Goal: Feedback & Contribution: Contribute content

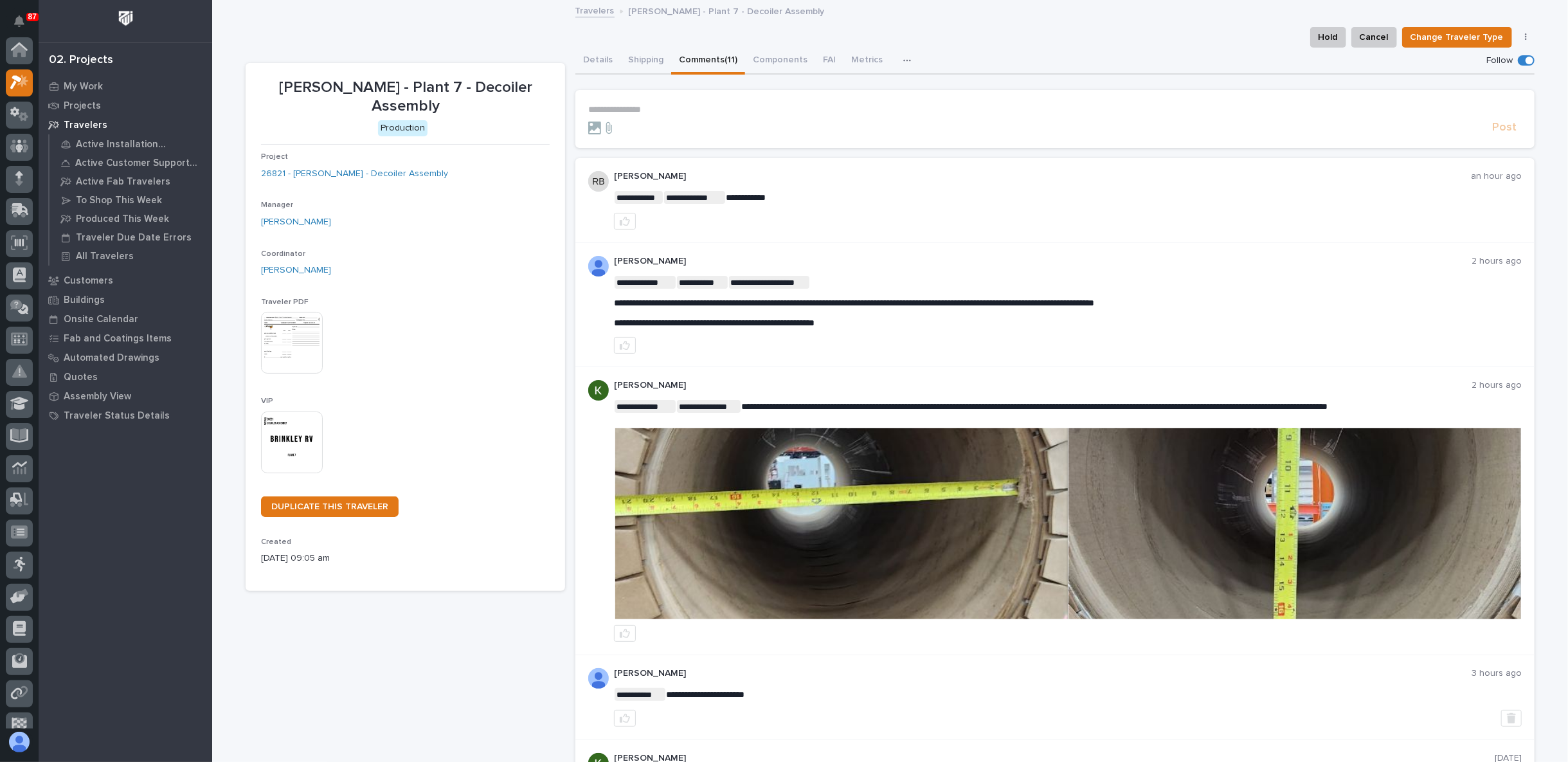
scroll to position [32, 0]
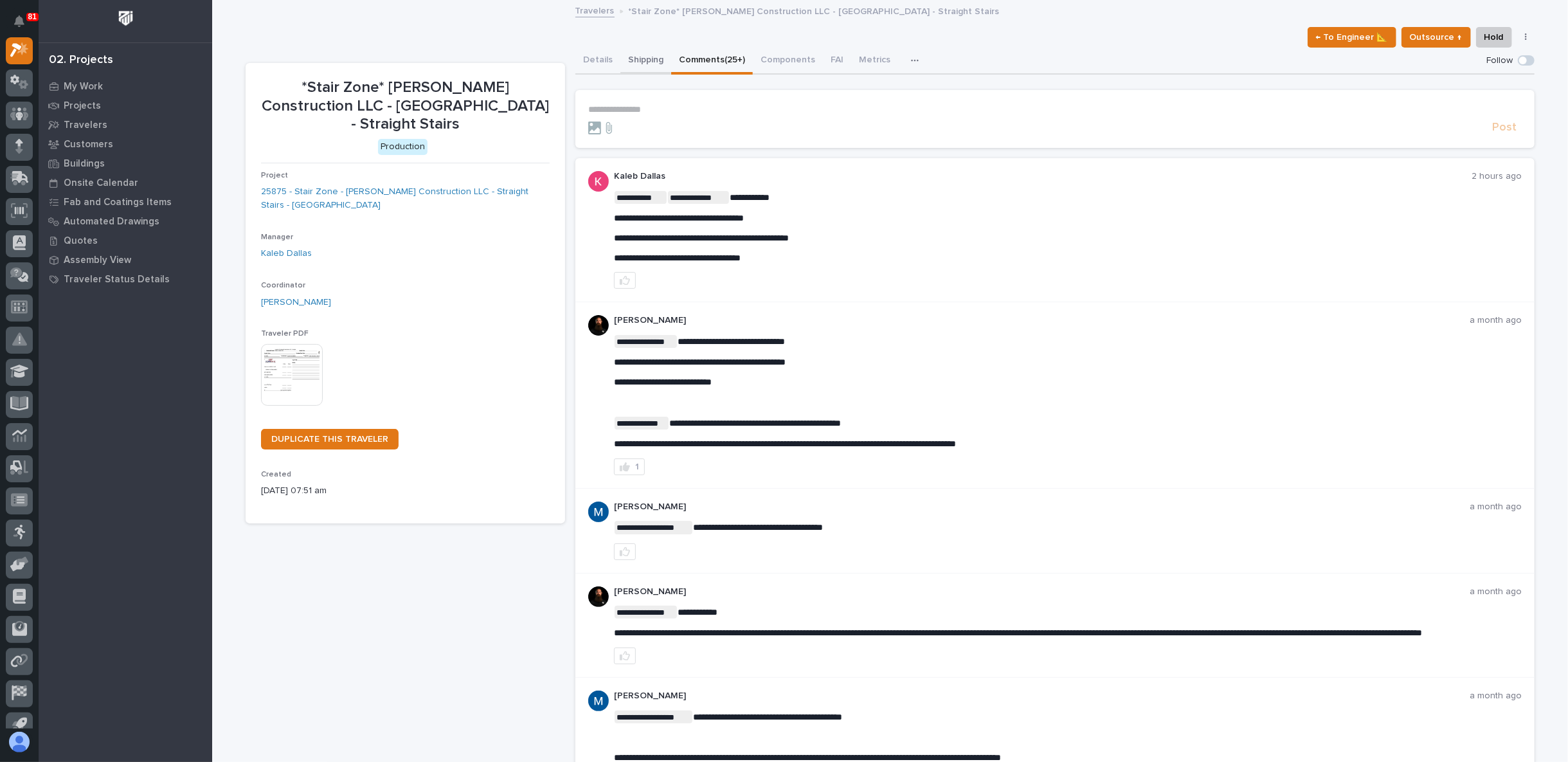
click at [633, 59] on button "Shipping" at bounding box center [645, 61] width 51 height 27
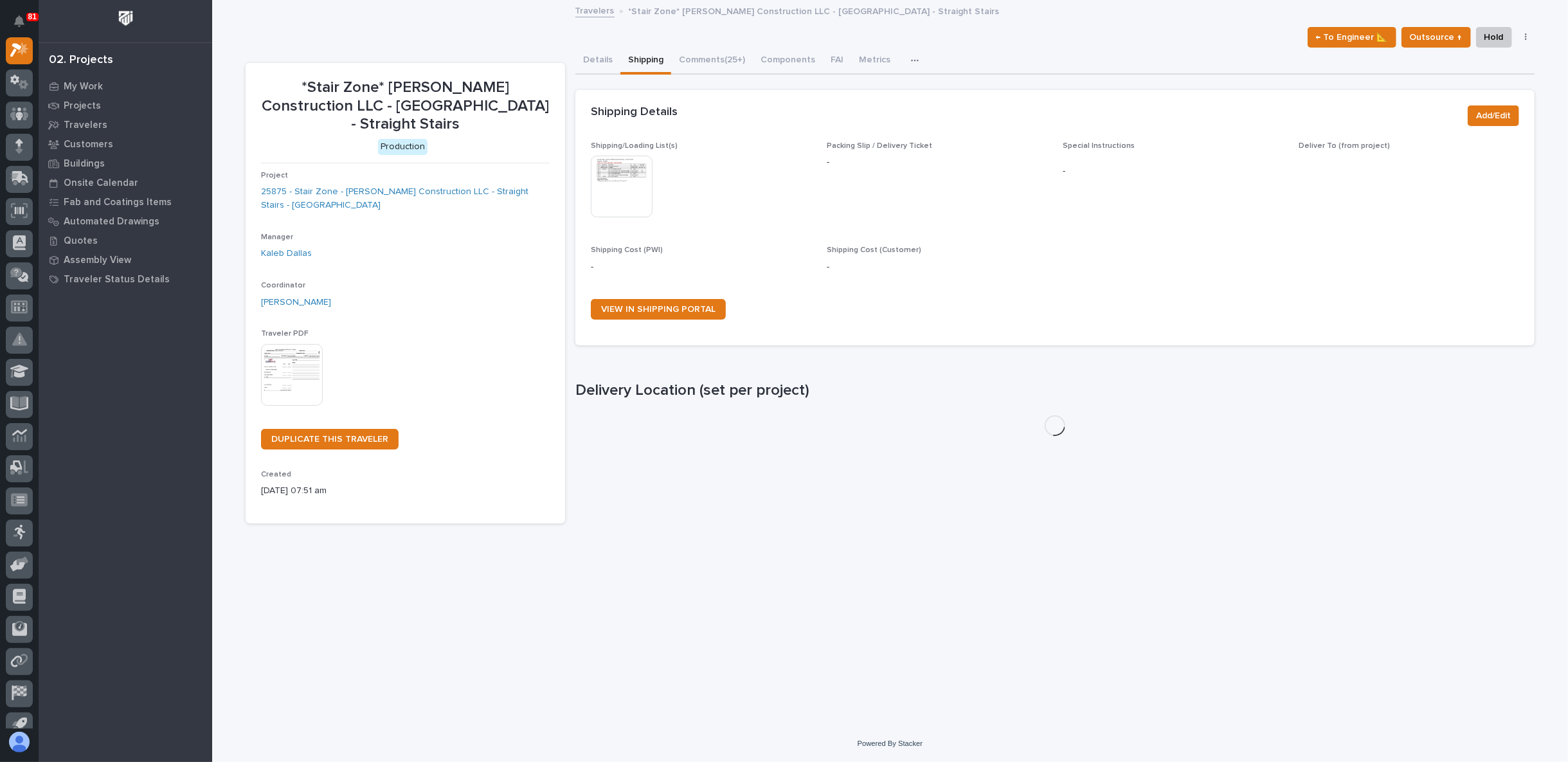
click at [611, 173] on img at bounding box center [621, 186] width 62 height 62
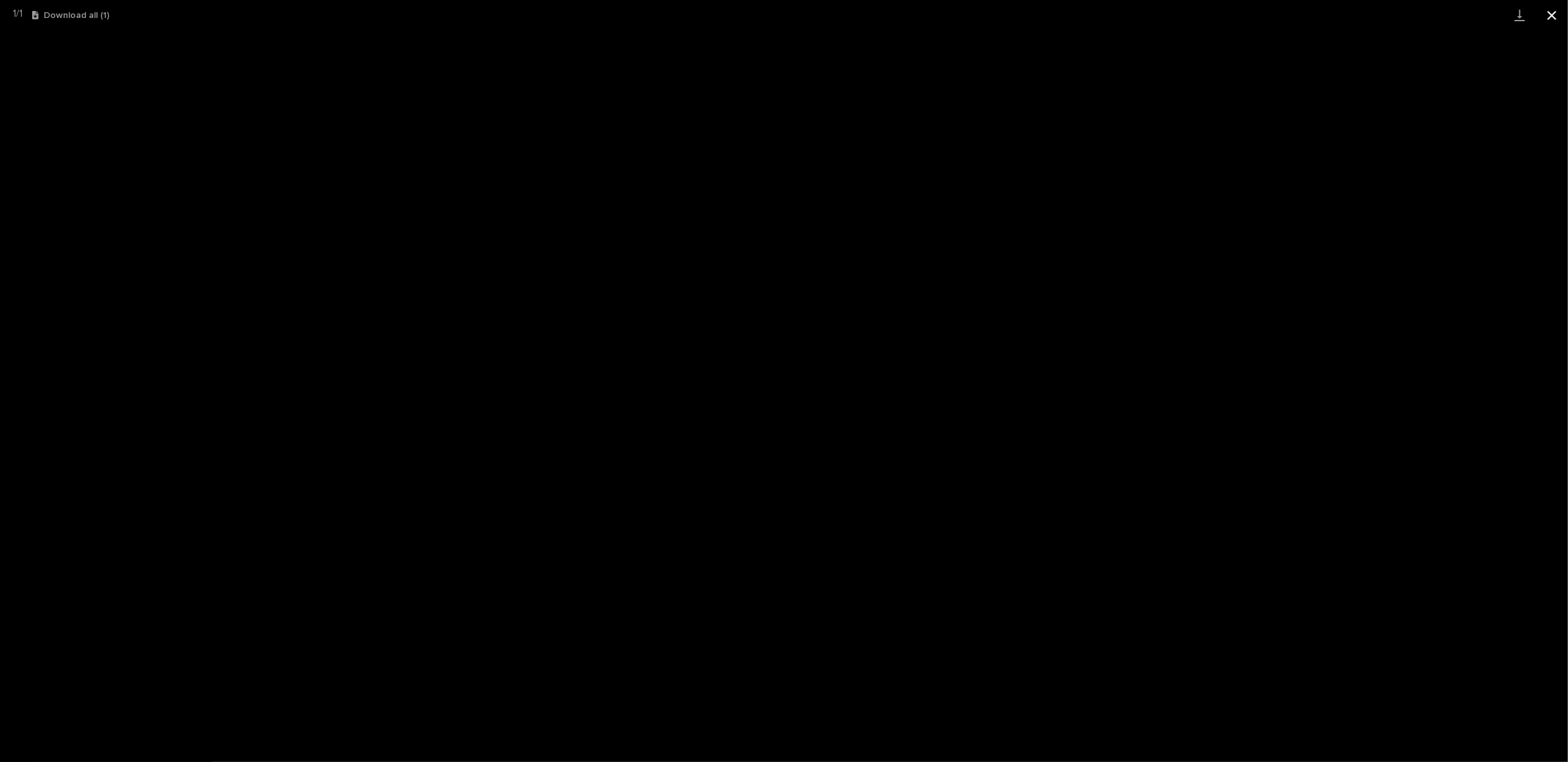
click at [1544, 17] on button "Close gallery" at bounding box center [1551, 15] width 32 height 31
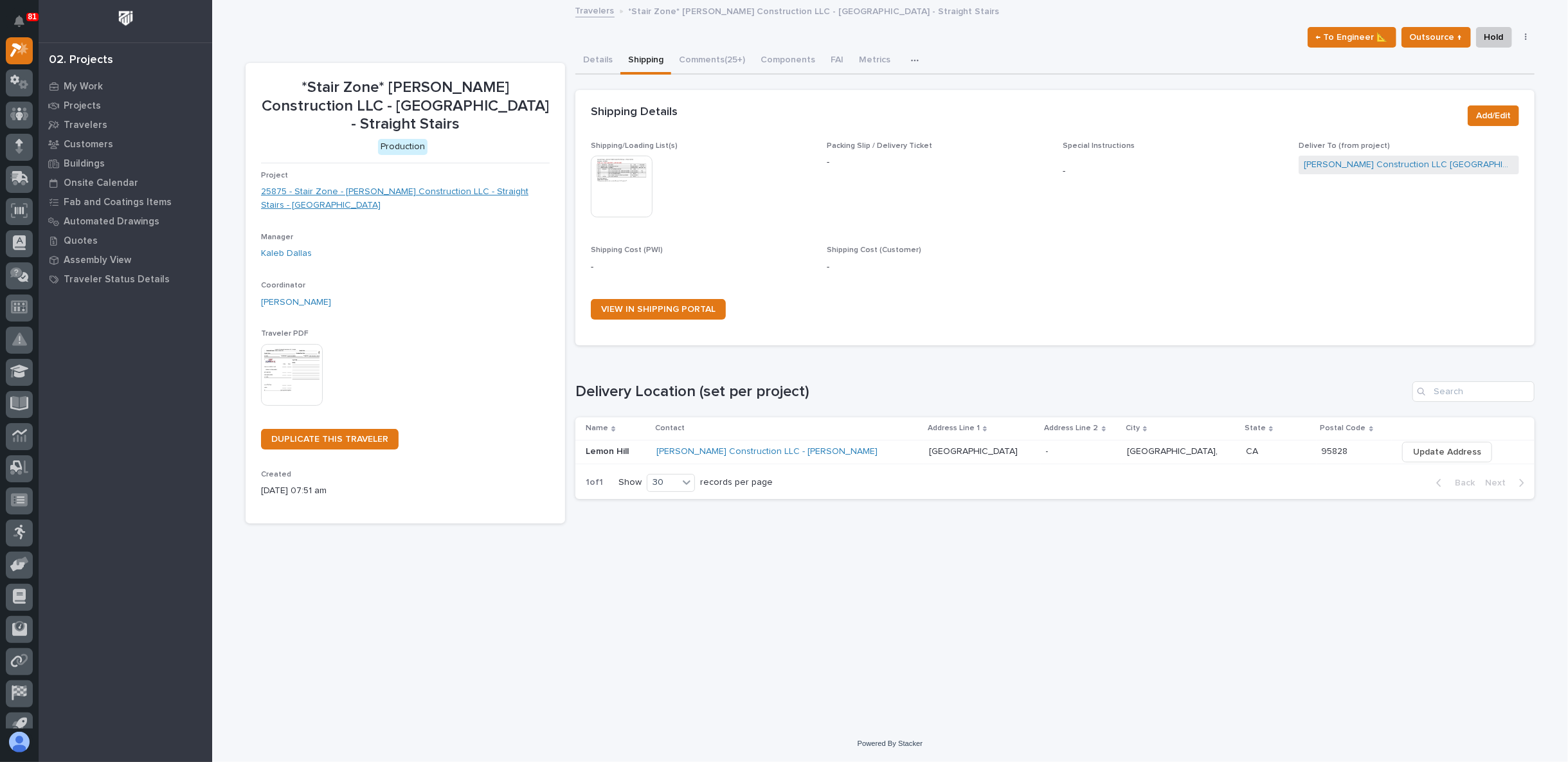
click at [351, 190] on link "25875 - Stair Zone - Landon W Roberts Construction LLC - Straight Stairs - Lemo…" at bounding box center [405, 198] width 289 height 27
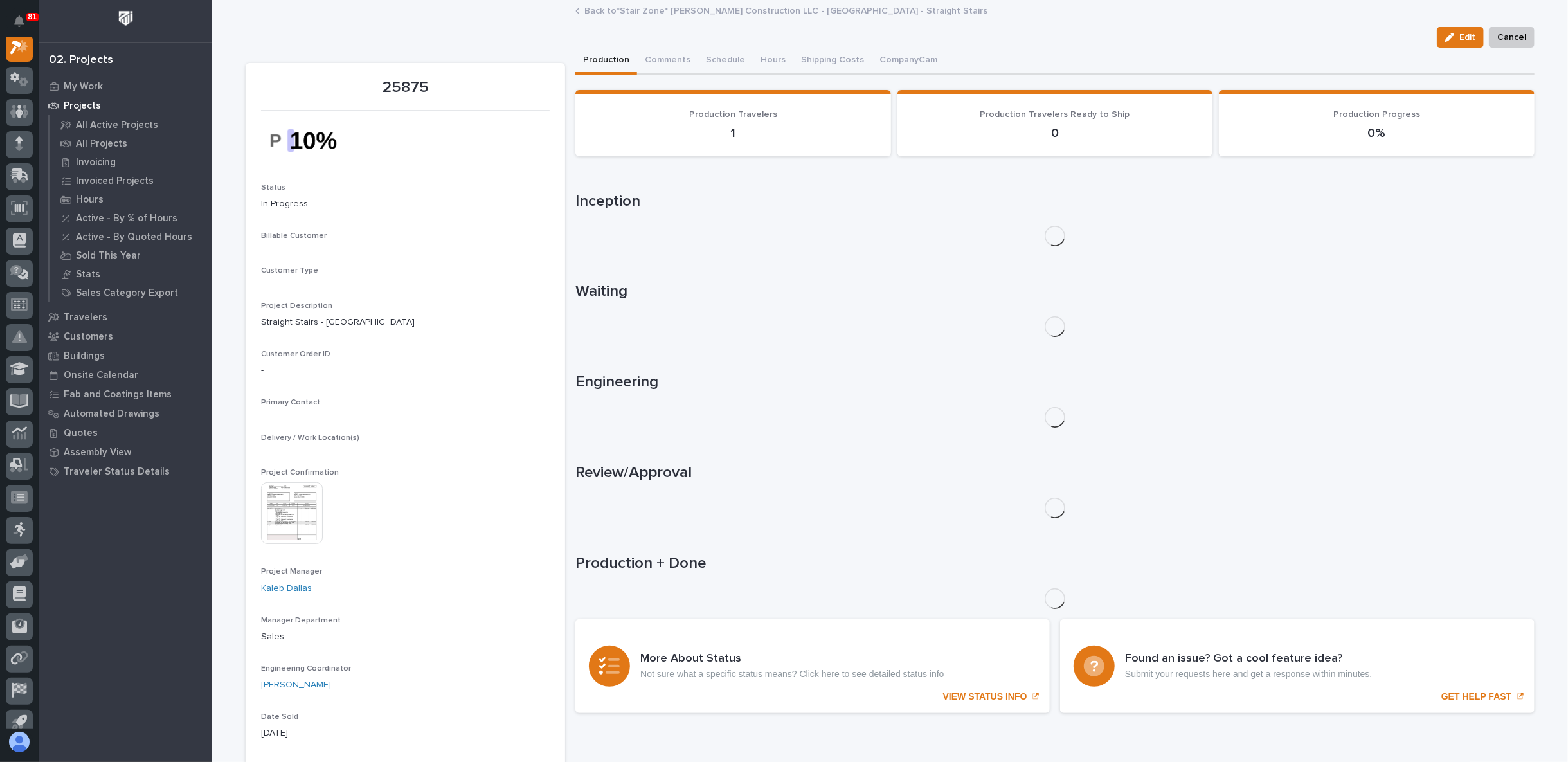
scroll to position [32, 0]
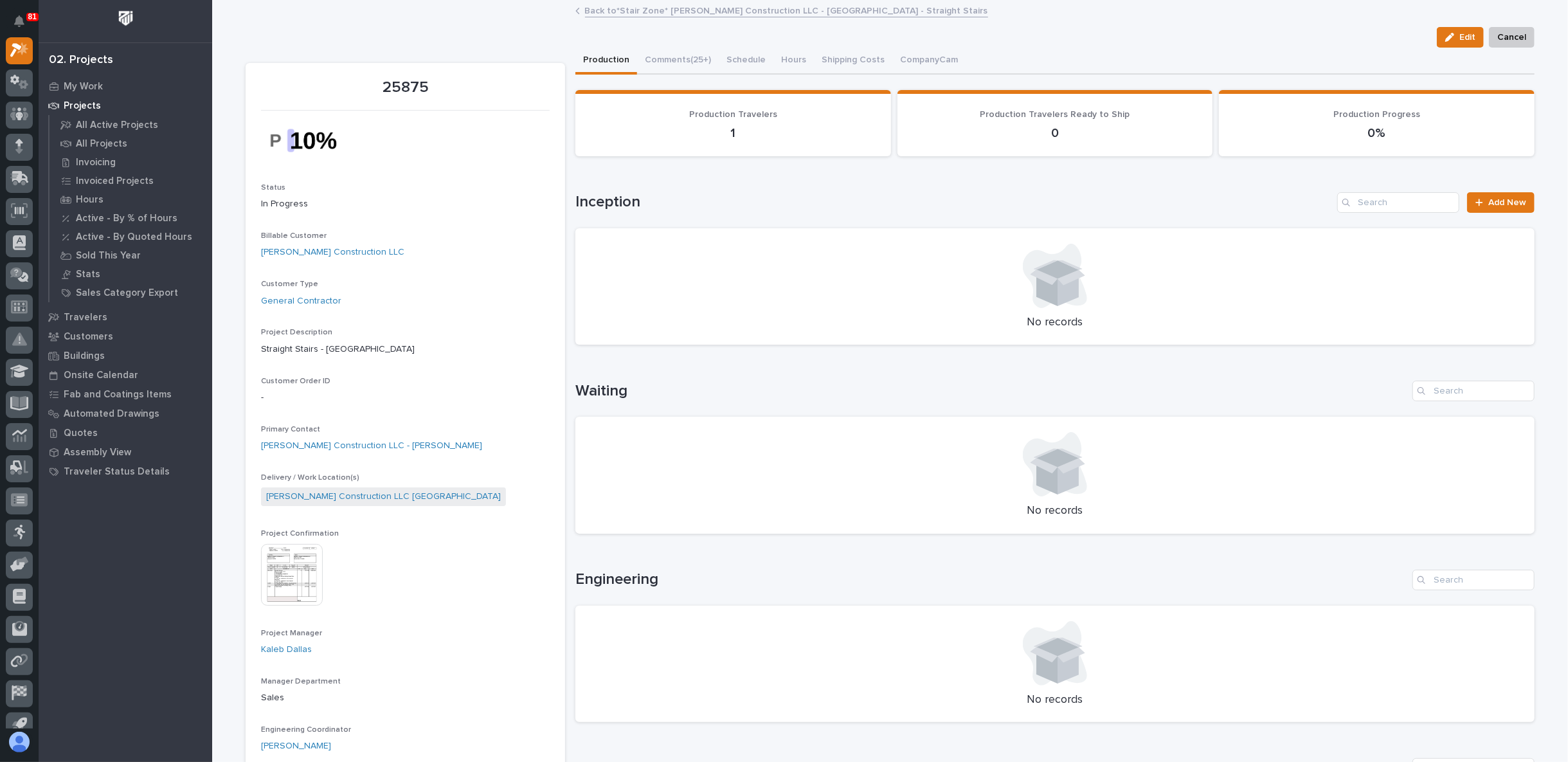
click at [284, 568] on img at bounding box center [291, 575] width 62 height 62
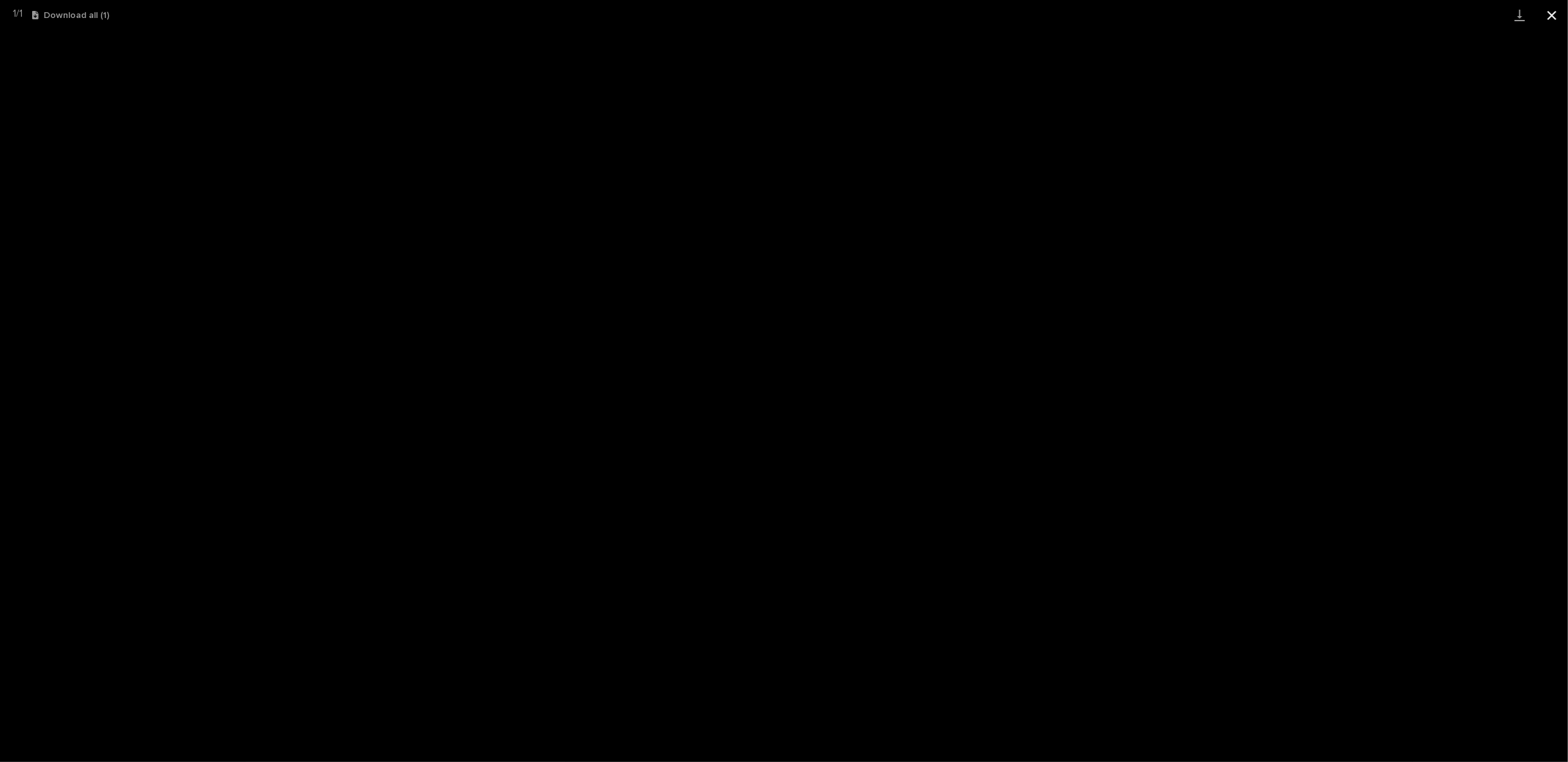
click at [1556, 16] on button "Close gallery" at bounding box center [1551, 15] width 32 height 31
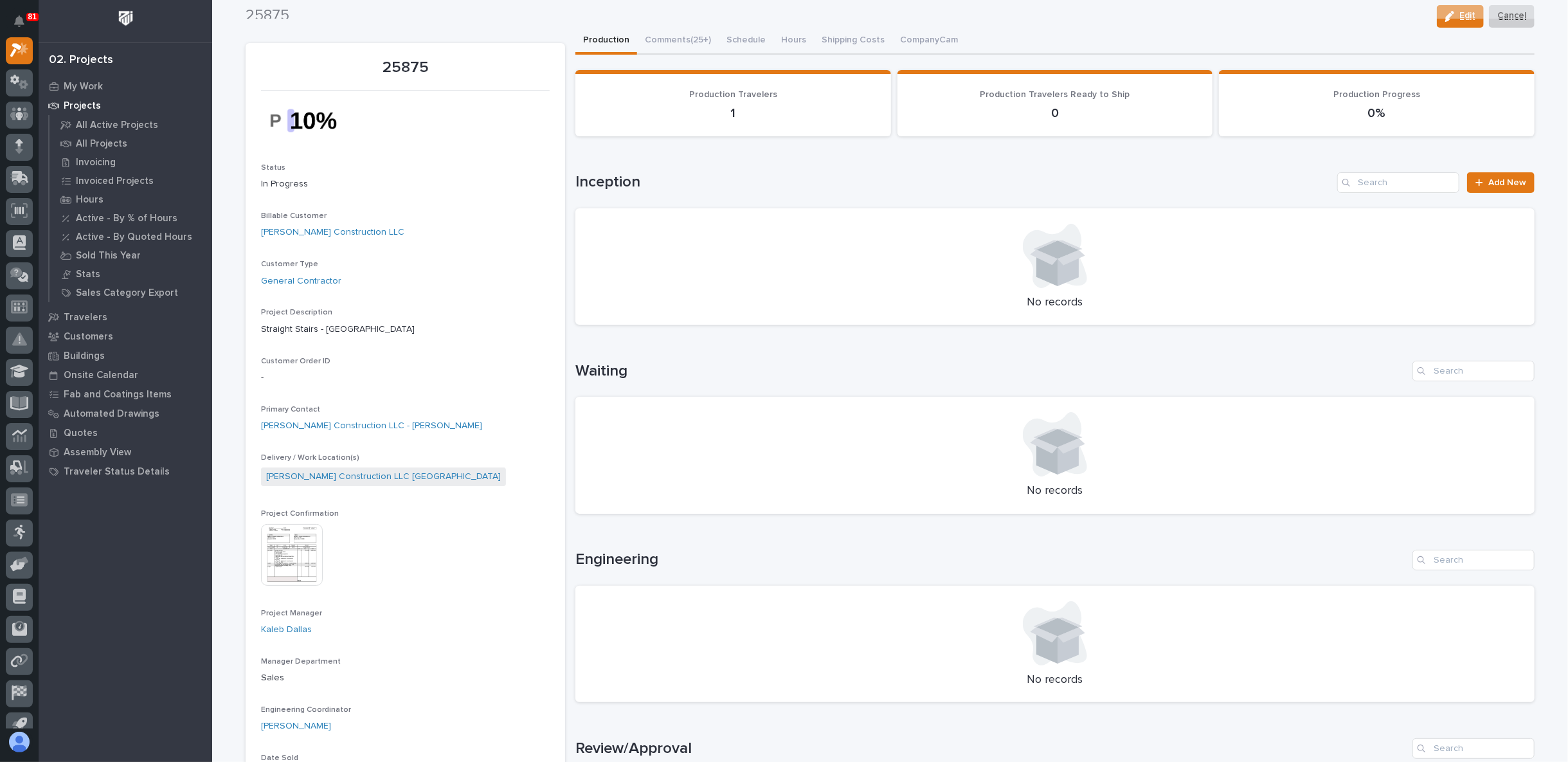
scroll to position [0, 0]
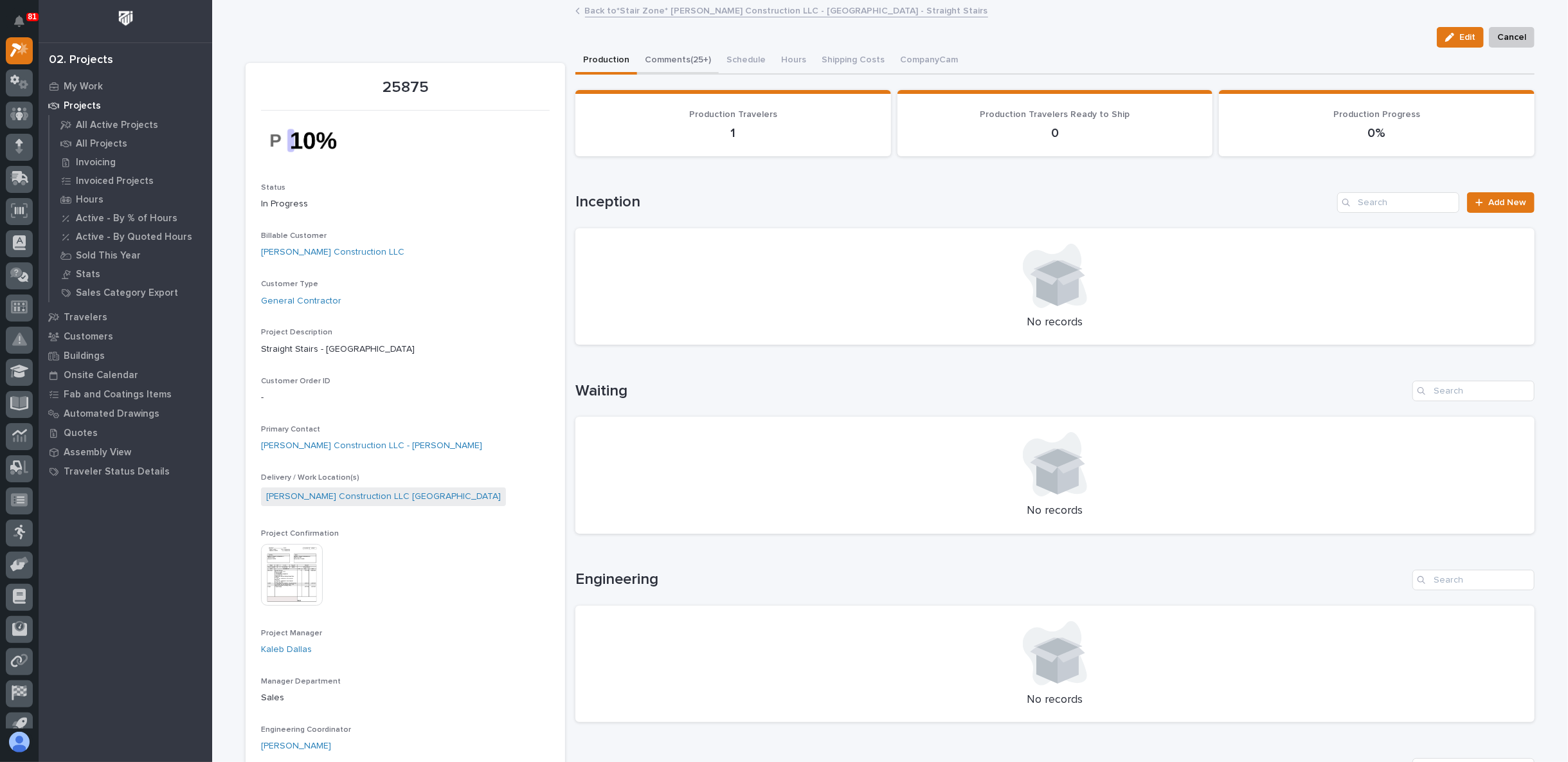
click at [674, 57] on button "Comments (25+)" at bounding box center [678, 61] width 82 height 27
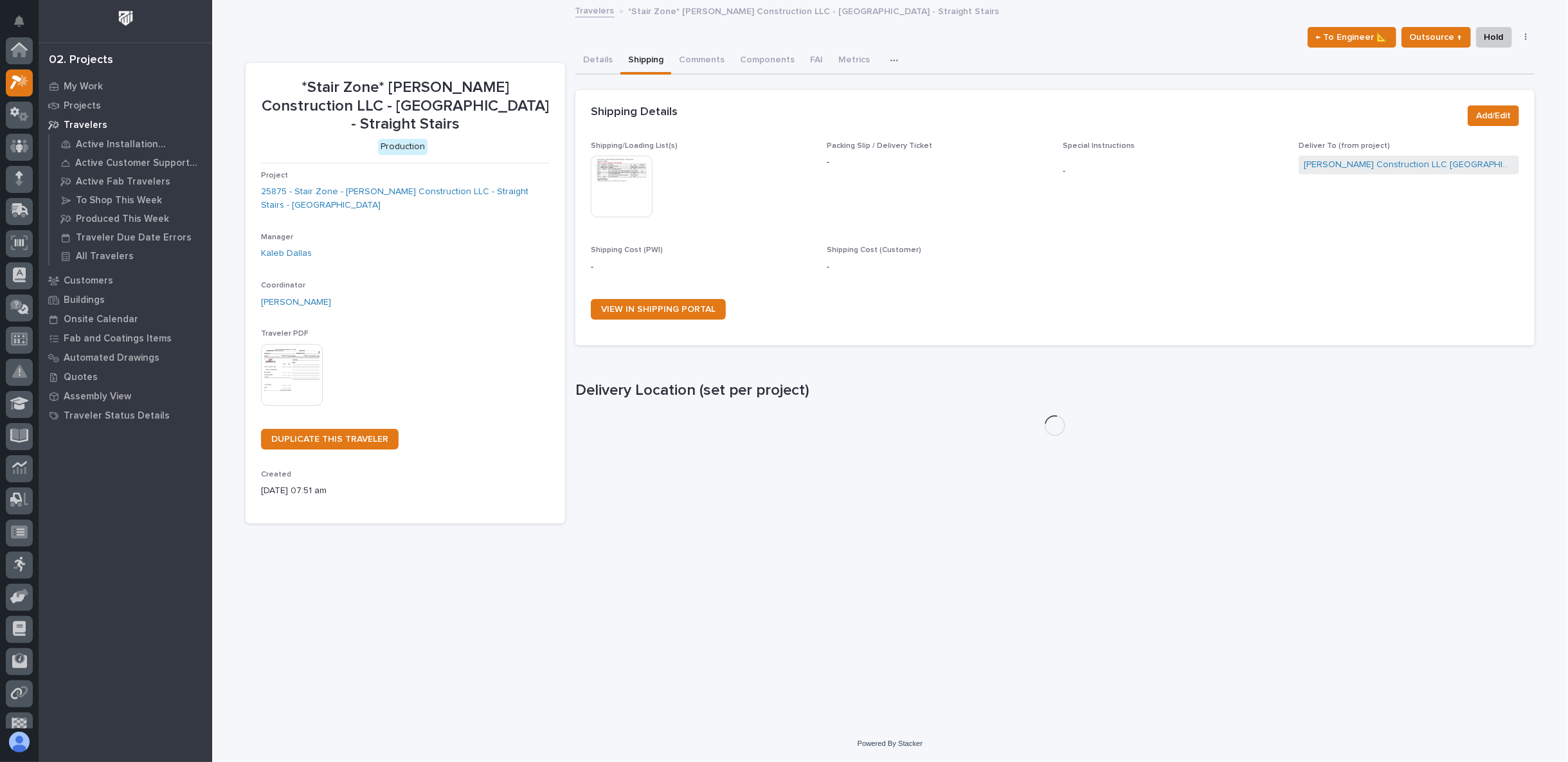
scroll to position [35, 0]
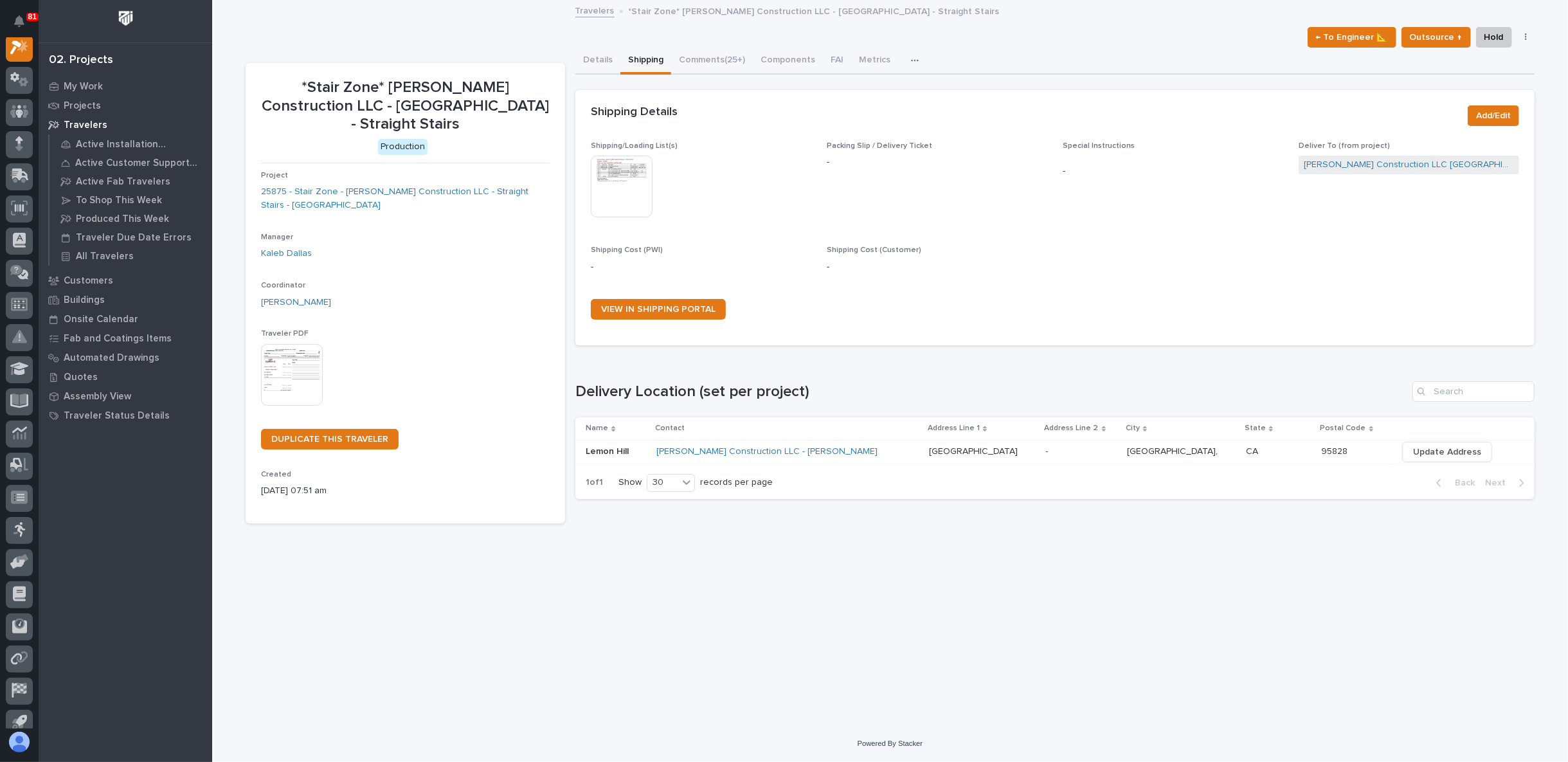
click at [608, 59] on button "Details" at bounding box center [597, 61] width 45 height 27
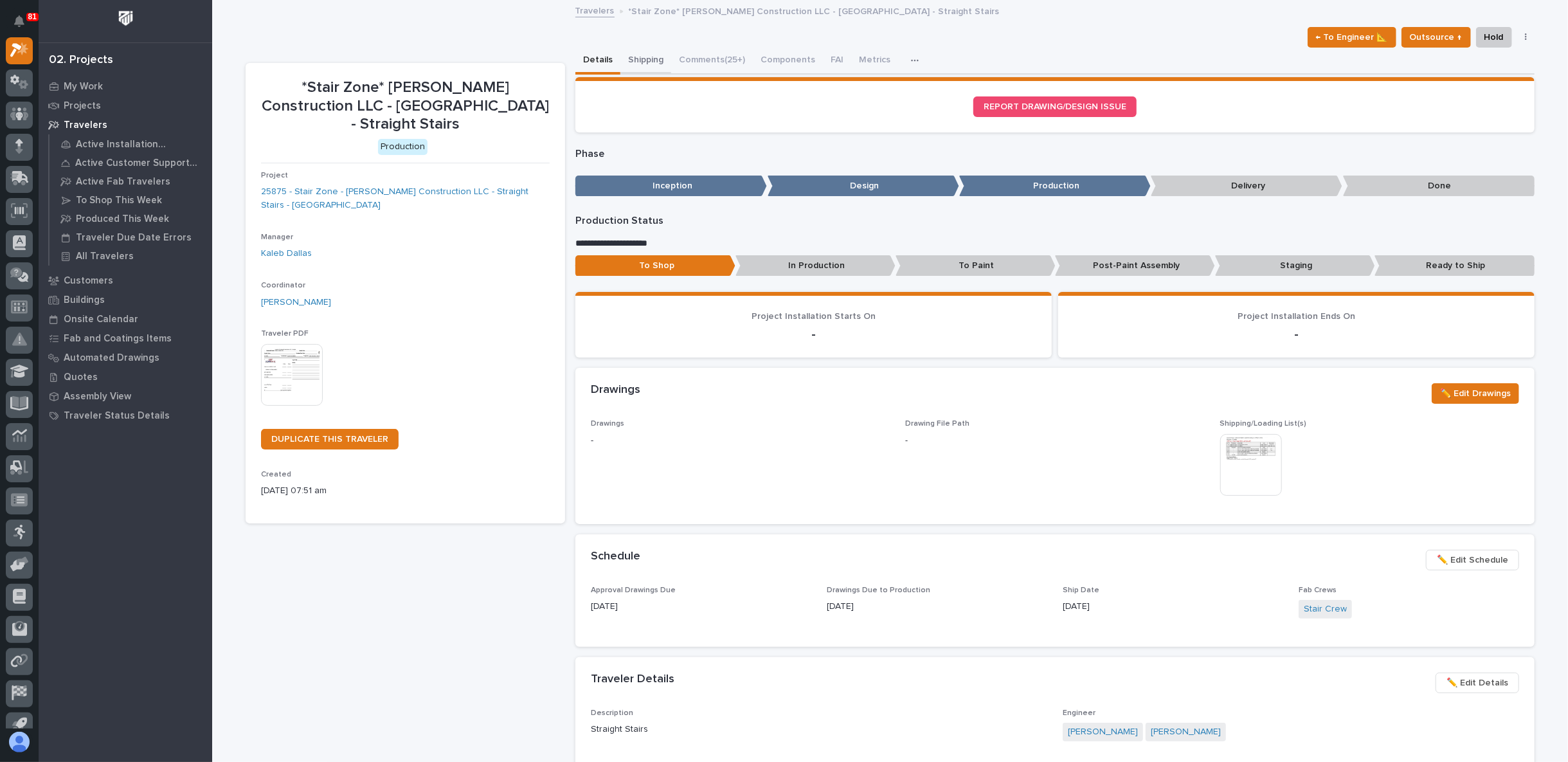
click at [651, 53] on button "Shipping" at bounding box center [645, 61] width 51 height 27
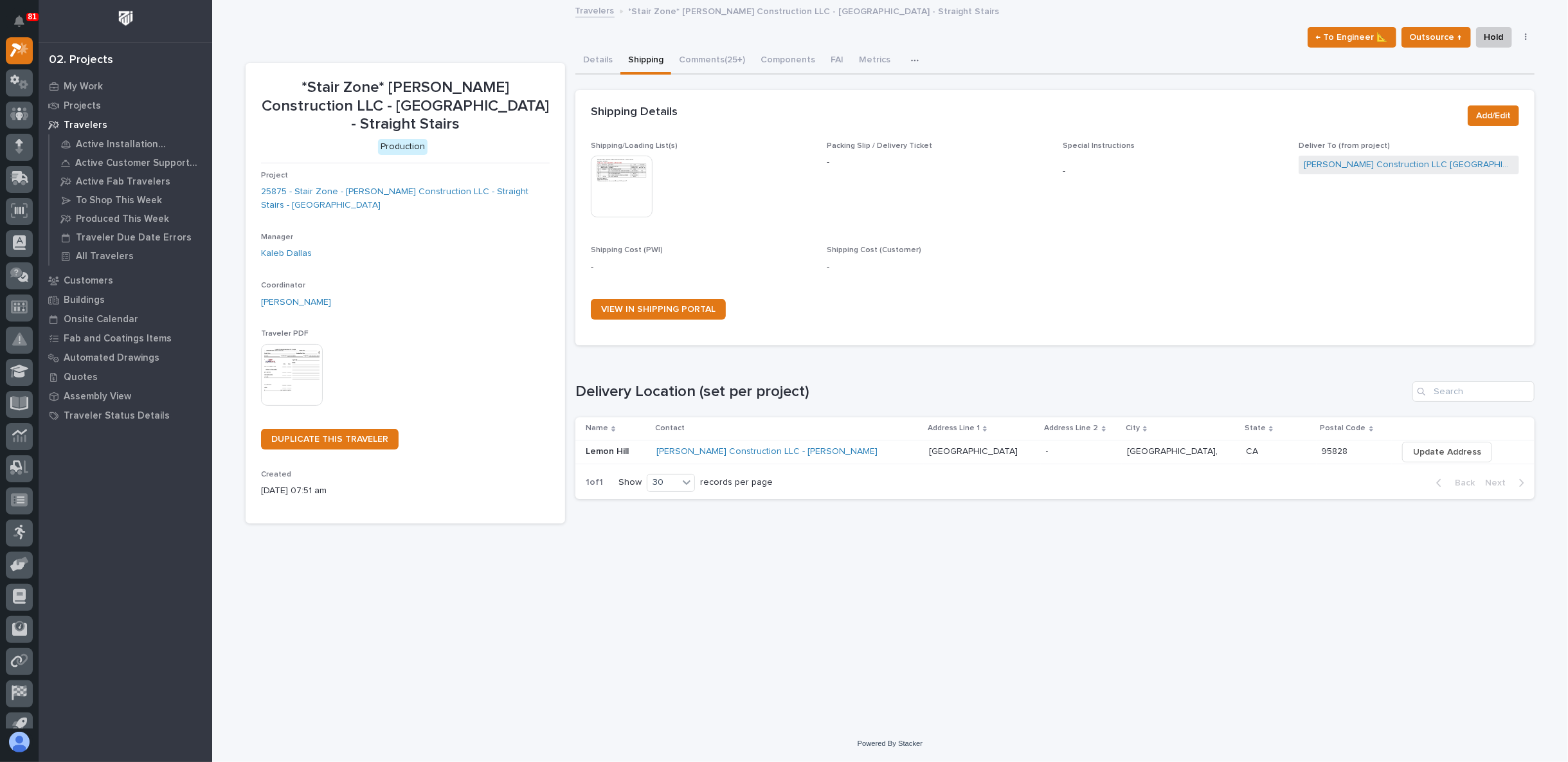
click at [629, 178] on img at bounding box center [621, 186] width 62 height 62
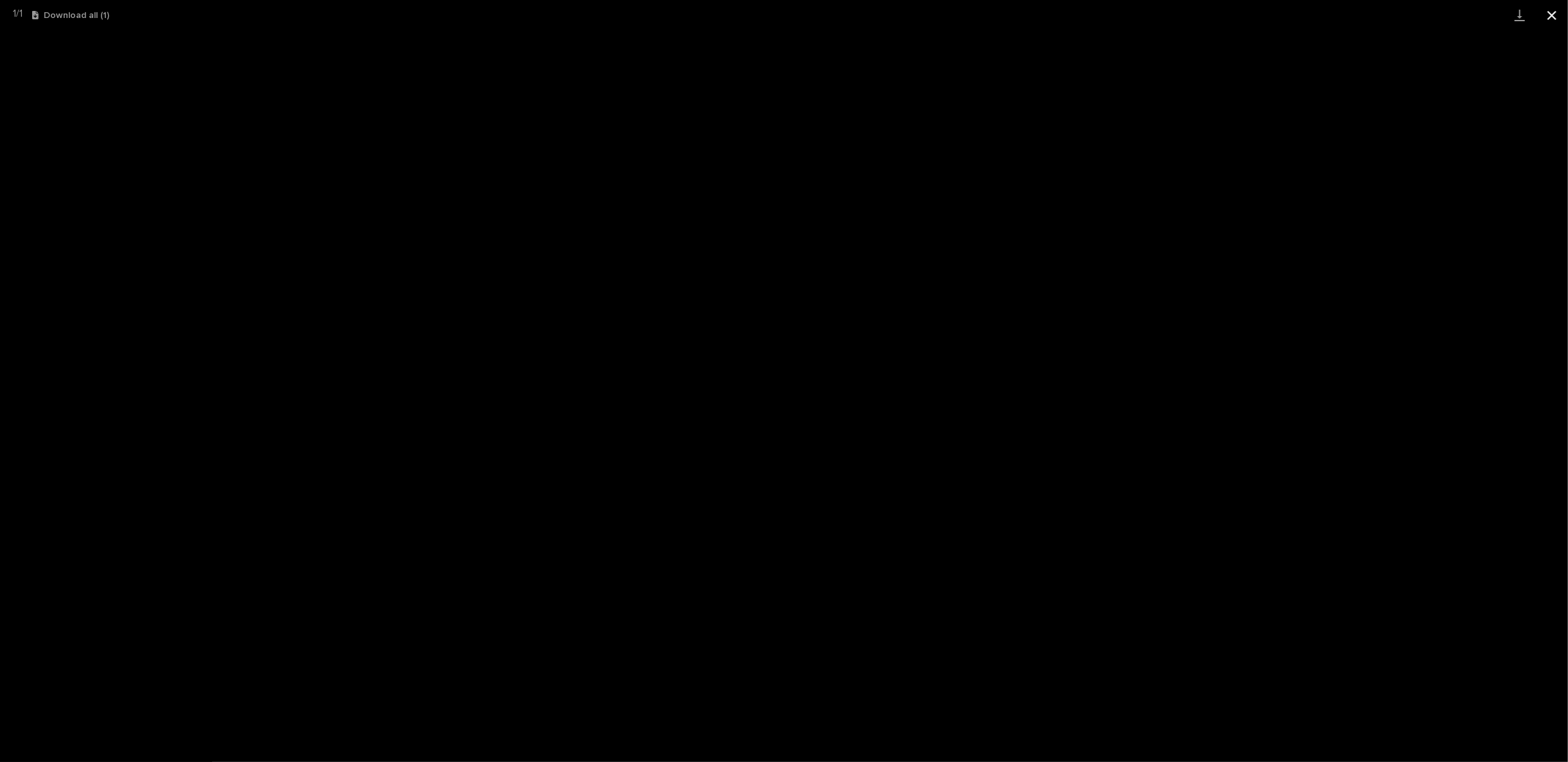
click at [1556, 9] on button "Close gallery" at bounding box center [1551, 15] width 32 height 31
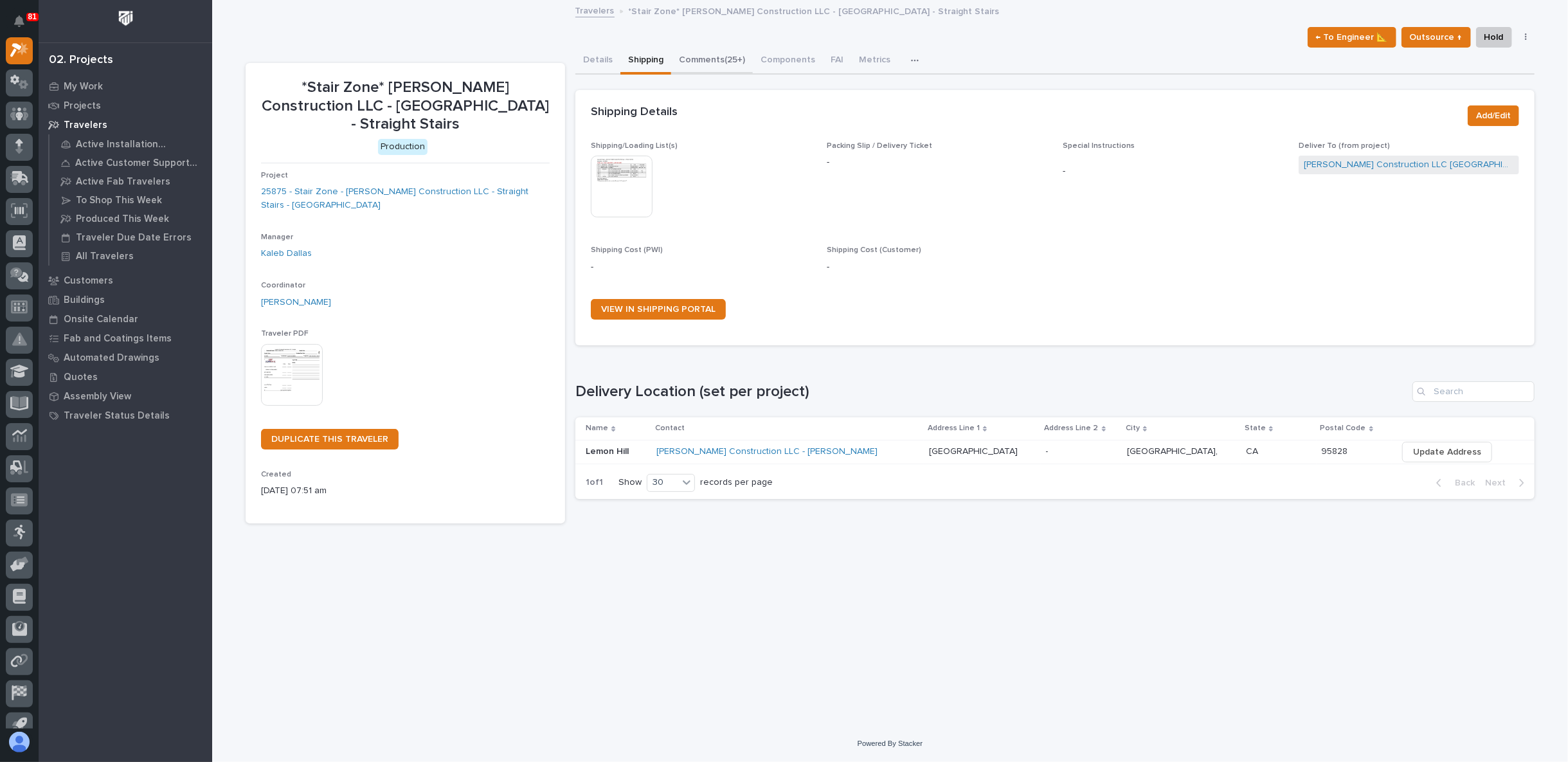
click at [705, 66] on button "Comments (25+)" at bounding box center [712, 61] width 82 height 27
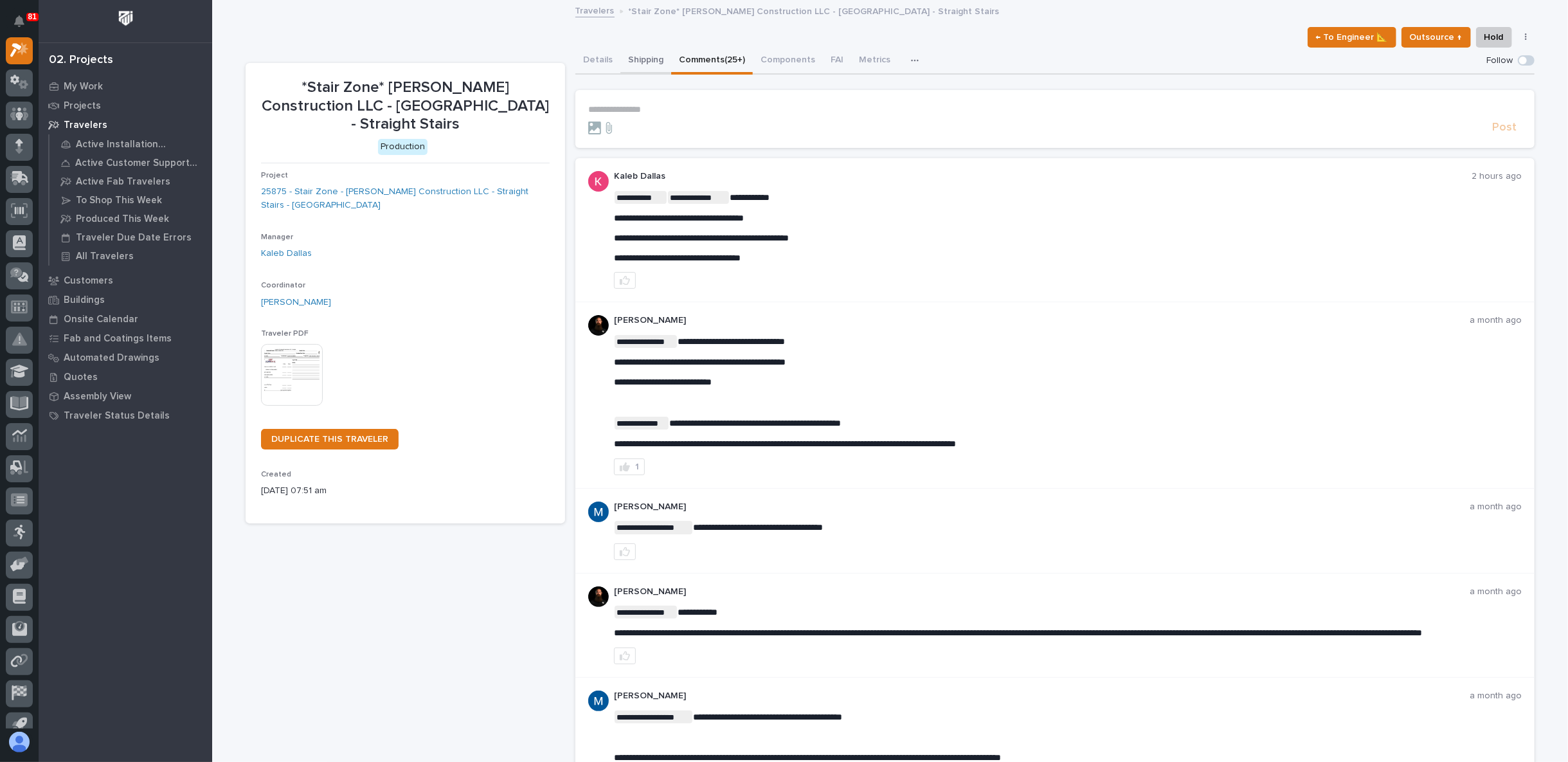
click at [649, 68] on button "Shipping" at bounding box center [645, 61] width 51 height 27
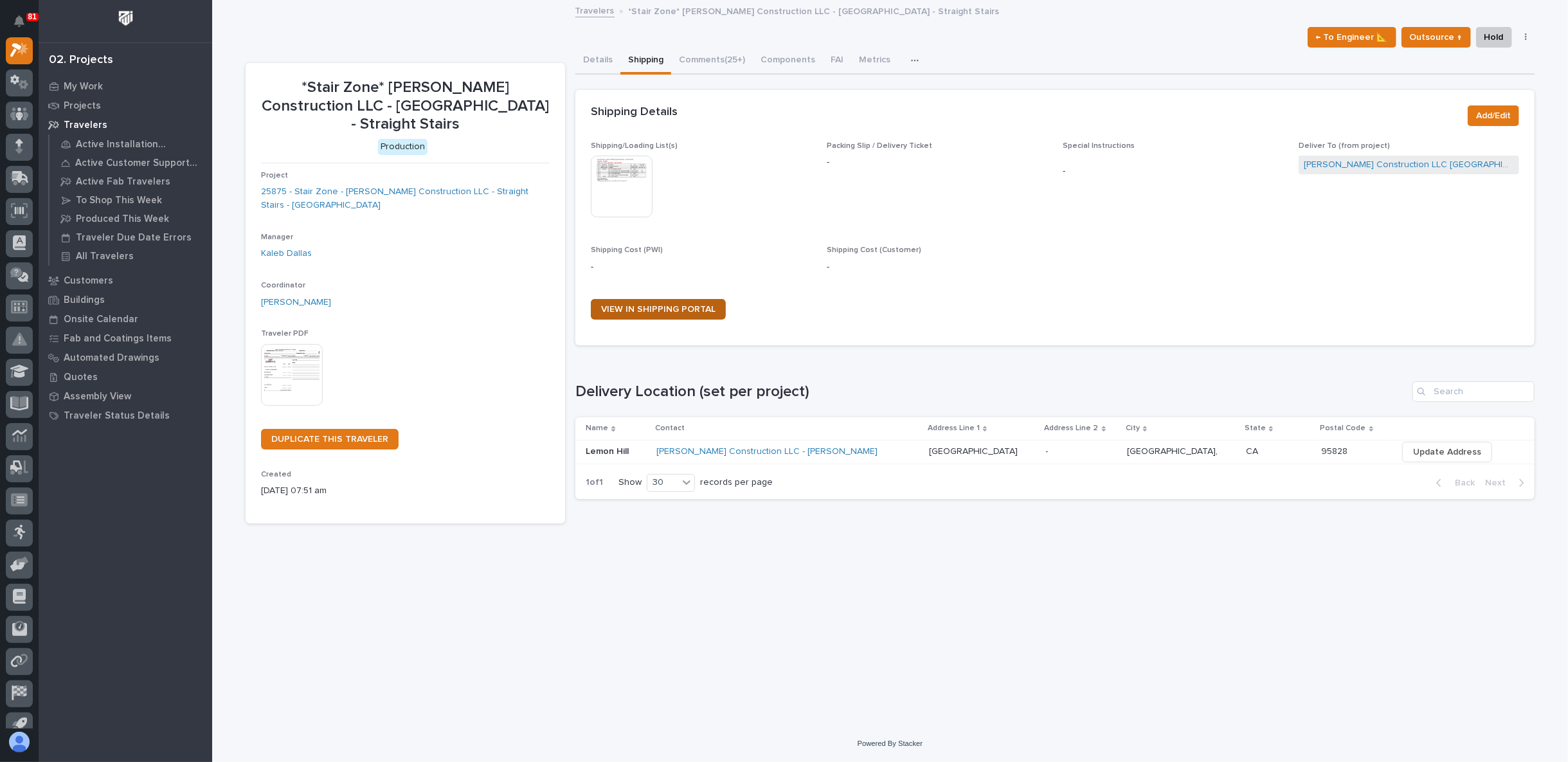
click at [675, 308] on span "VIEW IN SHIPPING PORTAL" at bounding box center [658, 309] width 114 height 9
click at [878, 602] on div "Loading... Saving… Loading... Saving… *Stair Zone* Landon W Roberts Constructio…" at bounding box center [890, 347] width 1302 height 692
click at [695, 56] on button "Comments (25+)" at bounding box center [712, 61] width 82 height 27
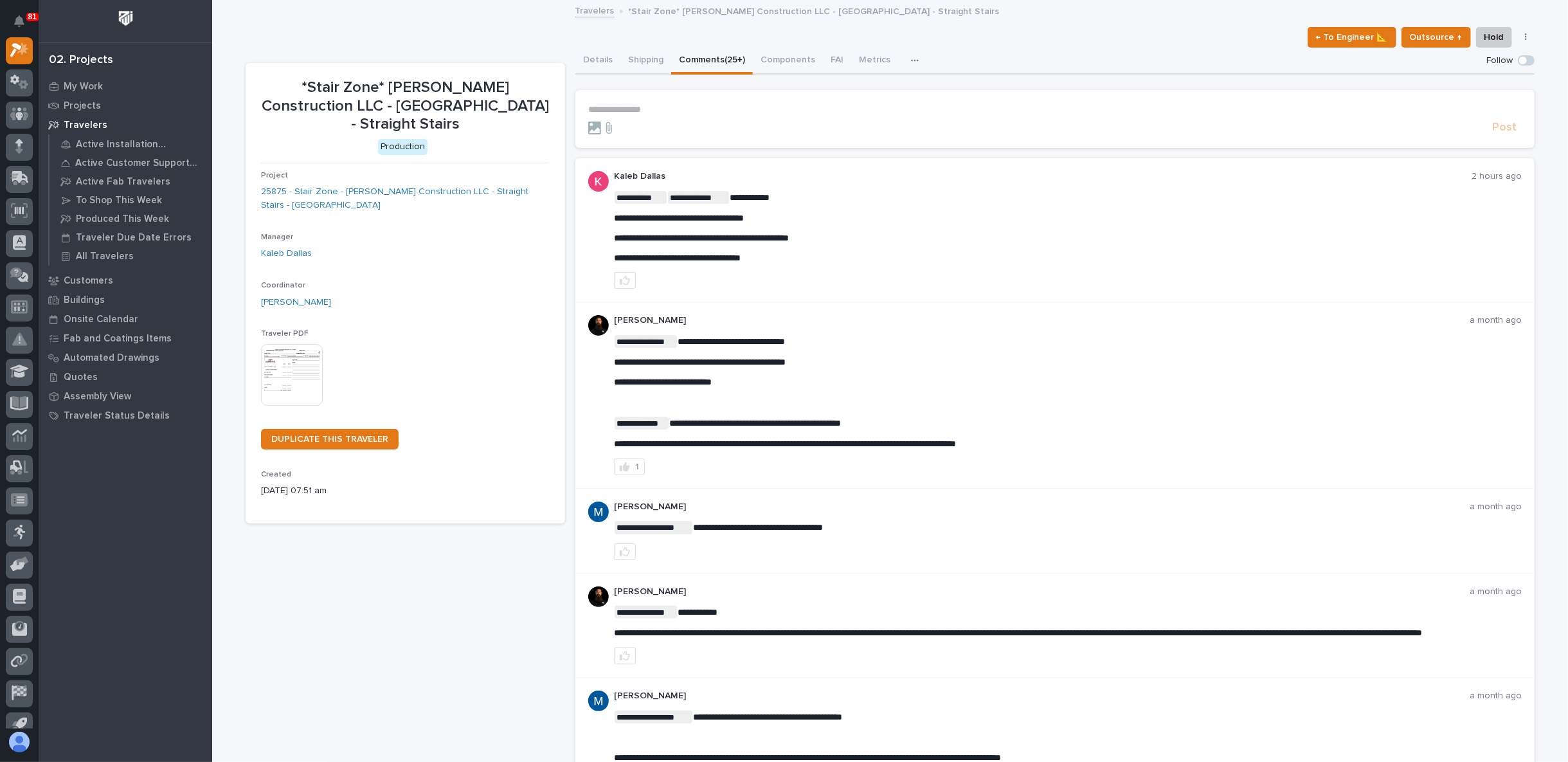
click at [892, 300] on div "**********" at bounding box center [1055, 230] width 959 height 144
click at [601, 110] on p "**********" at bounding box center [1055, 110] width 933 height 11
click at [602, 62] on button "Details" at bounding box center [597, 61] width 45 height 27
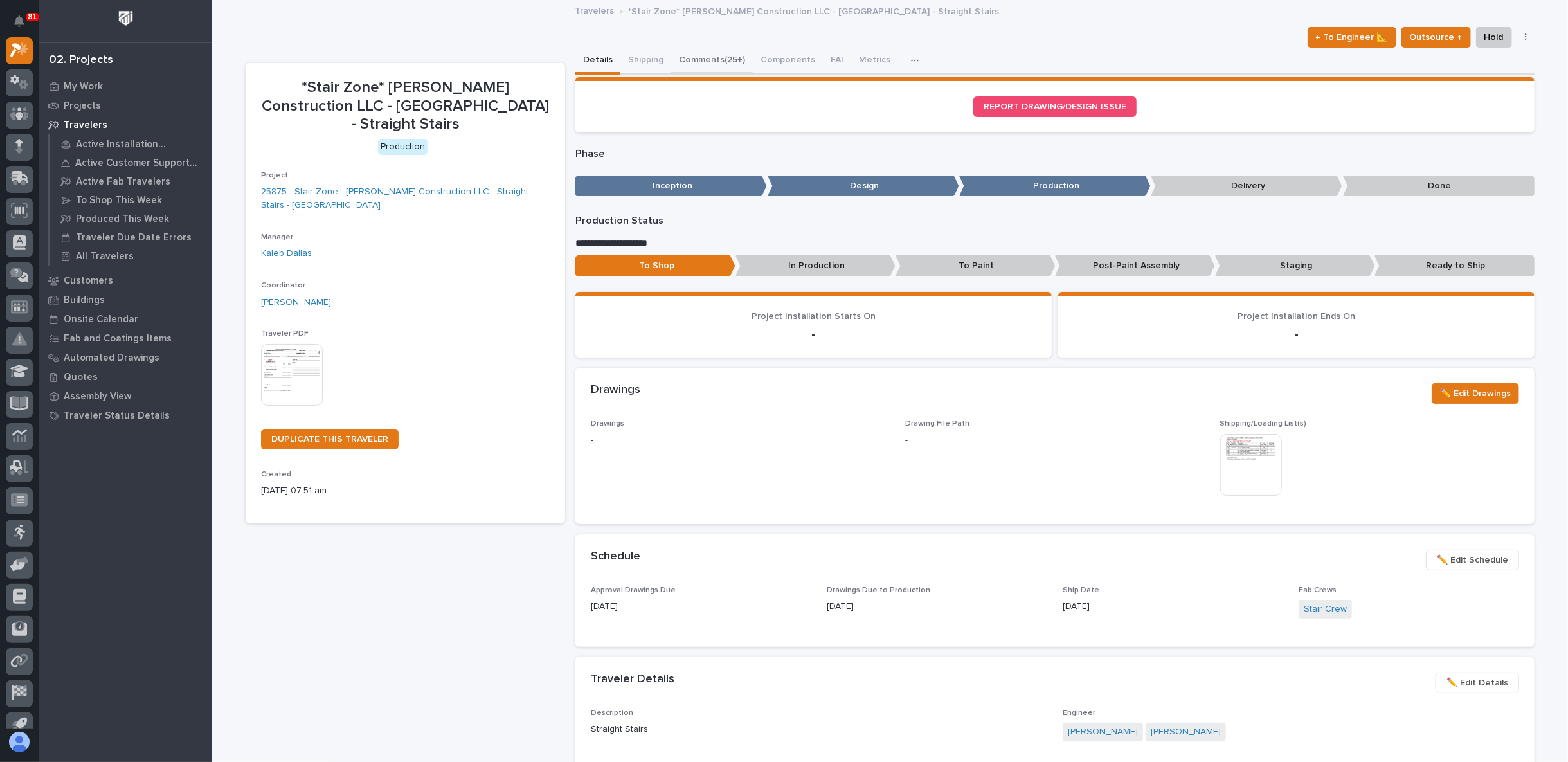
click at [692, 55] on button "Comments (25+)" at bounding box center [712, 61] width 82 height 27
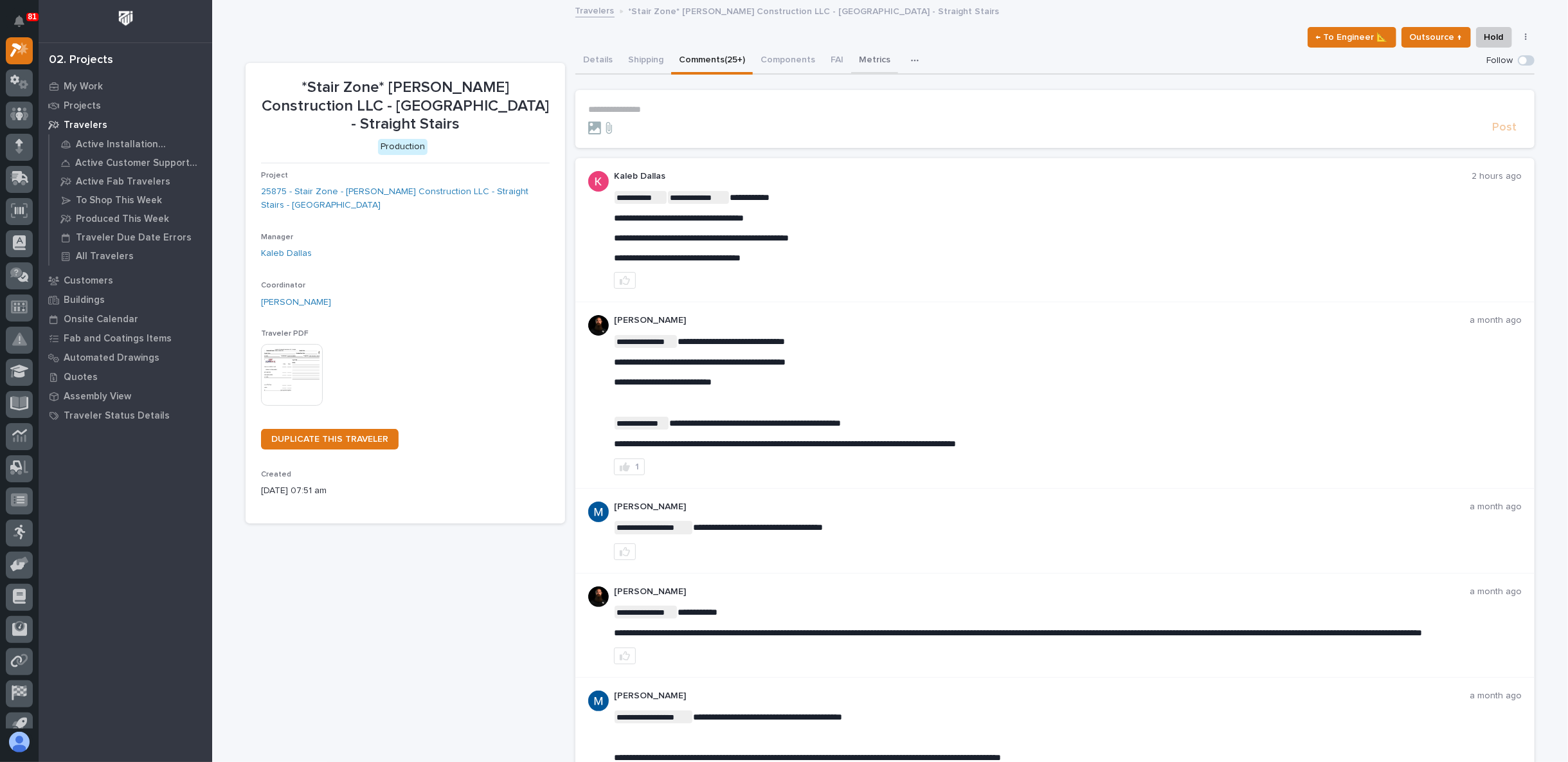
click at [875, 56] on button "Metrics" at bounding box center [875, 61] width 47 height 27
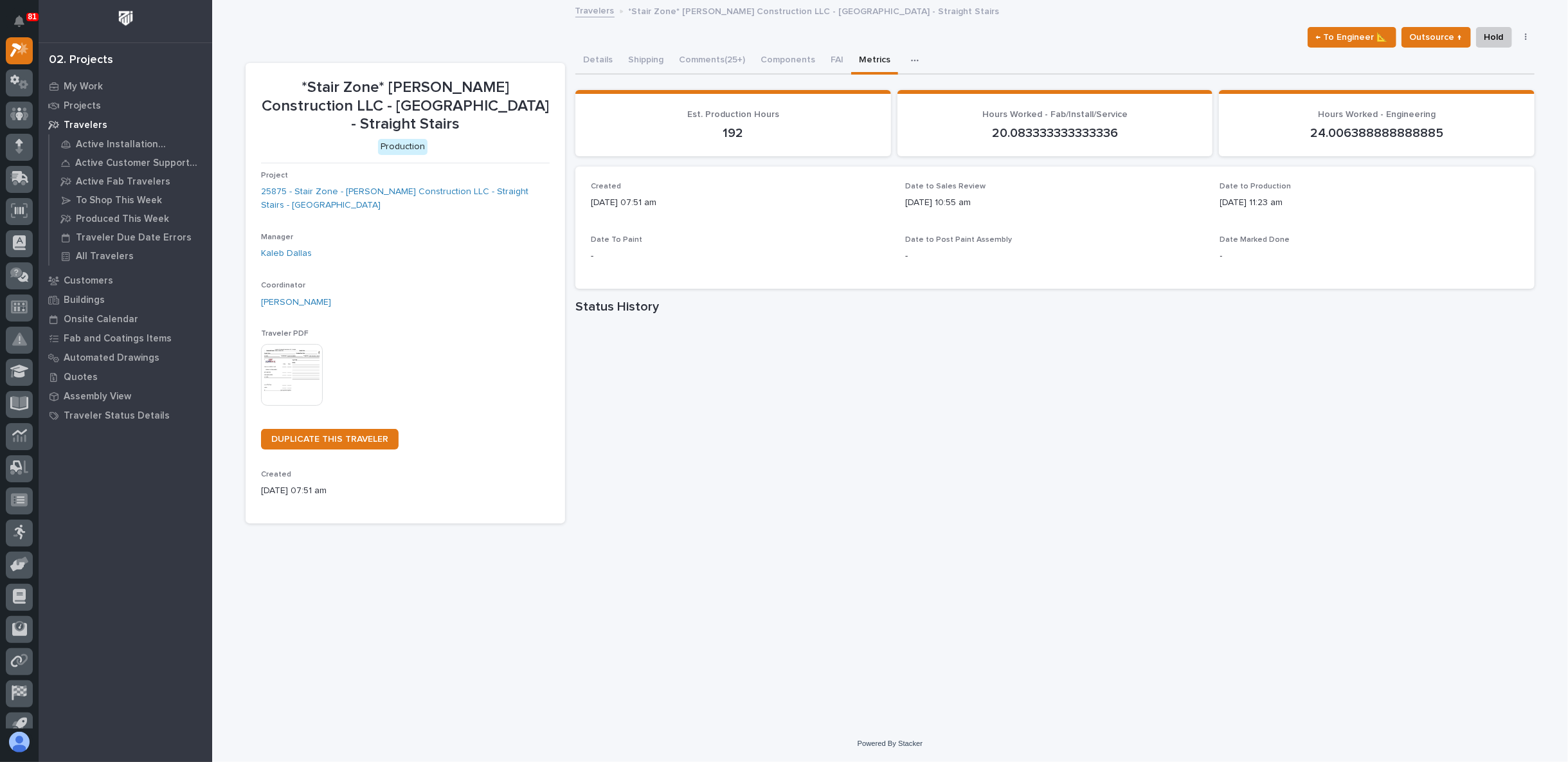
click at [903, 56] on button "button" at bounding box center [917, 60] width 28 height 26
click at [836, 201] on p "03/12/2025 07:51 am" at bounding box center [740, 203] width 299 height 13
click at [726, 132] on p "192" at bounding box center [733, 133] width 284 height 15
click at [830, 61] on button "FAI" at bounding box center [837, 61] width 28 height 27
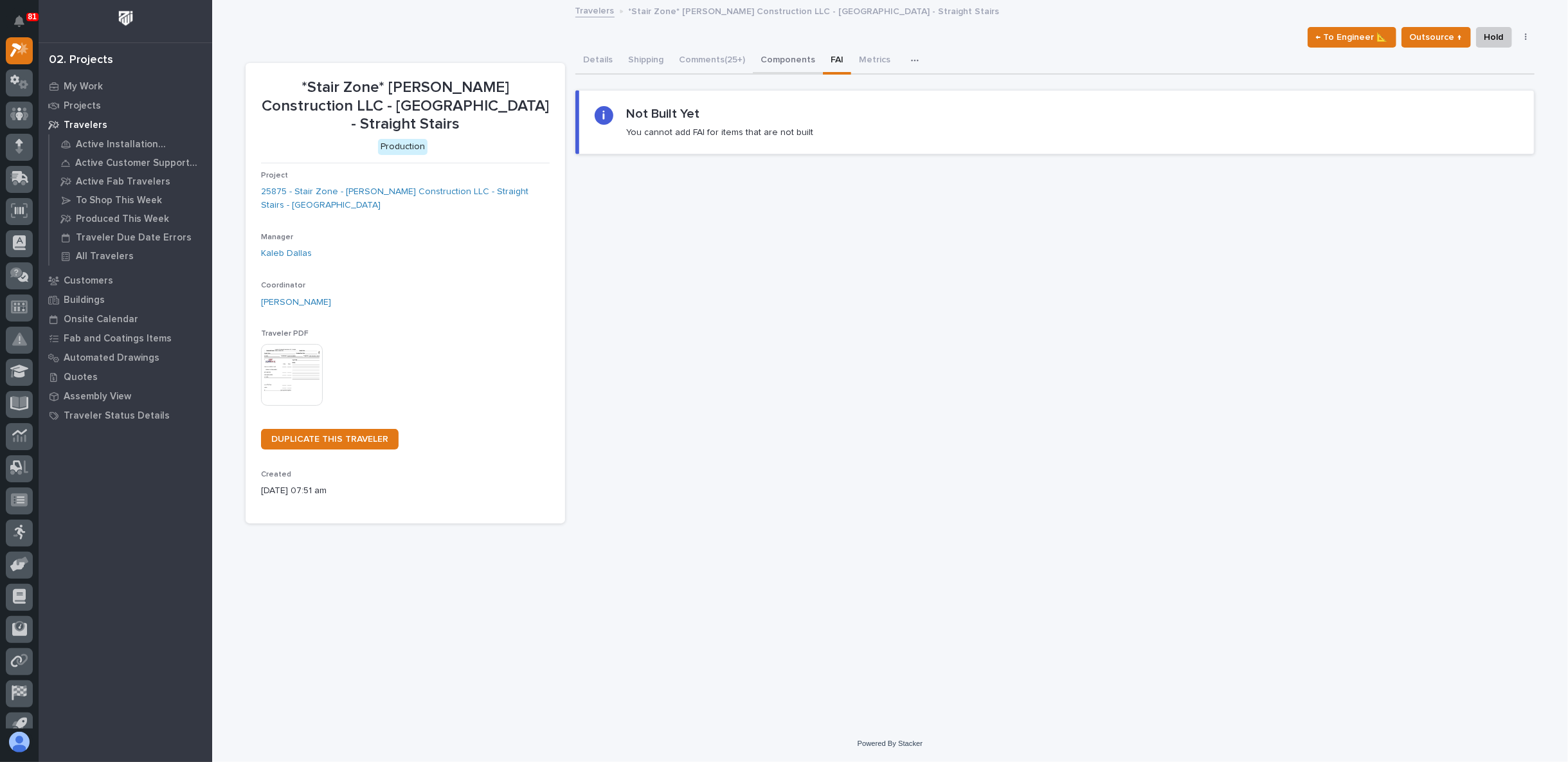
click at [790, 57] on button "Components" at bounding box center [787, 61] width 70 height 27
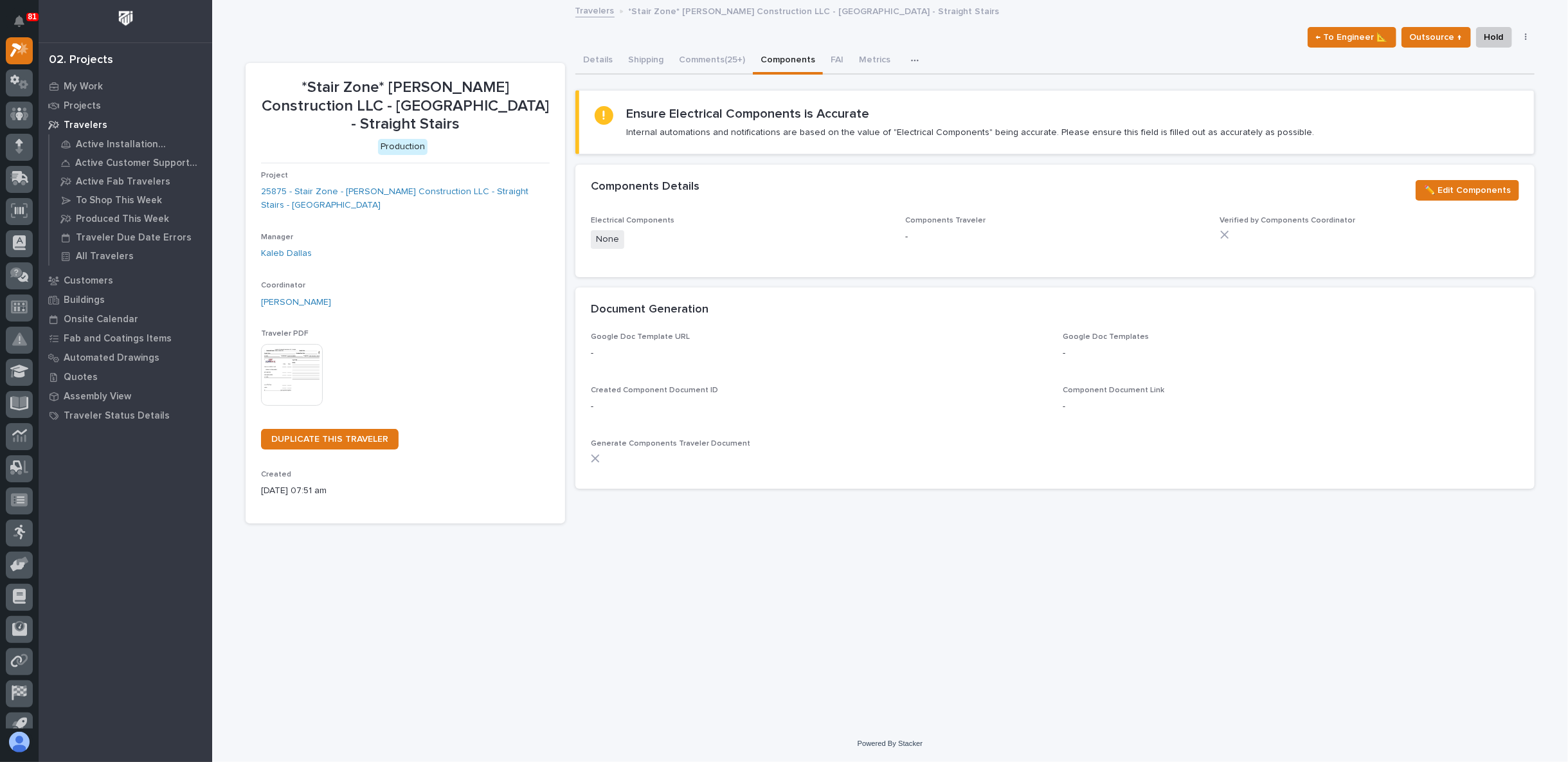
click at [915, 57] on div "button" at bounding box center [917, 60] width 13 height 9
click at [987, 79] on div "Loading... Saving… Loading... Saving… Ensure Electrical Components is Accurate …" at bounding box center [1055, 288] width 959 height 422
click at [733, 59] on button "Comments (25+)" at bounding box center [712, 61] width 82 height 27
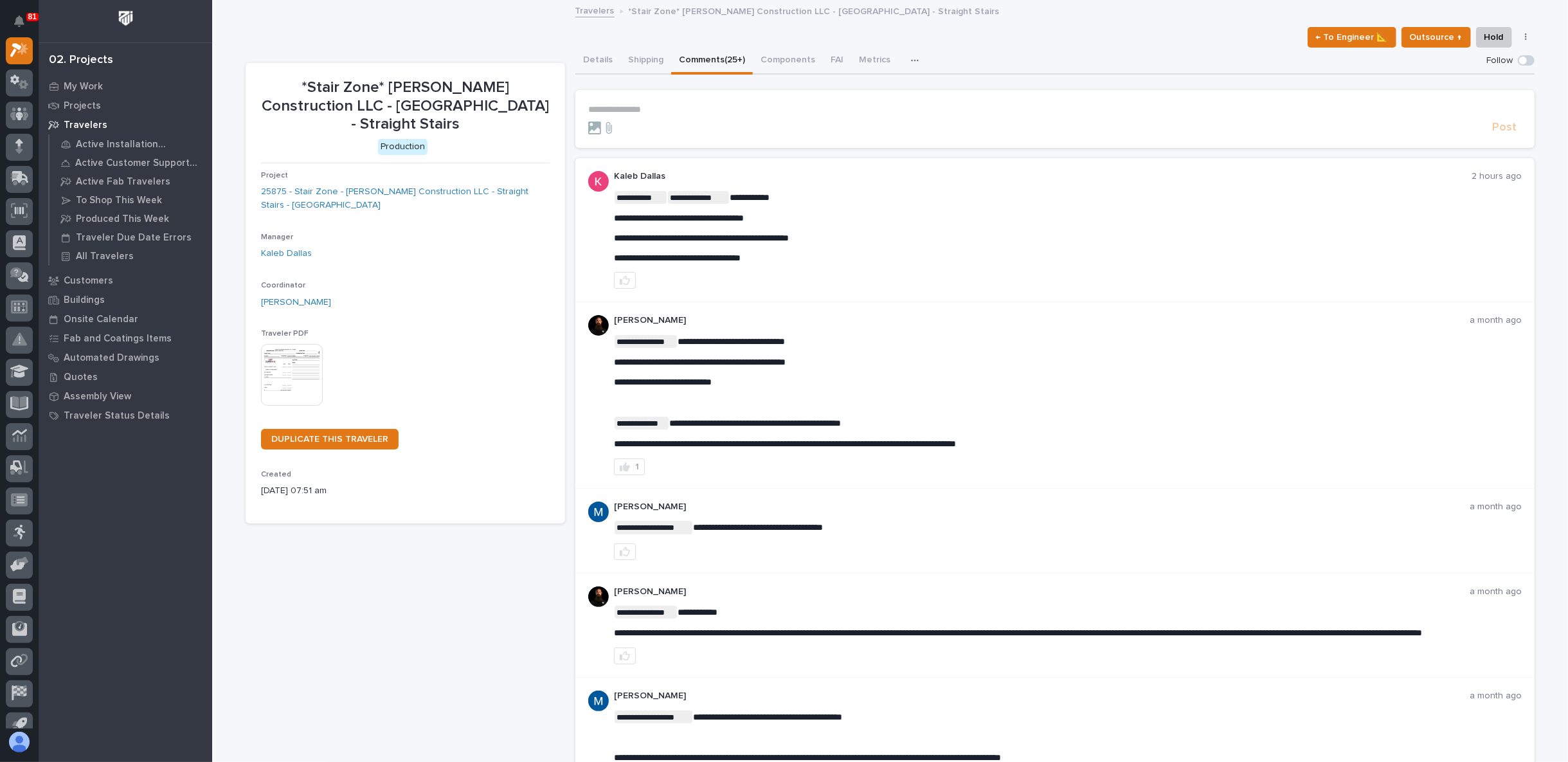
click at [634, 110] on p "**********" at bounding box center [1055, 110] width 933 height 11
click at [625, 109] on p "**********" at bounding box center [1055, 110] width 933 height 11
click at [590, 60] on button "Details" at bounding box center [597, 61] width 45 height 27
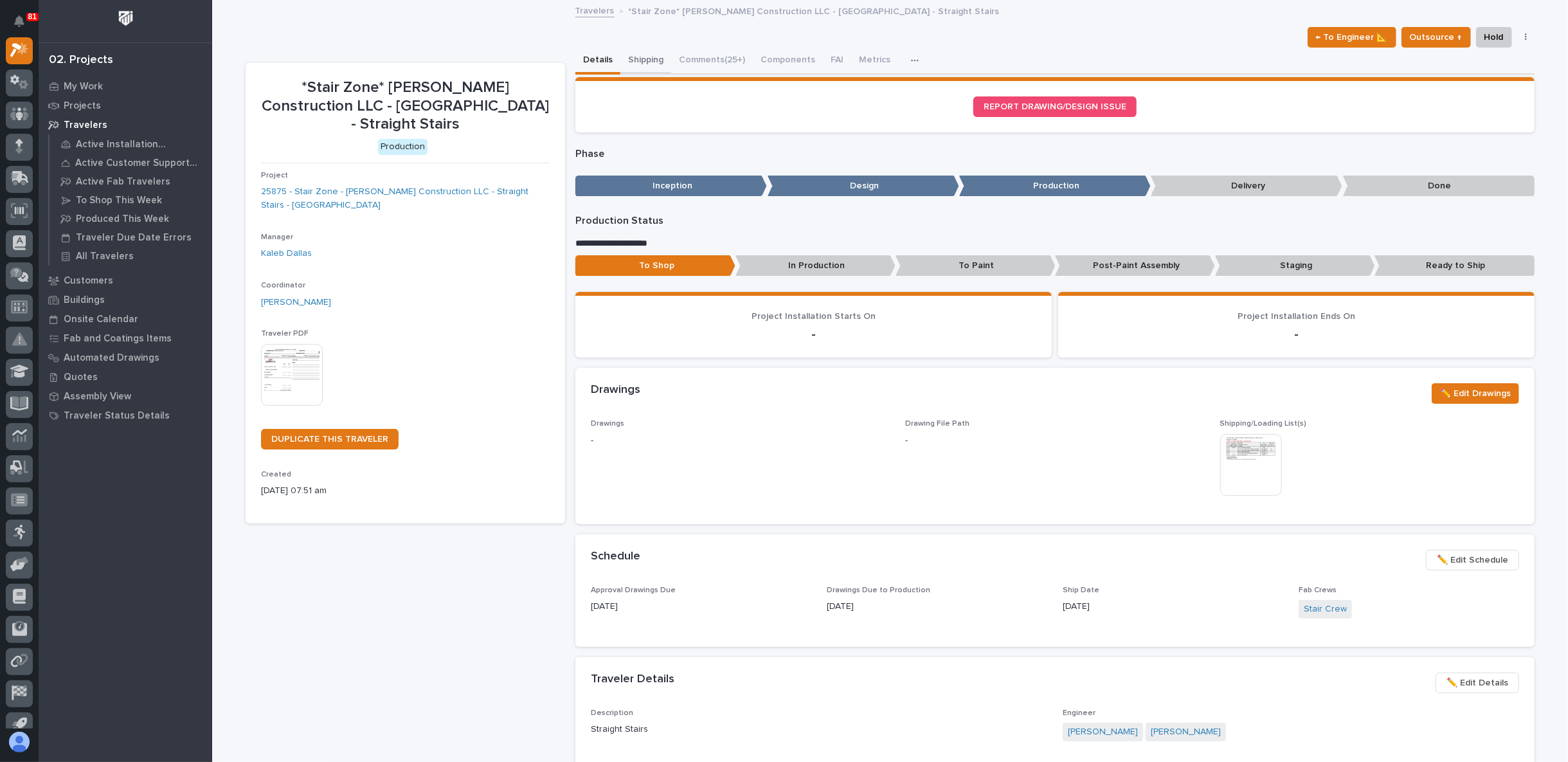
click at [642, 62] on button "Shipping" at bounding box center [645, 61] width 51 height 27
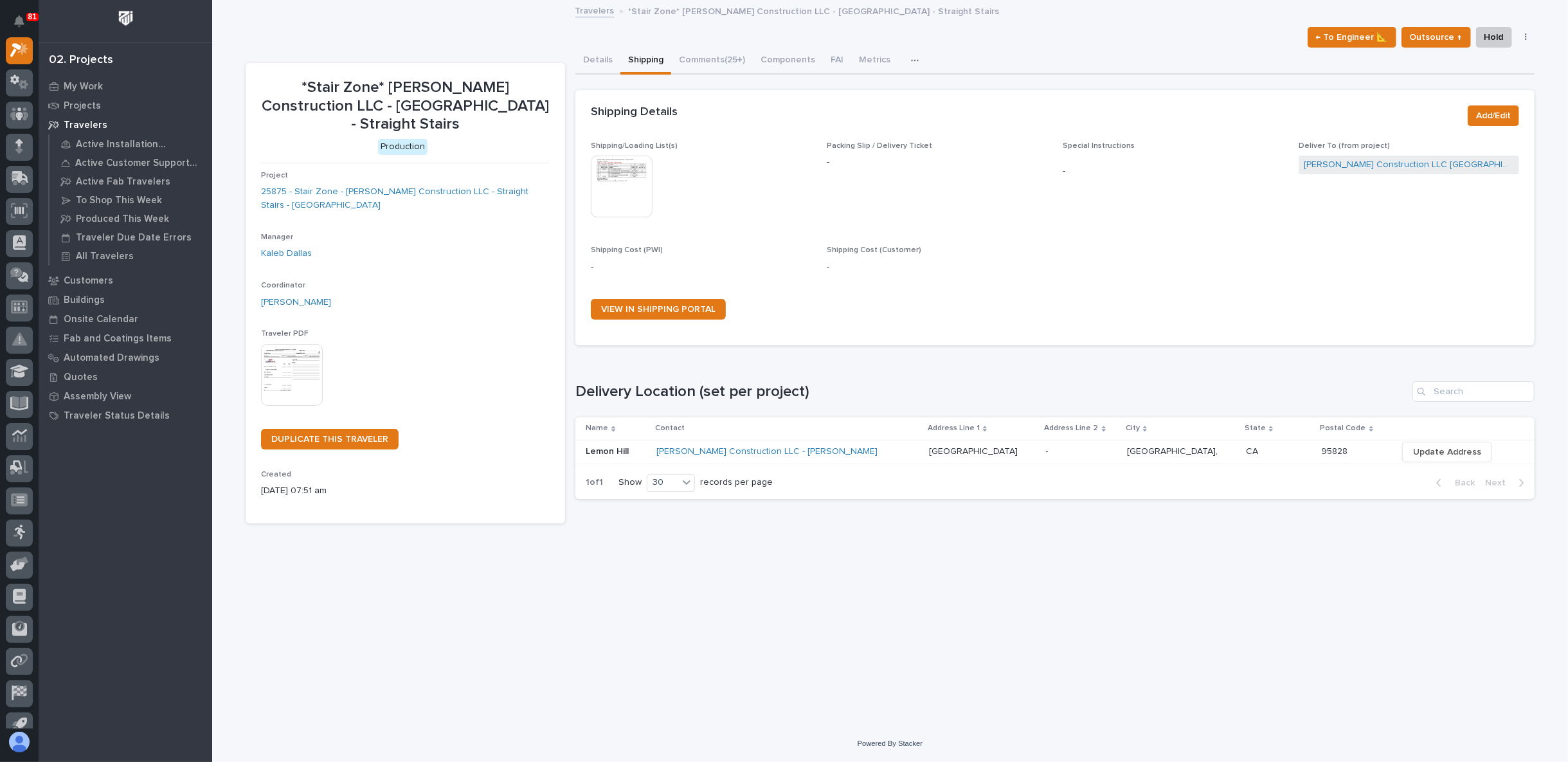
click at [617, 189] on img at bounding box center [621, 186] width 62 height 62
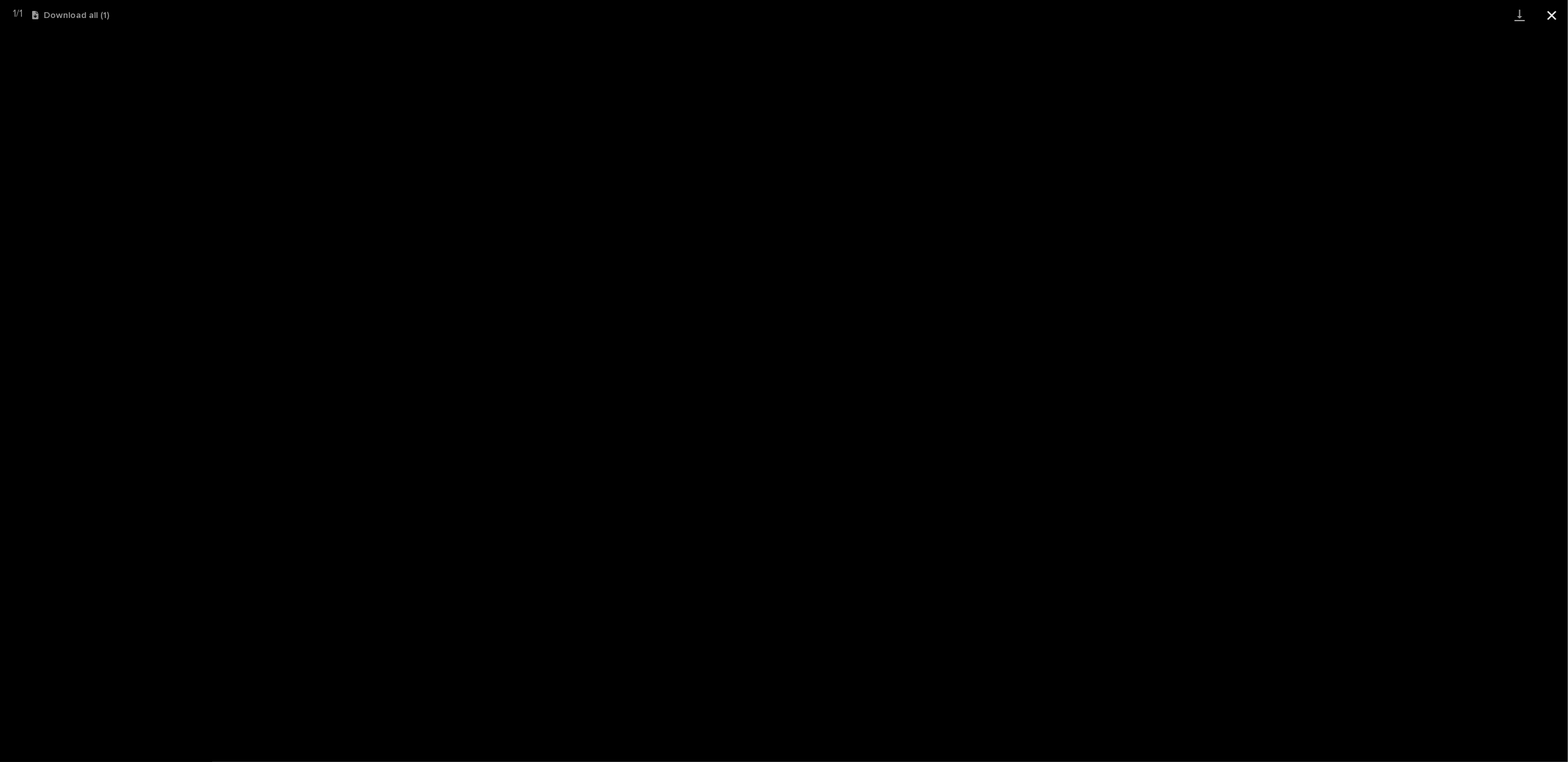
click at [1553, 10] on button "Close gallery" at bounding box center [1551, 15] width 32 height 31
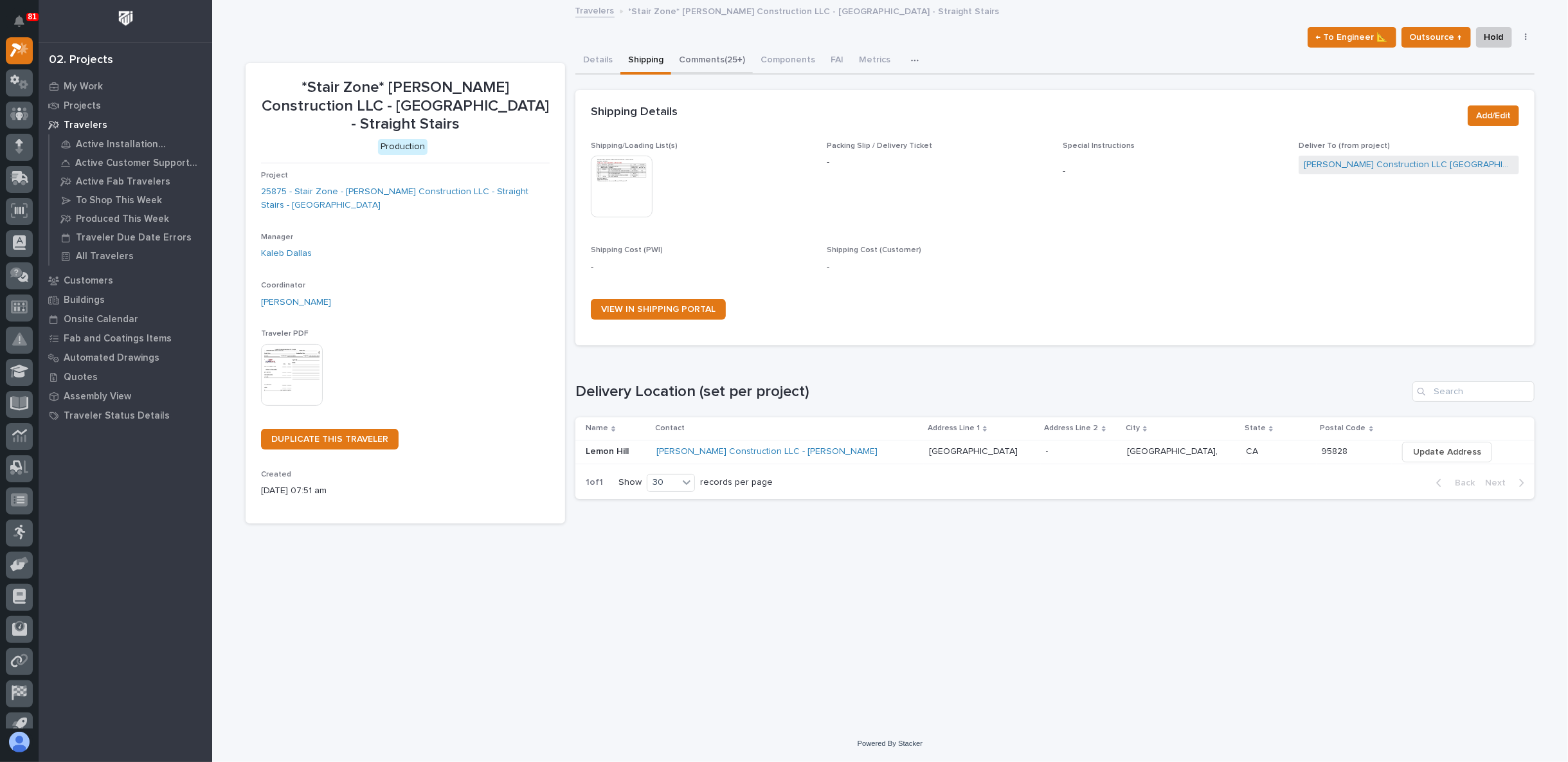
click at [710, 58] on button "Comments (25+)" at bounding box center [712, 61] width 82 height 27
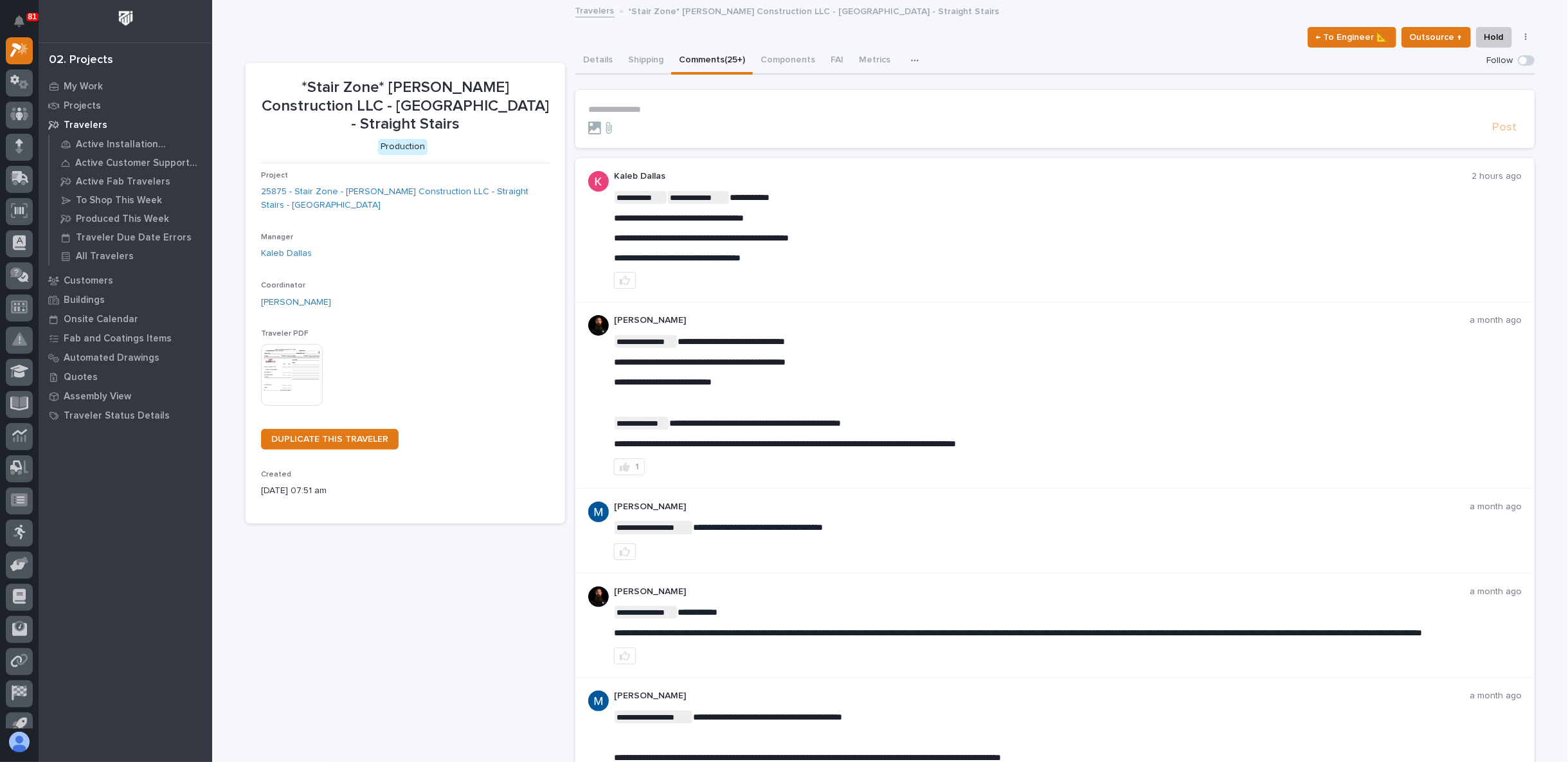
click at [627, 110] on p "**********" at bounding box center [1055, 110] width 933 height 11
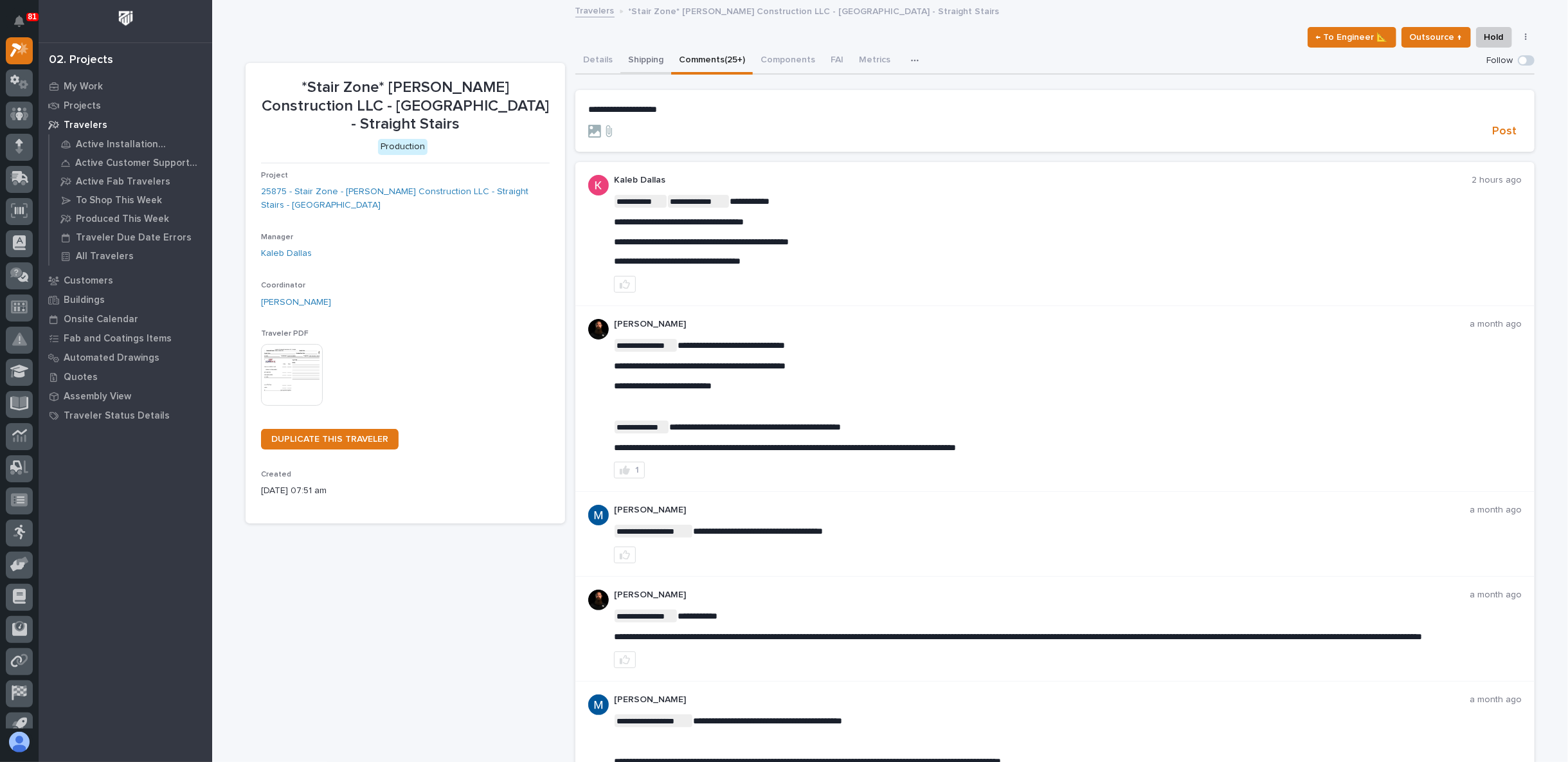
click at [634, 66] on button "Shipping" at bounding box center [645, 61] width 51 height 27
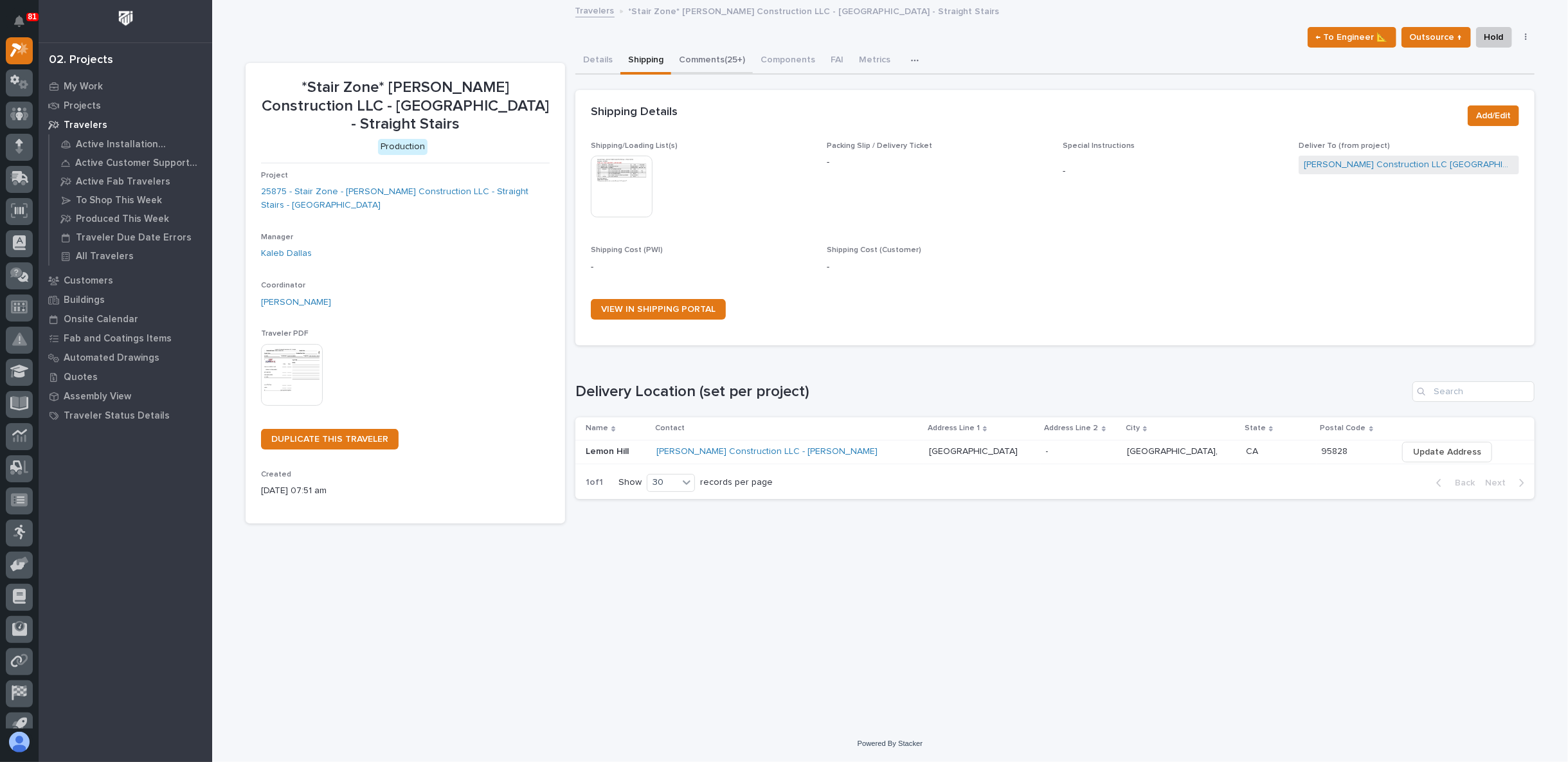
click at [704, 57] on button "Comments (25+)" at bounding box center [712, 61] width 82 height 27
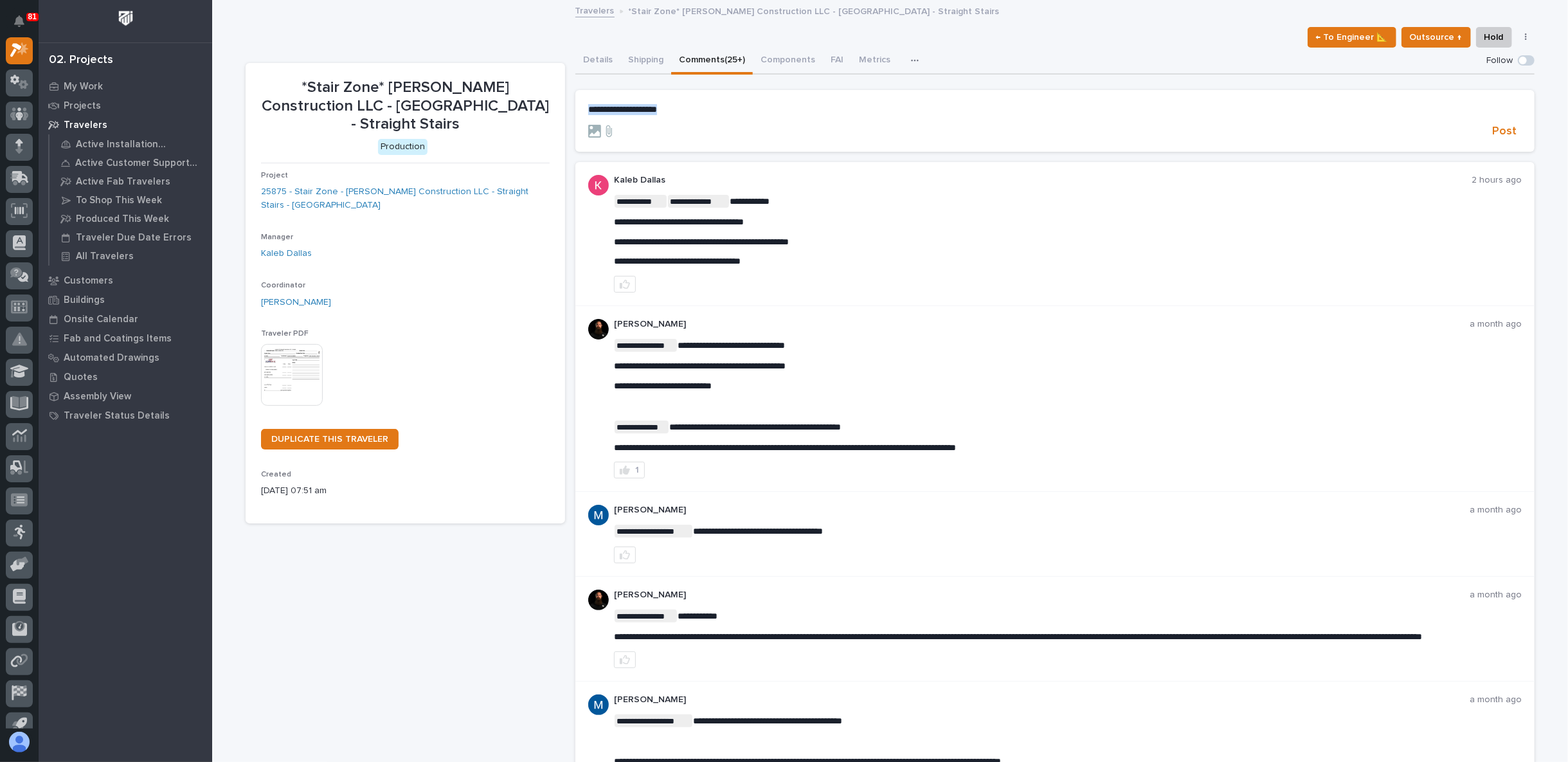
drag, startPoint x: 684, startPoint y: 111, endPoint x: 573, endPoint y: 113, distance: 111.0
click at [575, 113] on section "**********" at bounding box center [1055, 121] width 959 height 62
click at [725, 115] on form "**********" at bounding box center [1055, 121] width 933 height 35
click at [690, 114] on form "**********" at bounding box center [1055, 121] width 933 height 35
click at [657, 109] on span "**********" at bounding box center [622, 109] width 69 height 9
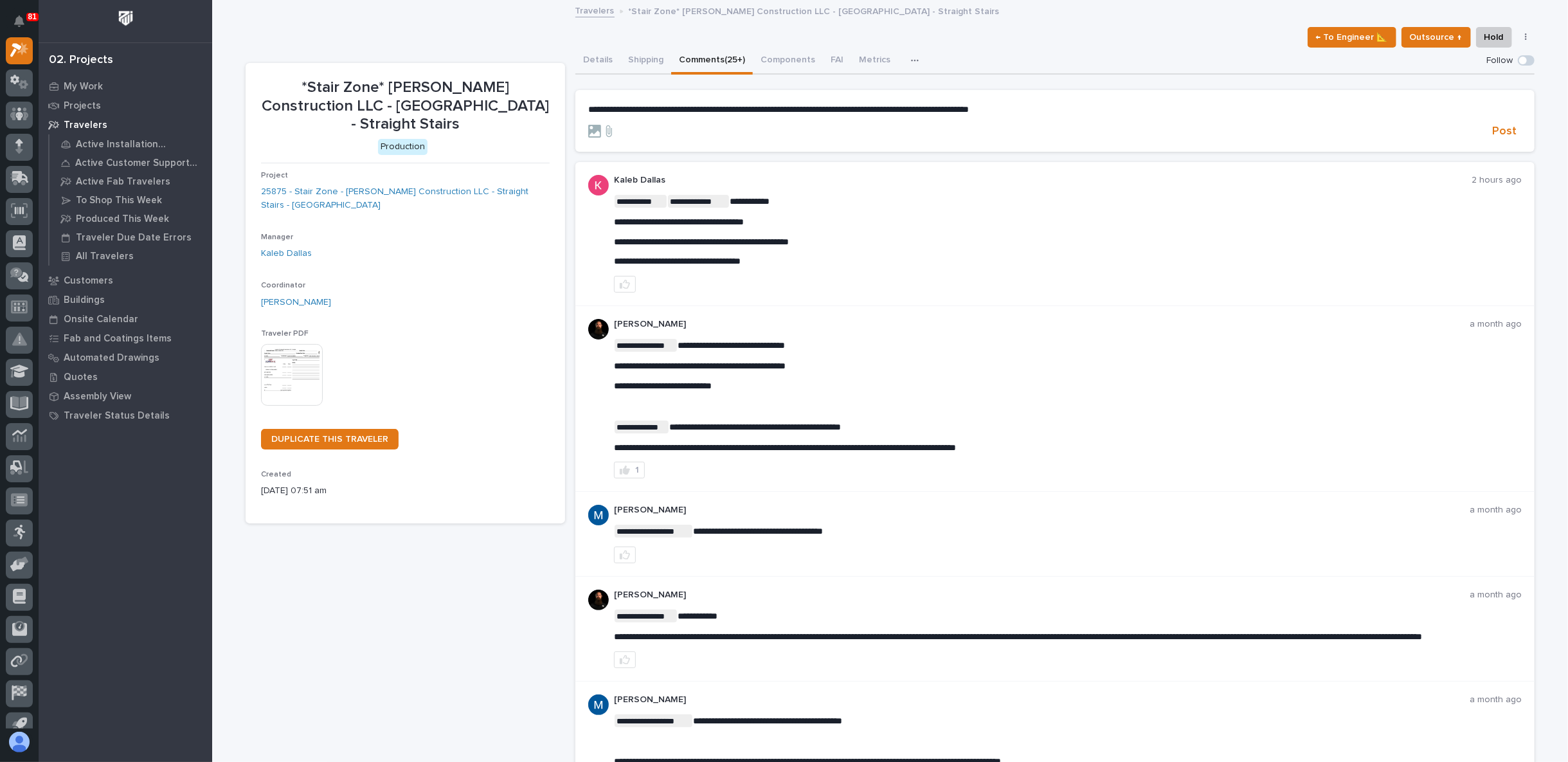
drag, startPoint x: 1055, startPoint y: 112, endPoint x: 1071, endPoint y: 102, distance: 18.9
click at [1071, 102] on section "**********" at bounding box center [1055, 121] width 959 height 62
click at [1068, 106] on p "**********" at bounding box center [1055, 110] width 933 height 11
click at [1039, 112] on p "**********" at bounding box center [1055, 110] width 933 height 11
click at [1502, 126] on span "Post" at bounding box center [1503, 131] width 24 height 15
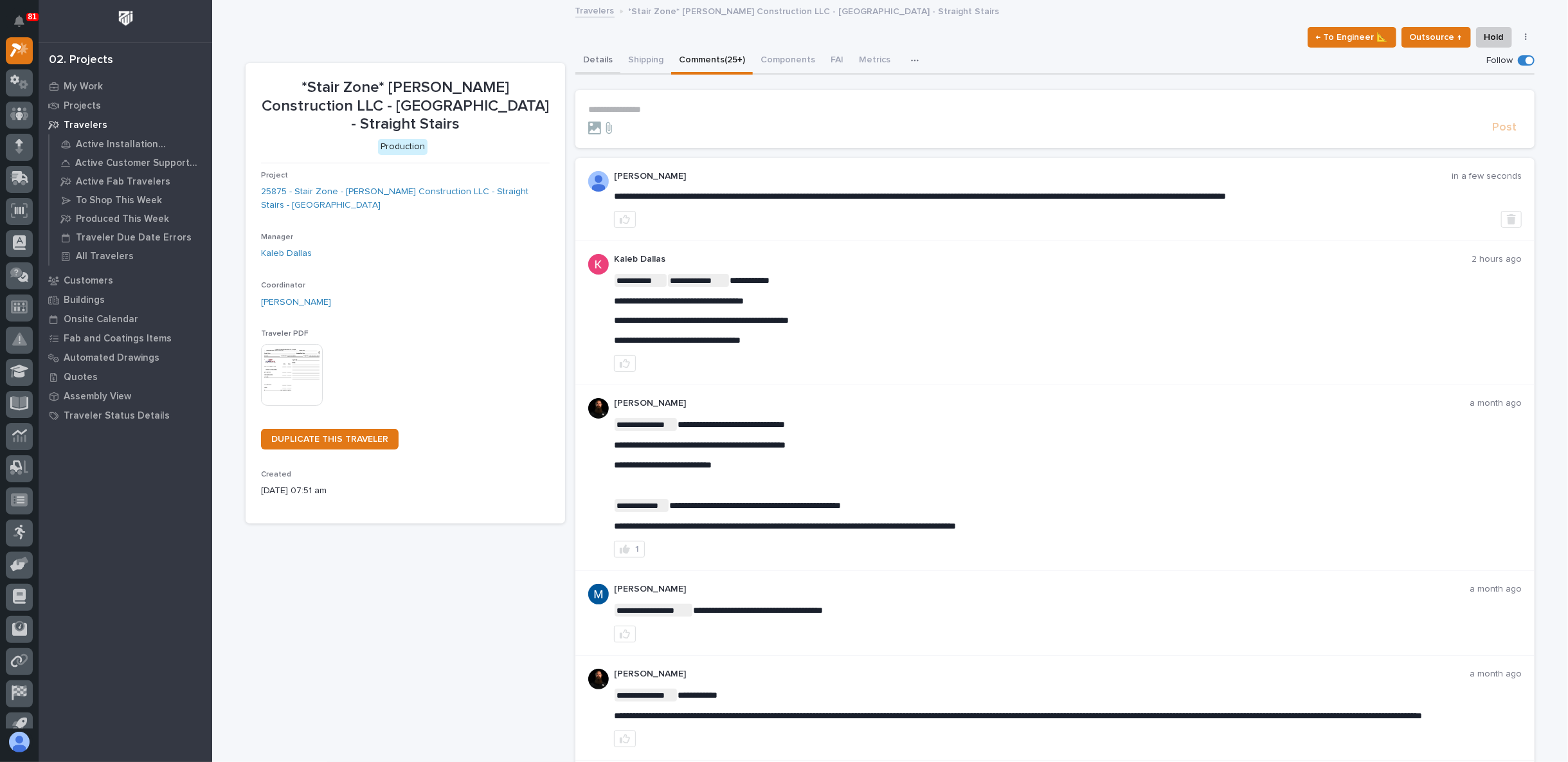
click at [584, 59] on button "Details" at bounding box center [597, 61] width 45 height 27
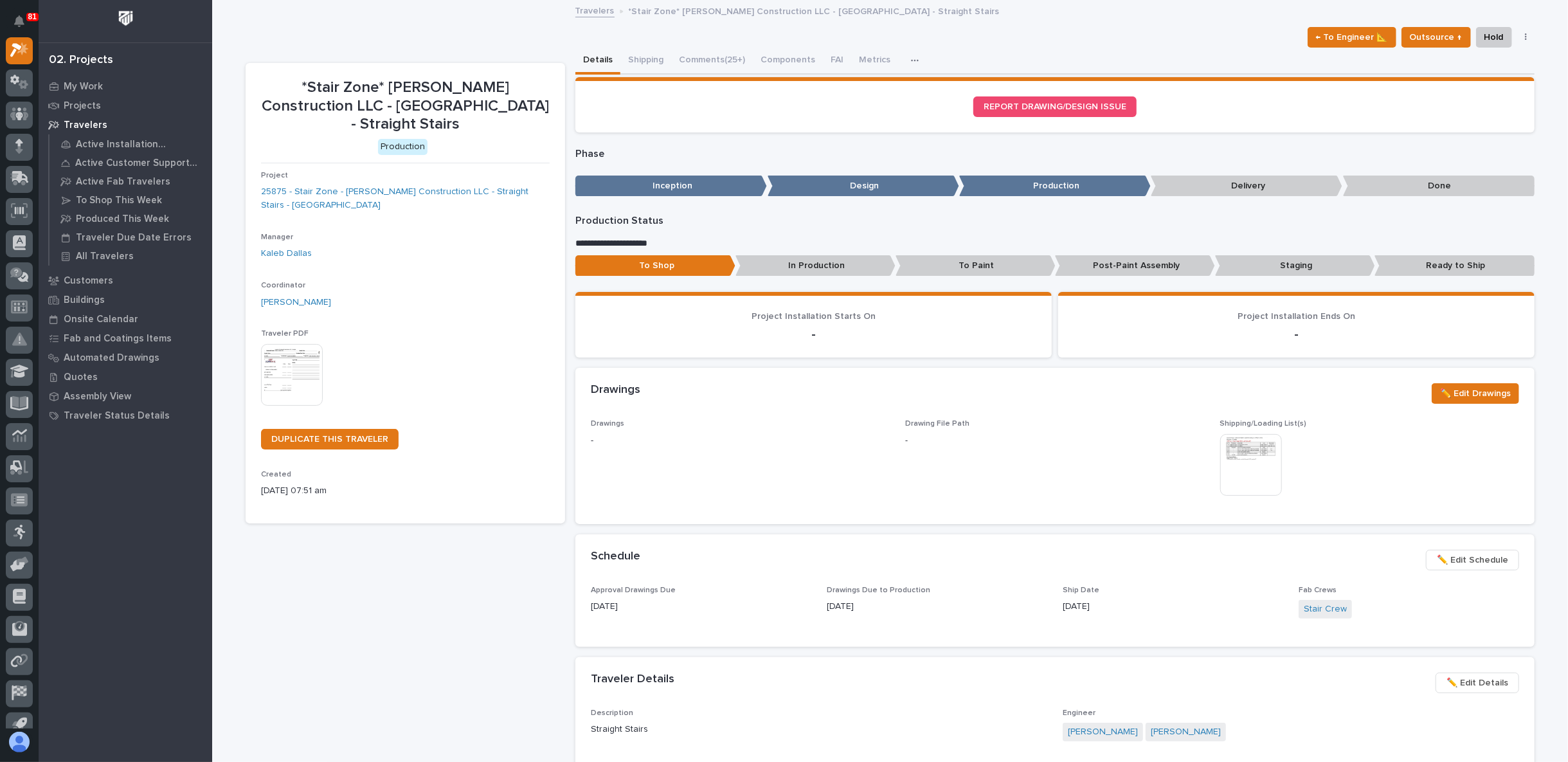
click at [515, 17] on div "Travelers *Stair Zone* Landon W Roberts Construction LLC - Lemon Hill - Straigh…" at bounding box center [890, 12] width 1356 height 18
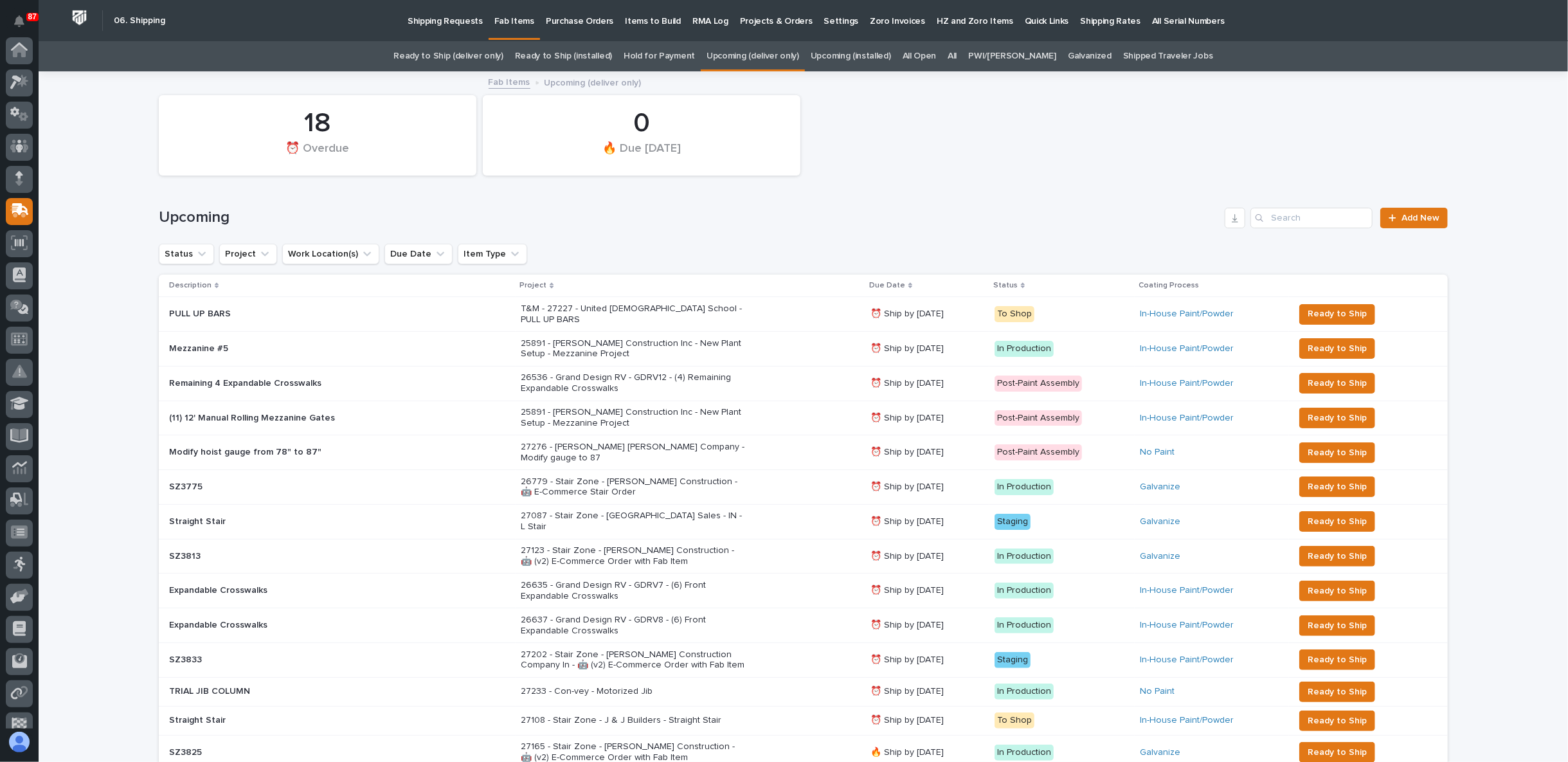
scroll to position [112, 0]
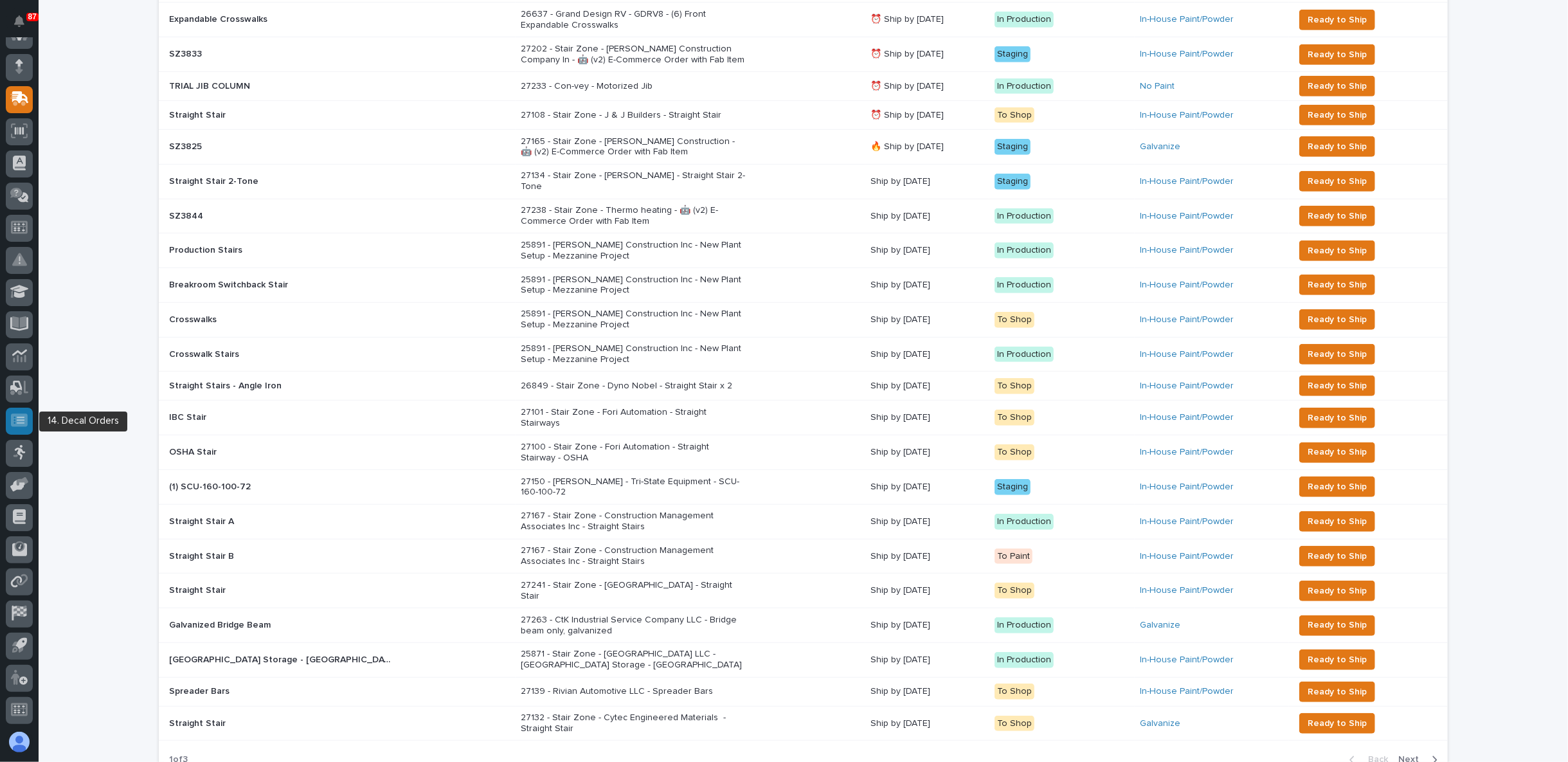
click at [22, 410] on div at bounding box center [19, 421] width 27 height 27
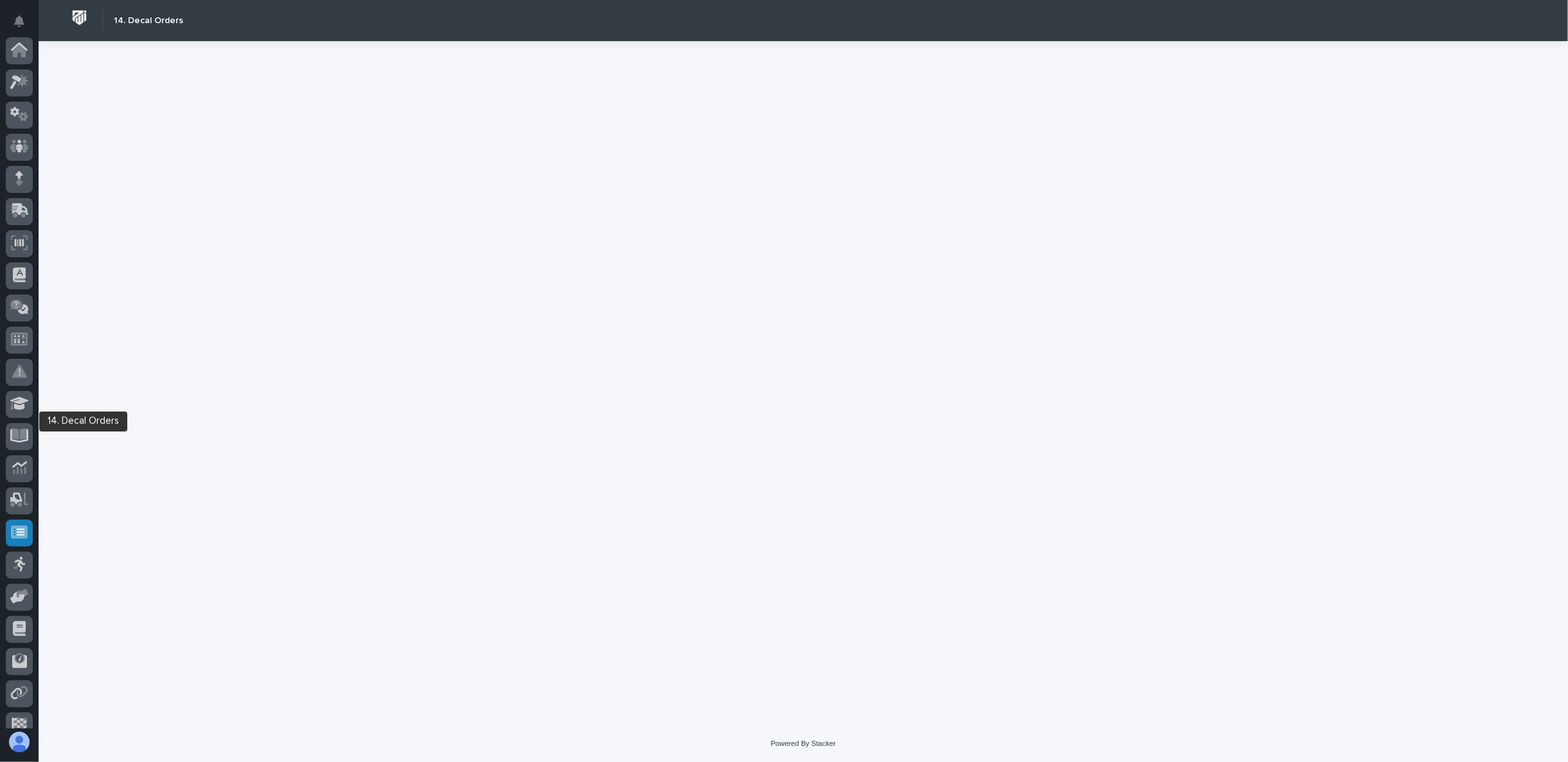
scroll to position [112, 0]
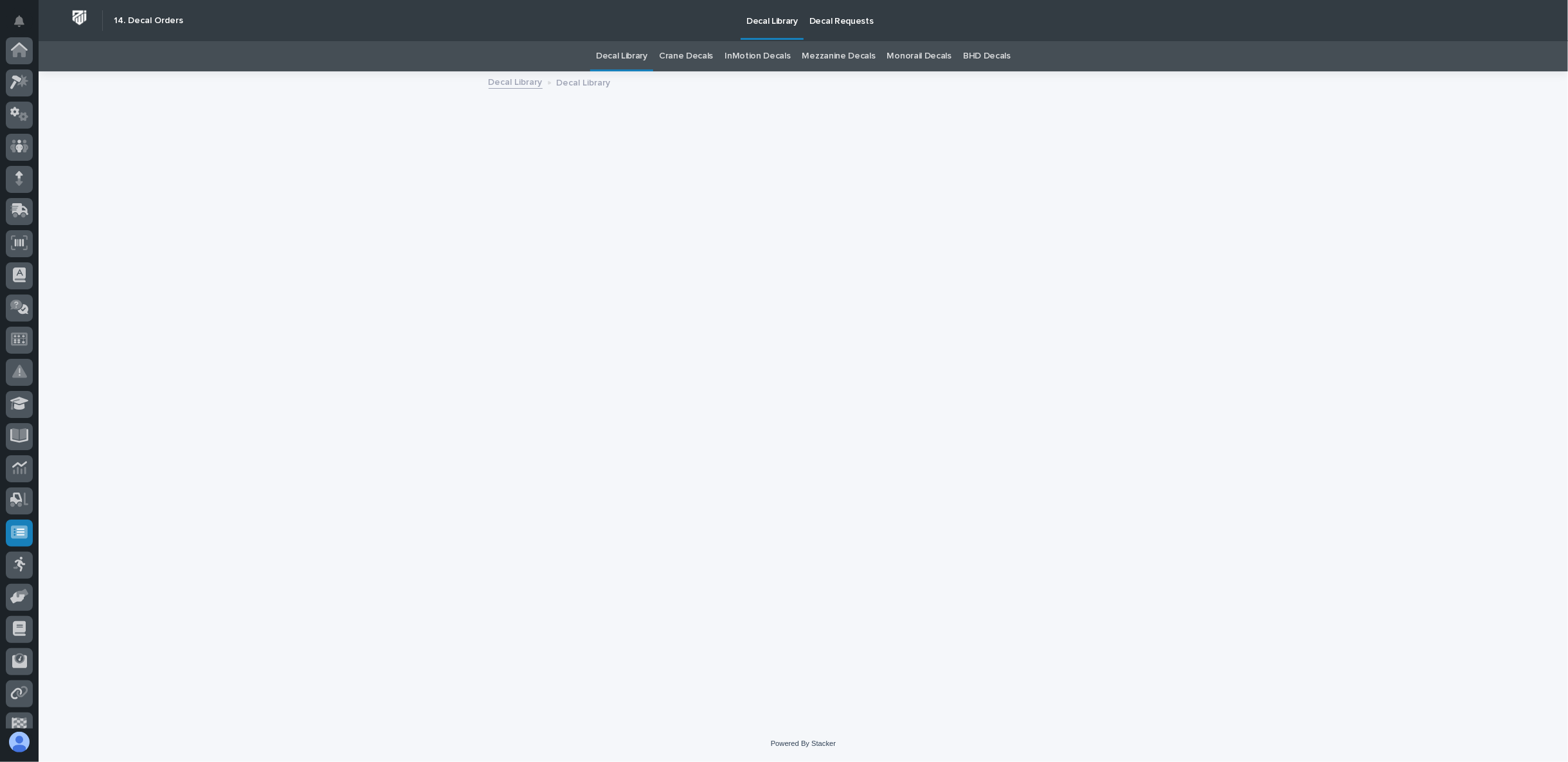
scroll to position [112, 0]
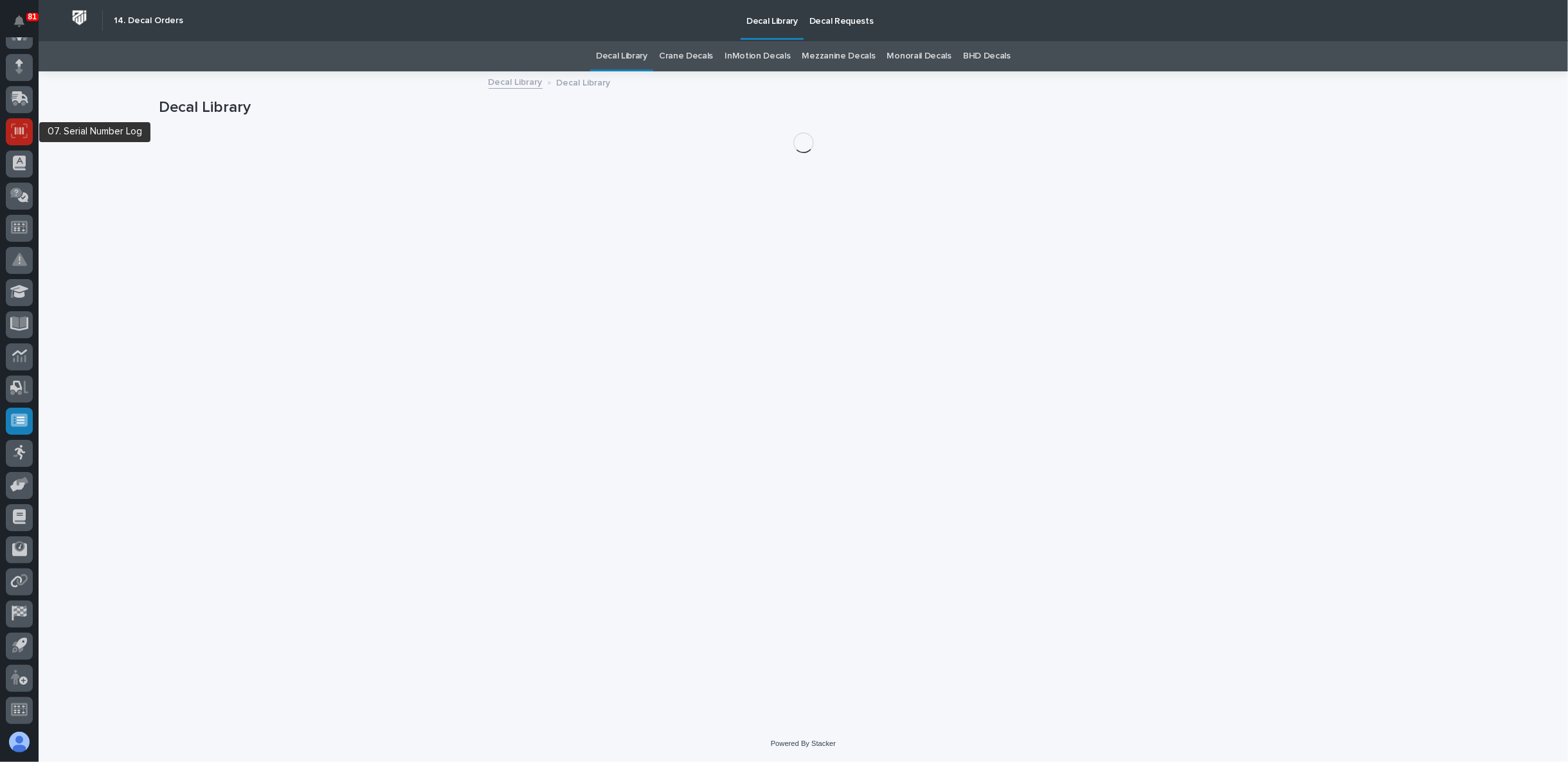
click at [15, 126] on icon at bounding box center [19, 130] width 17 height 15
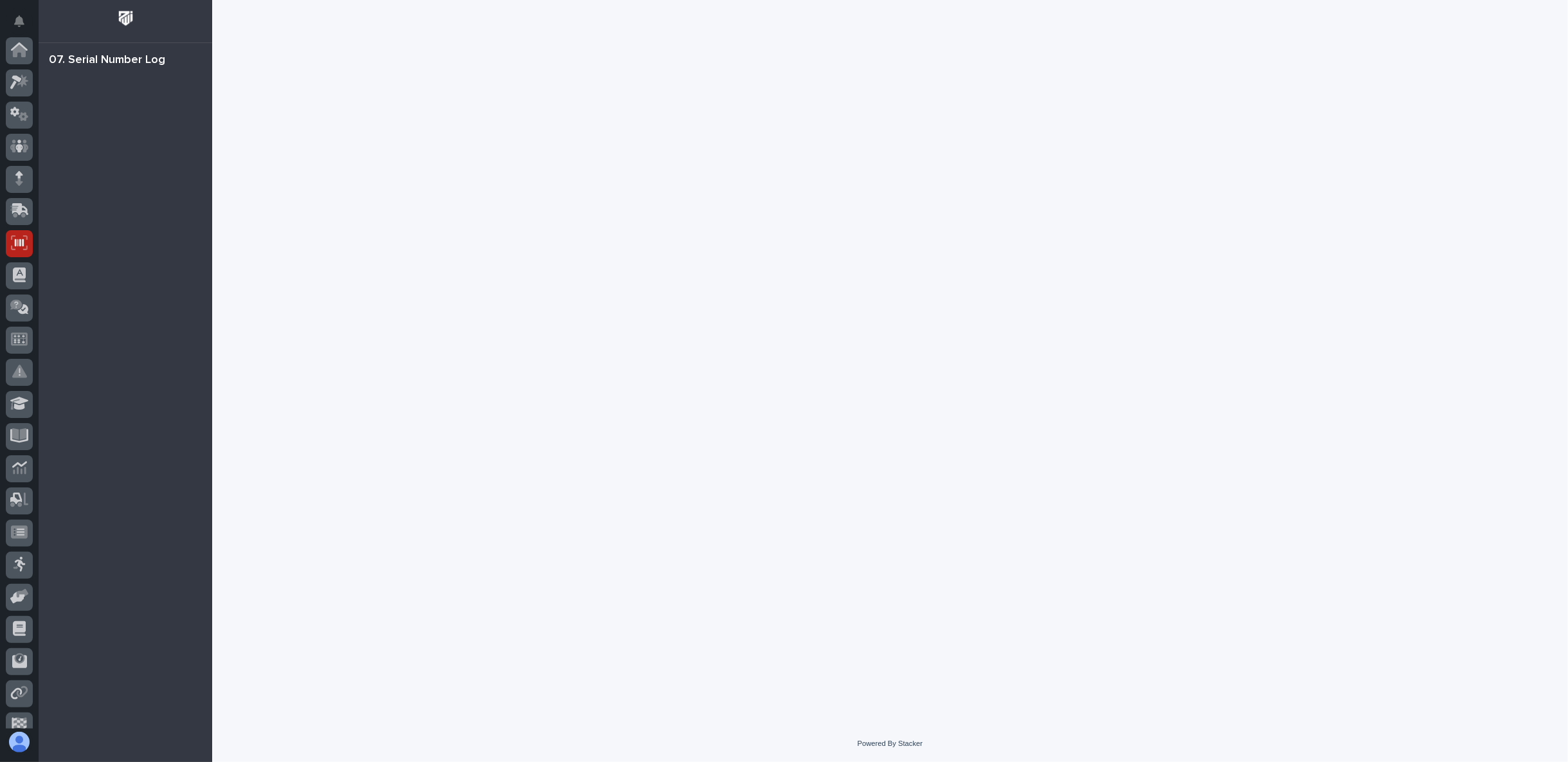
scroll to position [112, 0]
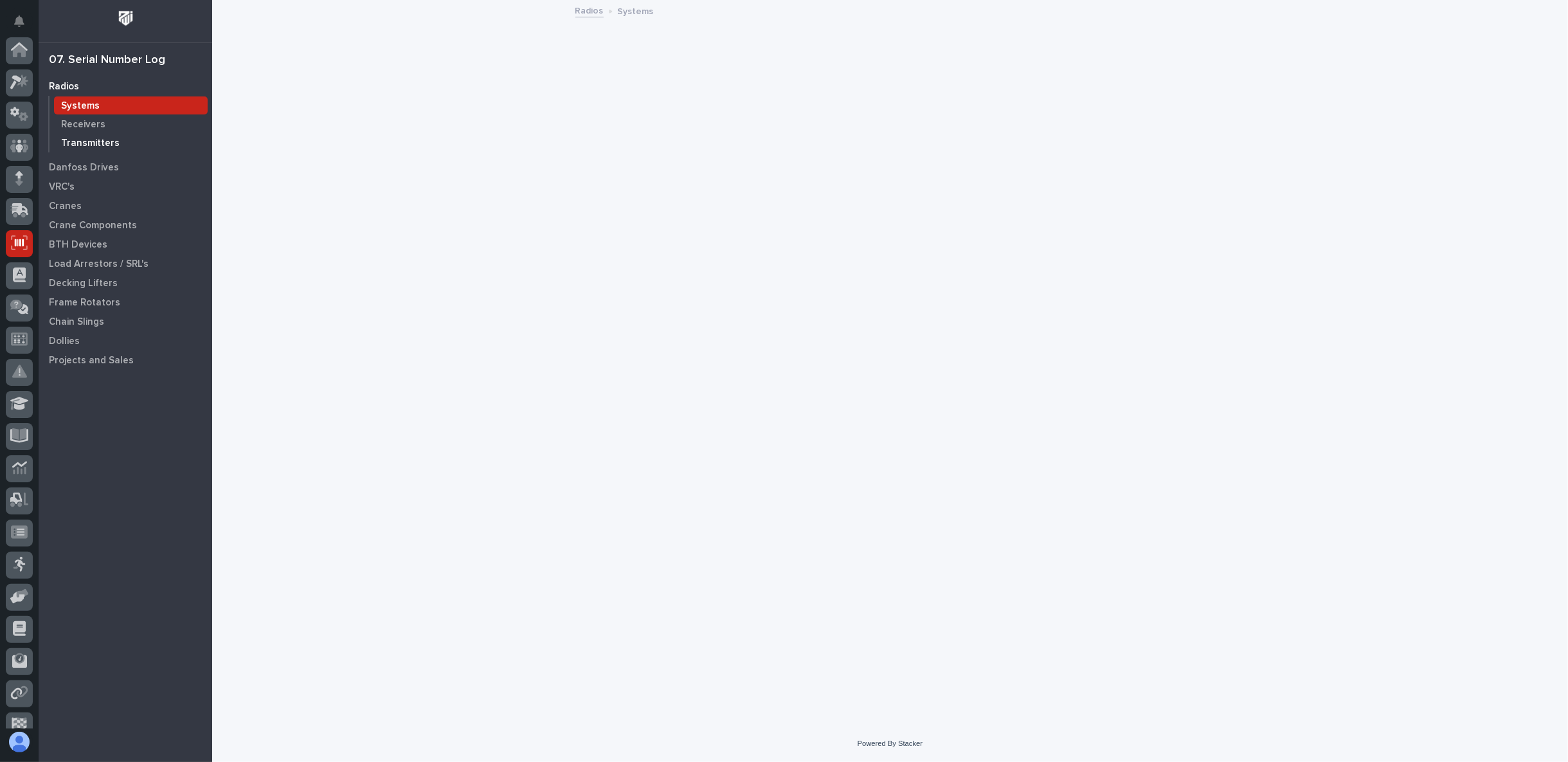
scroll to position [112, 0]
click at [80, 222] on p "Crane Components" at bounding box center [92, 226] width 88 height 12
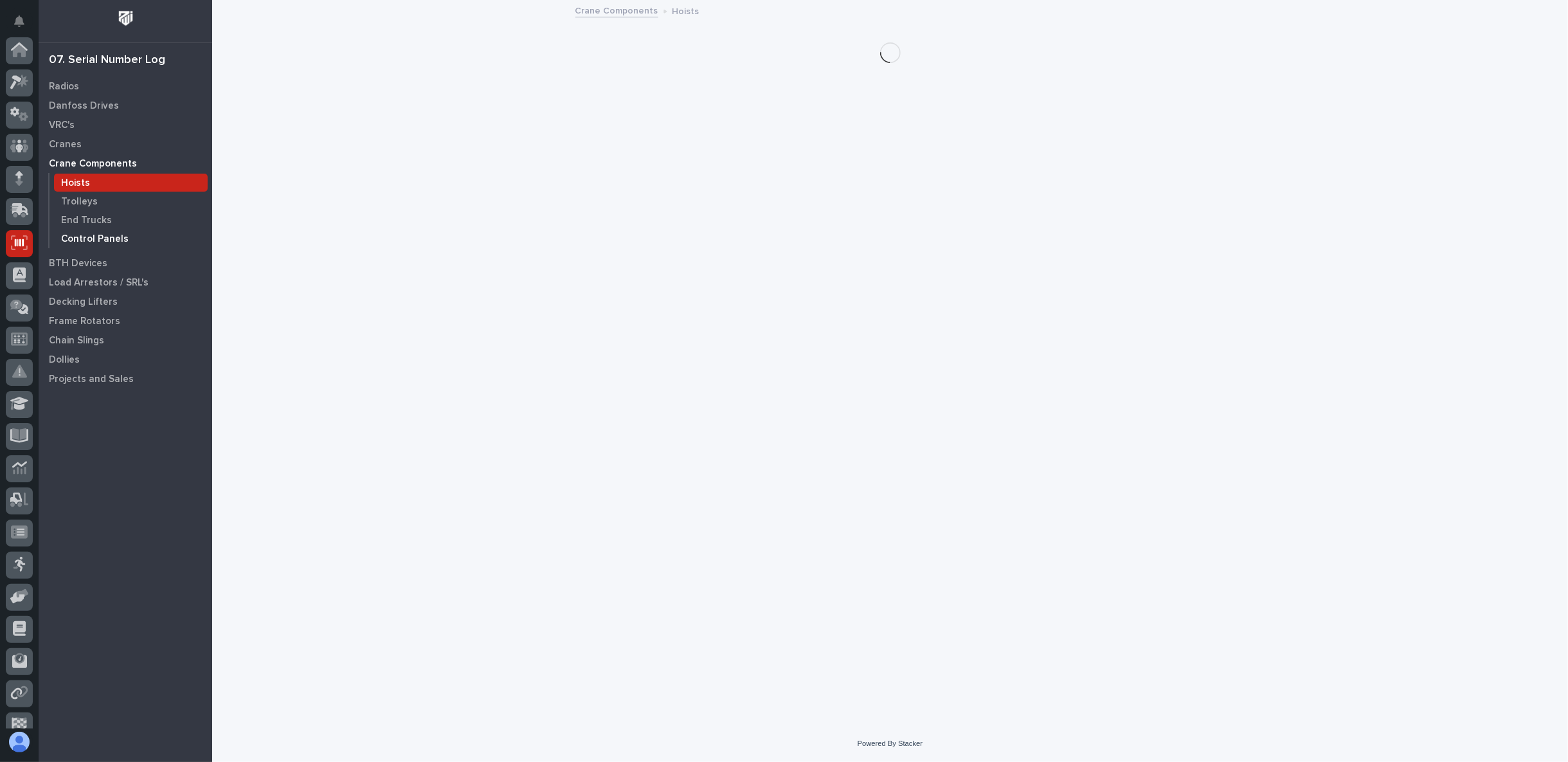
scroll to position [112, 0]
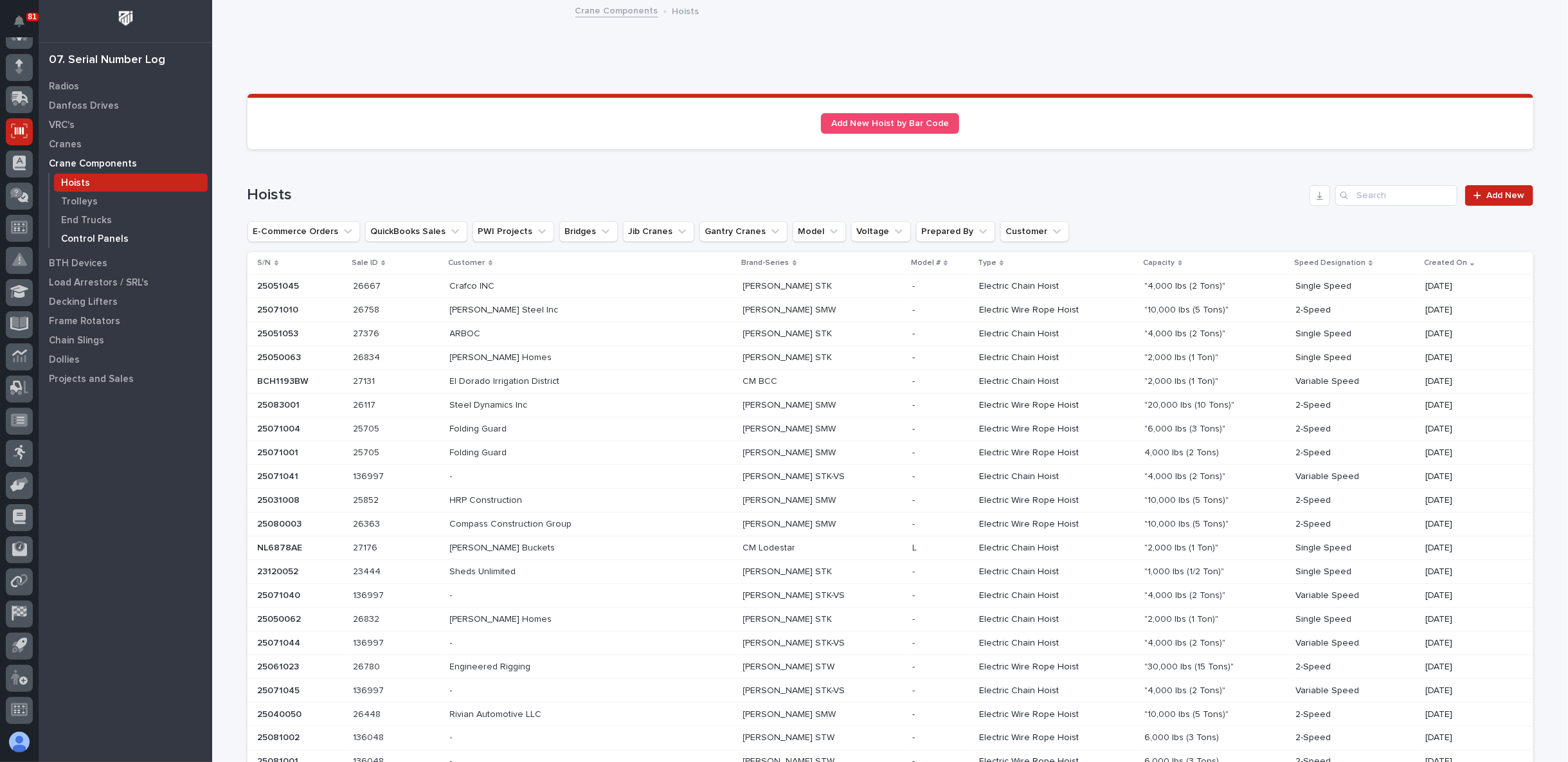
click at [100, 239] on p "Control Panels" at bounding box center [94, 239] width 67 height 12
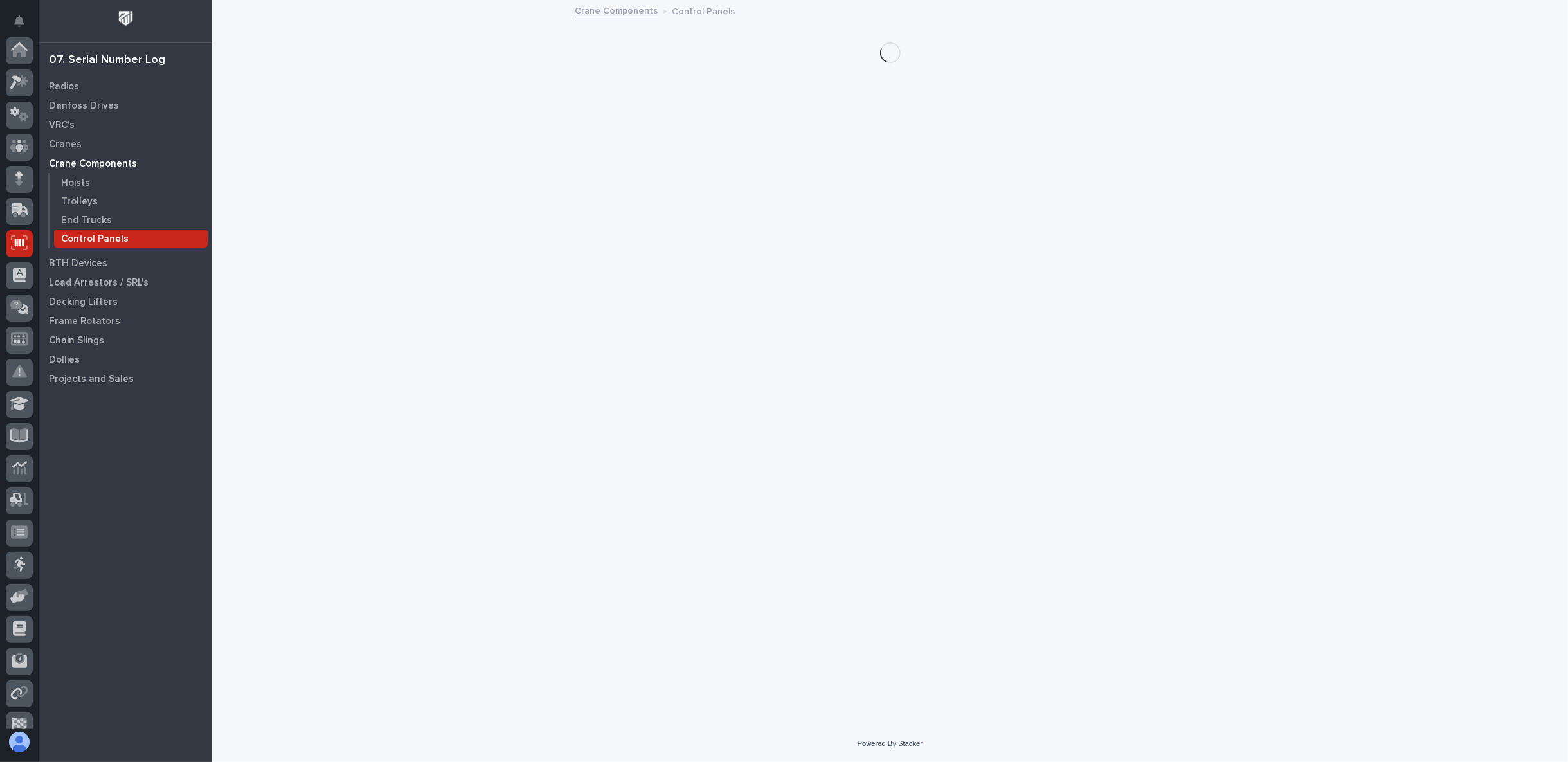
scroll to position [112, 0]
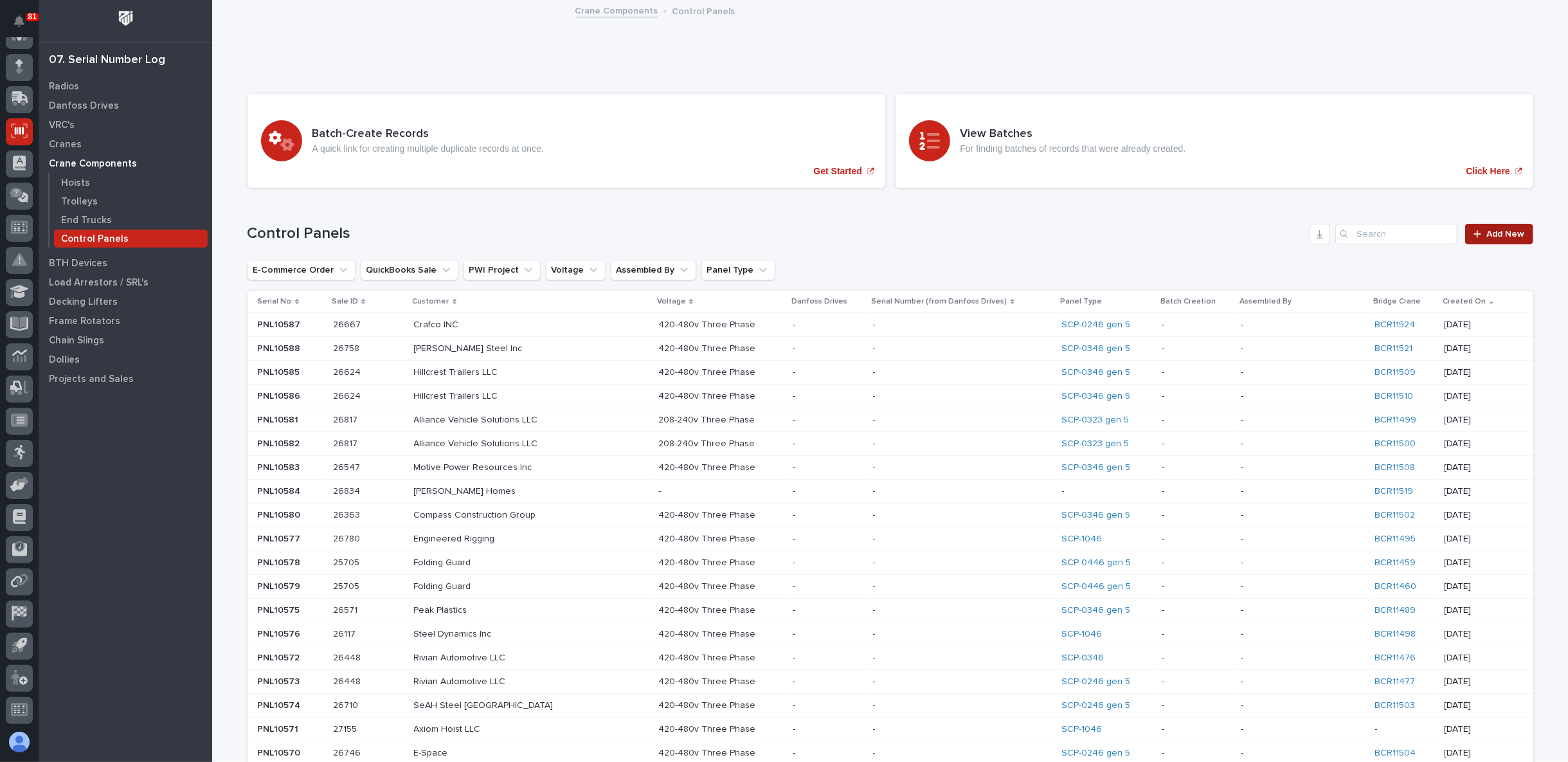
click at [1493, 232] on span "Add New" at bounding box center [1506, 234] width 38 height 9
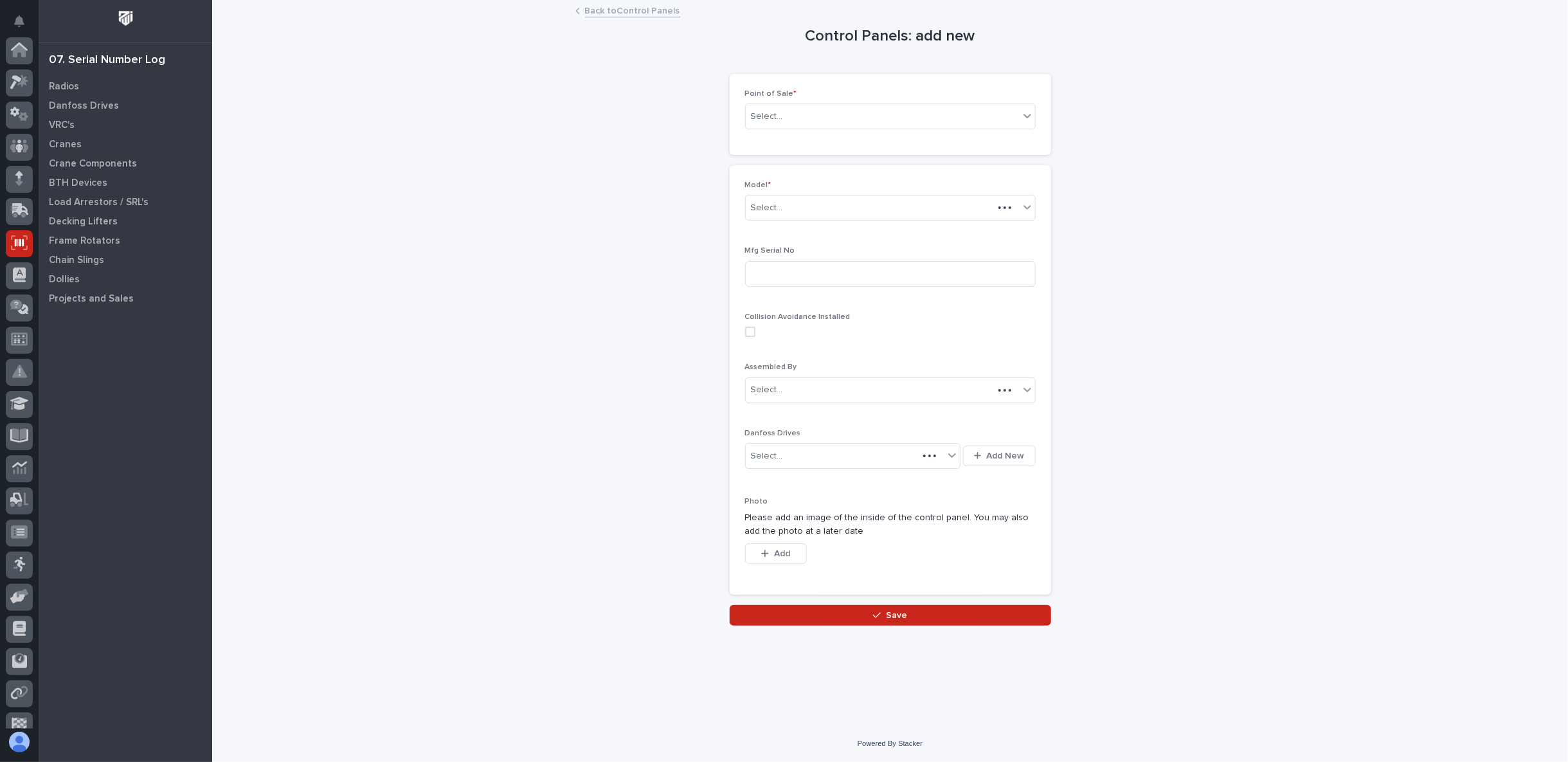
scroll to position [112, 0]
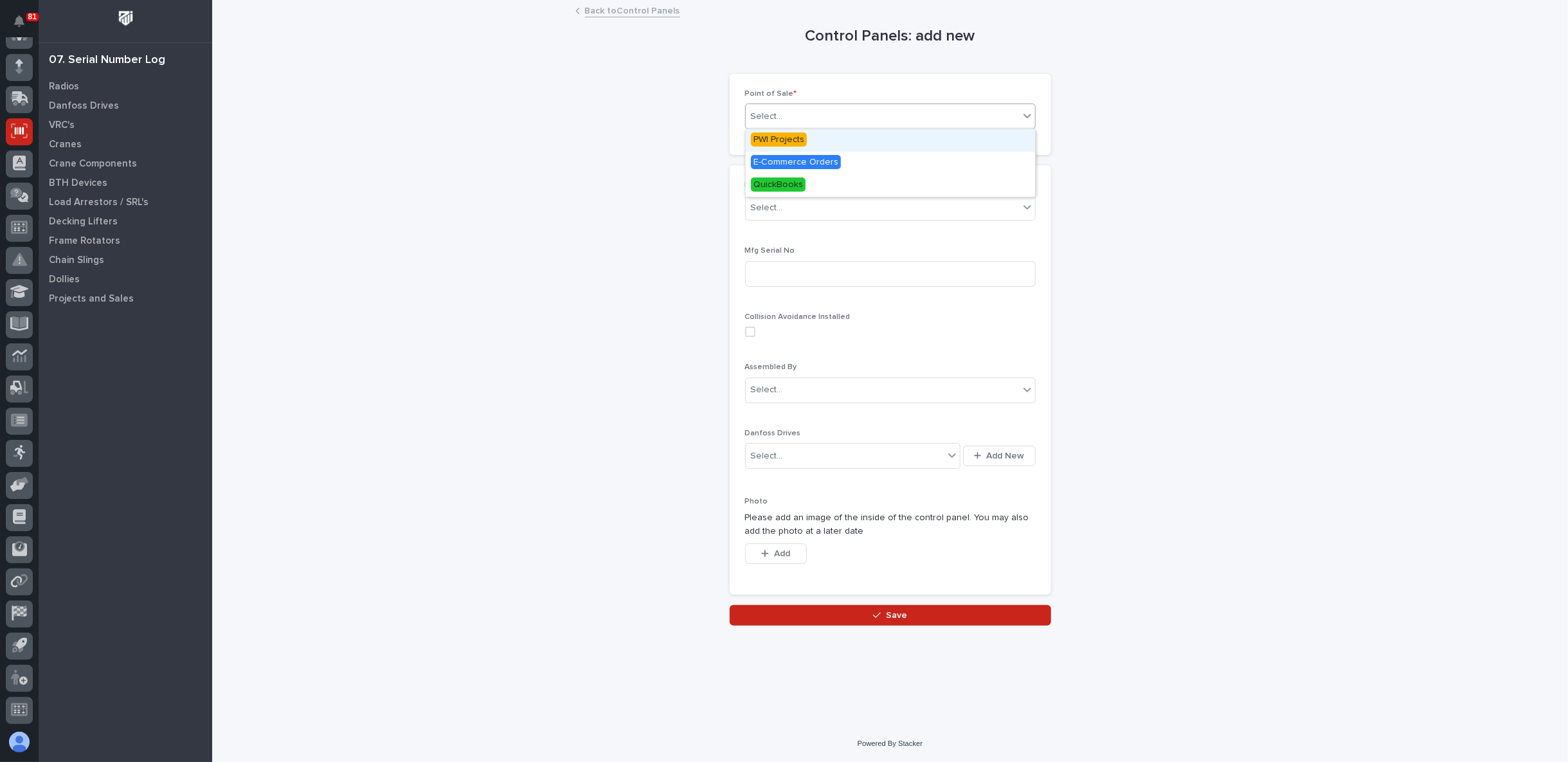
click at [826, 112] on div "Select..." at bounding box center [883, 117] width 273 height 22
click at [787, 142] on span "PWI Projects" at bounding box center [778, 139] width 56 height 14
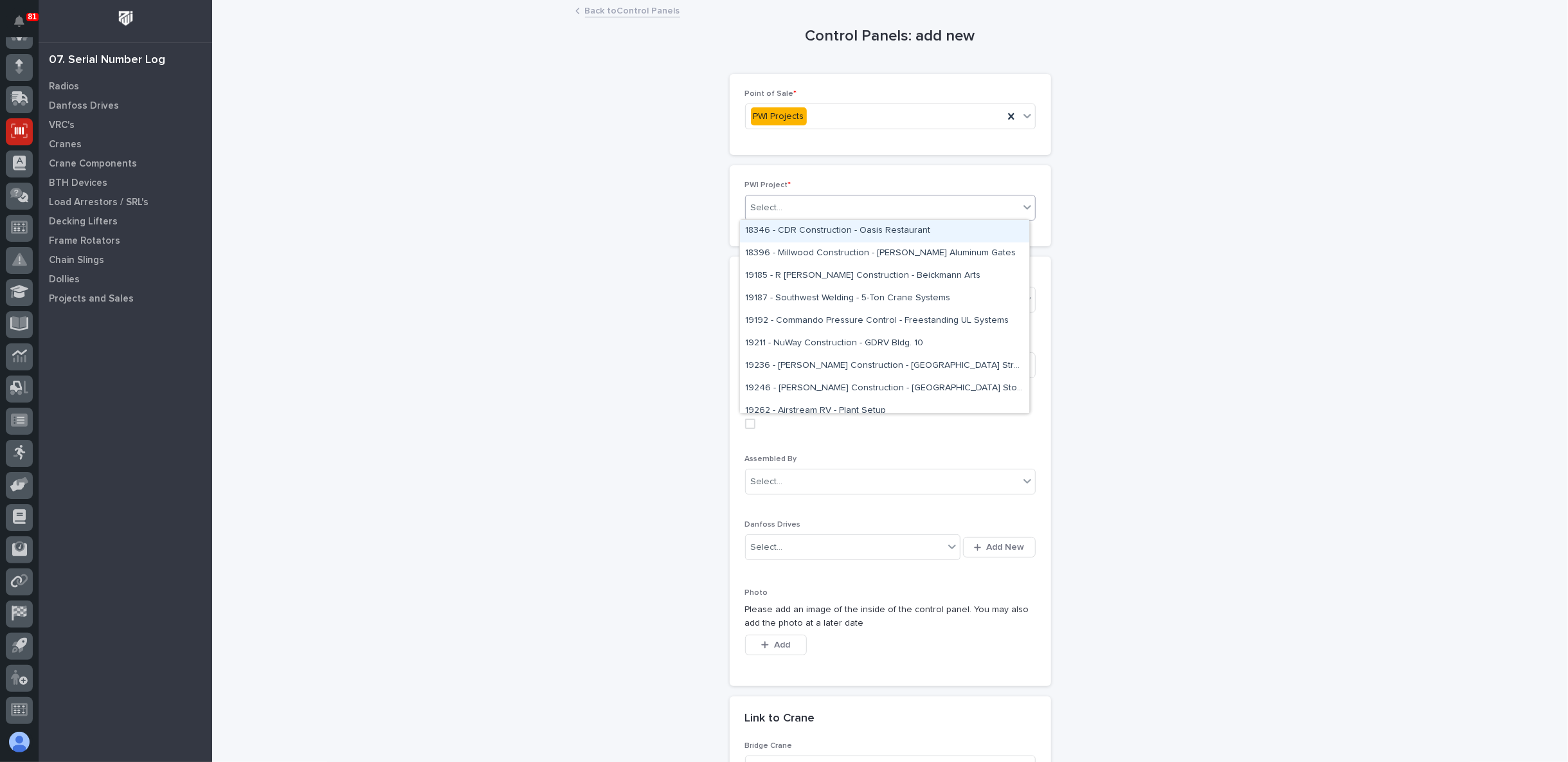
click at [772, 201] on div "Select..." at bounding box center [767, 208] width 32 height 13
type input "*****"
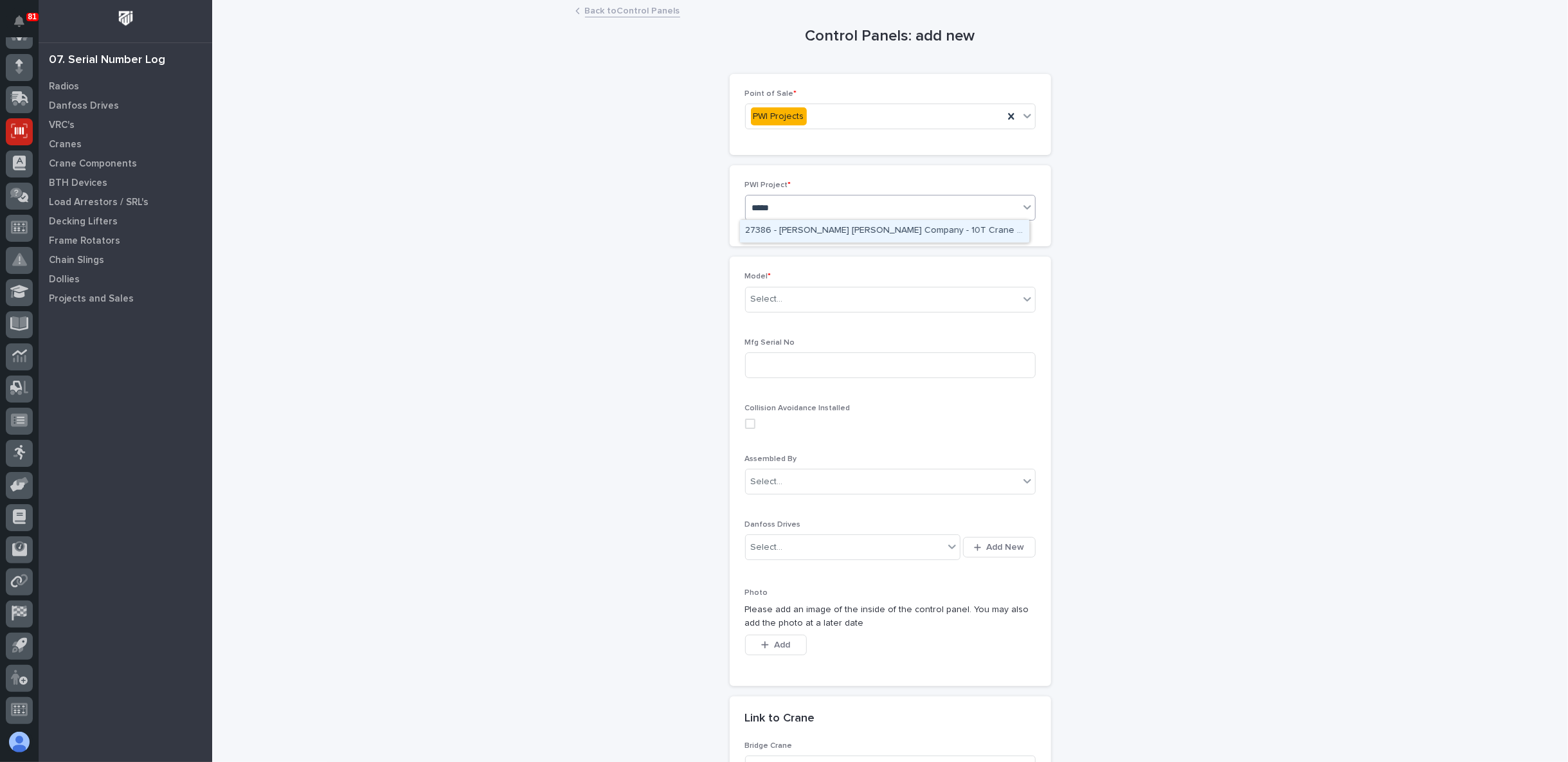
click at [783, 232] on div "27386 - Starke - Deshazo Crane Company - 10T Crane Kit, Custom" at bounding box center [884, 231] width 289 height 22
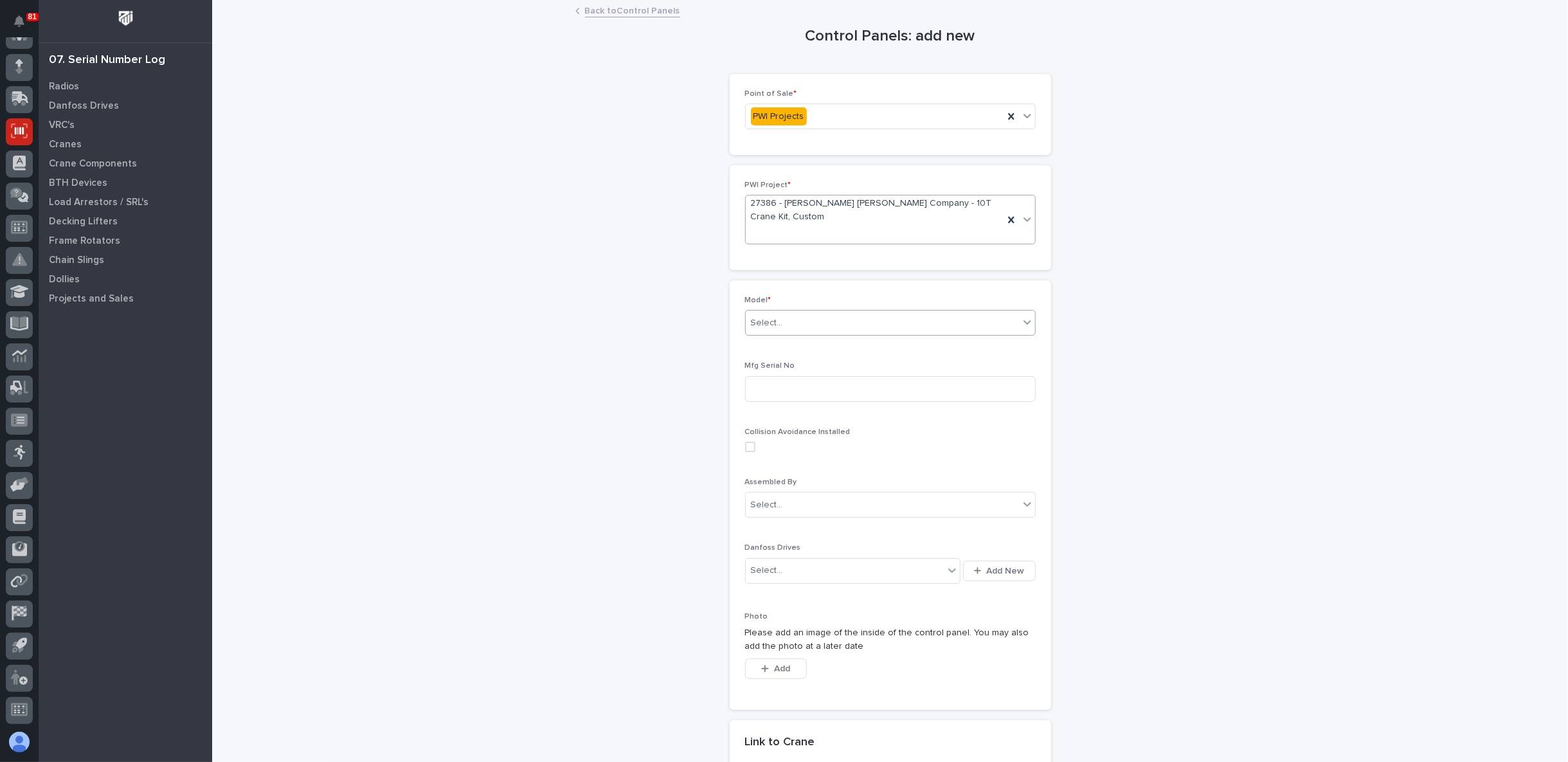
click at [801, 322] on div "Select..." at bounding box center [883, 323] width 273 height 22
click at [801, 434] on div "SCP-0446 gen 5" at bounding box center [884, 439] width 289 height 22
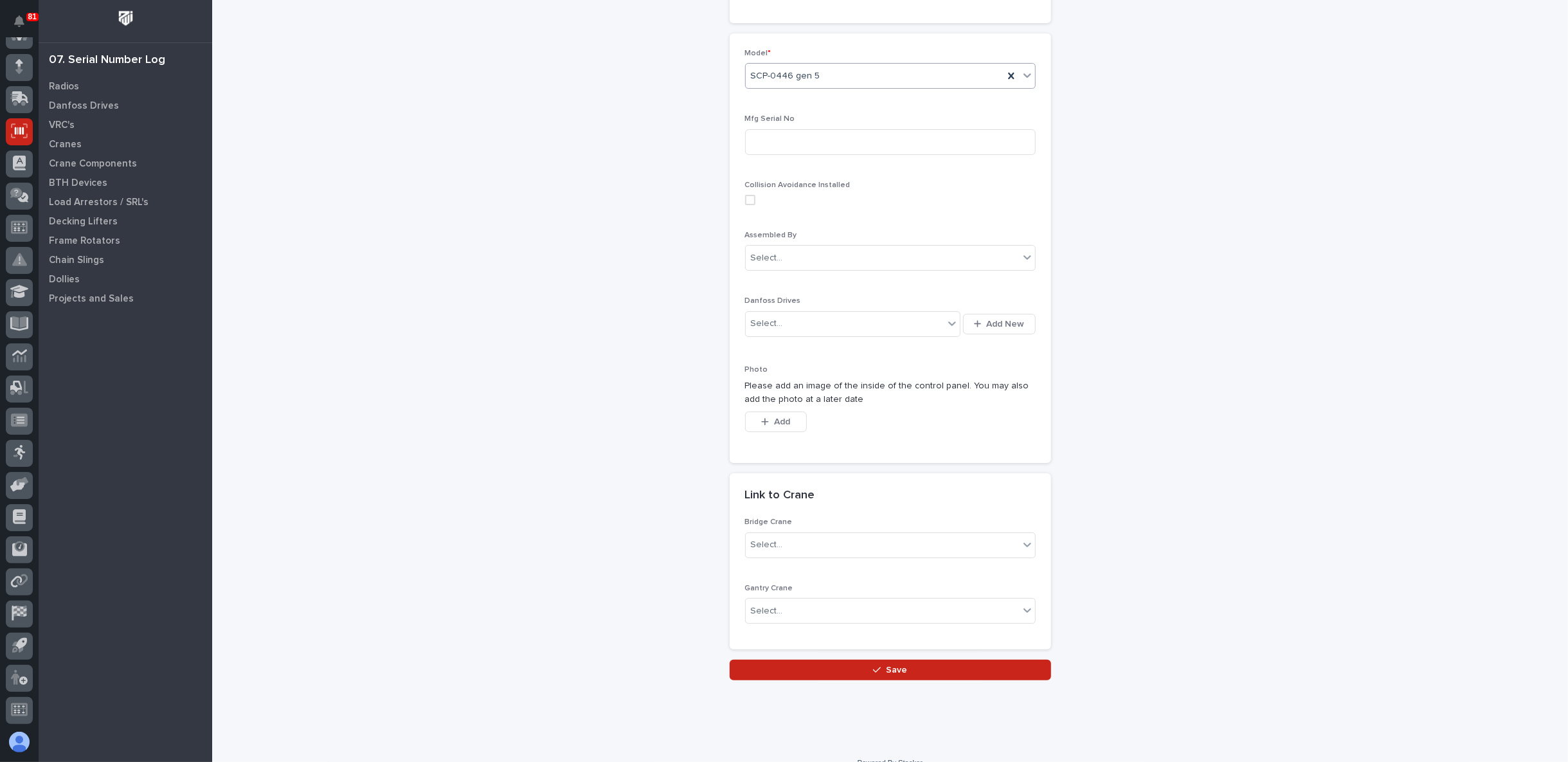
scroll to position [262, 0]
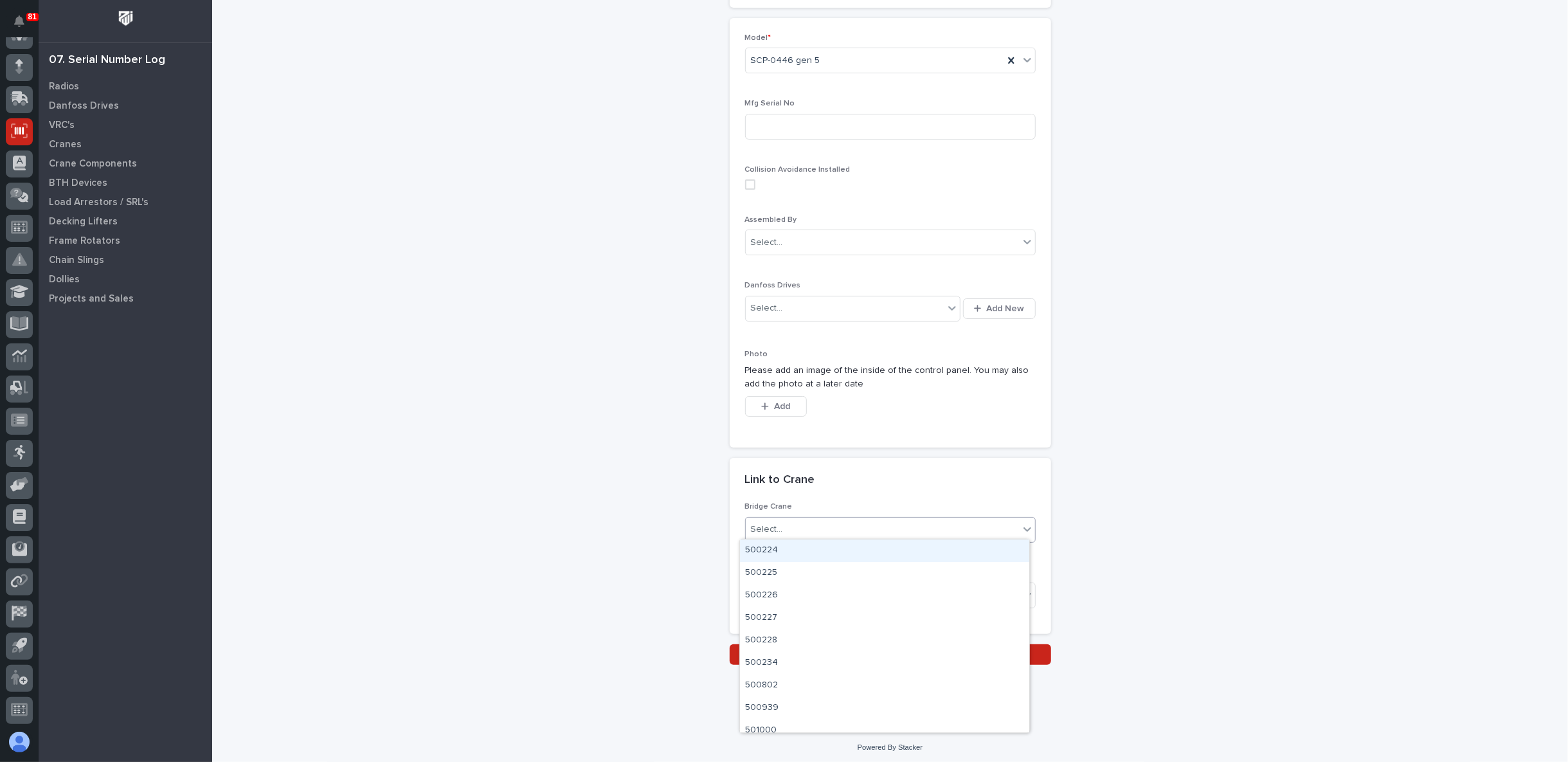
click at [858, 523] on div "Select..." at bounding box center [883, 530] width 273 height 22
click at [624, 536] on div "Control Panels: add new Loading... Saving… Loading... Saving… Loading... Saving…" at bounding box center [890, 202] width 1289 height 926
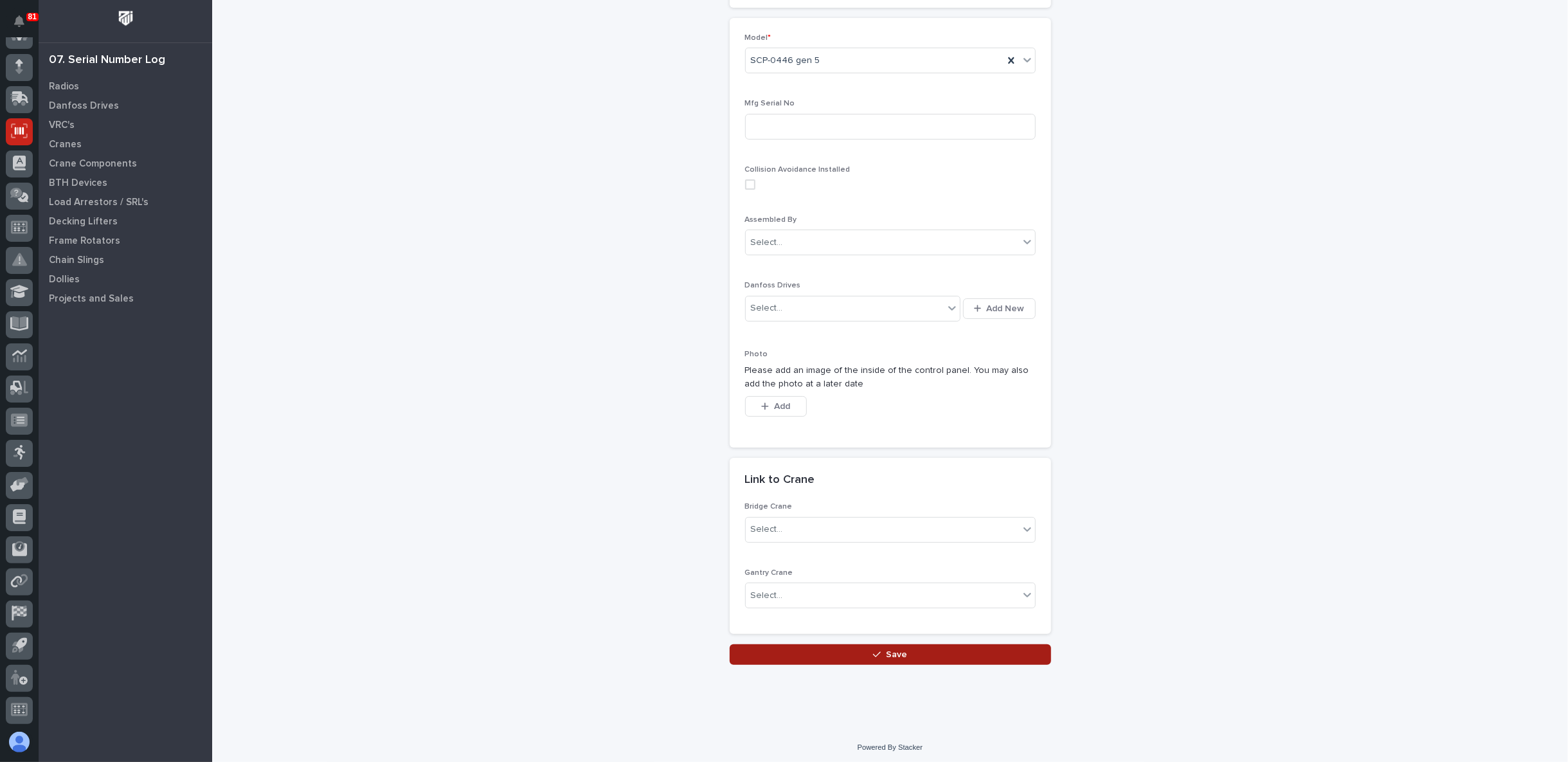
click at [838, 651] on button "Save" at bounding box center [890, 654] width 321 height 21
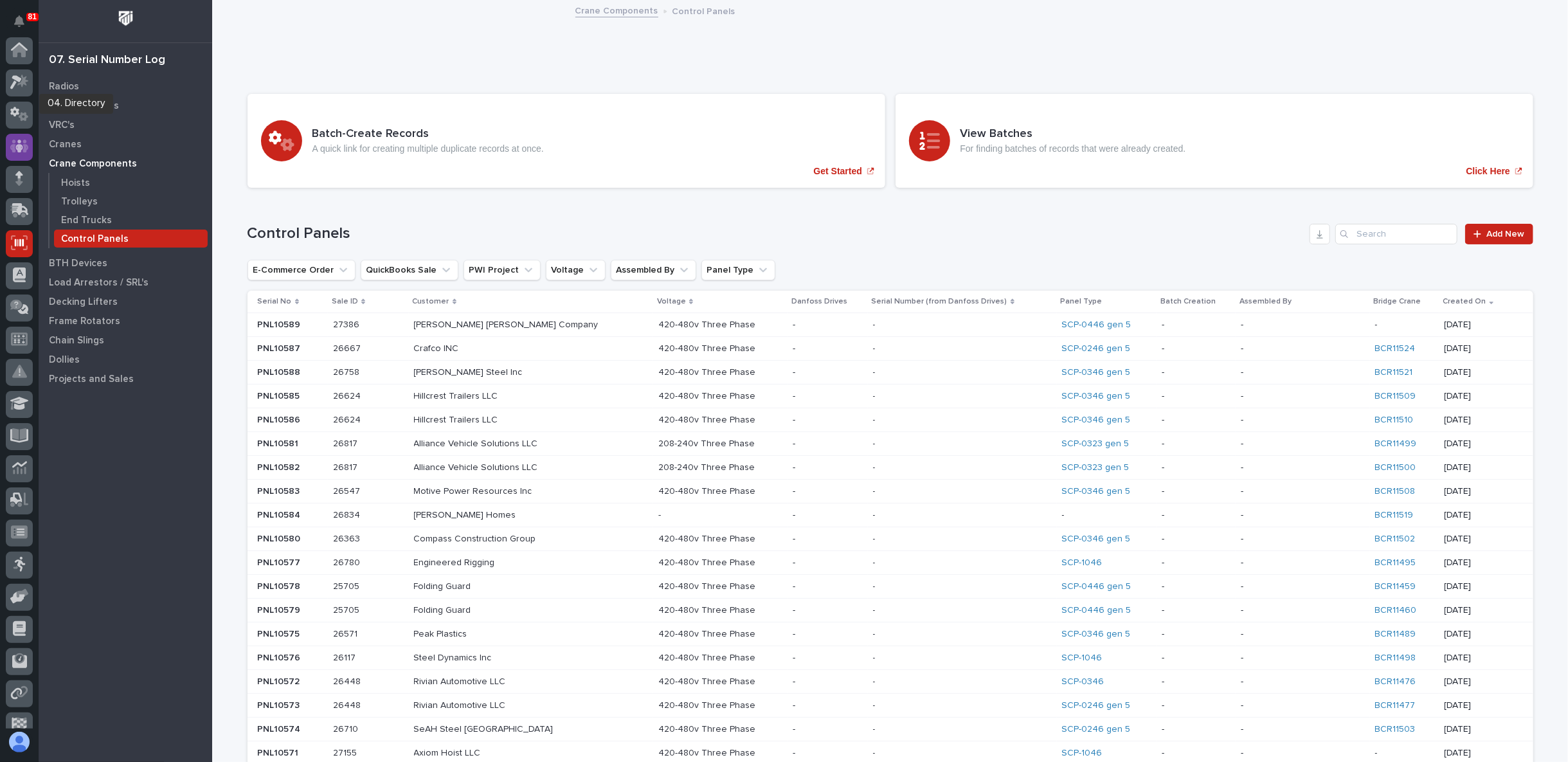
scroll to position [112, 0]
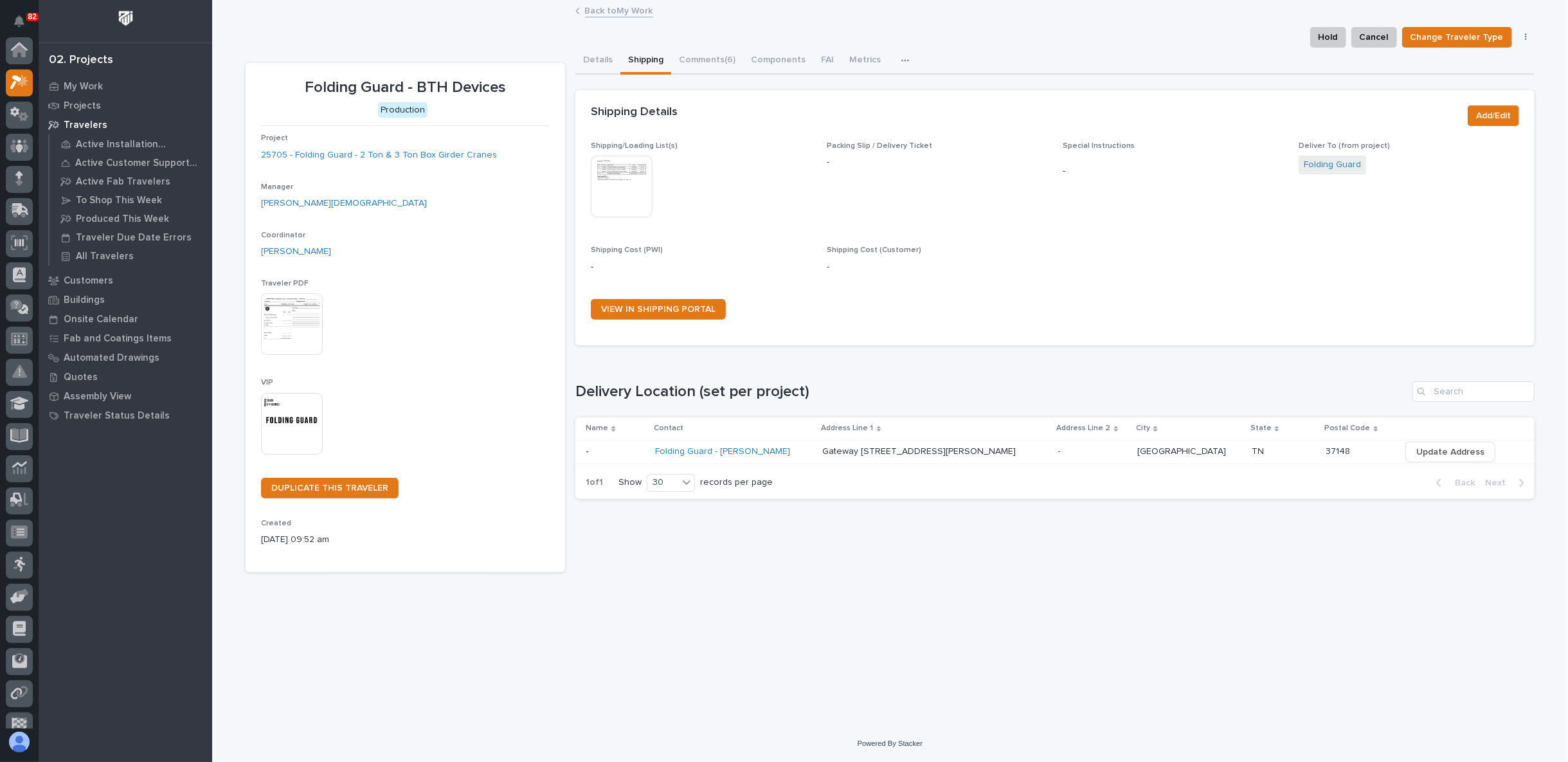
scroll to position [32, 0]
click at [699, 61] on button "Comments (6)" at bounding box center [707, 61] width 72 height 27
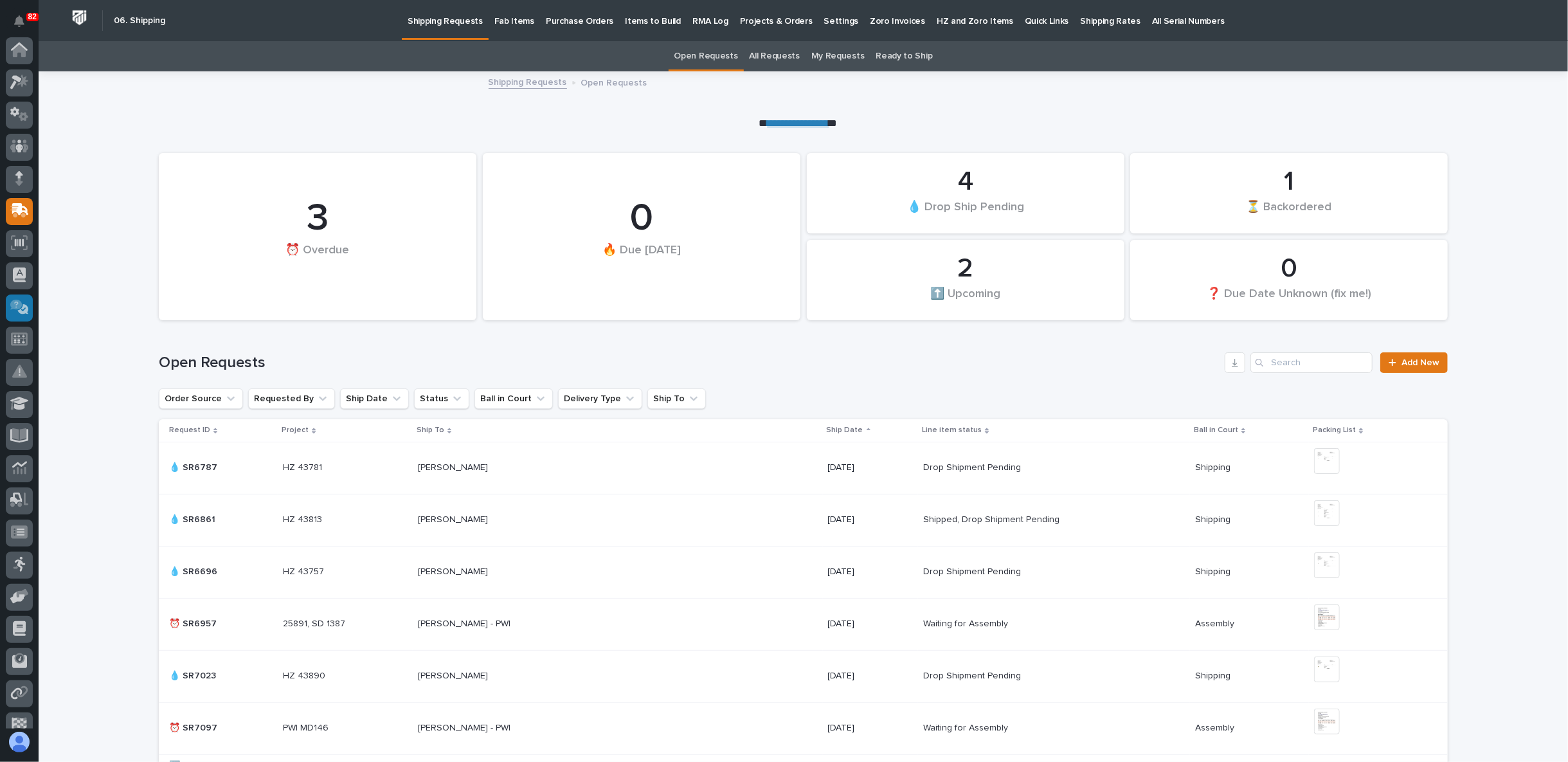
scroll to position [112, 0]
click at [17, 323] on icon at bounding box center [19, 323] width 15 height 12
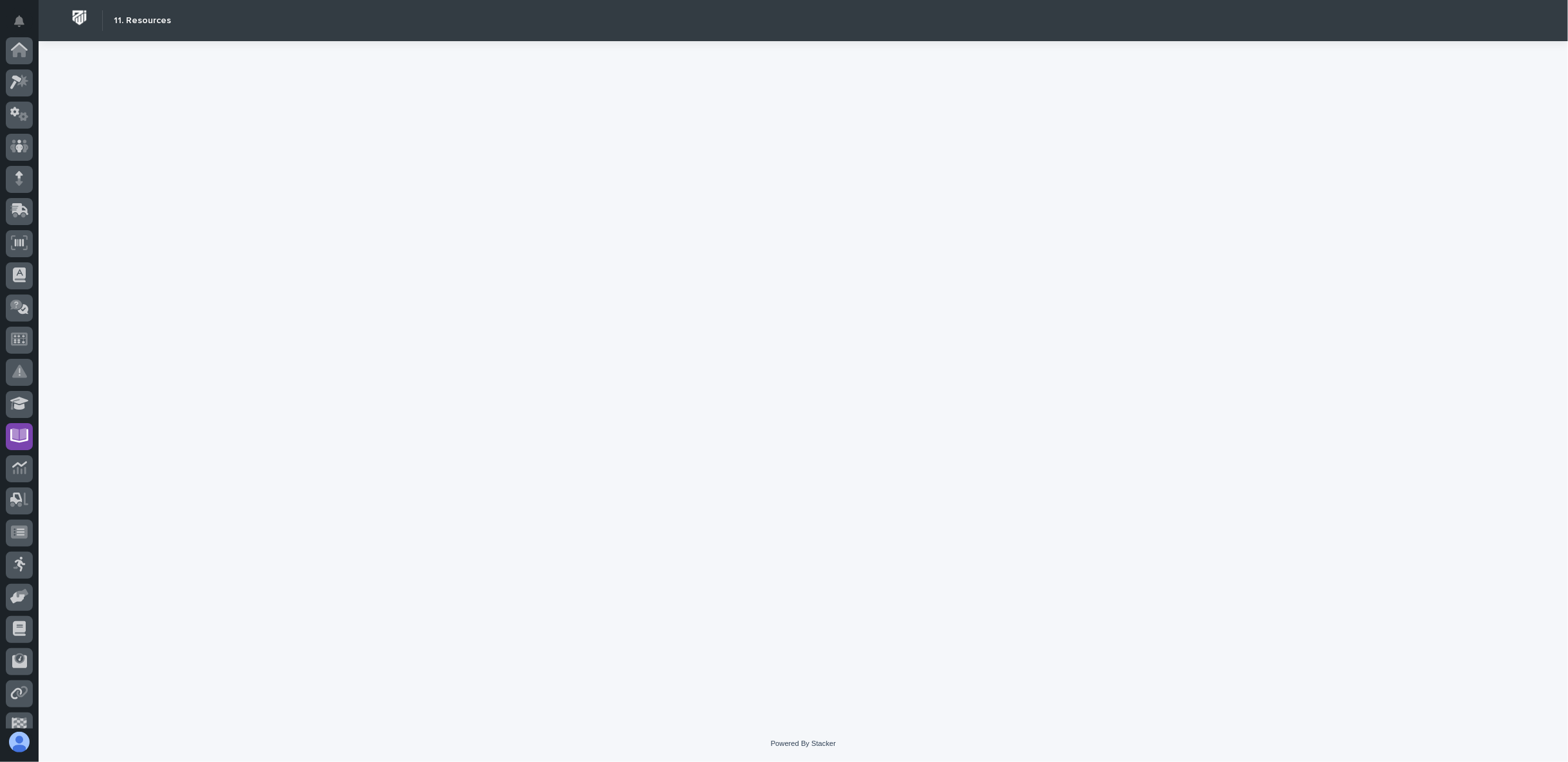
scroll to position [112, 0]
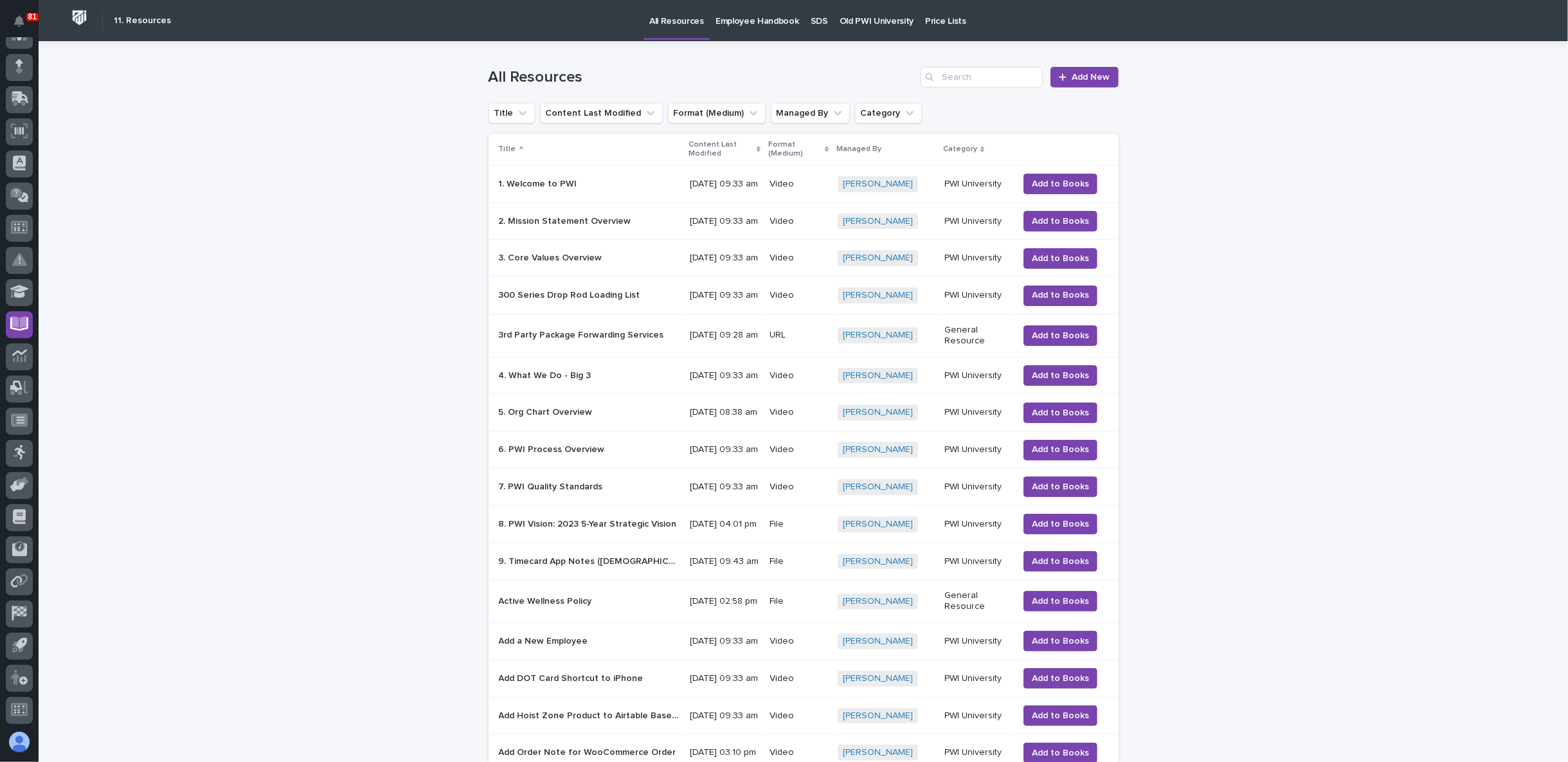
click at [810, 17] on p "SDS" at bounding box center [819, 13] width 17 height 27
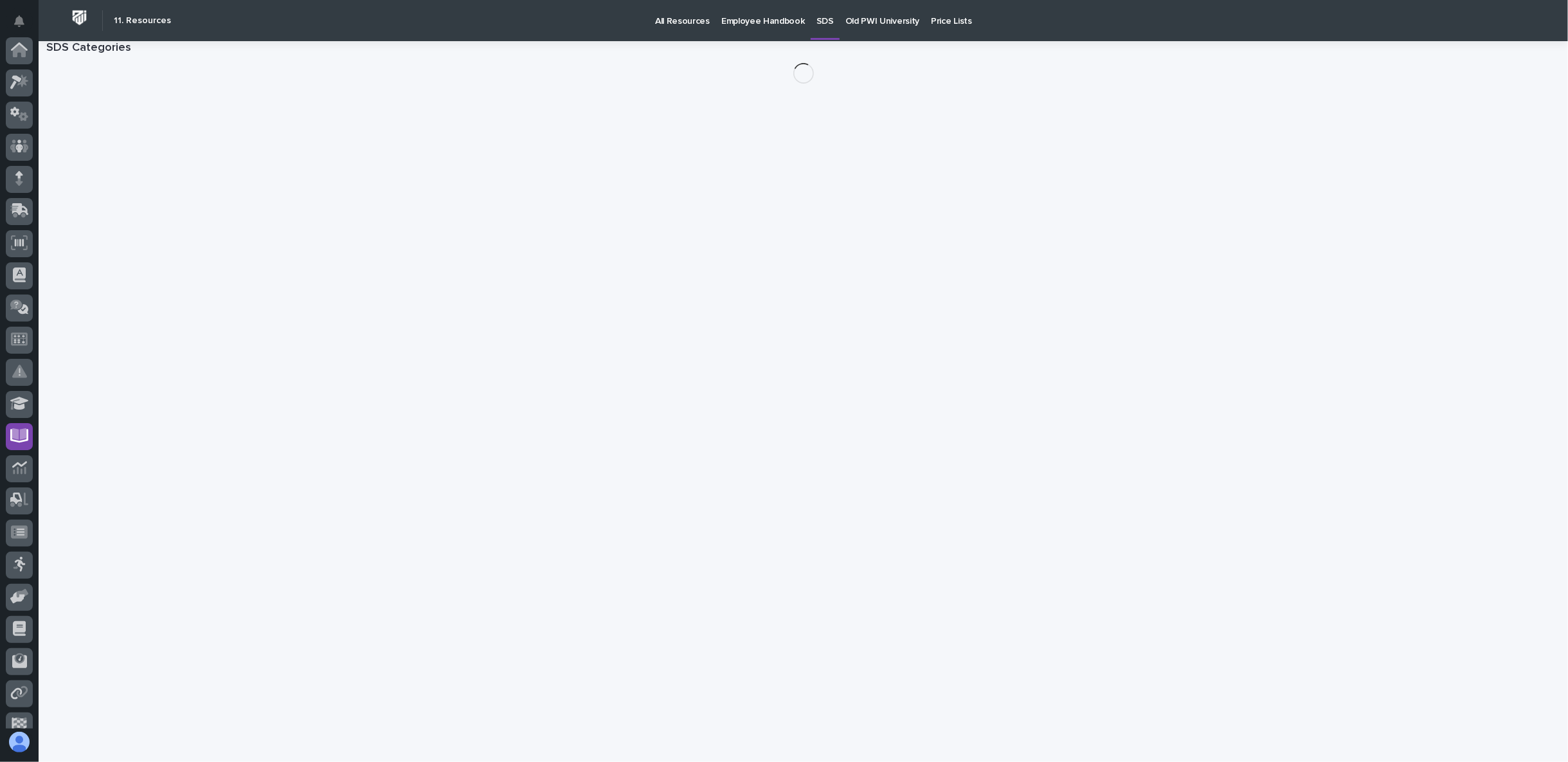
scroll to position [112, 0]
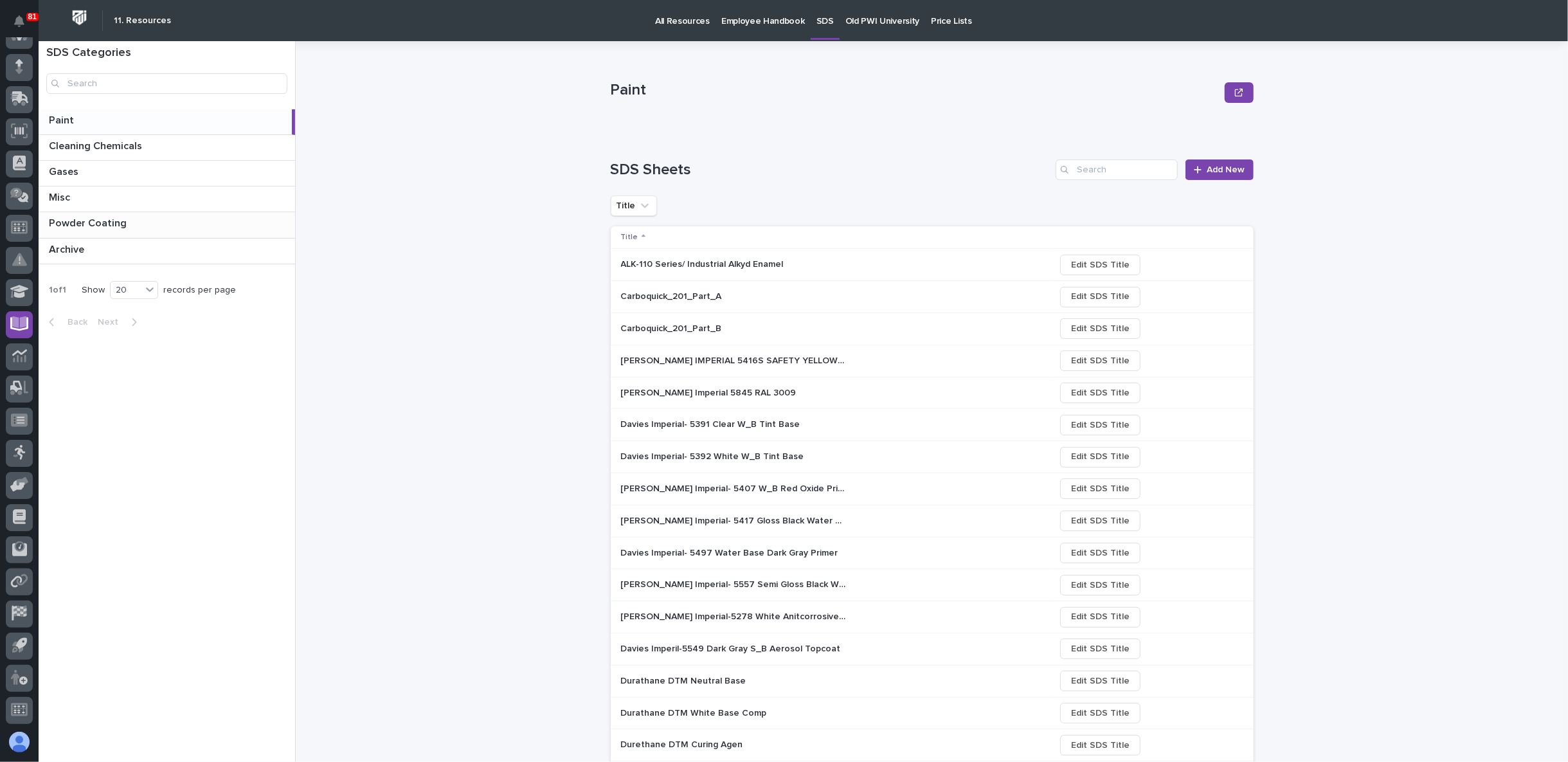
click at [119, 222] on p "Powder Coating" at bounding box center [89, 221] width 80 height 15
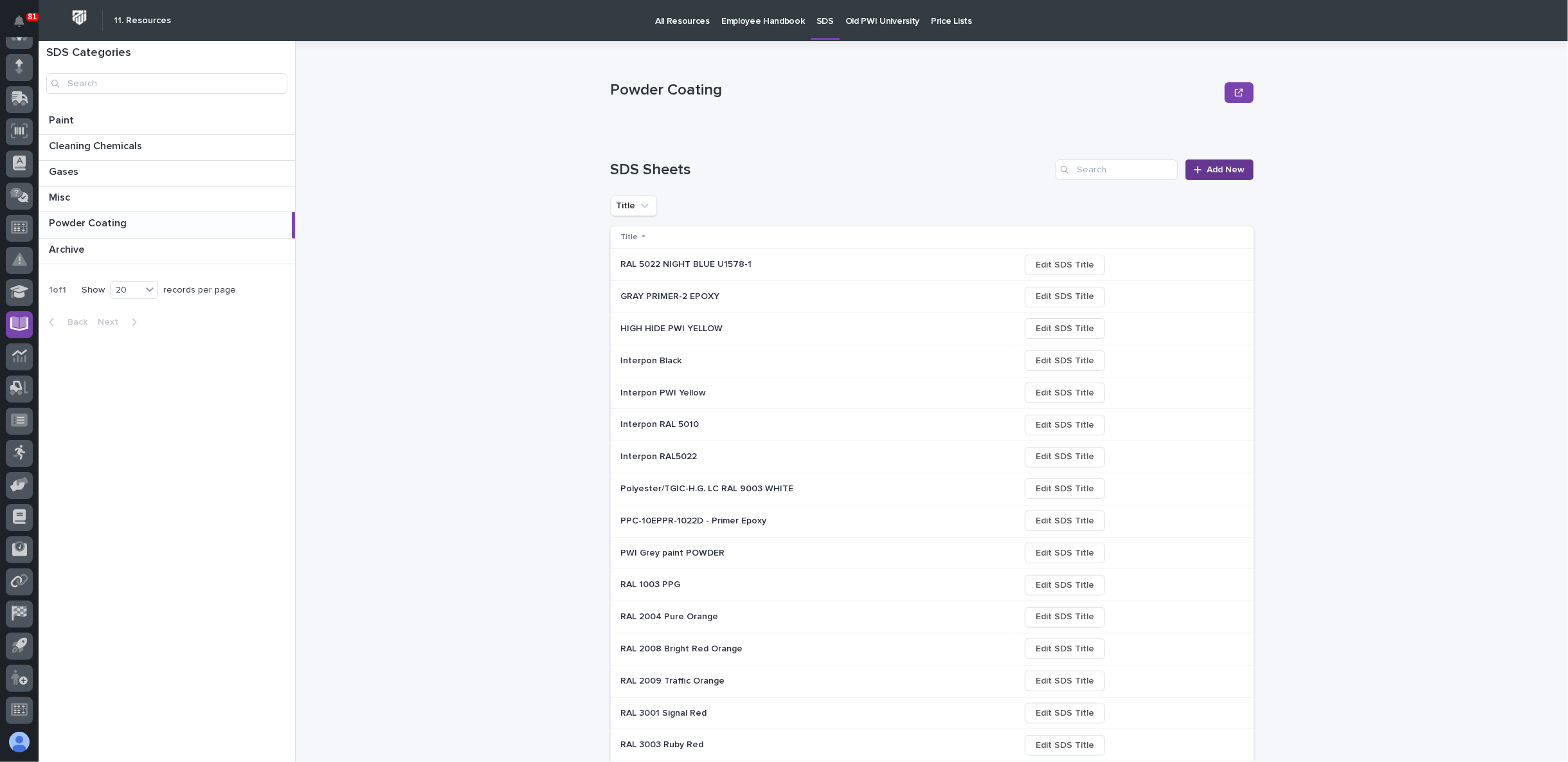
click at [1213, 168] on span "Add New" at bounding box center [1226, 169] width 38 height 12
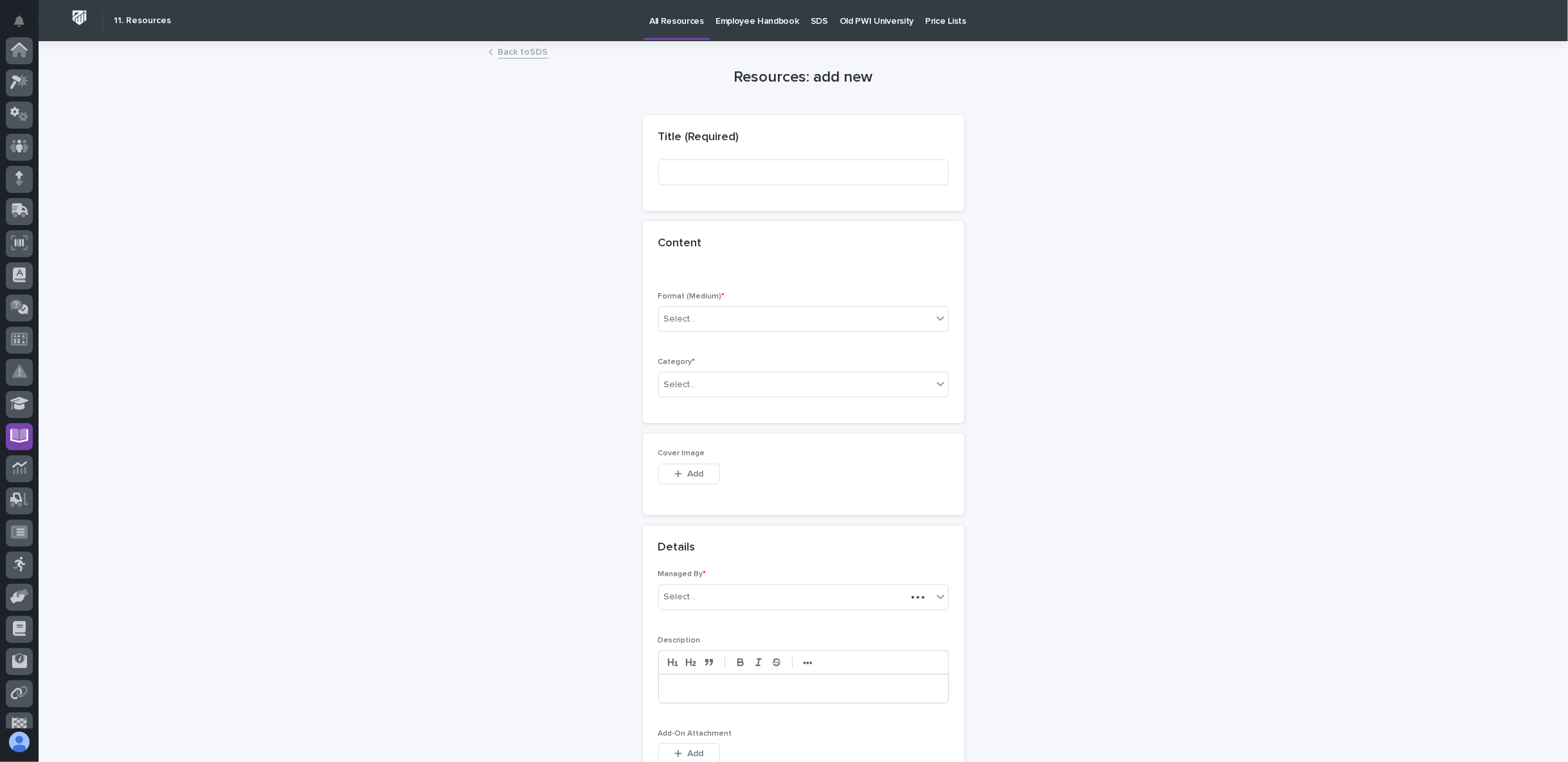
scroll to position [112, 0]
click at [763, 171] on input at bounding box center [803, 172] width 291 height 26
click at [683, 171] on input at bounding box center [803, 172] width 291 height 26
paste input "Notre Dame Gold"
type input "Notre Dame Gold"
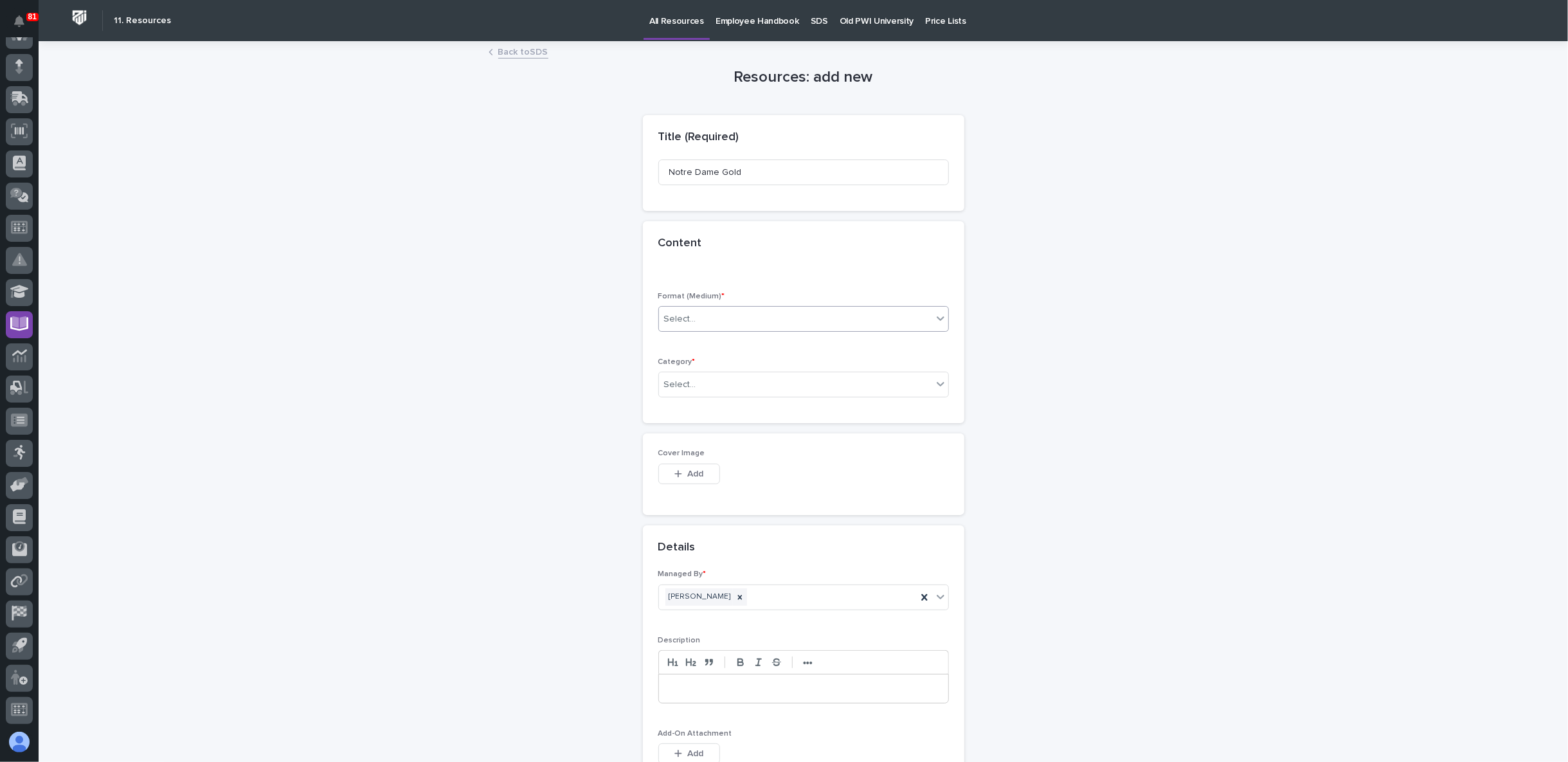
click at [726, 316] on div "Select..." at bounding box center [796, 319] width 273 height 22
click at [722, 369] on div "File" at bounding box center [797, 365] width 289 height 22
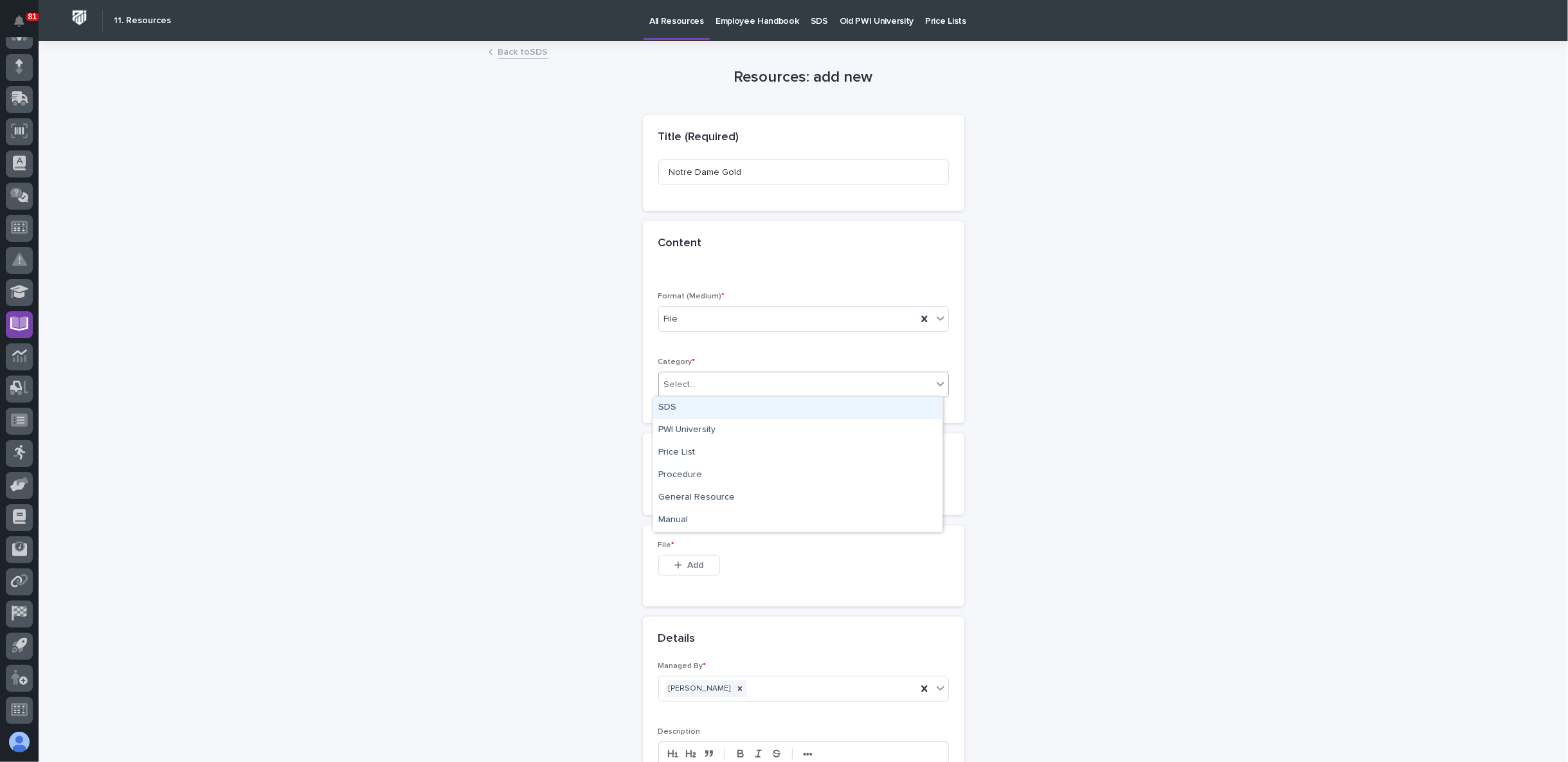
click at [724, 387] on div "Select..." at bounding box center [796, 384] width 273 height 22
click at [726, 407] on div "SDS" at bounding box center [797, 408] width 289 height 22
click at [690, 569] on span "Add" at bounding box center [694, 565] width 16 height 12
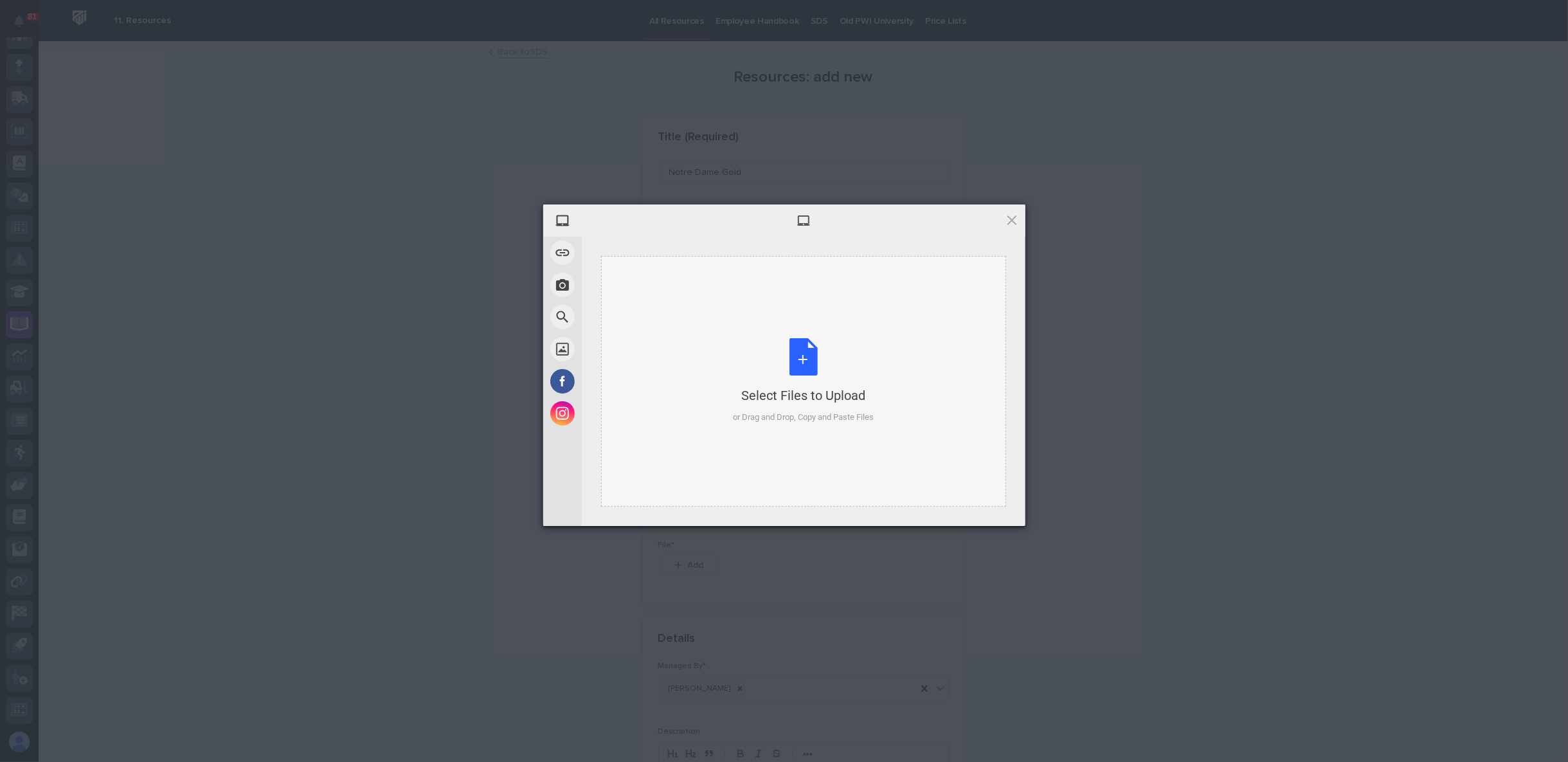
click at [777, 380] on div "Select Files to Upload or Drag and Drop, Copy and Paste Files" at bounding box center [803, 380] width 141 height 85
click at [980, 511] on span "Upload 1" at bounding box center [987, 509] width 25 height 10
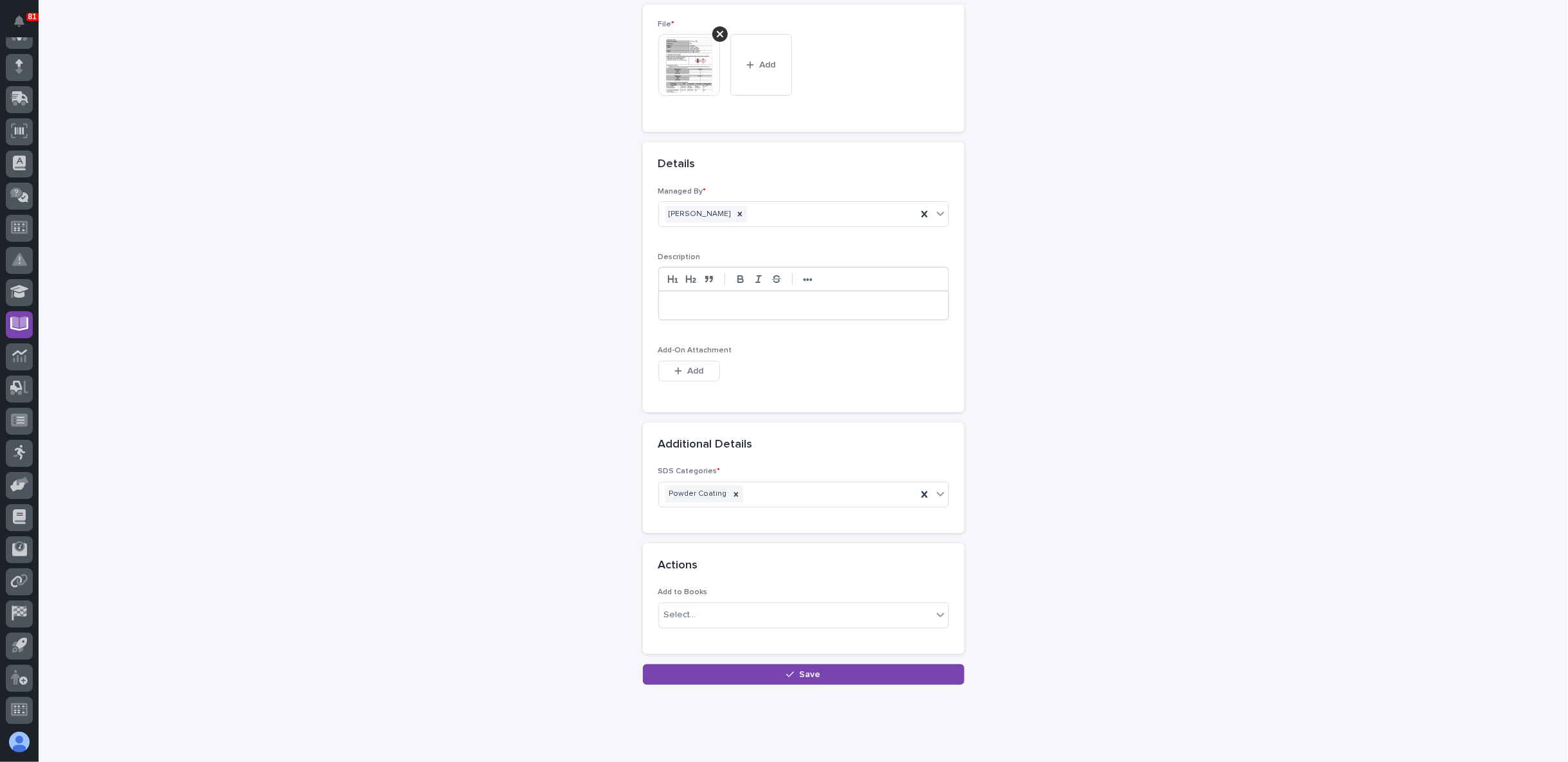
scroll to position [541, 0]
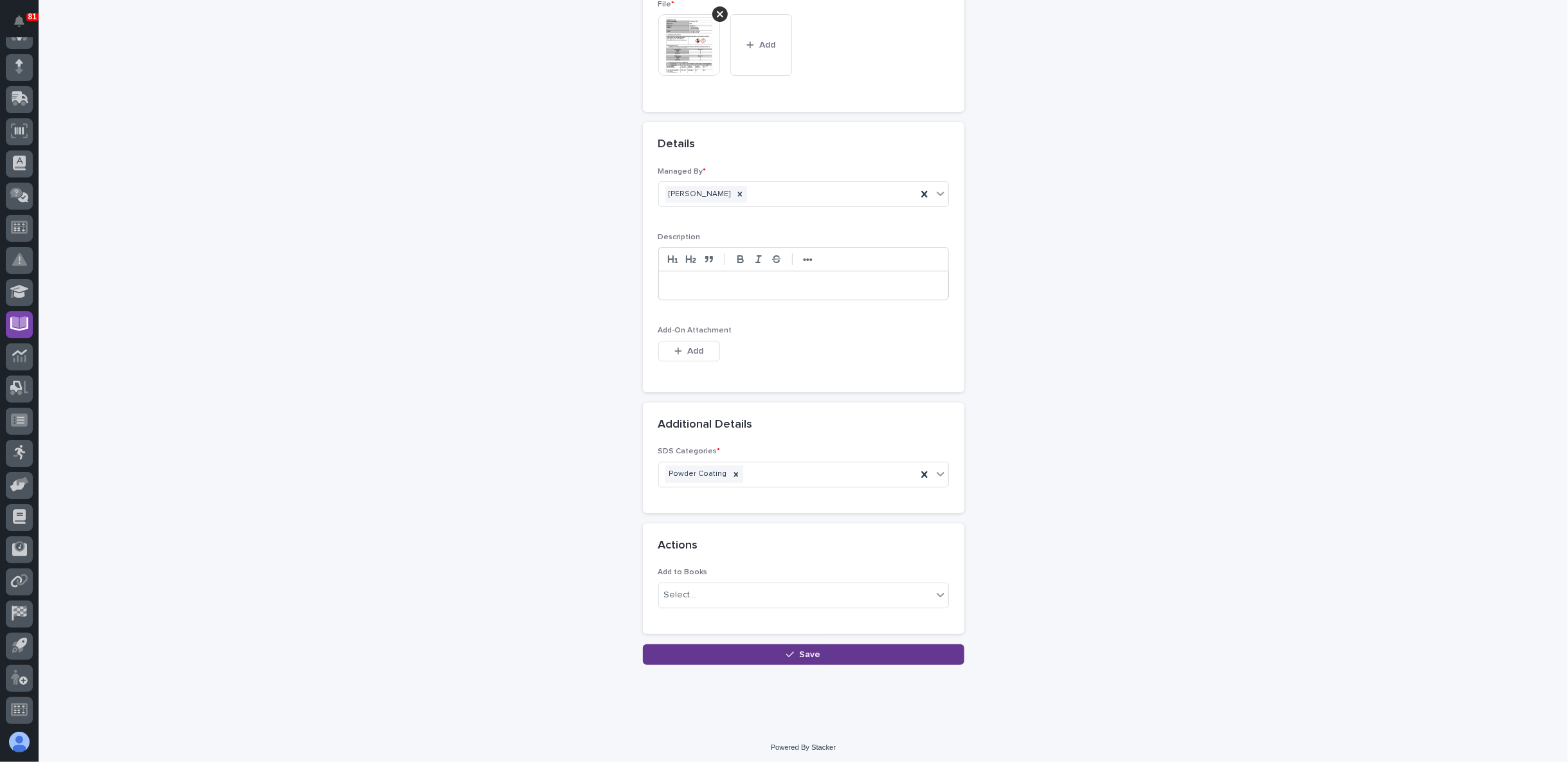
click at [750, 651] on button "Save" at bounding box center [803, 654] width 321 height 21
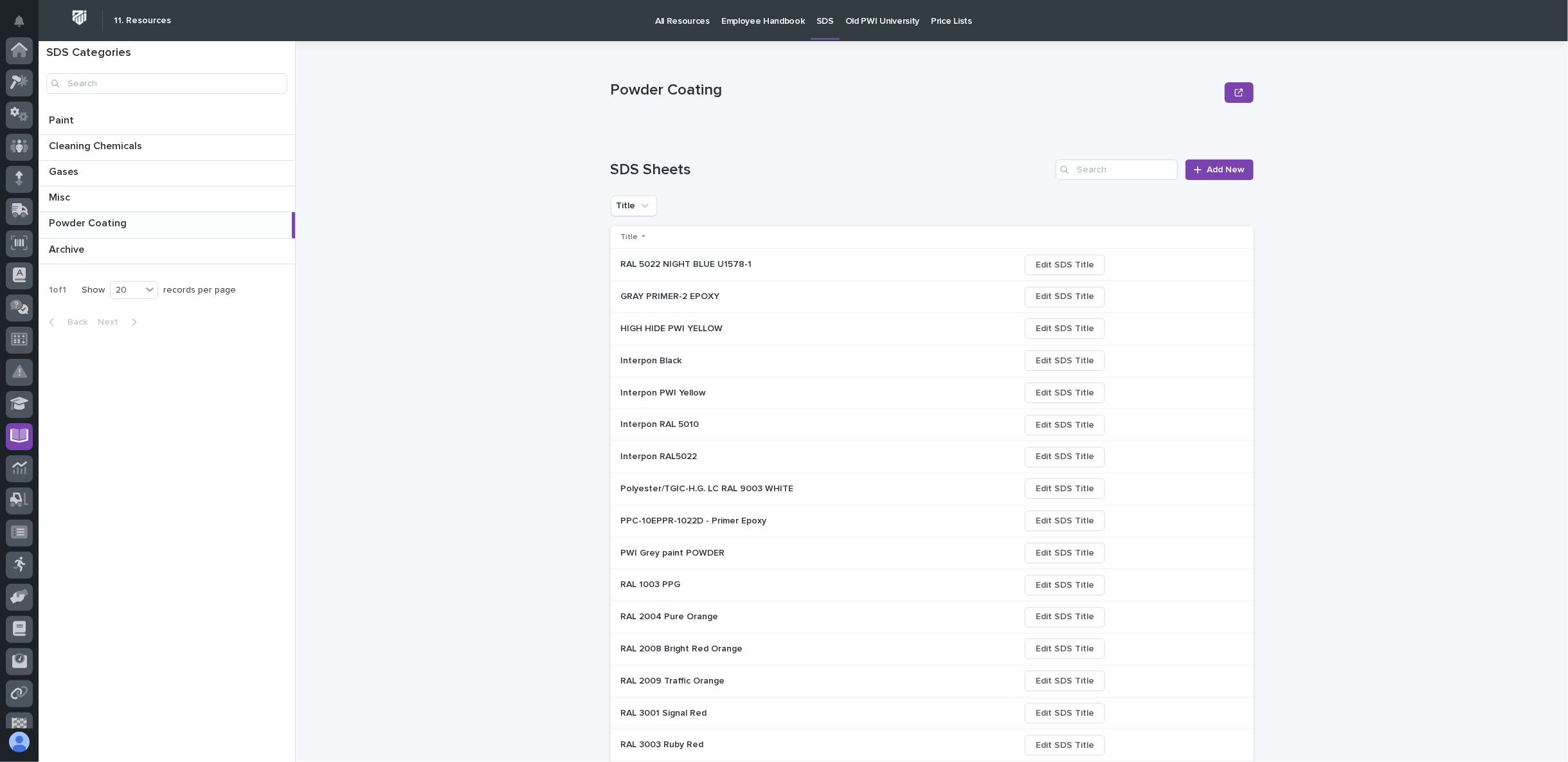
scroll to position [112, 0]
click at [1226, 172] on span "Add New" at bounding box center [1226, 169] width 38 height 12
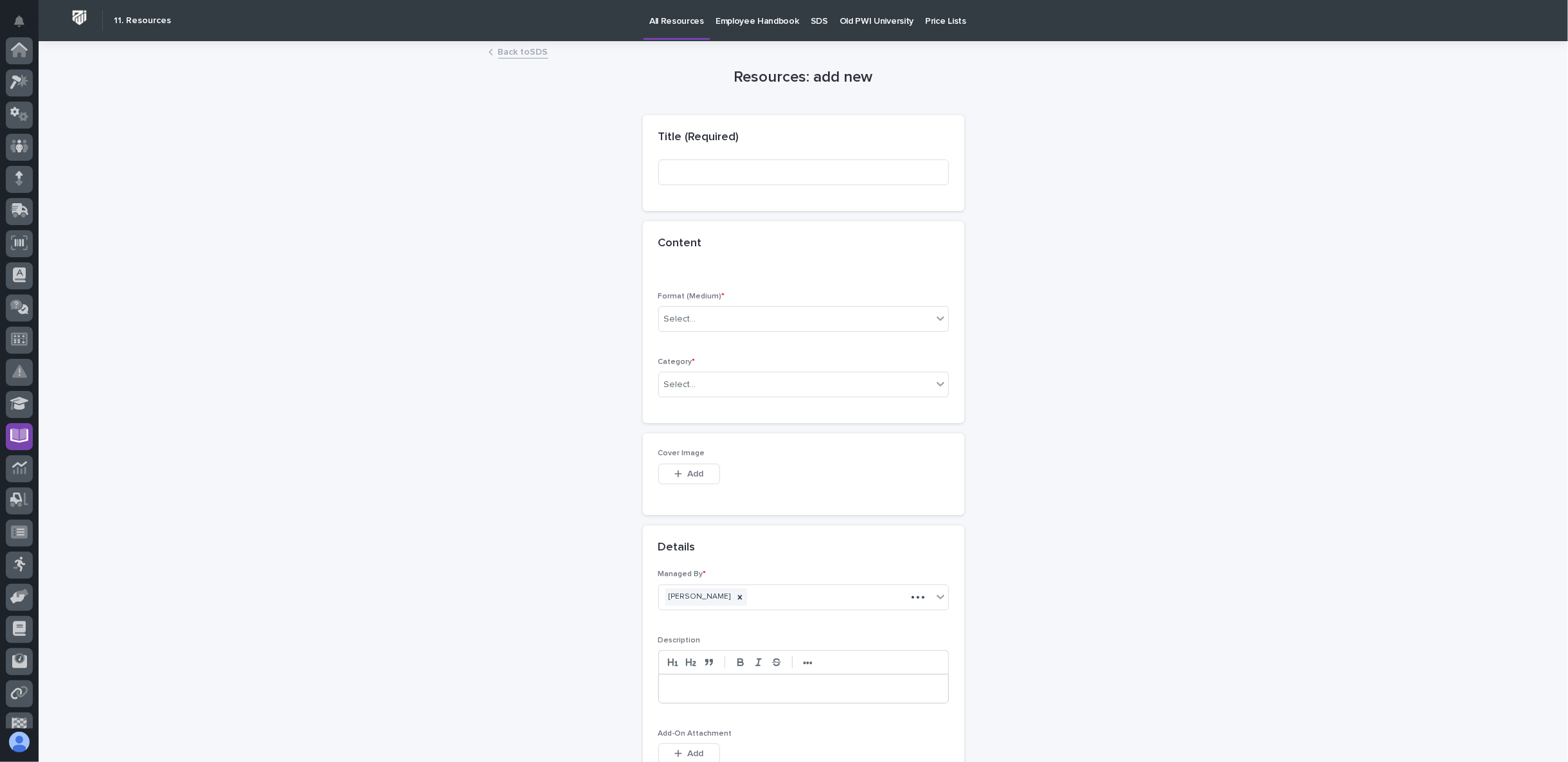
scroll to position [112, 0]
click at [686, 168] on input at bounding box center [803, 172] width 291 height 26
paste input "Notre Dame Blue"
type input "Notre Dame Blue"
click at [717, 316] on div "Select..." at bounding box center [796, 319] width 273 height 22
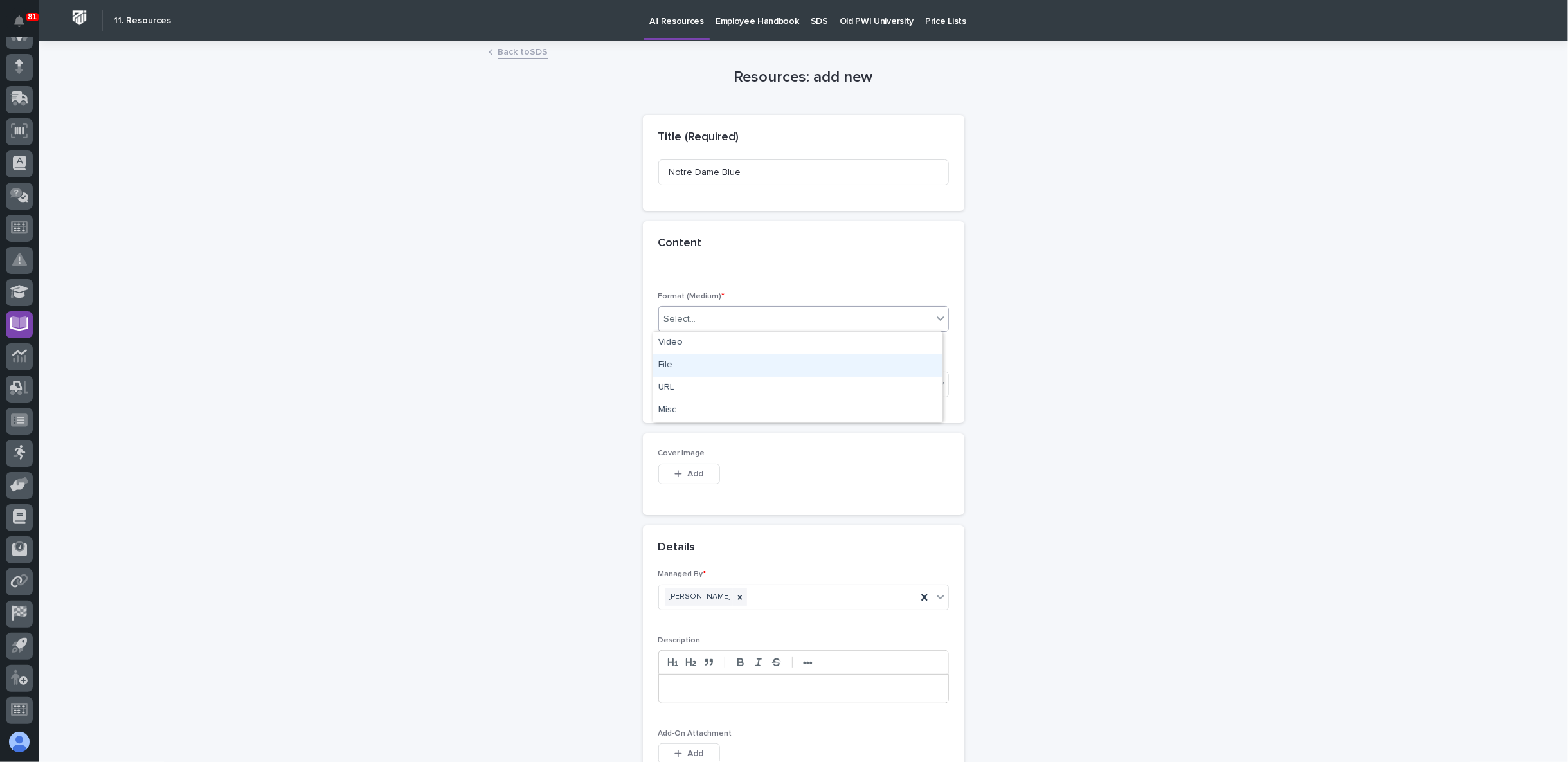
click at [738, 372] on div "File" at bounding box center [797, 365] width 289 height 22
click at [740, 383] on div "Select..." at bounding box center [796, 384] width 273 height 22
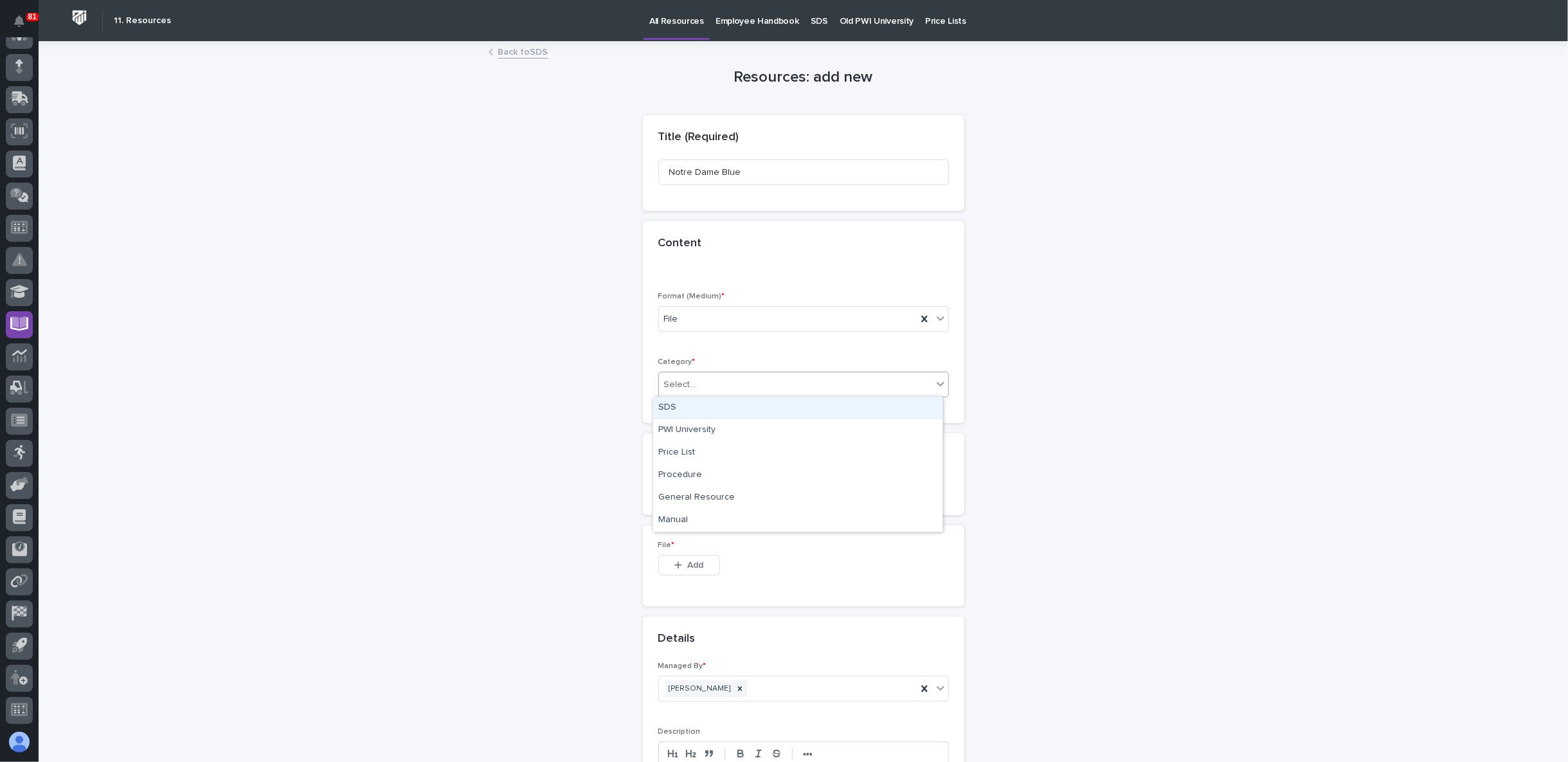
click at [741, 416] on div "SDS" at bounding box center [797, 408] width 289 height 22
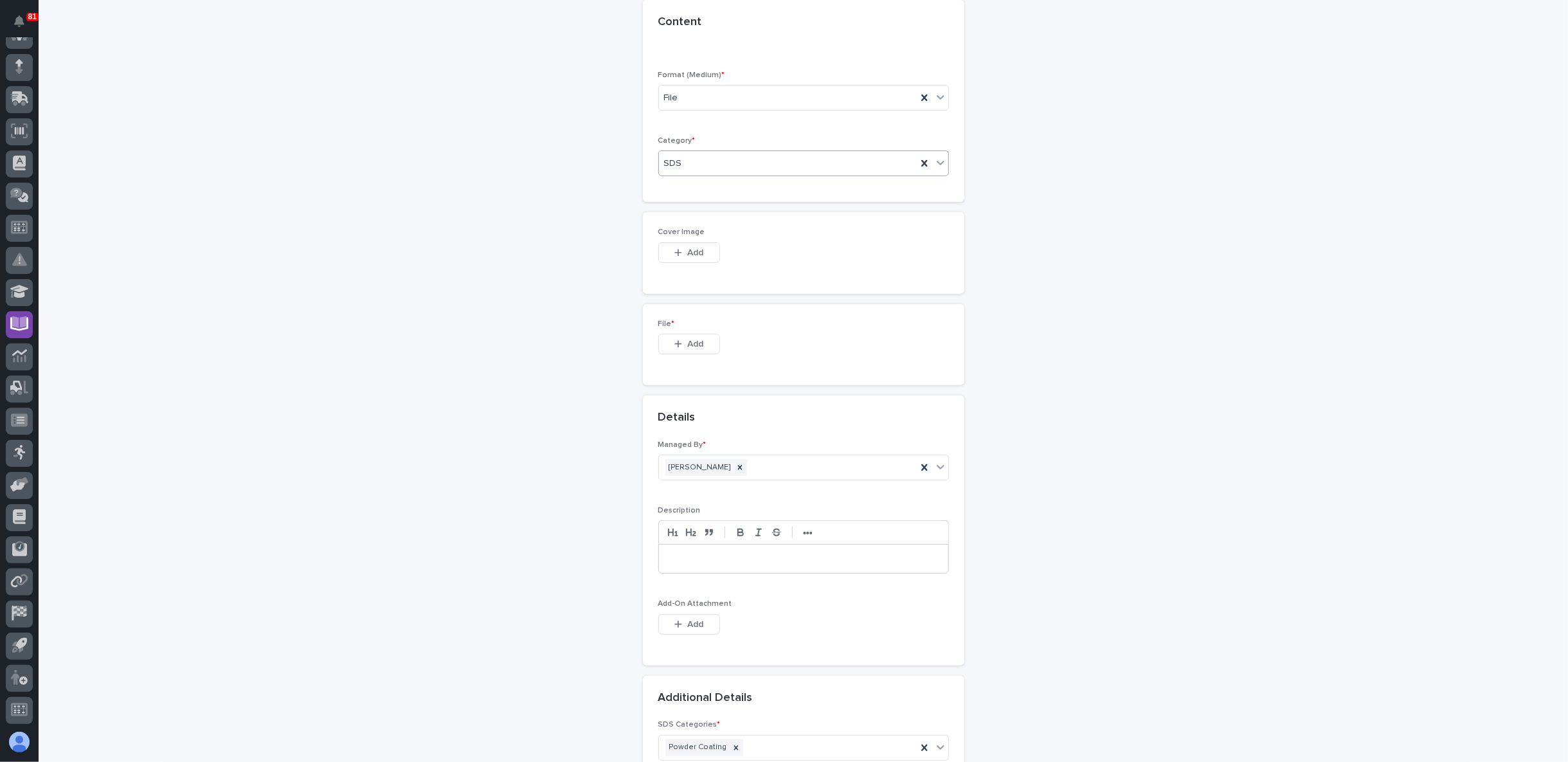
scroll to position [232, 0]
click at [697, 330] on span "Add" at bounding box center [694, 333] width 16 height 12
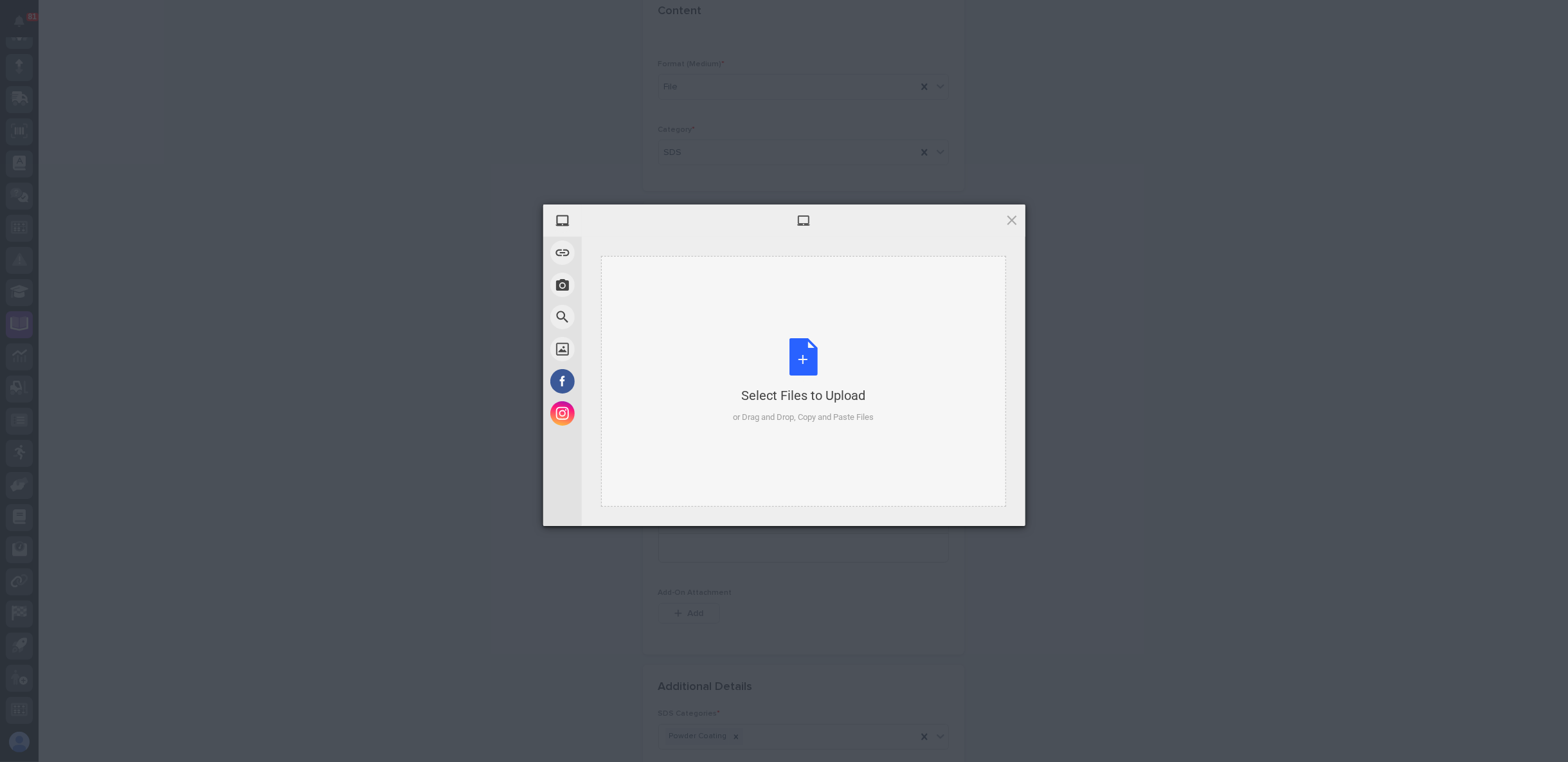
click at [715, 337] on div "Select Files to Upload or Drag and Drop, Copy and Paste Files" at bounding box center [803, 381] width 405 height 251
click at [975, 502] on span "Upload 1" at bounding box center [987, 508] width 65 height 24
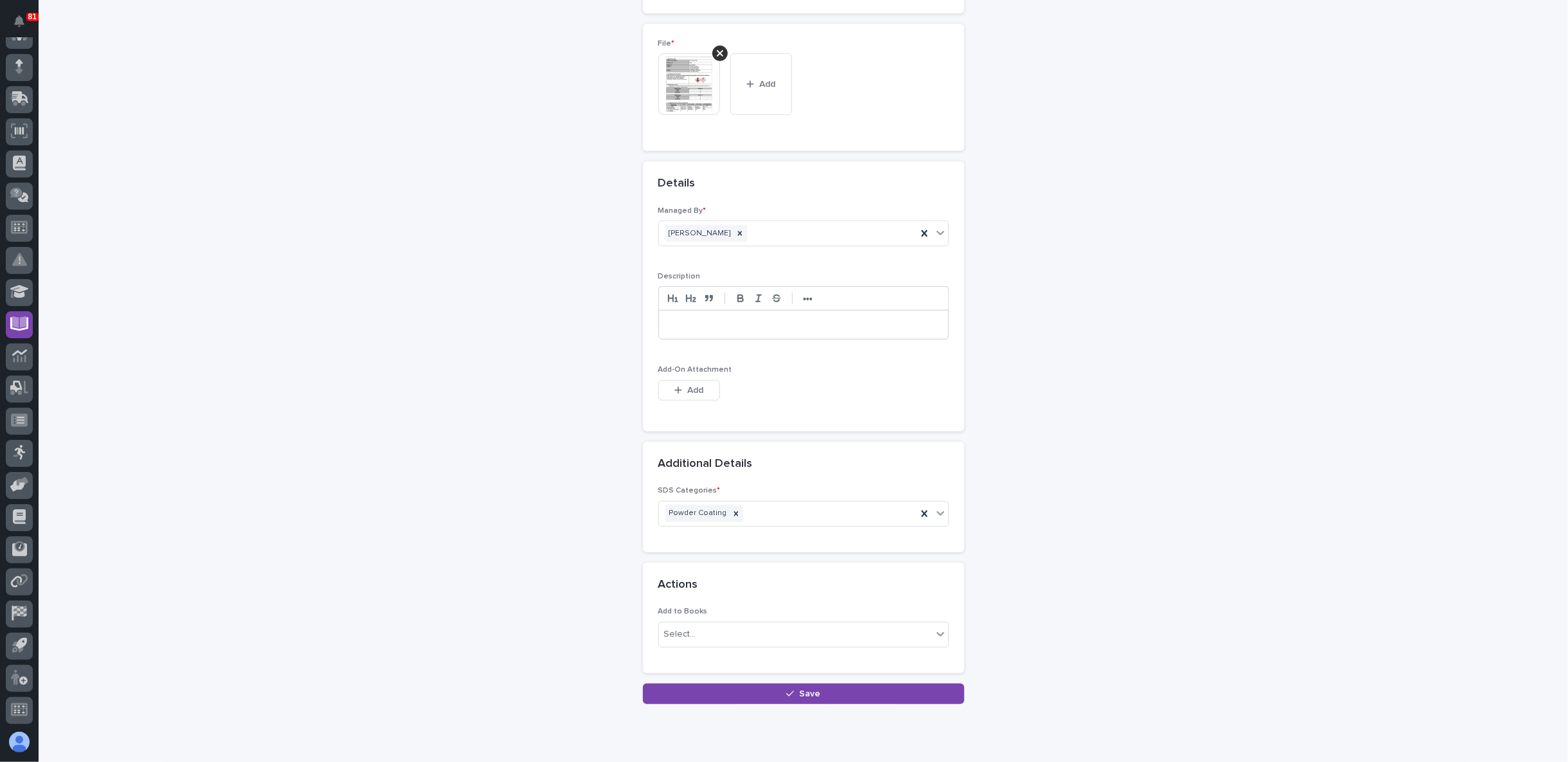
scroll to position [541, 0]
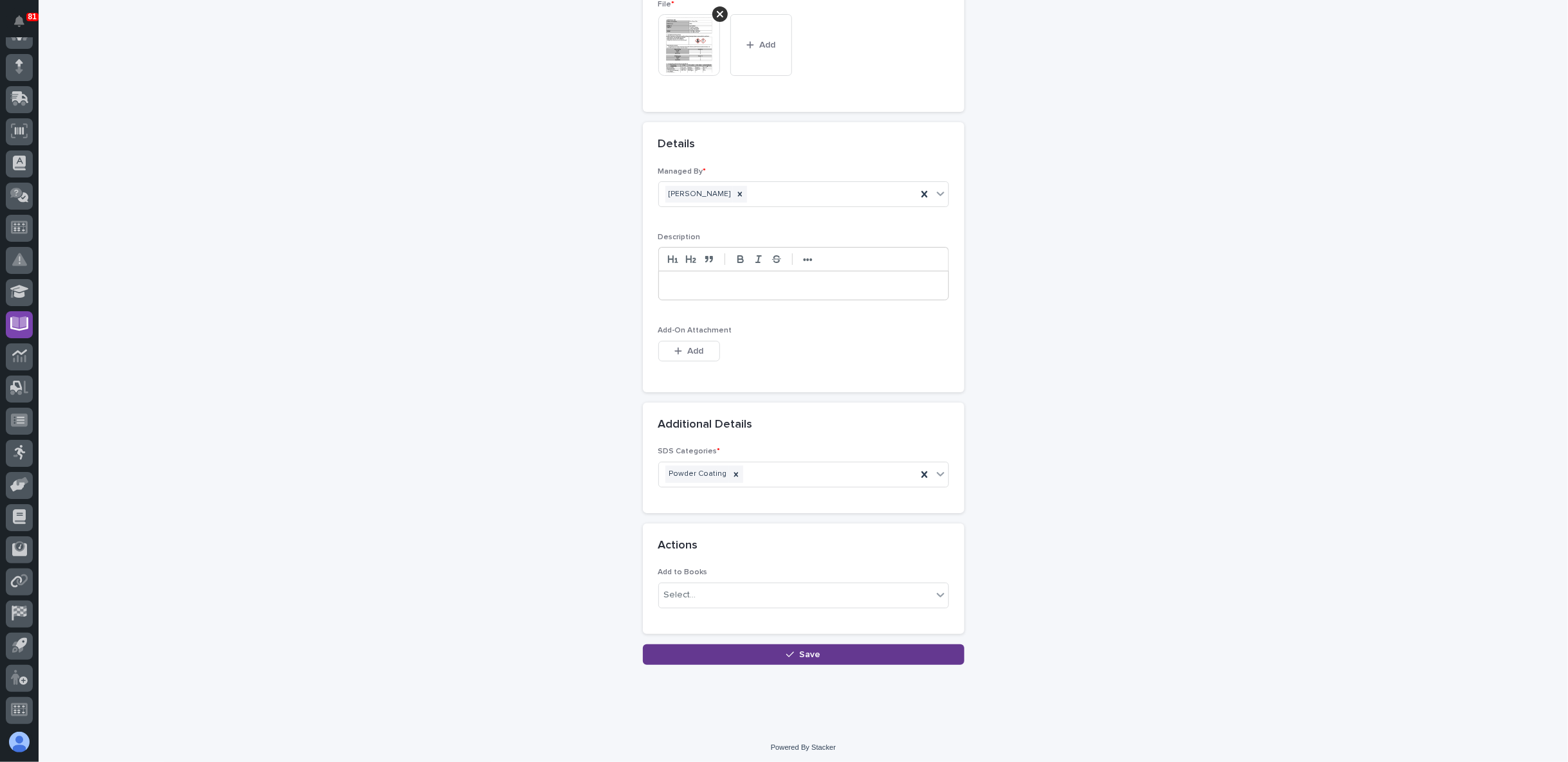
click at [778, 645] on button "Save" at bounding box center [803, 654] width 321 height 21
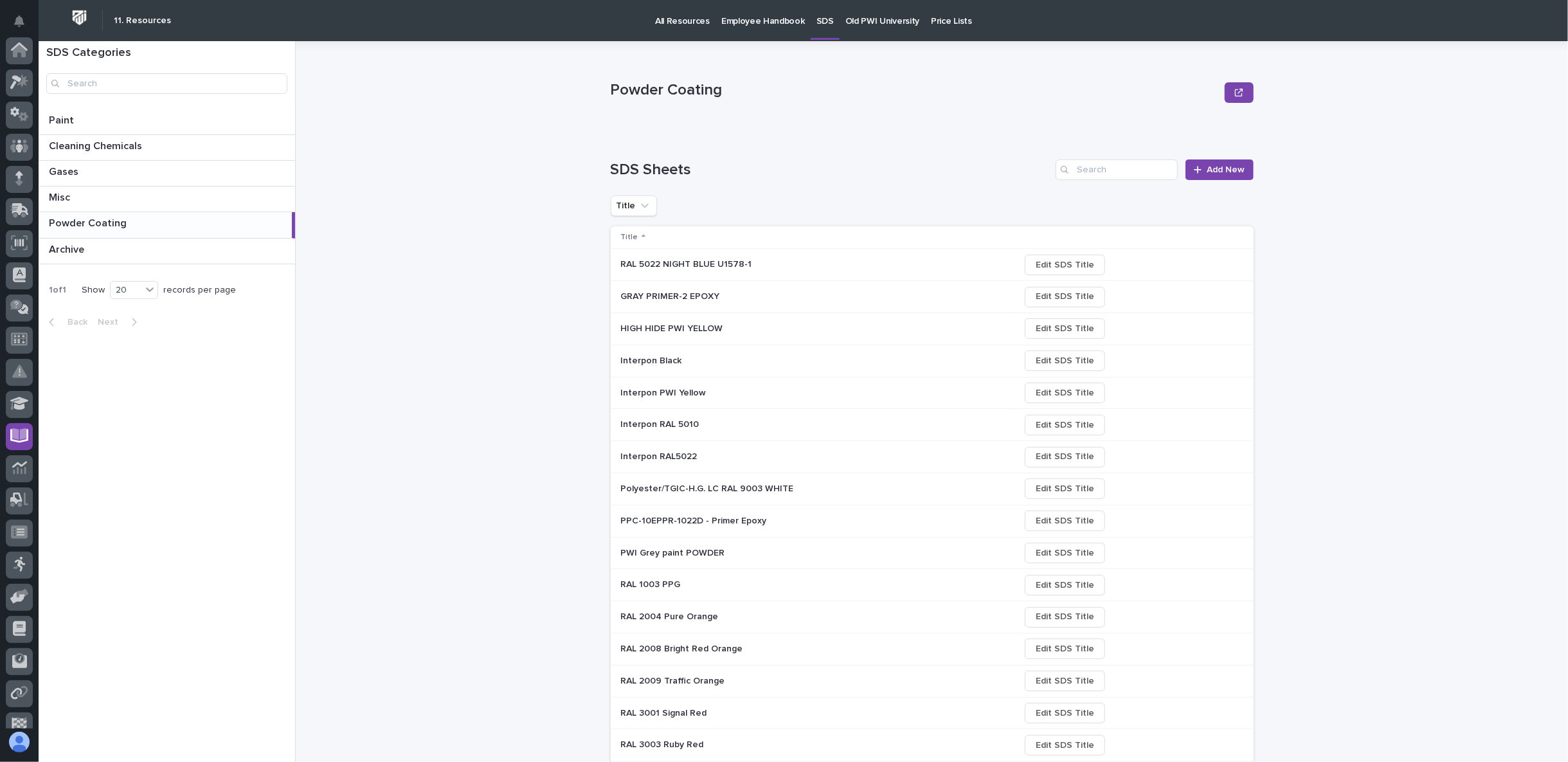
scroll to position [112, 0]
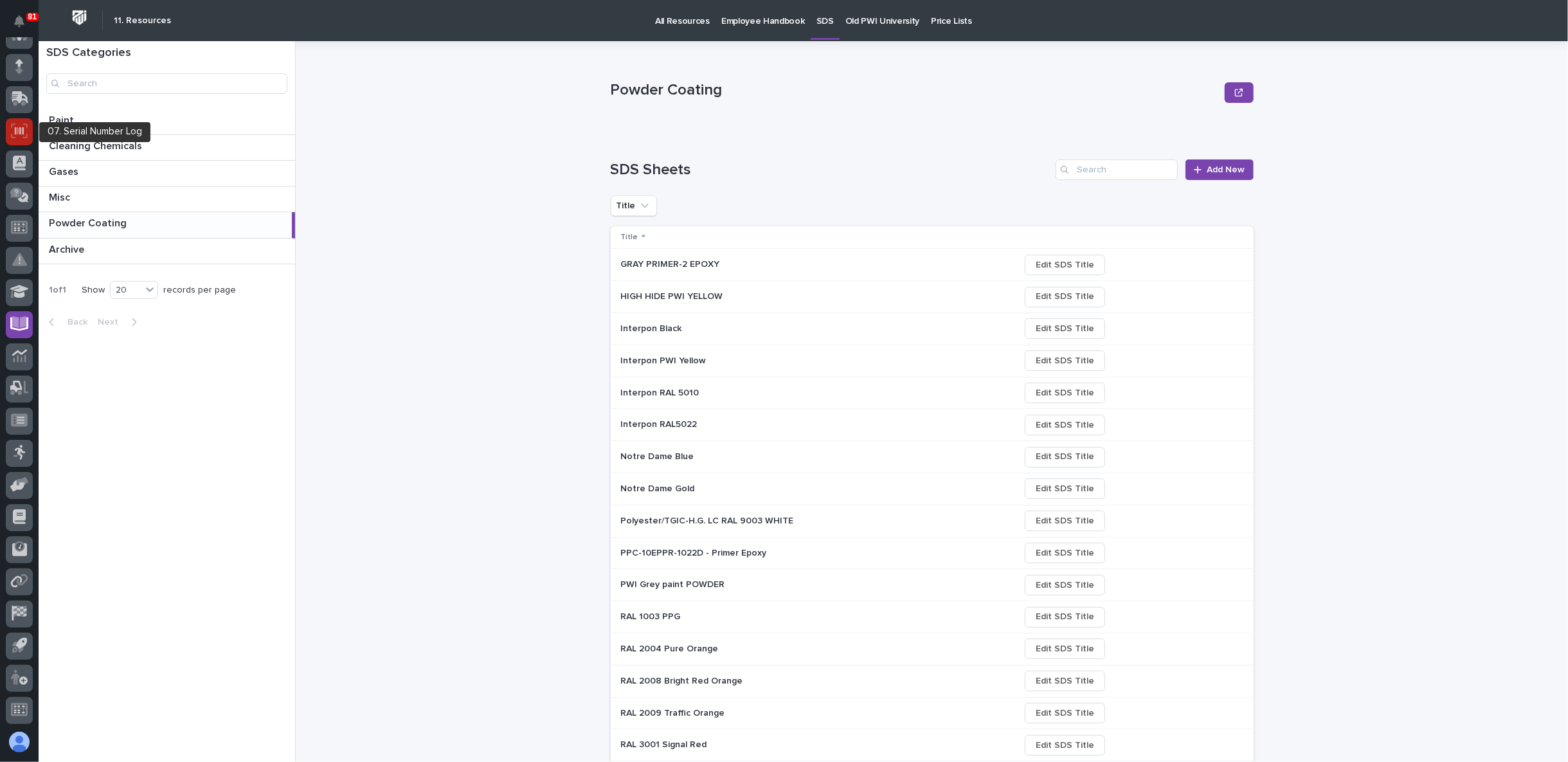
click at [24, 128] on icon at bounding box center [19, 130] width 17 height 15
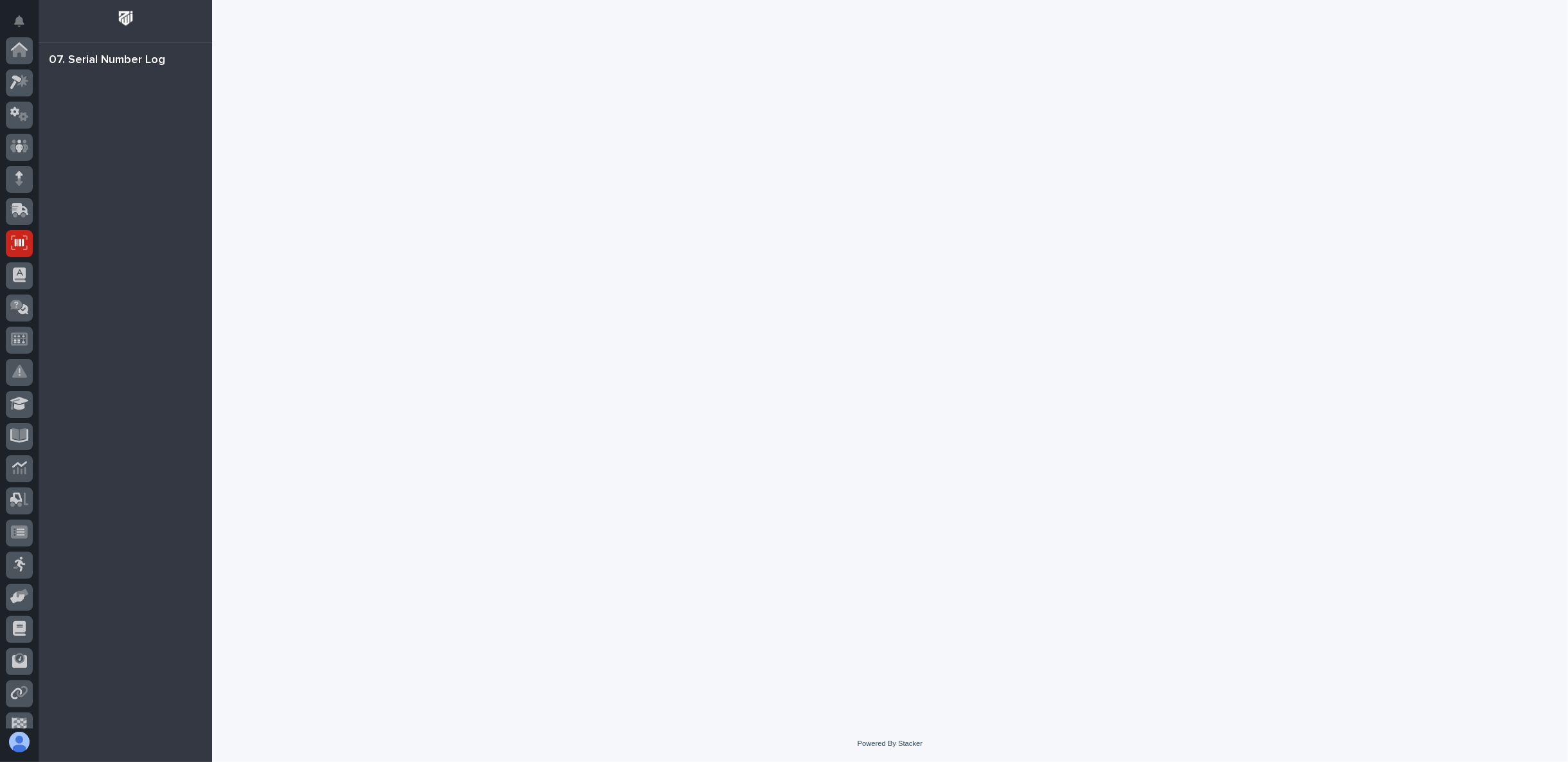
scroll to position [112, 0]
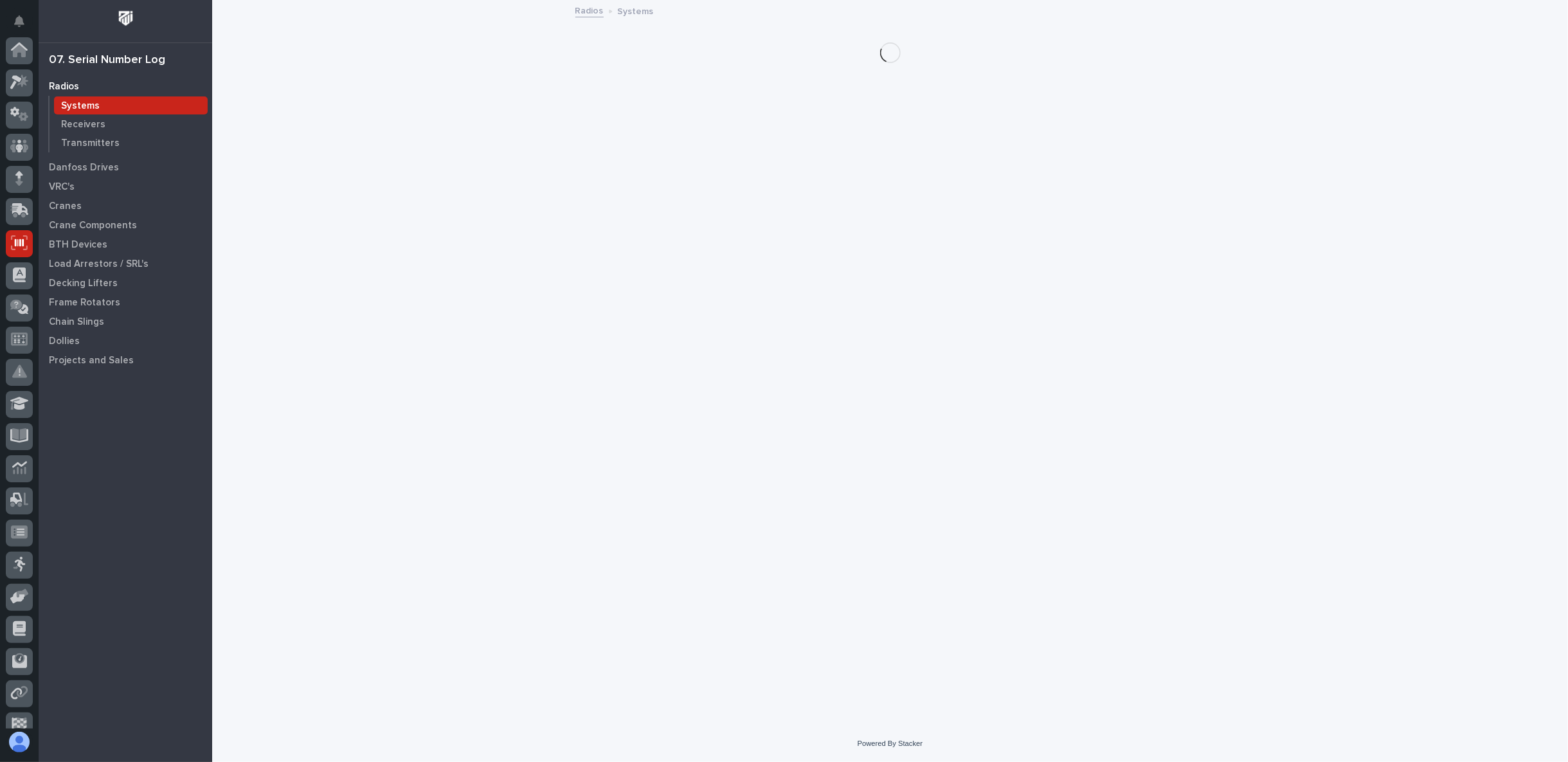
scroll to position [112, 0]
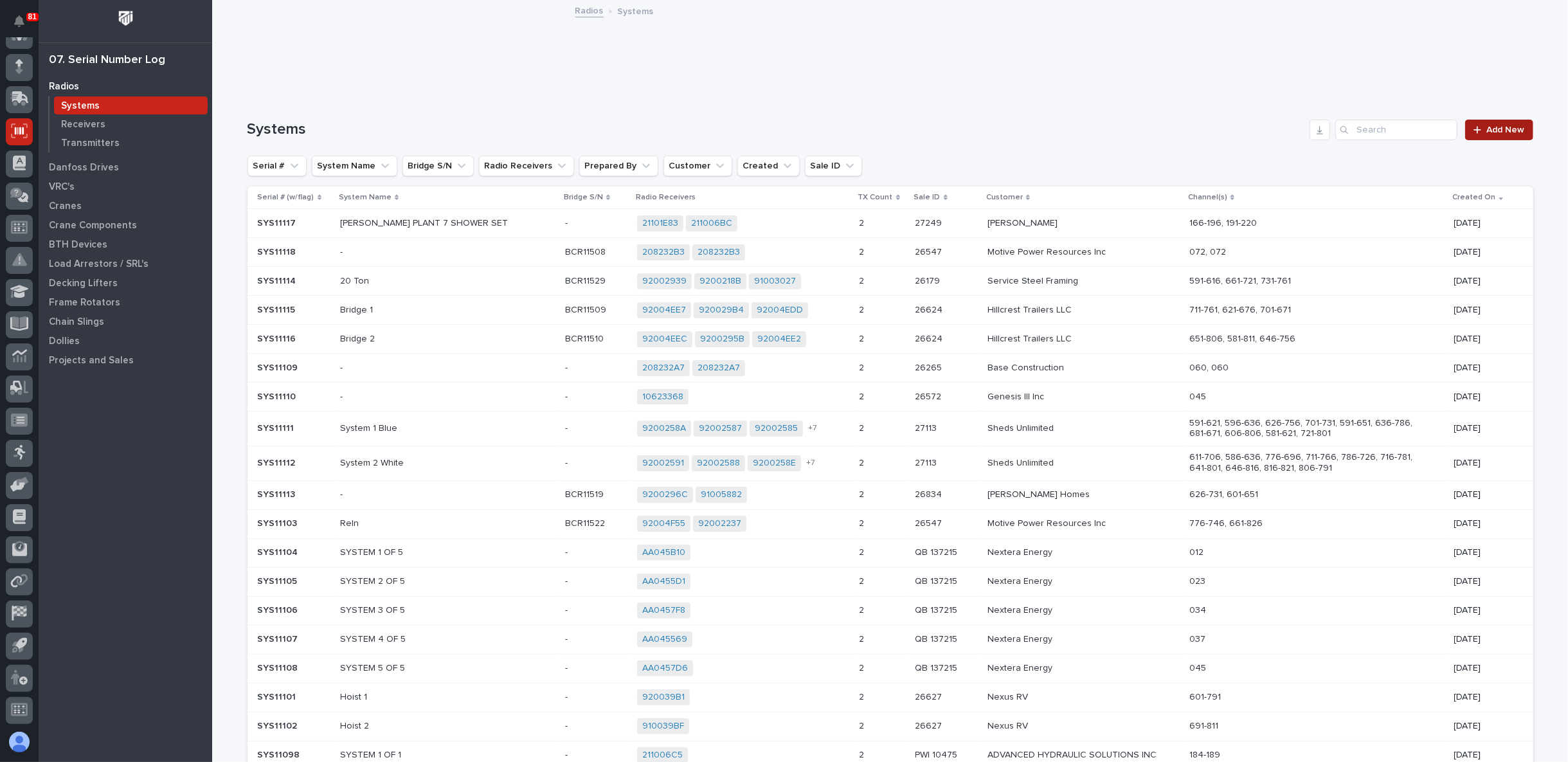
click at [1495, 127] on span "Add New" at bounding box center [1506, 130] width 38 height 9
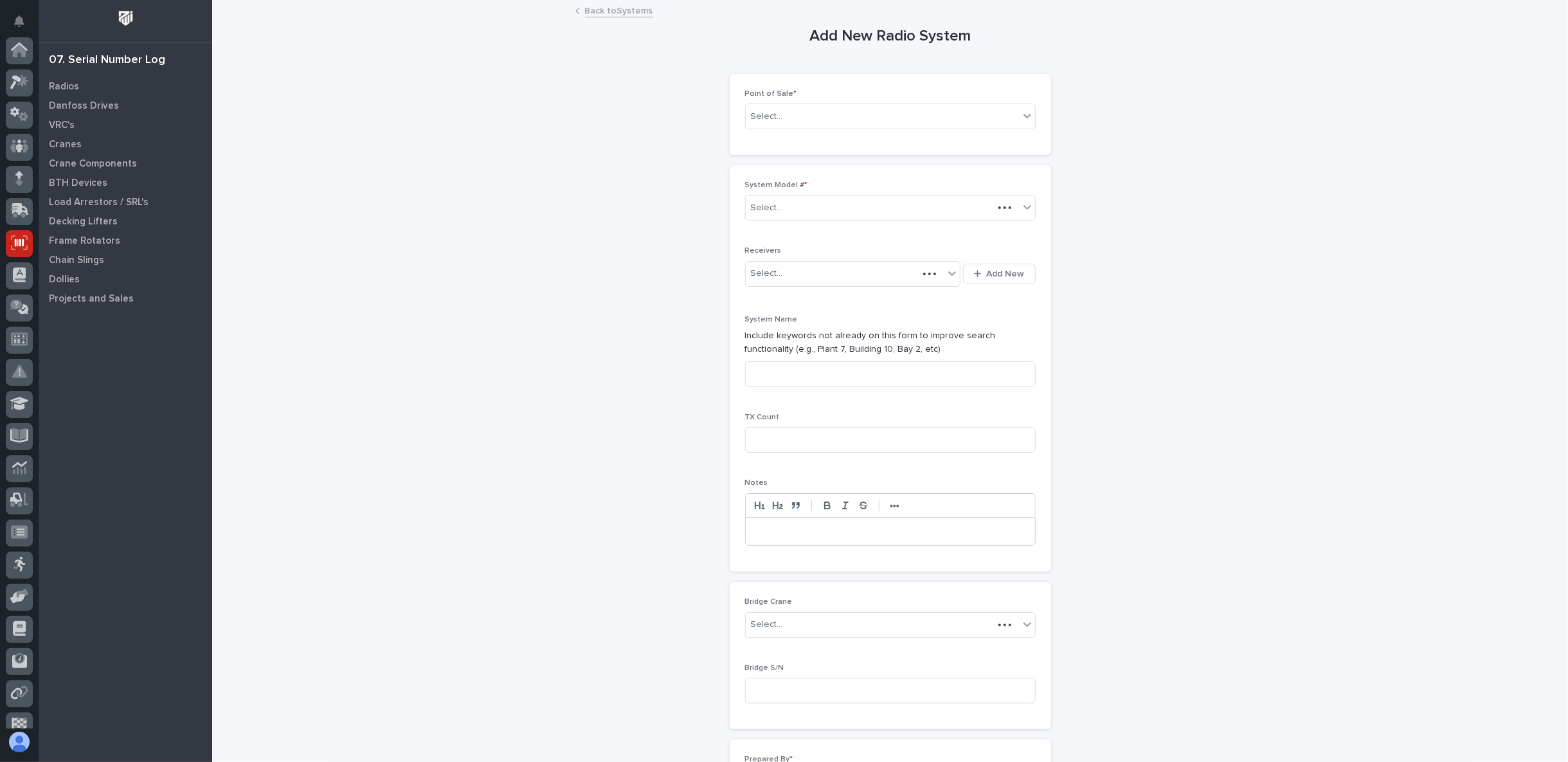
scroll to position [112, 0]
click at [31, 134] on div at bounding box center [19, 131] width 27 height 27
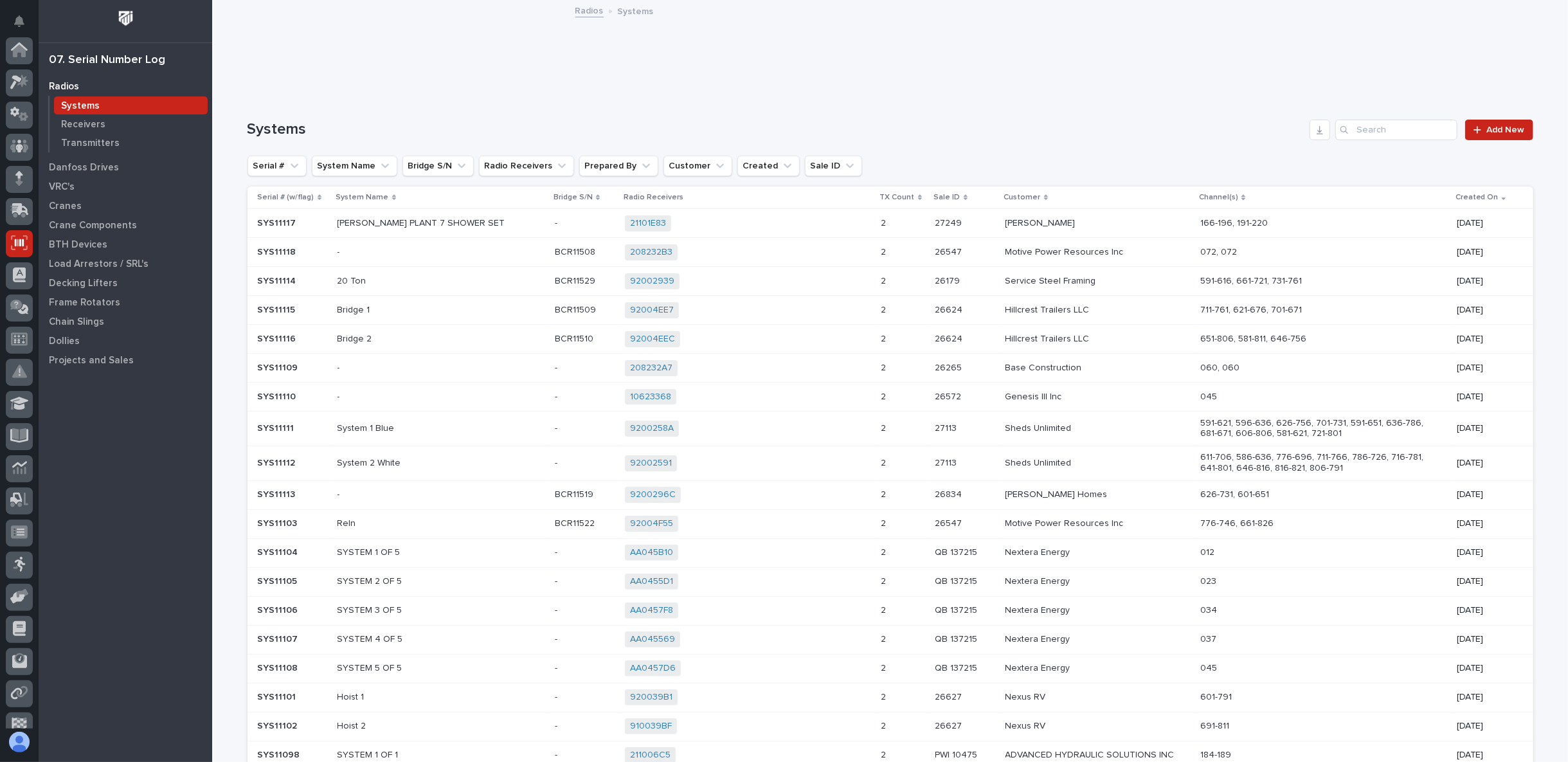
scroll to position [112, 0]
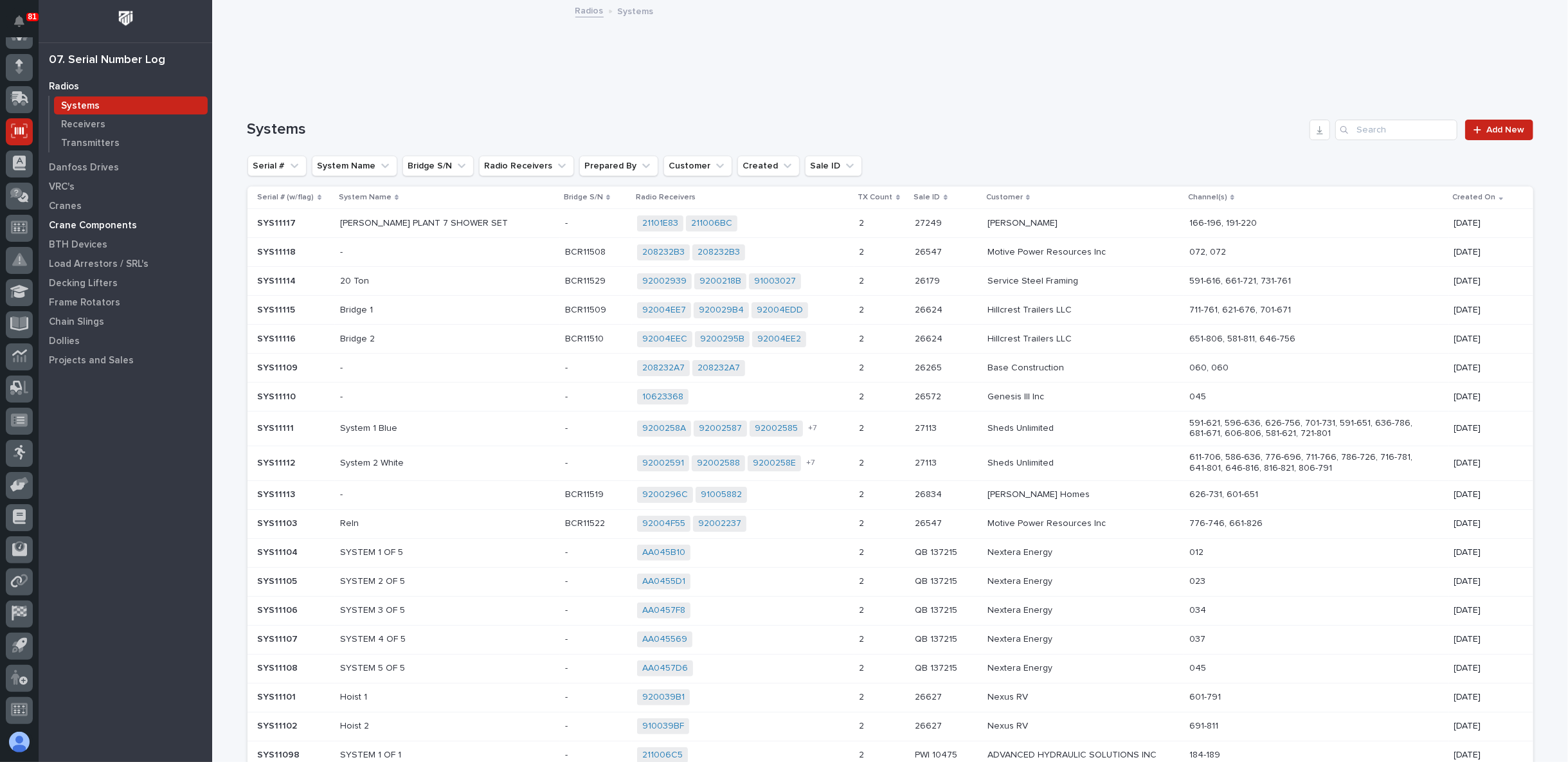
click at [80, 220] on p "Crane Components" at bounding box center [92, 226] width 88 height 12
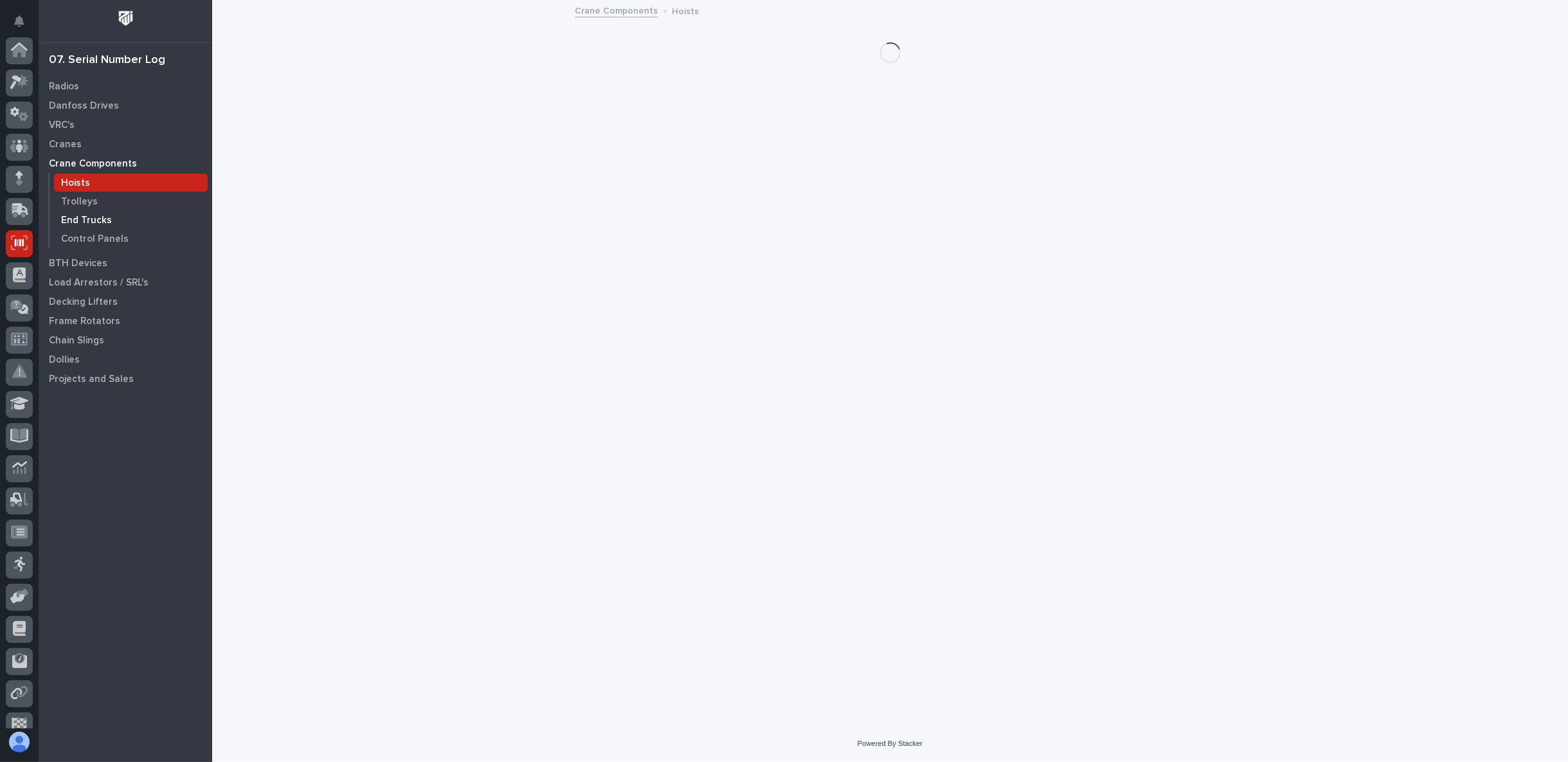
scroll to position [112, 0]
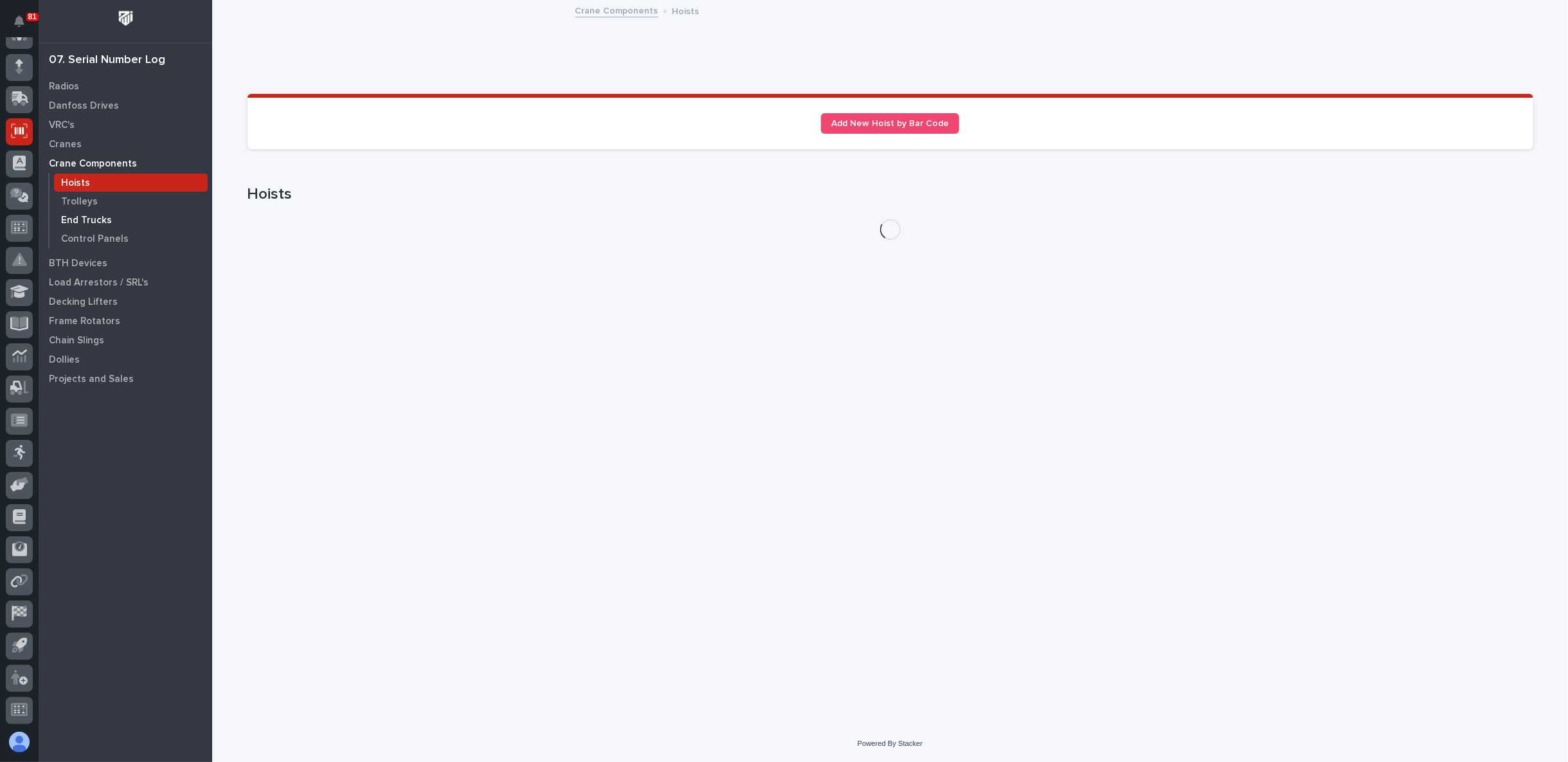
click at [92, 218] on p "End Trucks" at bounding box center [86, 220] width 51 height 12
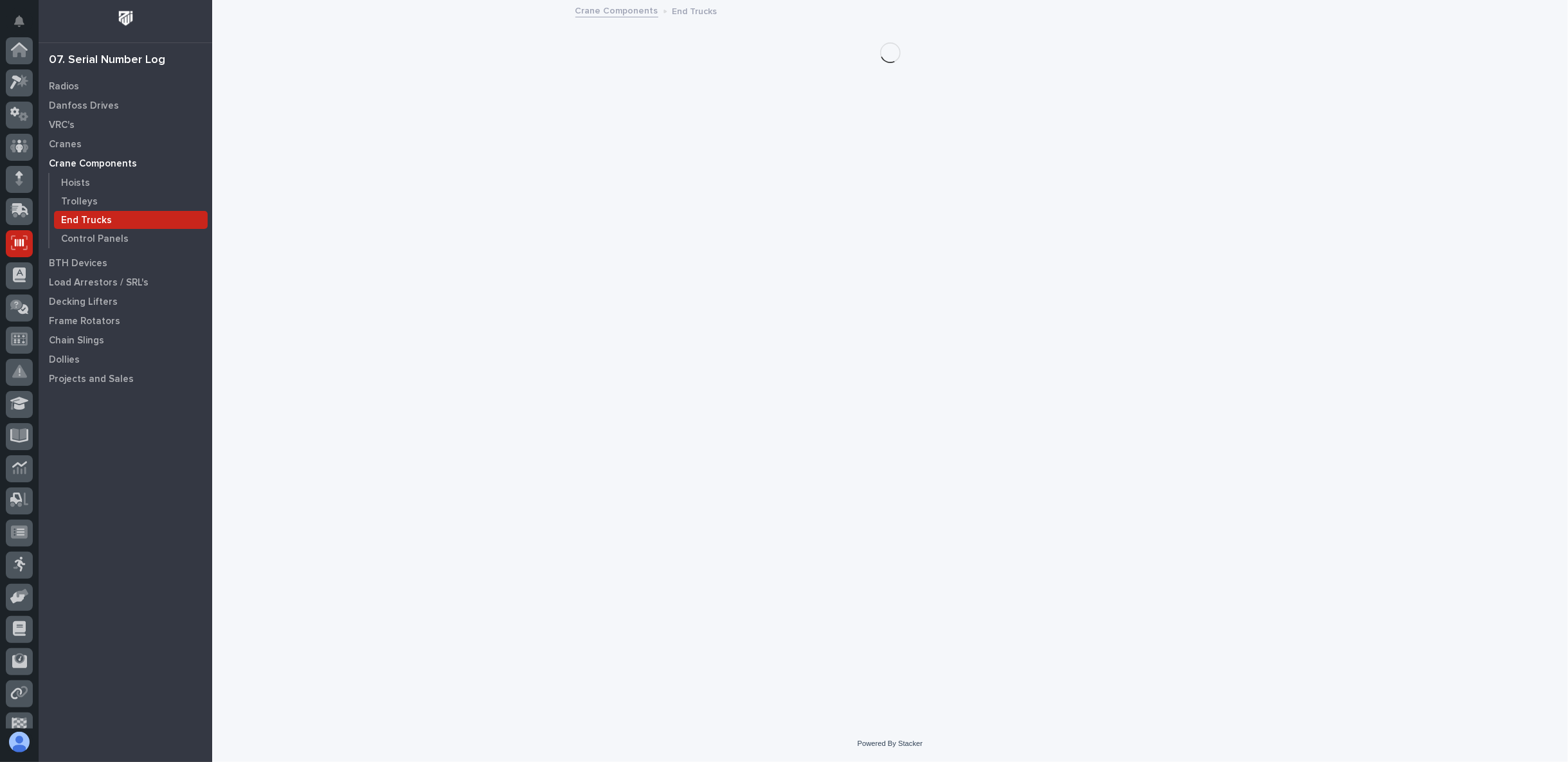
scroll to position [112, 0]
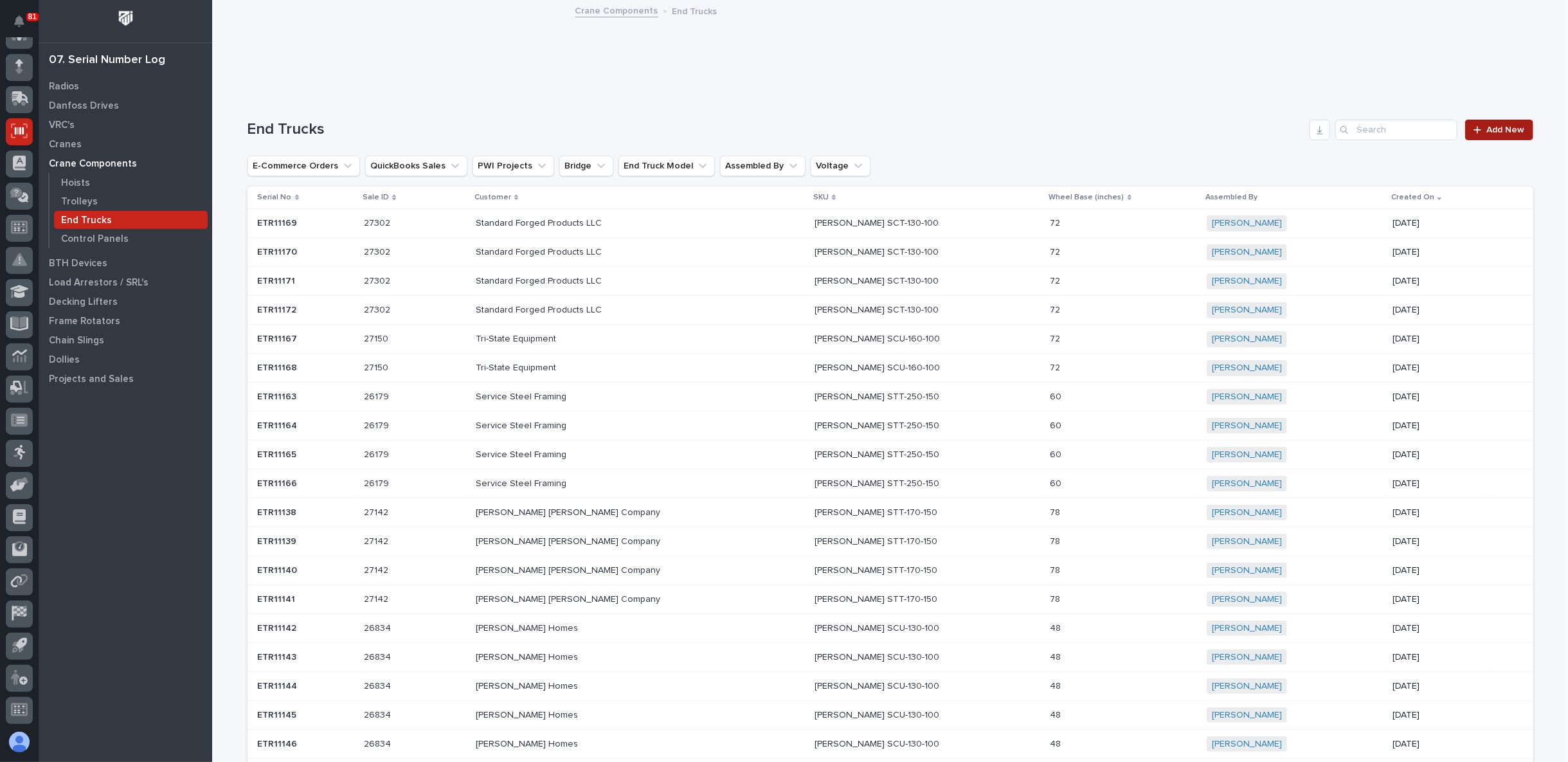
click at [1489, 126] on span "Add New" at bounding box center [1506, 130] width 38 height 9
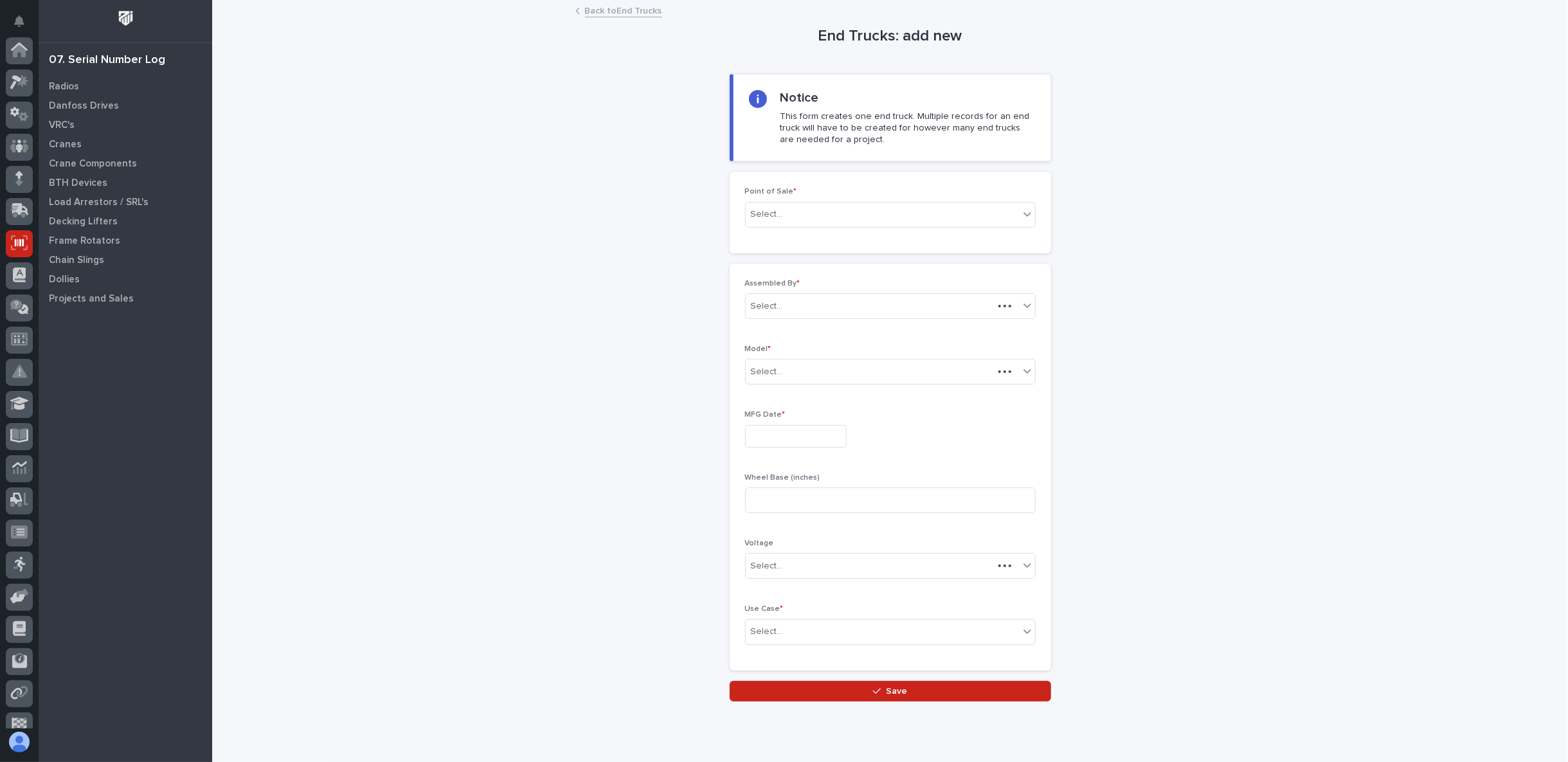
scroll to position [112, 0]
click at [922, 216] on div "Select..." at bounding box center [883, 214] width 273 height 22
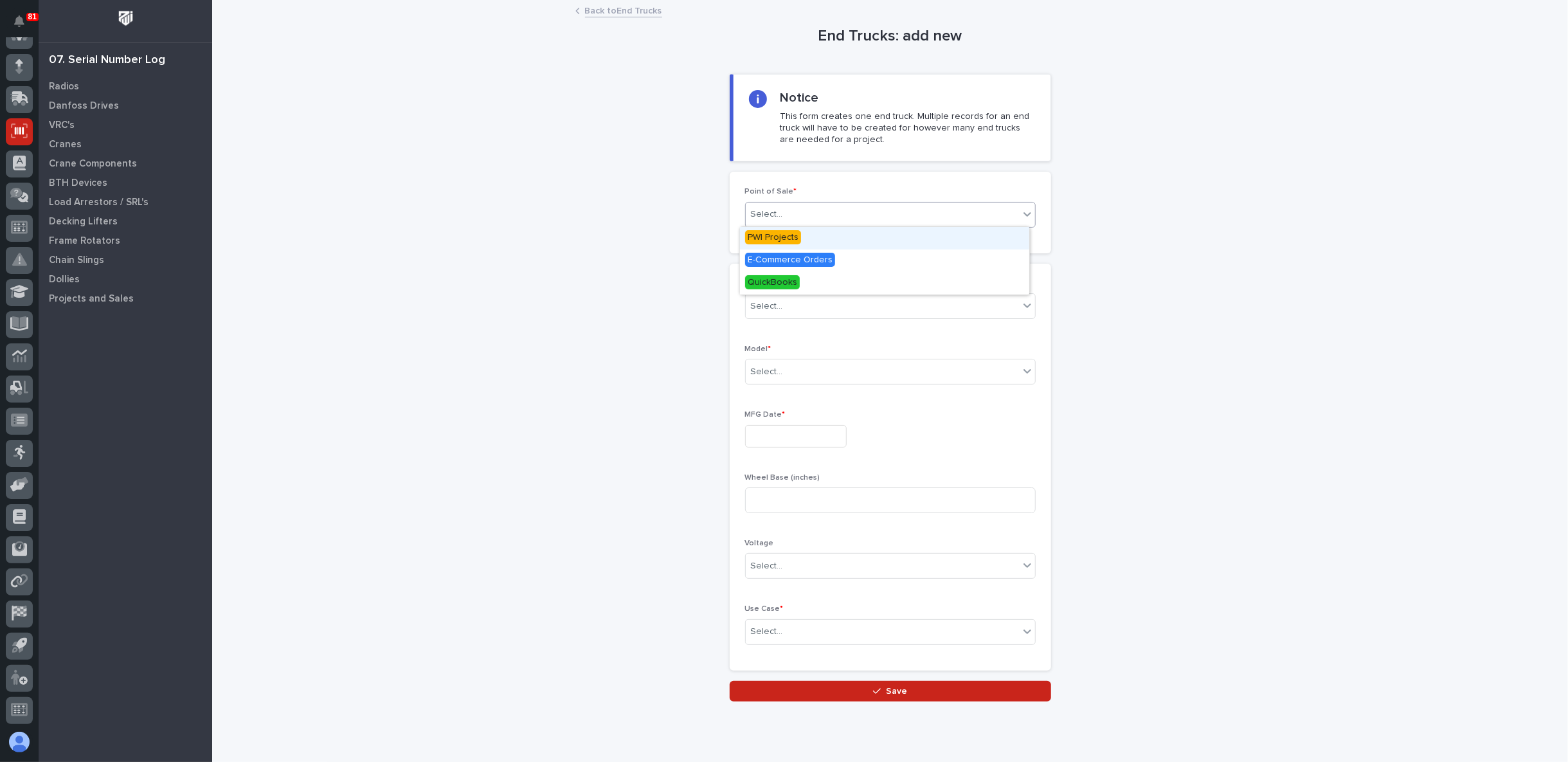
click at [778, 237] on span "PWI Projects" at bounding box center [773, 237] width 56 height 14
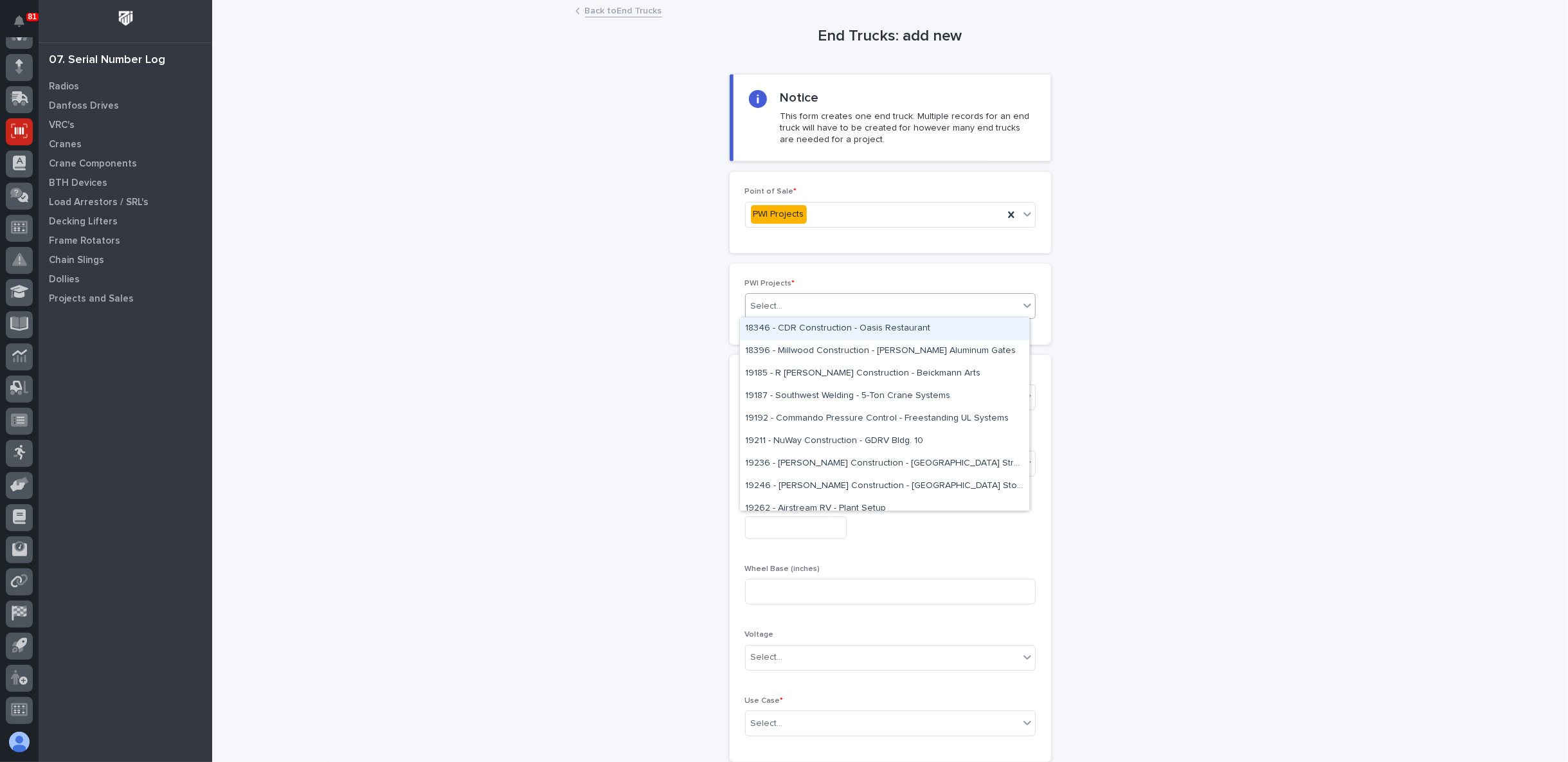
click at [784, 307] on input "text" at bounding box center [785, 307] width 1 height 11
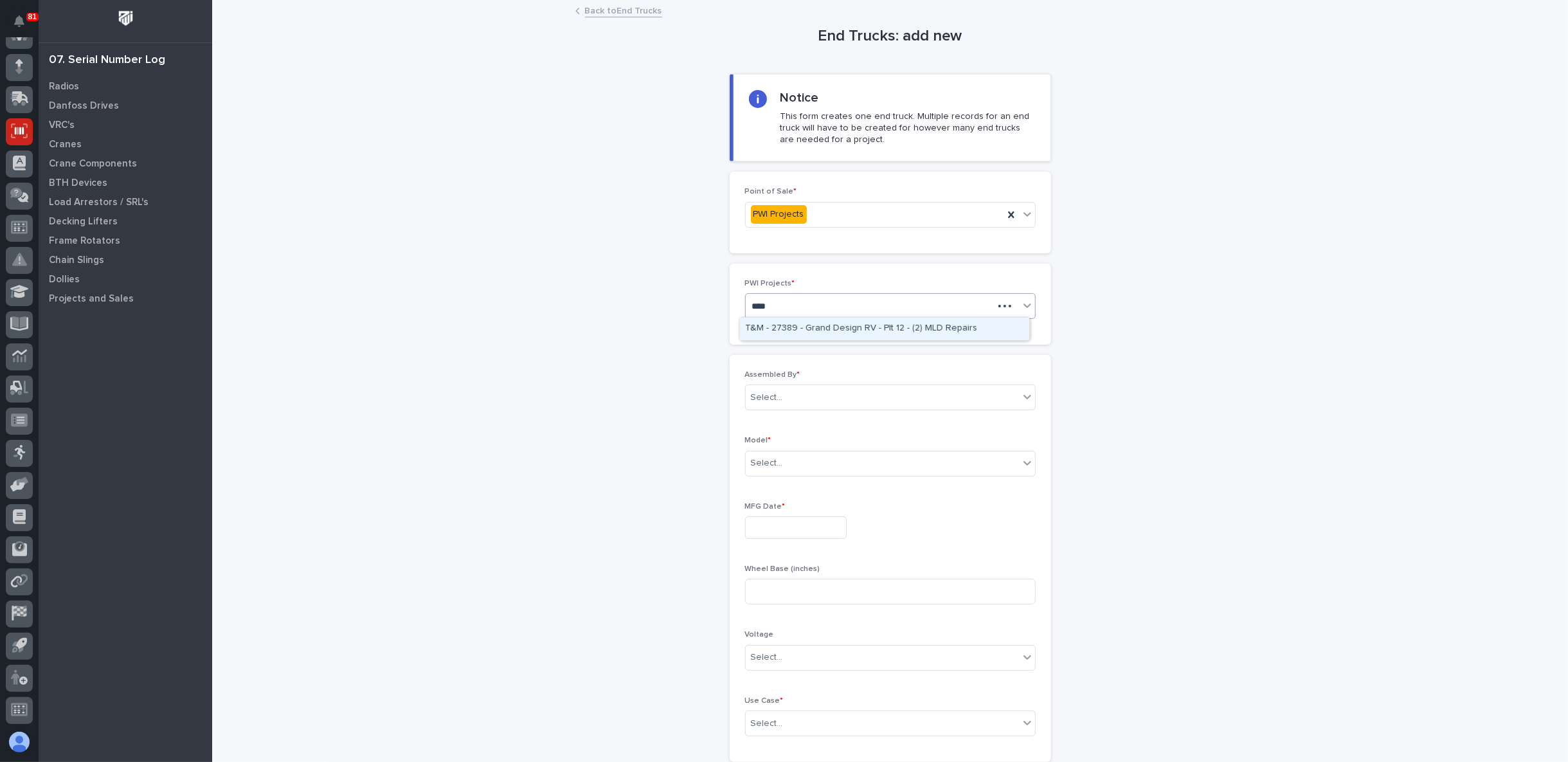
type input "*****"
click at [821, 330] on div "27386 - Starke - Deshazo Crane Company - 10T Crane Kit, Custom" at bounding box center [884, 329] width 289 height 22
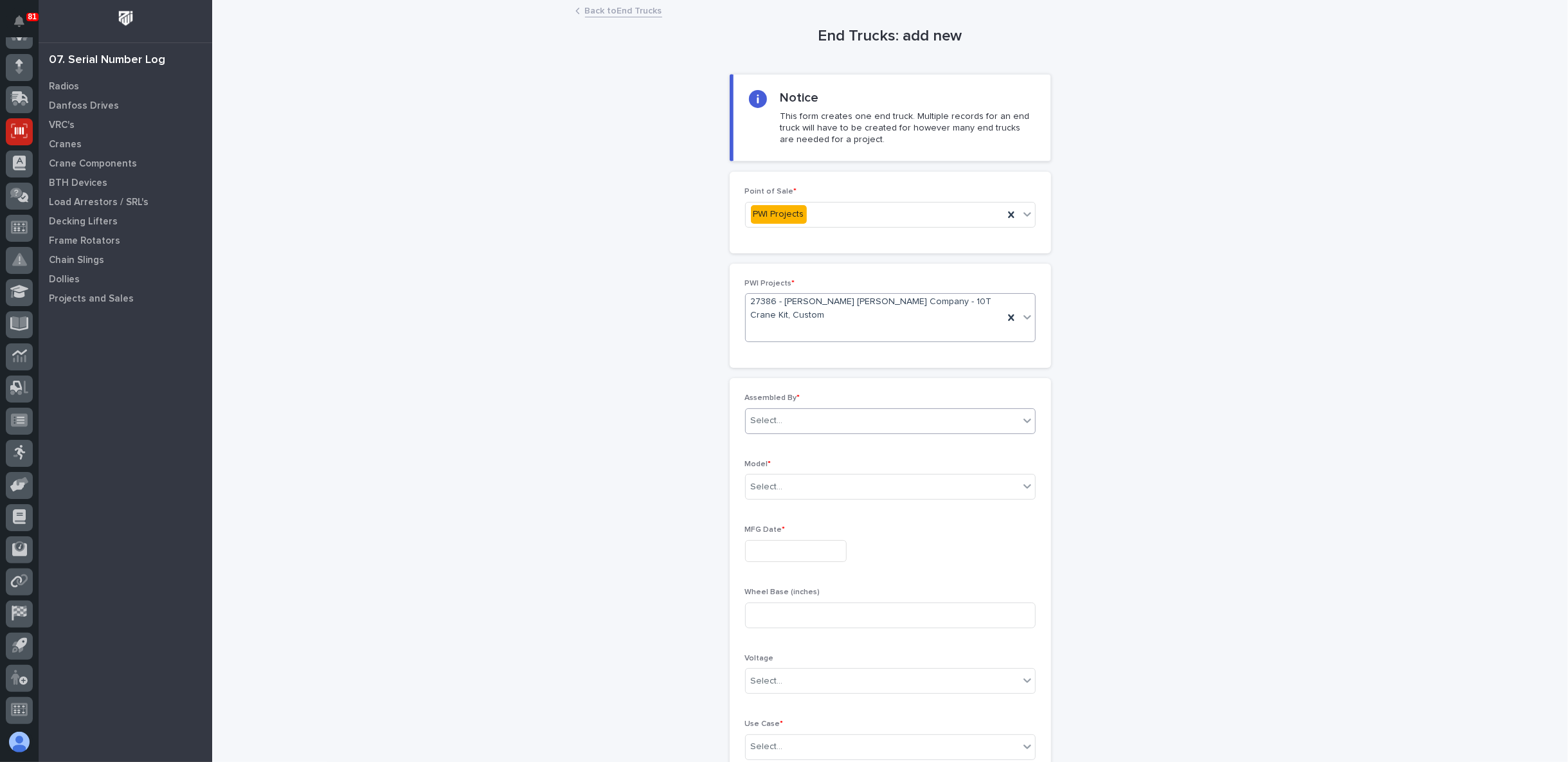
click at [817, 418] on div "Select..." at bounding box center [883, 421] width 273 height 22
type input "**"
click at [805, 446] on div "[PERSON_NAME]" at bounding box center [884, 443] width 289 height 22
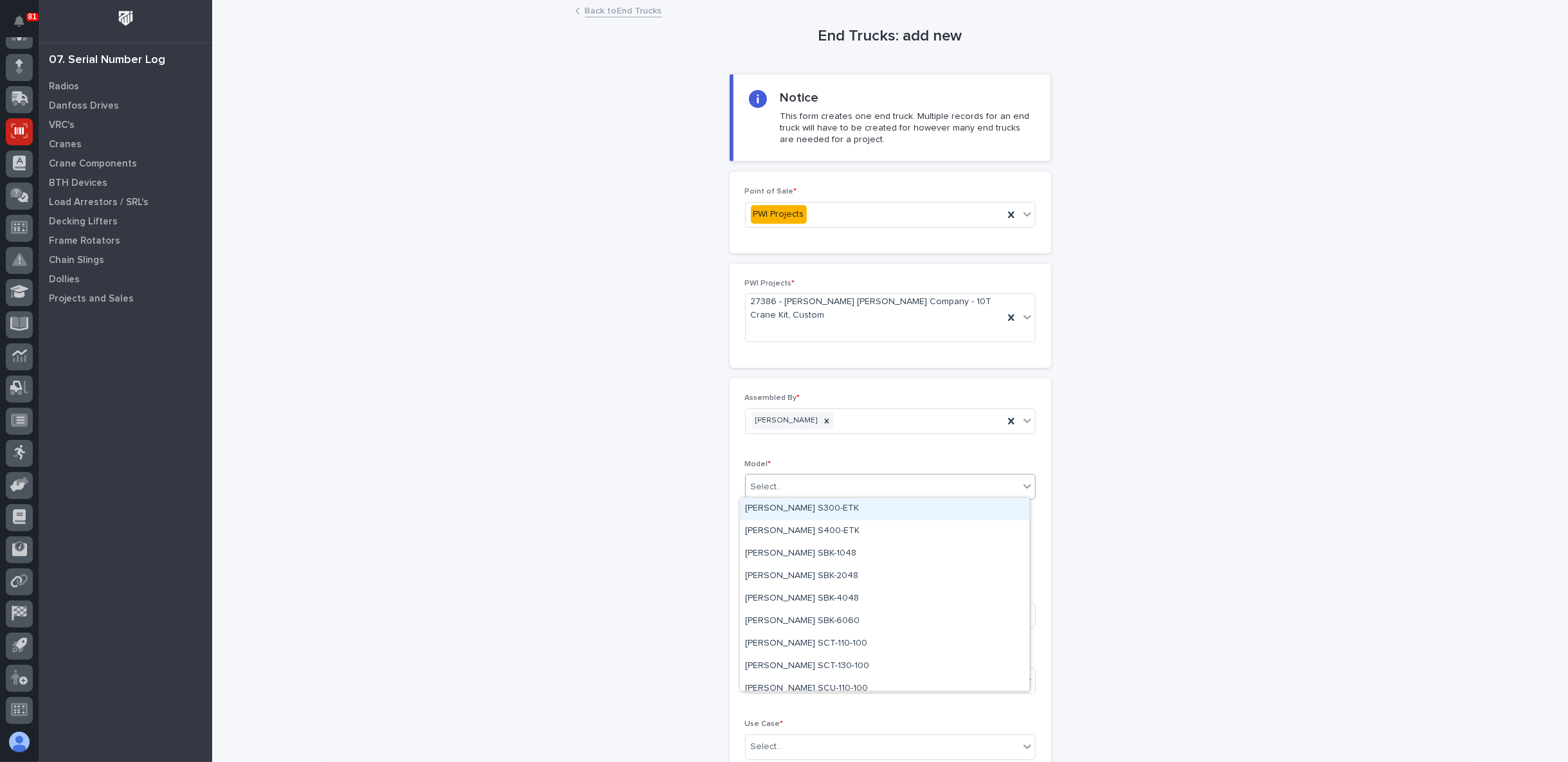
click at [801, 485] on div "Select..." at bounding box center [883, 487] width 273 height 22
drag, startPoint x: 821, startPoint y: 620, endPoint x: 820, endPoint y: 631, distance: 11.0
click at [820, 631] on div "Starke STT-250-150" at bounding box center [884, 634] width 289 height 22
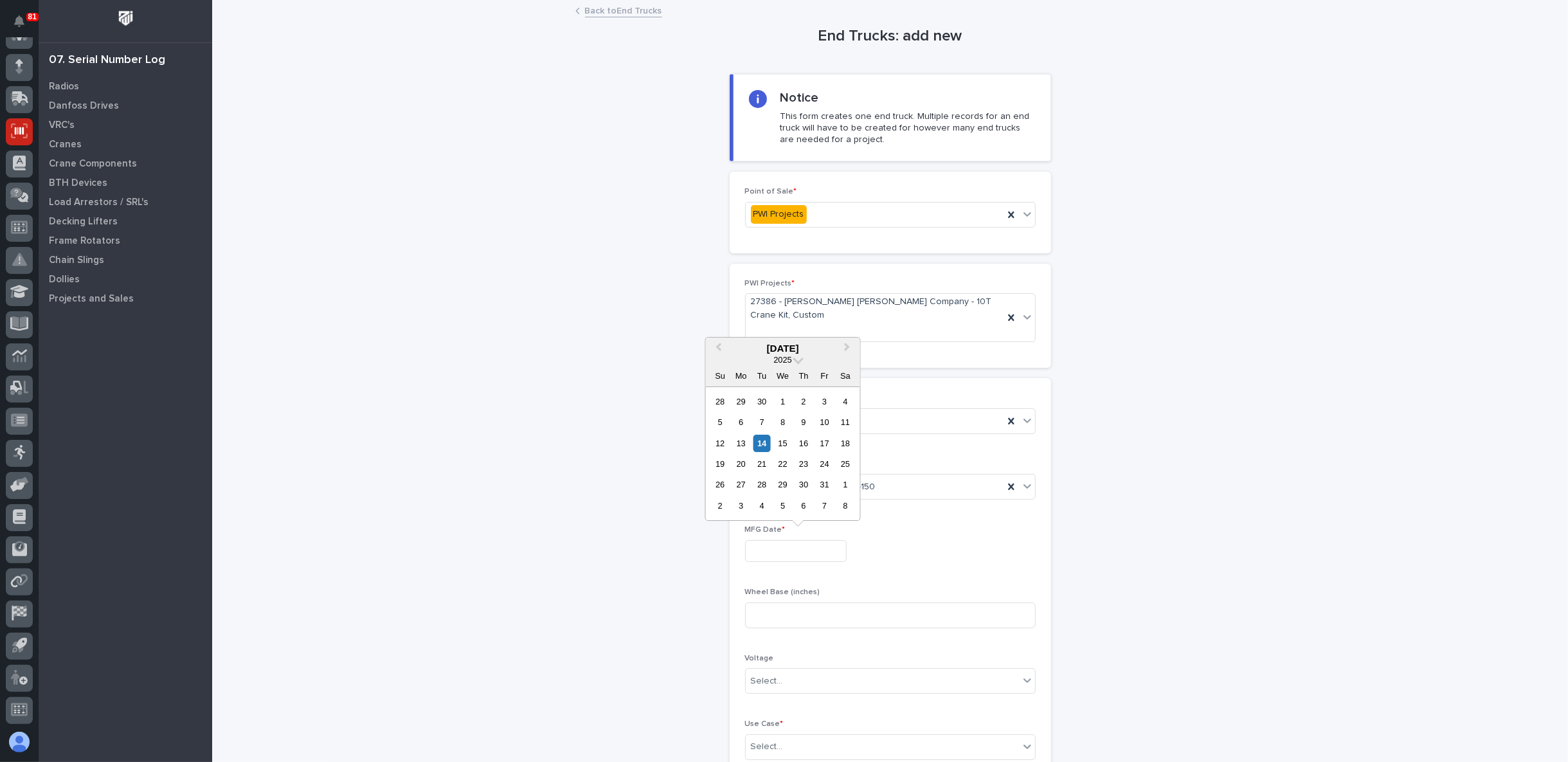
click at [778, 542] on input "text" at bounding box center [796, 551] width 101 height 22
click at [770, 440] on div "14" at bounding box center [762, 443] width 17 height 17
type input "**********"
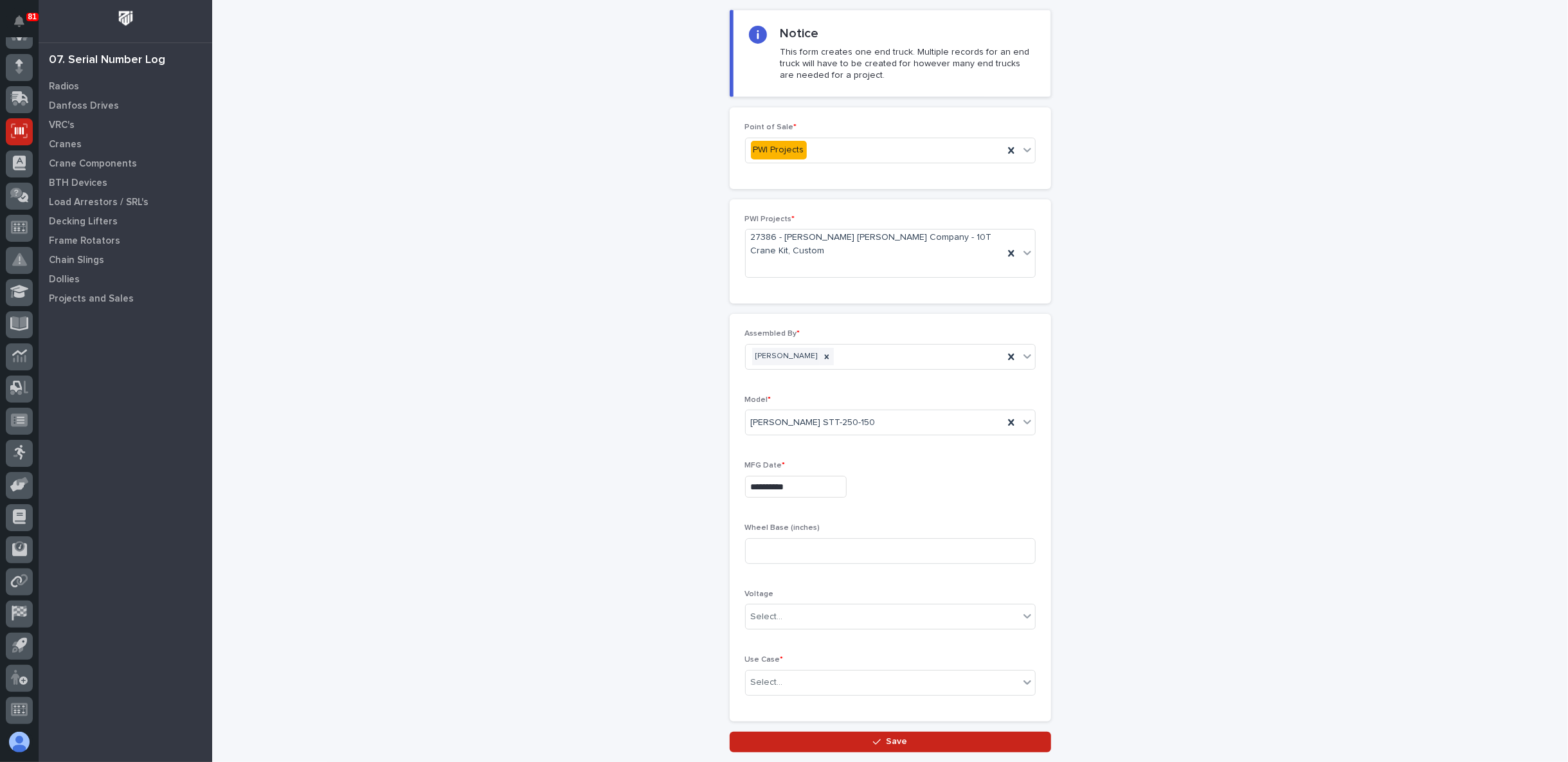
scroll to position [143, 0]
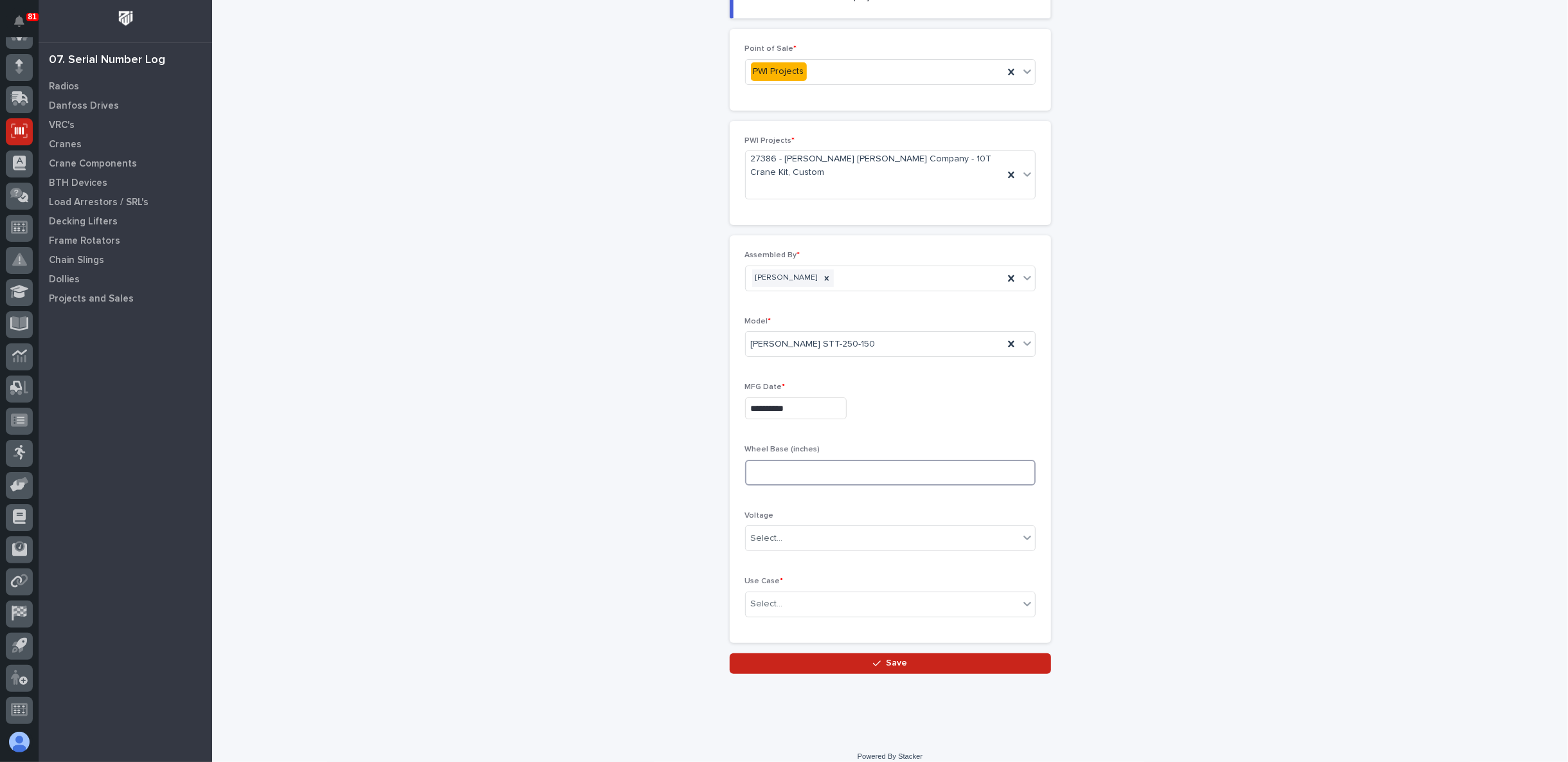
click at [783, 460] on input at bounding box center [890, 472] width 291 height 26
type input "84"
click at [787, 534] on div "Select..." at bounding box center [883, 539] width 273 height 22
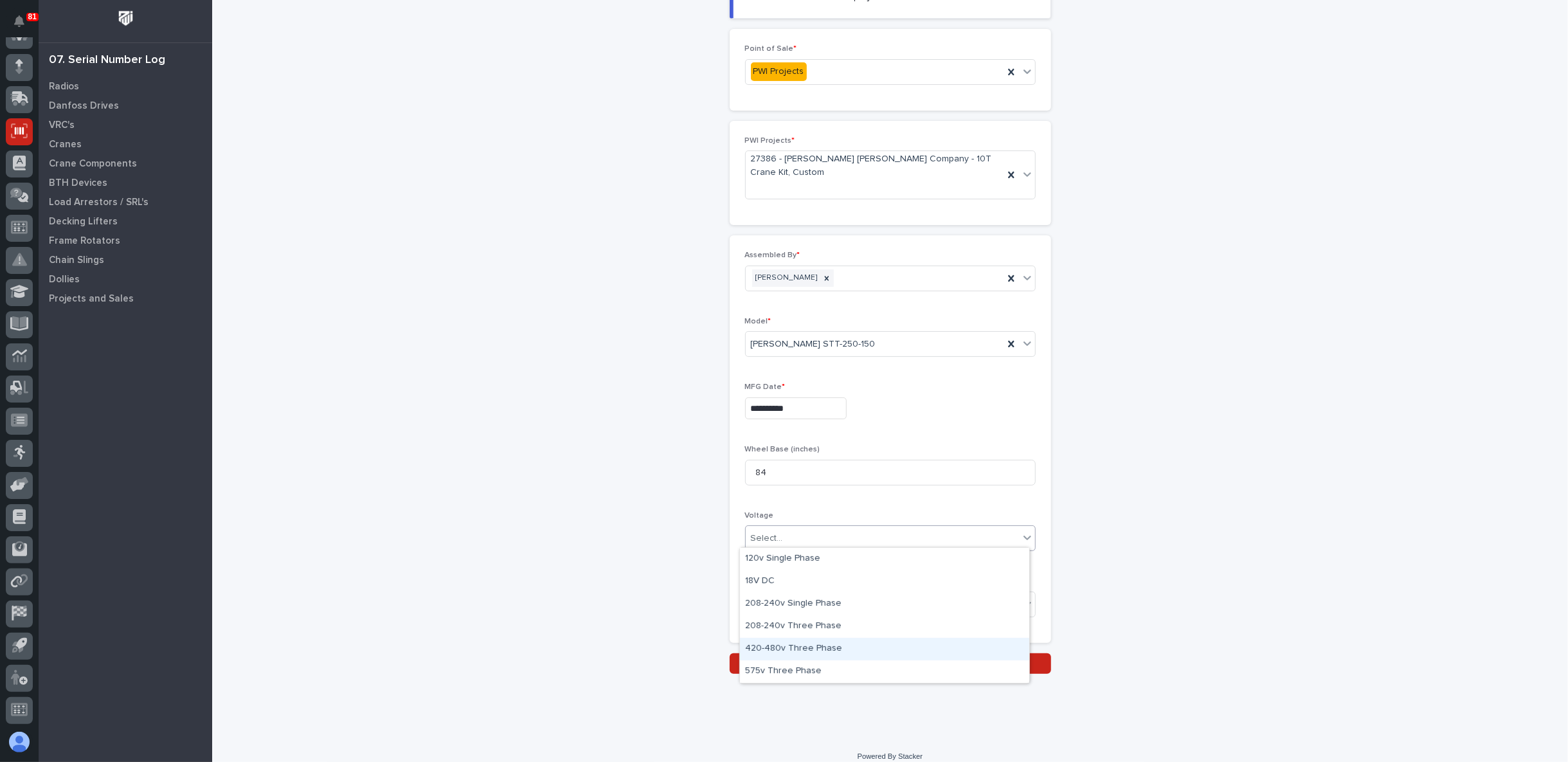
click at [803, 644] on div "420-480v Three Phase" at bounding box center [884, 649] width 289 height 22
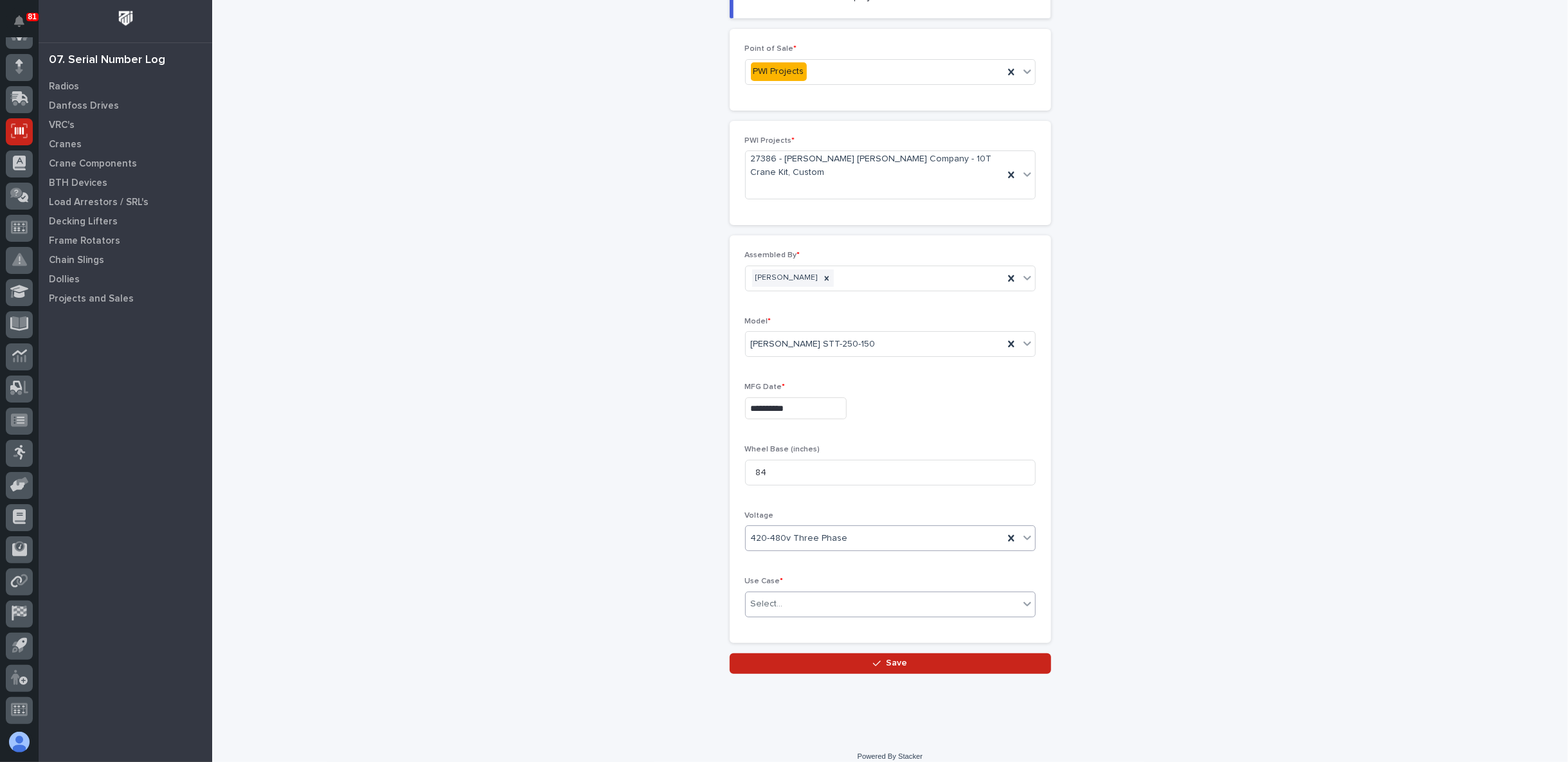
click at [818, 595] on div "Select..." at bounding box center [883, 604] width 273 height 22
click at [792, 662] on div "Other" at bounding box center [884, 670] width 289 height 22
click at [814, 659] on button "Save" at bounding box center [890, 663] width 321 height 21
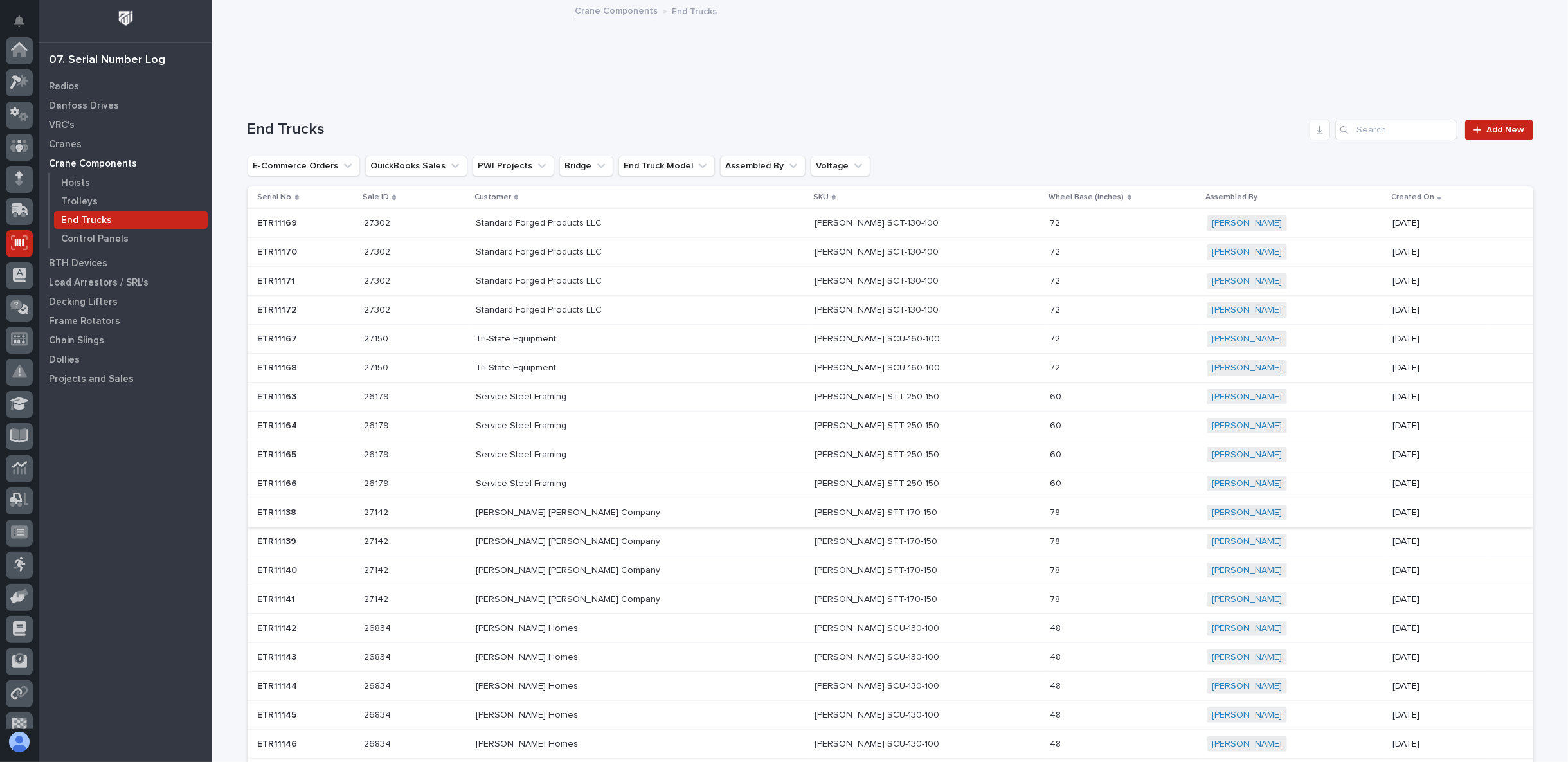
scroll to position [112, 0]
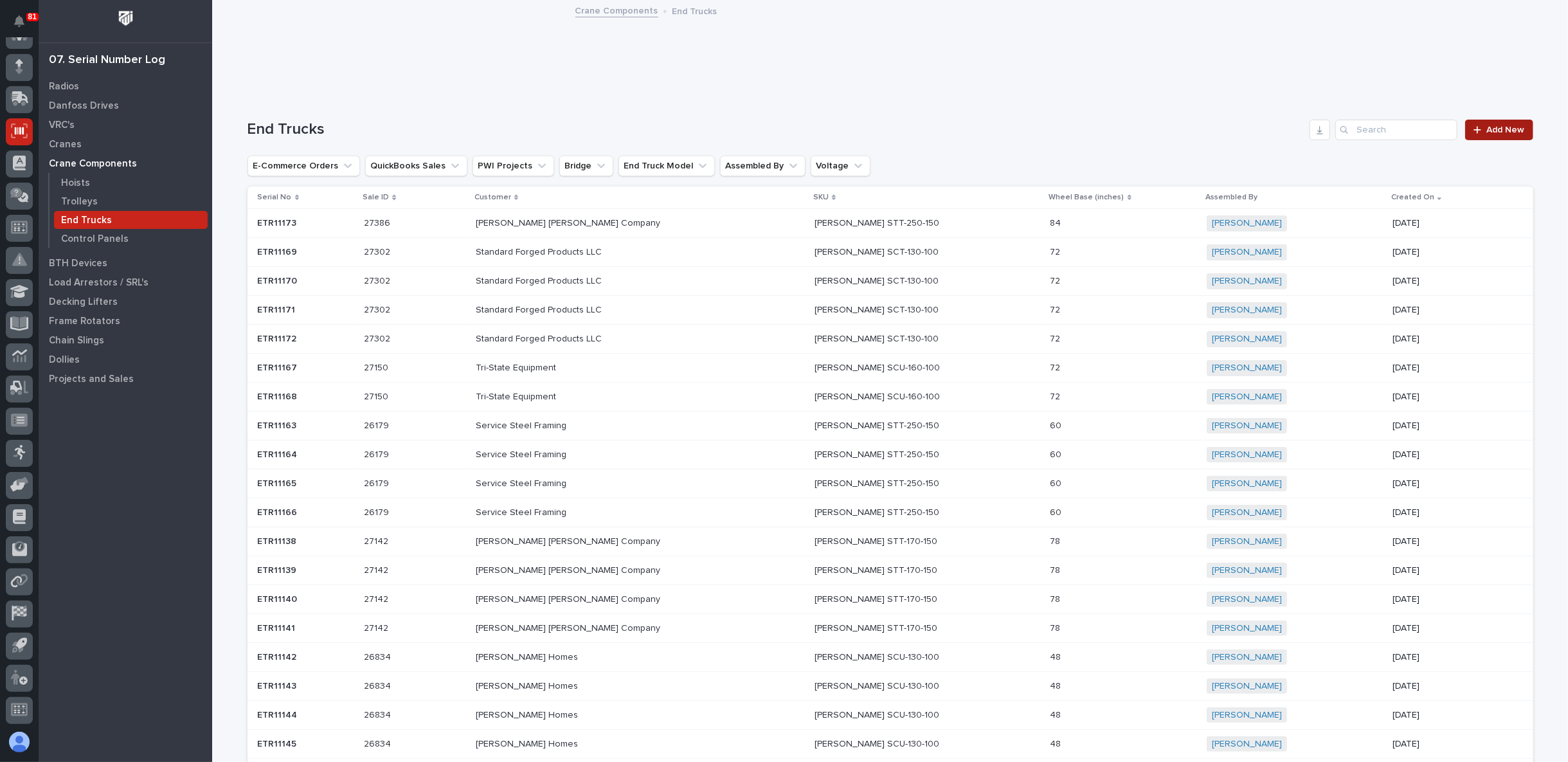
click at [1471, 124] on link "Add New" at bounding box center [1498, 130] width 67 height 21
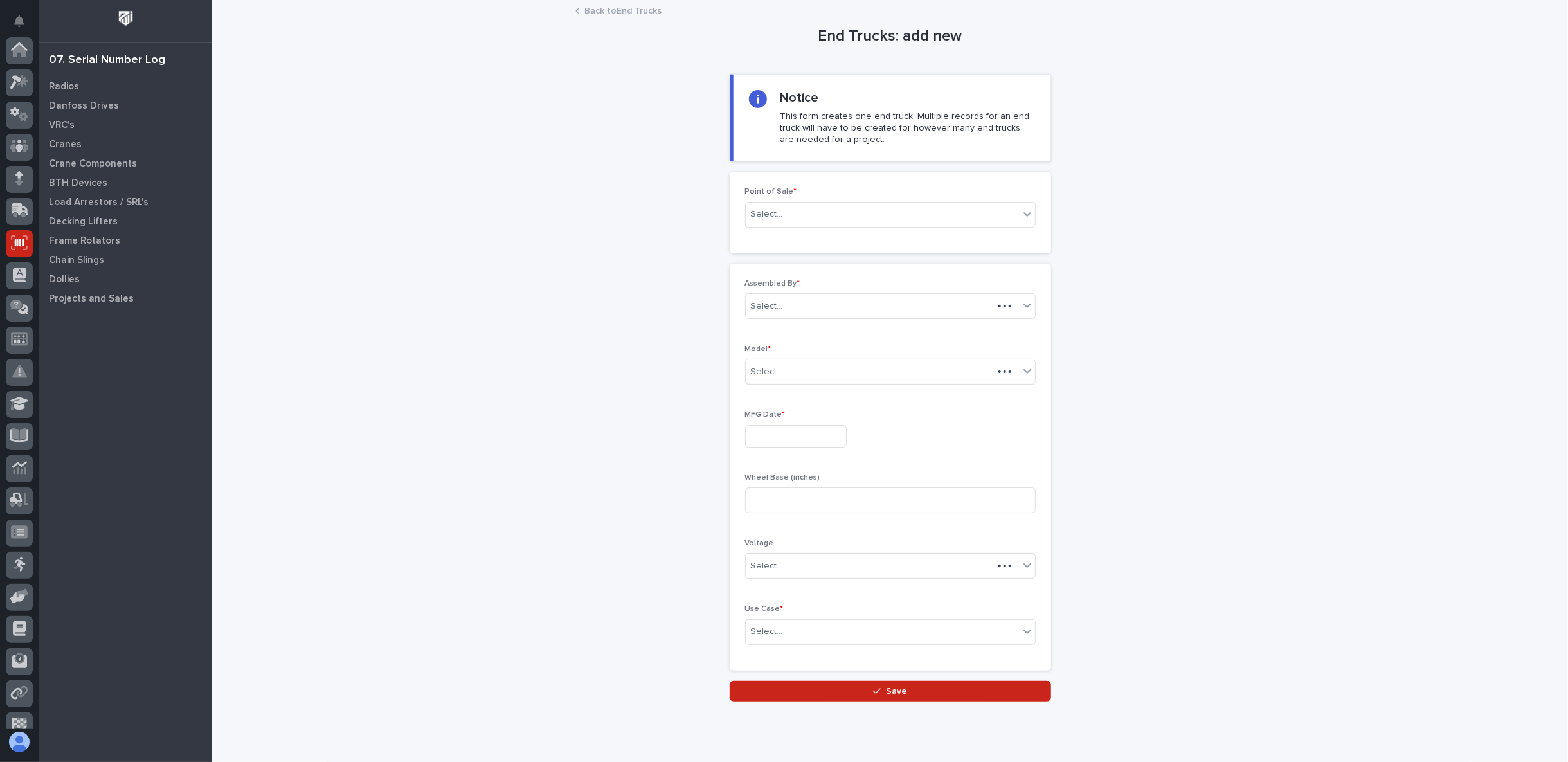
scroll to position [112, 0]
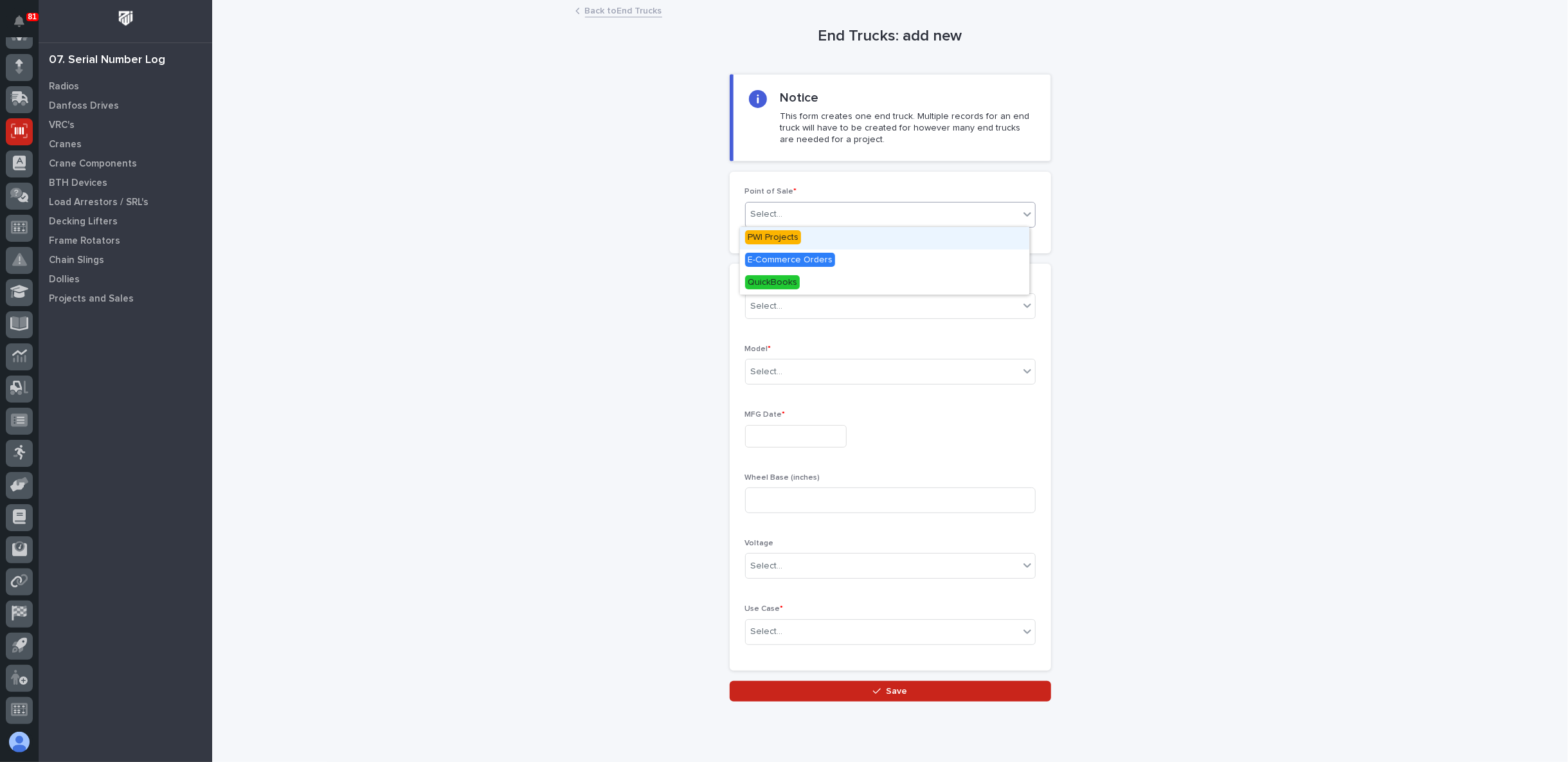
click at [823, 214] on div "Select..." at bounding box center [883, 214] width 273 height 22
click at [783, 238] on span "PWI Projects" at bounding box center [773, 237] width 56 height 14
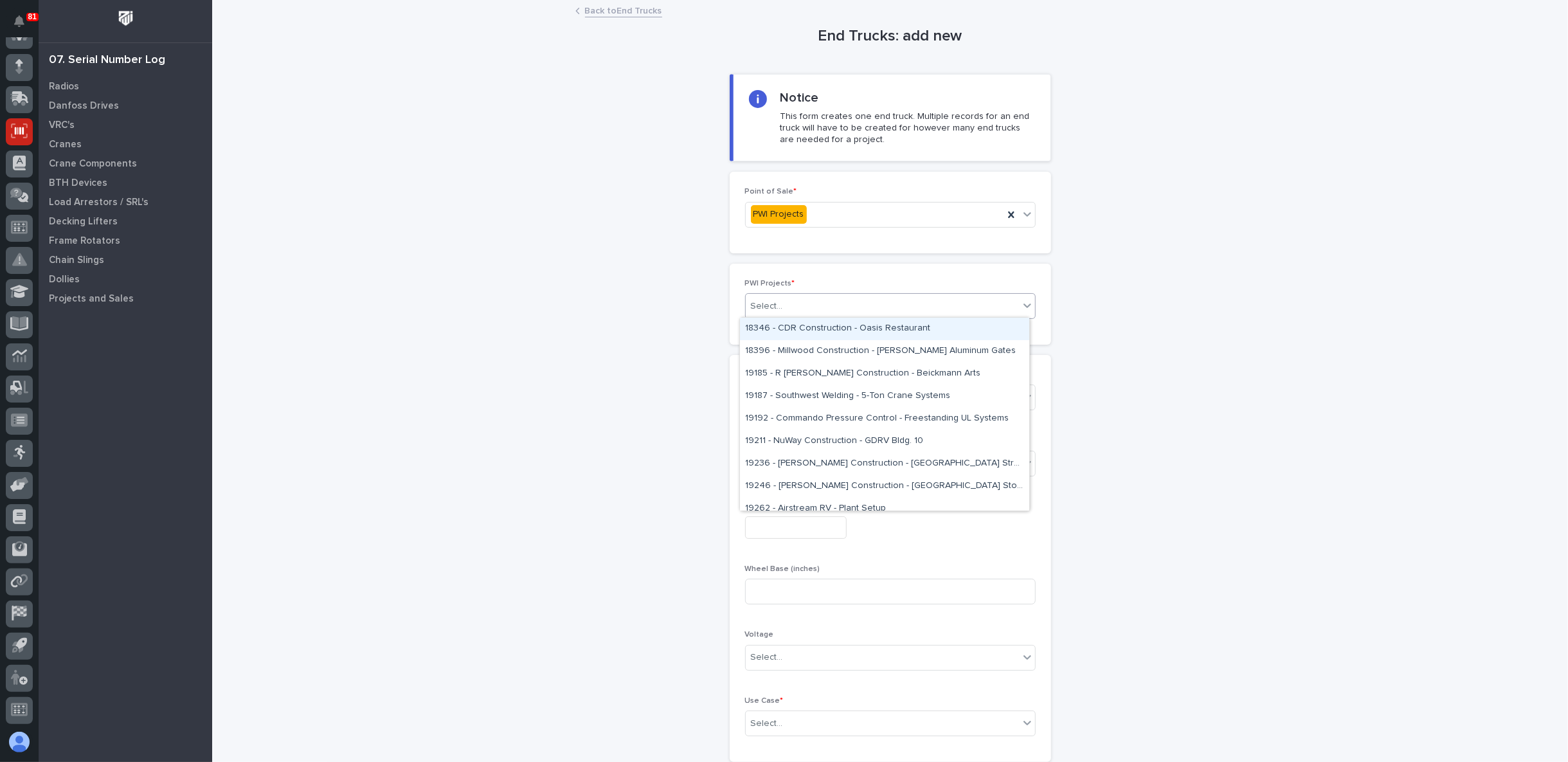
click at [760, 300] on div "Select..." at bounding box center [767, 306] width 32 height 13
type input "*****"
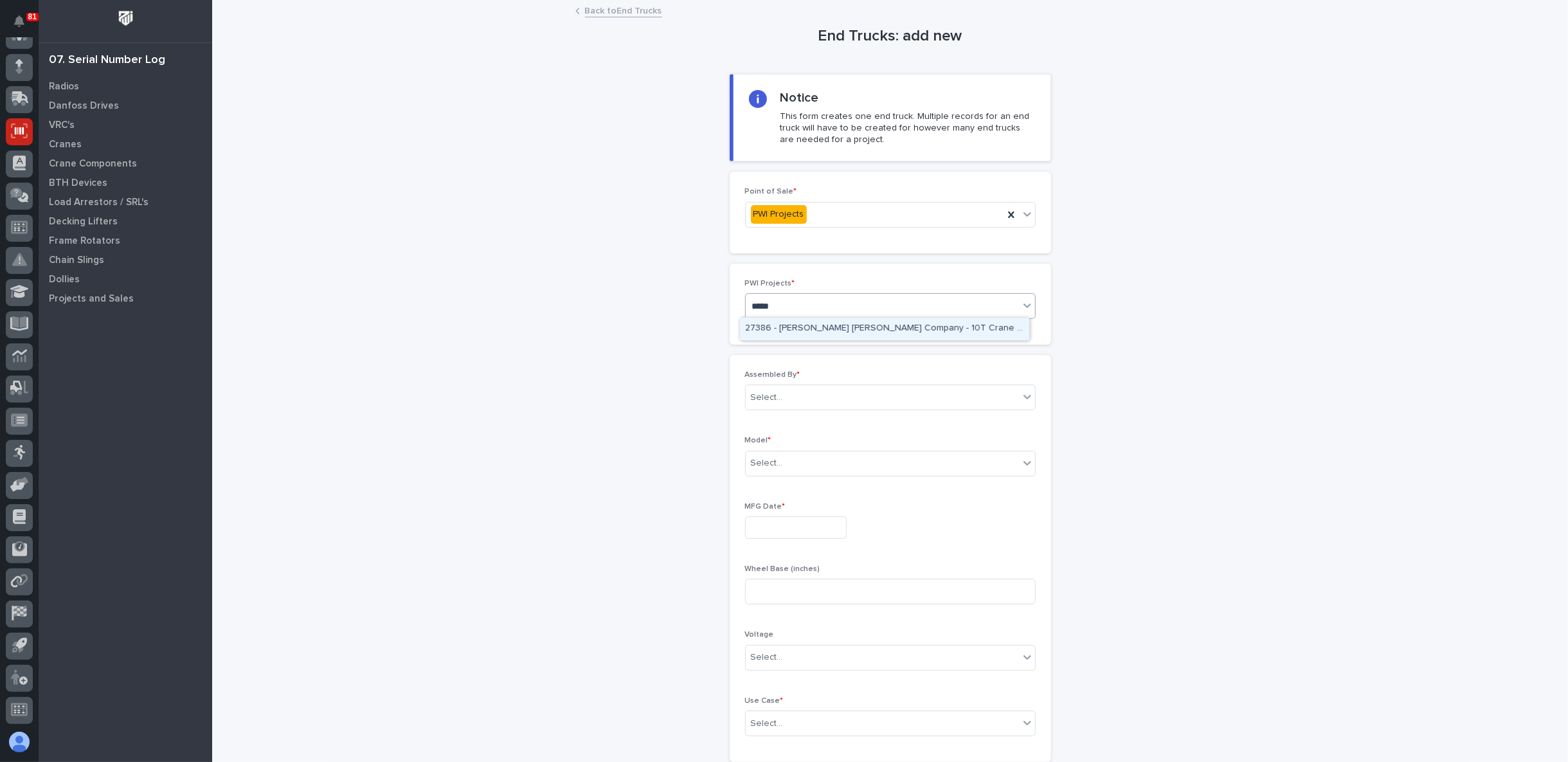
click at [819, 327] on div "27386 - Starke - Deshazo Crane Company - 10T Crane Kit, Custom" at bounding box center [884, 329] width 289 height 22
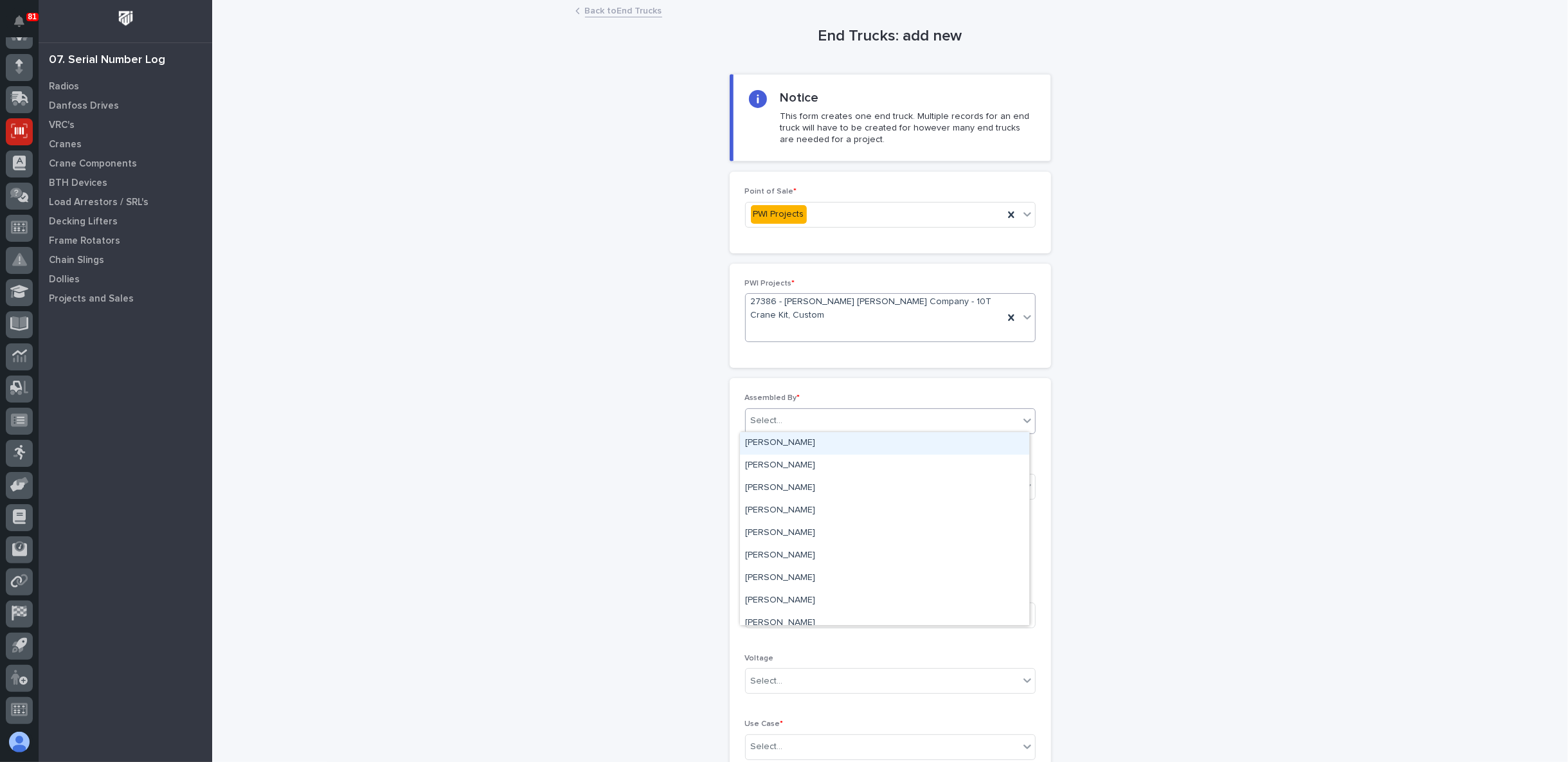
click at [786, 418] on div "Select..." at bounding box center [883, 421] width 273 height 22
type input "**"
click at [785, 441] on div "[PERSON_NAME]" at bounding box center [884, 443] width 289 height 22
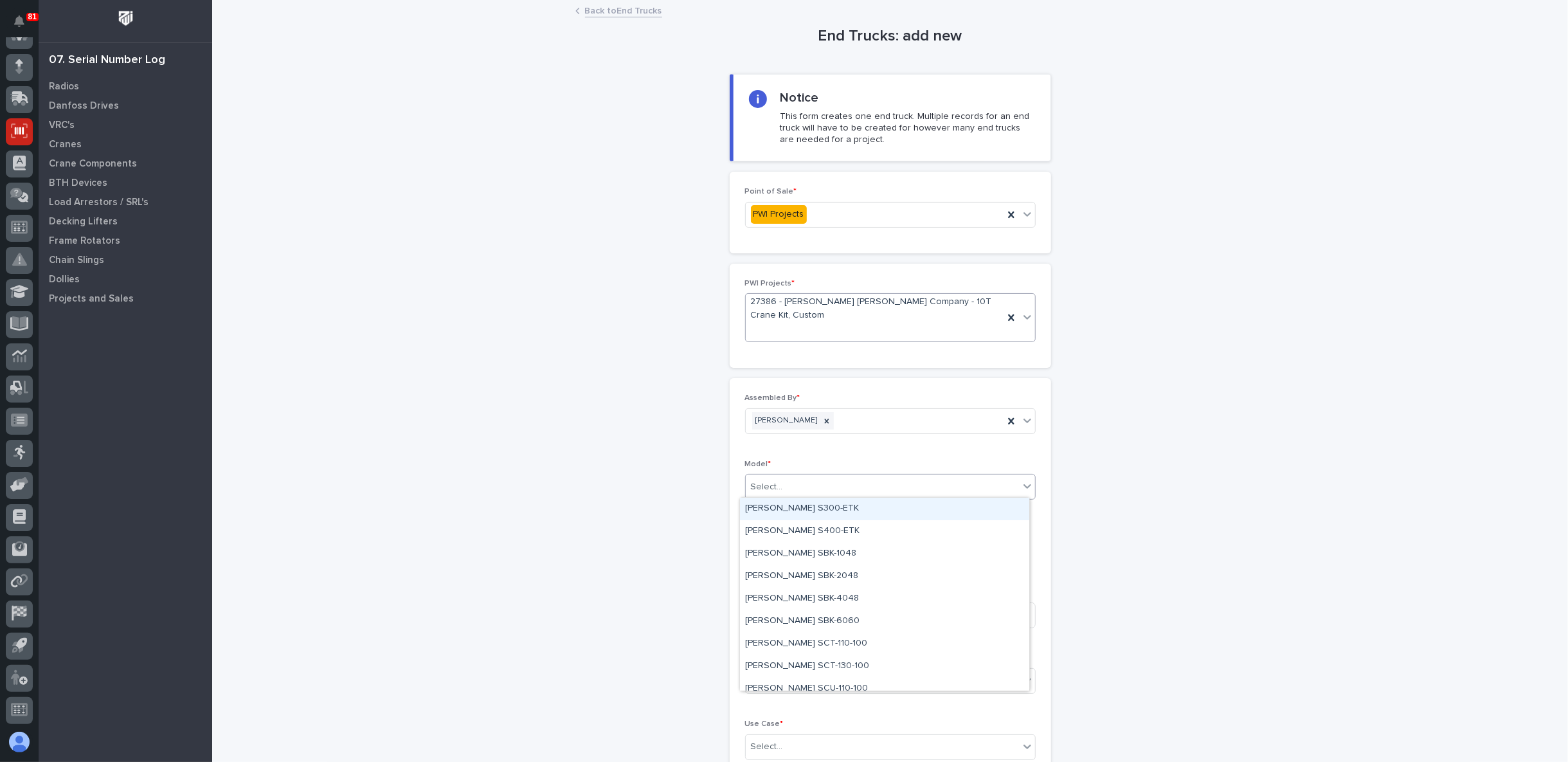
click at [785, 490] on div "Select..." at bounding box center [883, 487] width 273 height 22
click at [815, 635] on div "Starke STT-250-150" at bounding box center [884, 634] width 289 height 22
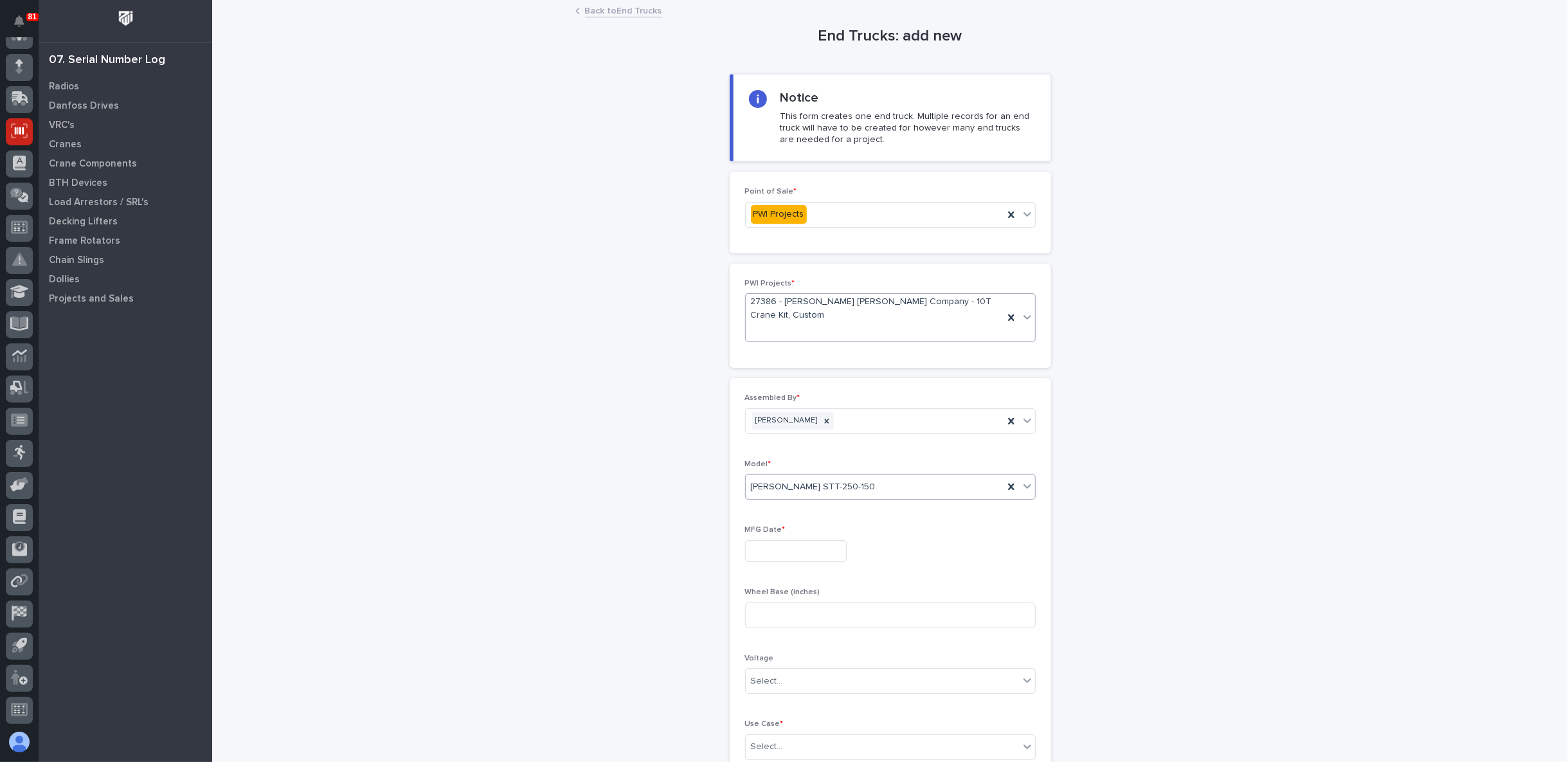
scroll to position [71, 0]
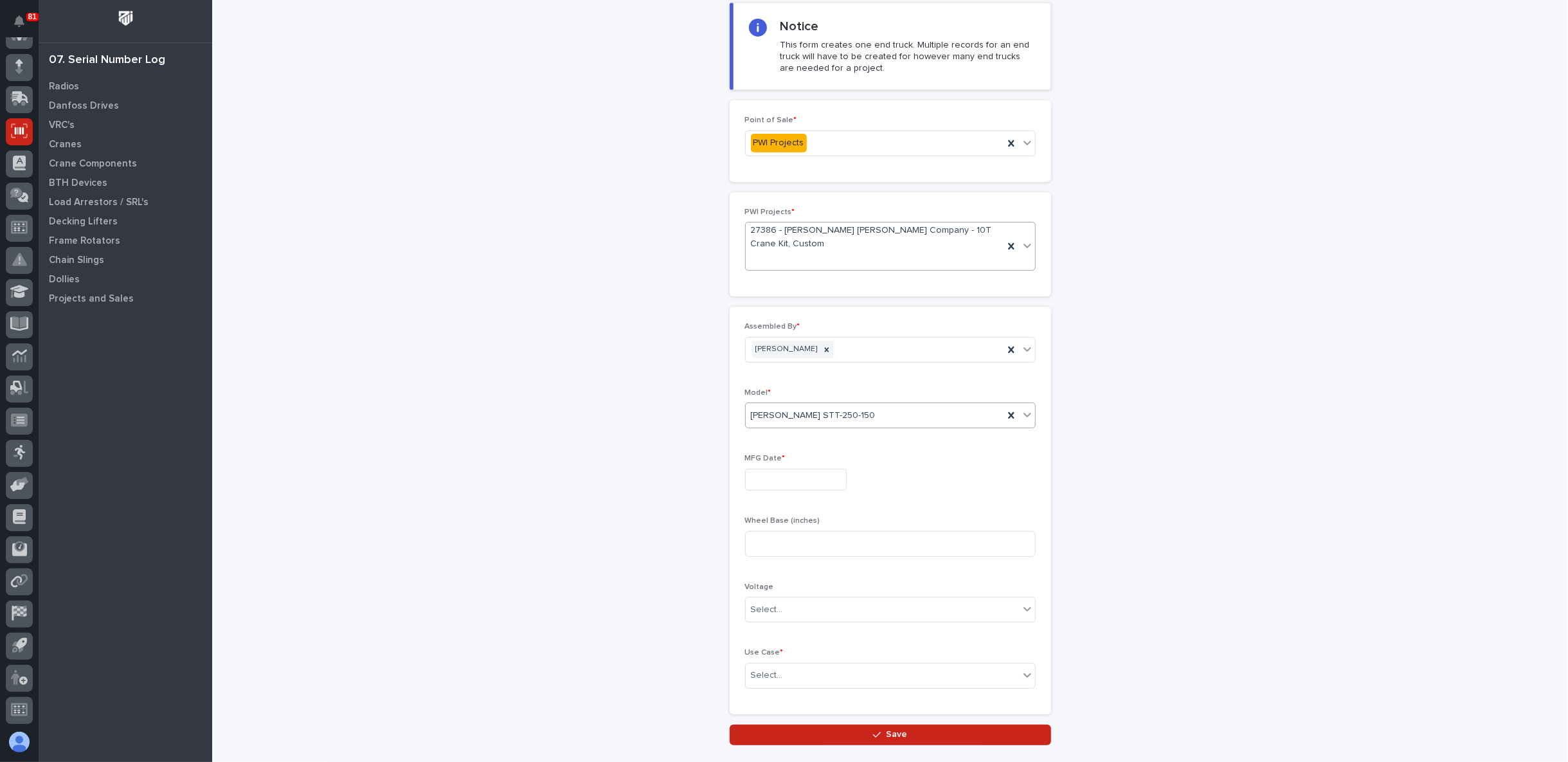
click at [767, 480] on input "text" at bounding box center [796, 480] width 101 height 22
click at [761, 373] on div "14" at bounding box center [762, 371] width 17 height 17
type input "**********"
click at [761, 545] on input at bounding box center [890, 543] width 291 height 26
type input "84"
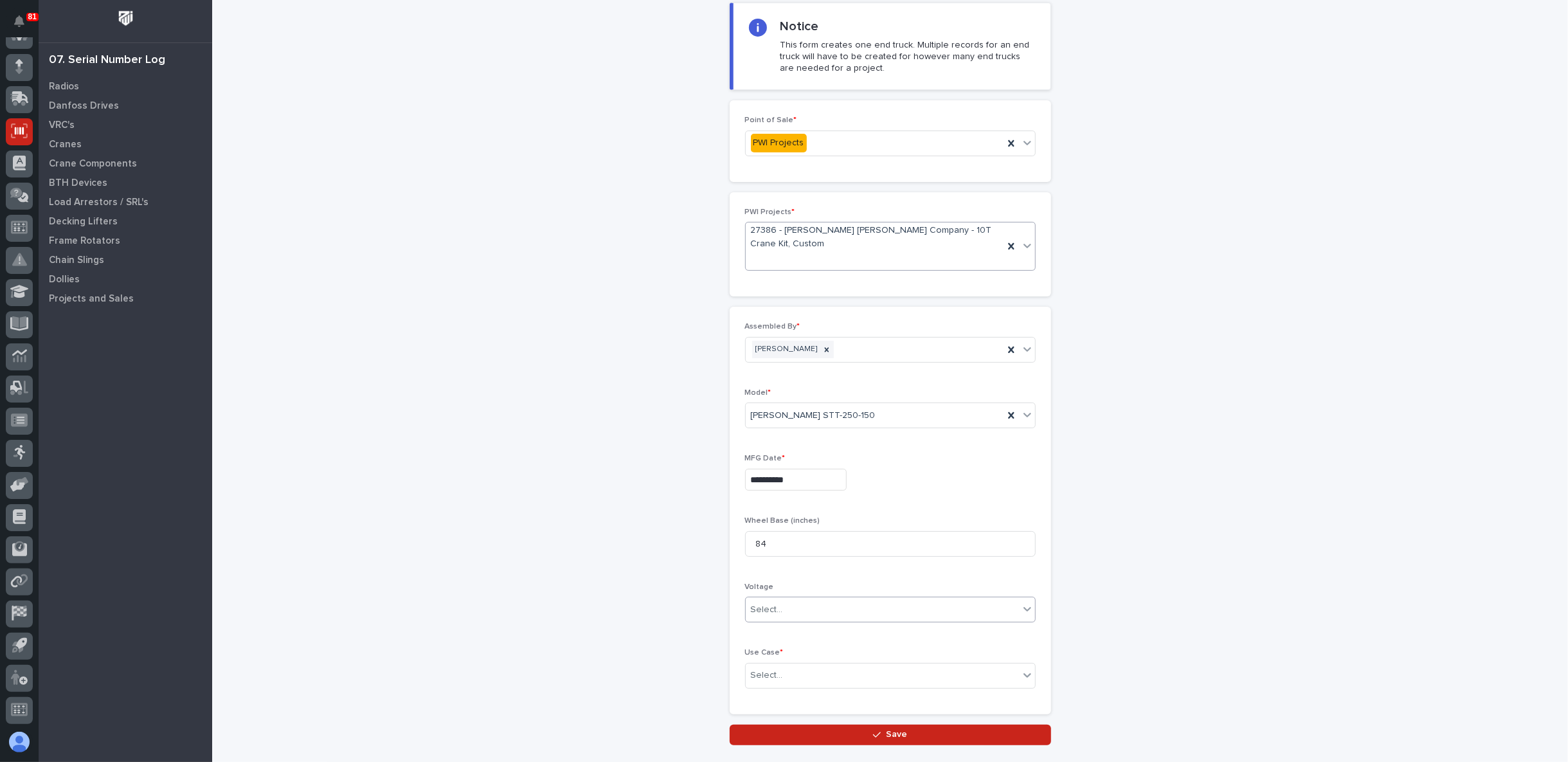
click at [780, 609] on div "Select..." at bounding box center [883, 609] width 273 height 22
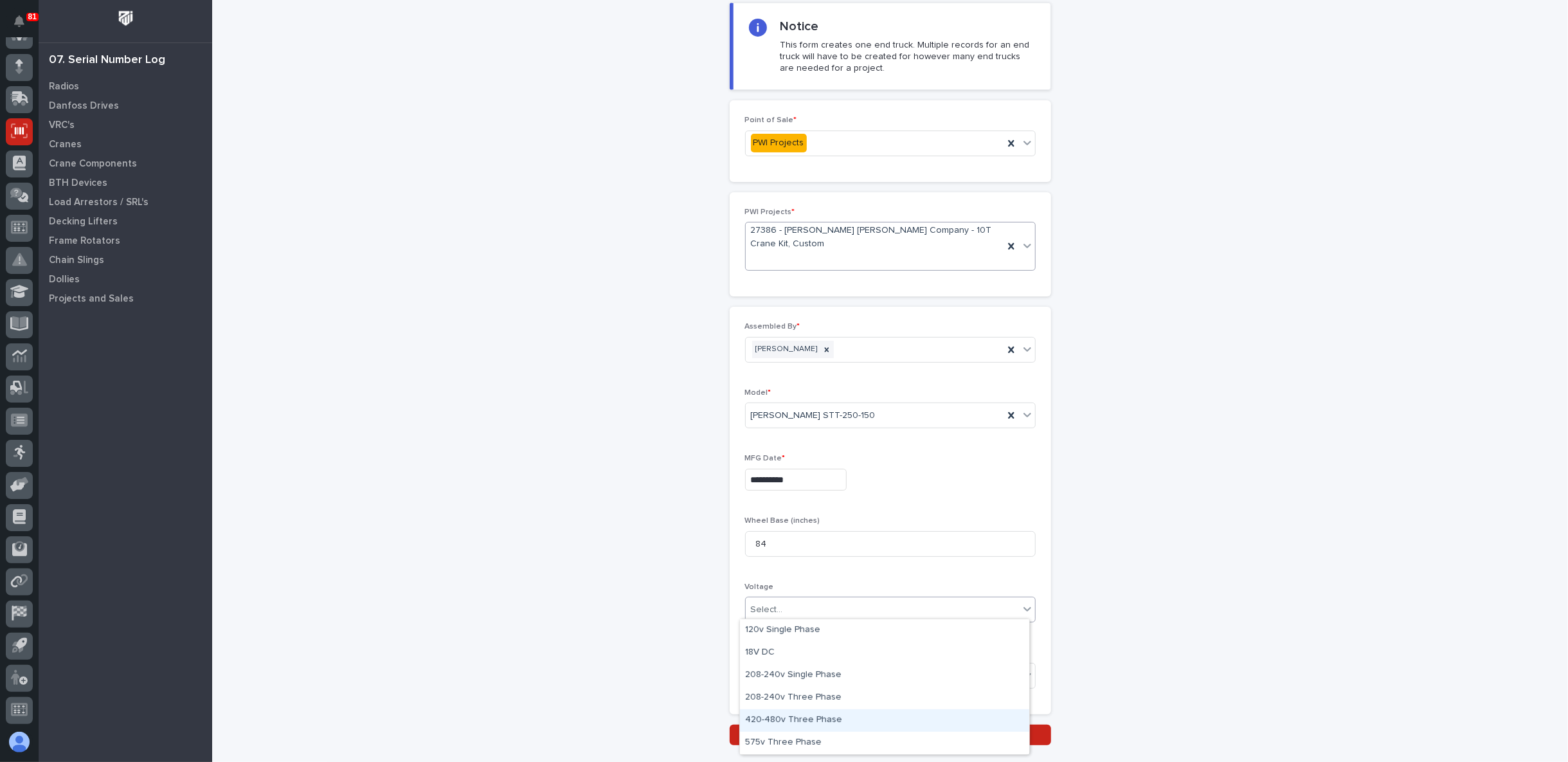
click at [795, 725] on div "420-480v Three Phase" at bounding box center [884, 720] width 289 height 22
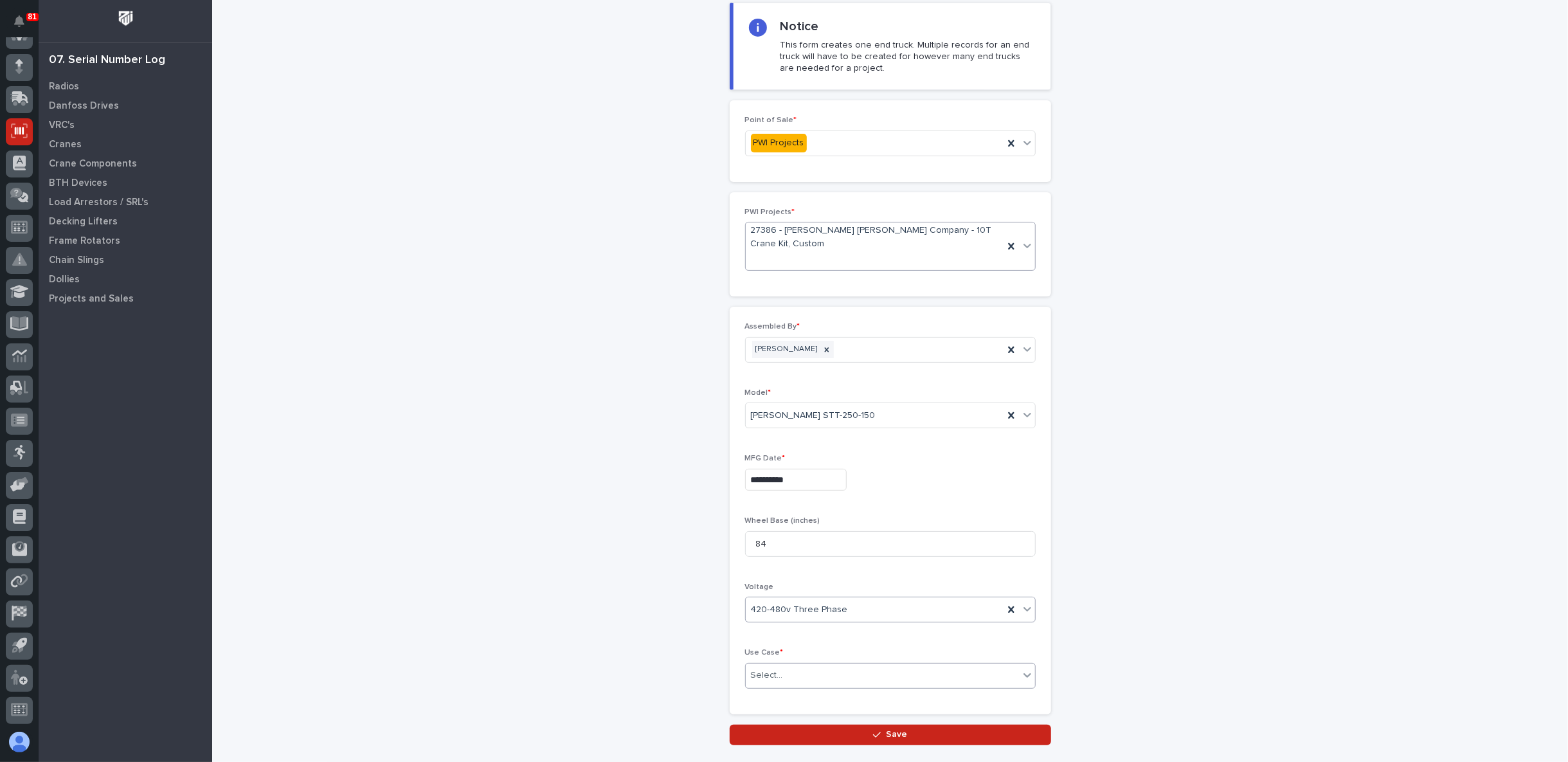
click at [799, 672] on div "Select..." at bounding box center [883, 675] width 273 height 22
click at [785, 734] on div "Other" at bounding box center [884, 741] width 289 height 22
click at [808, 725] on button "Save" at bounding box center [890, 735] width 321 height 21
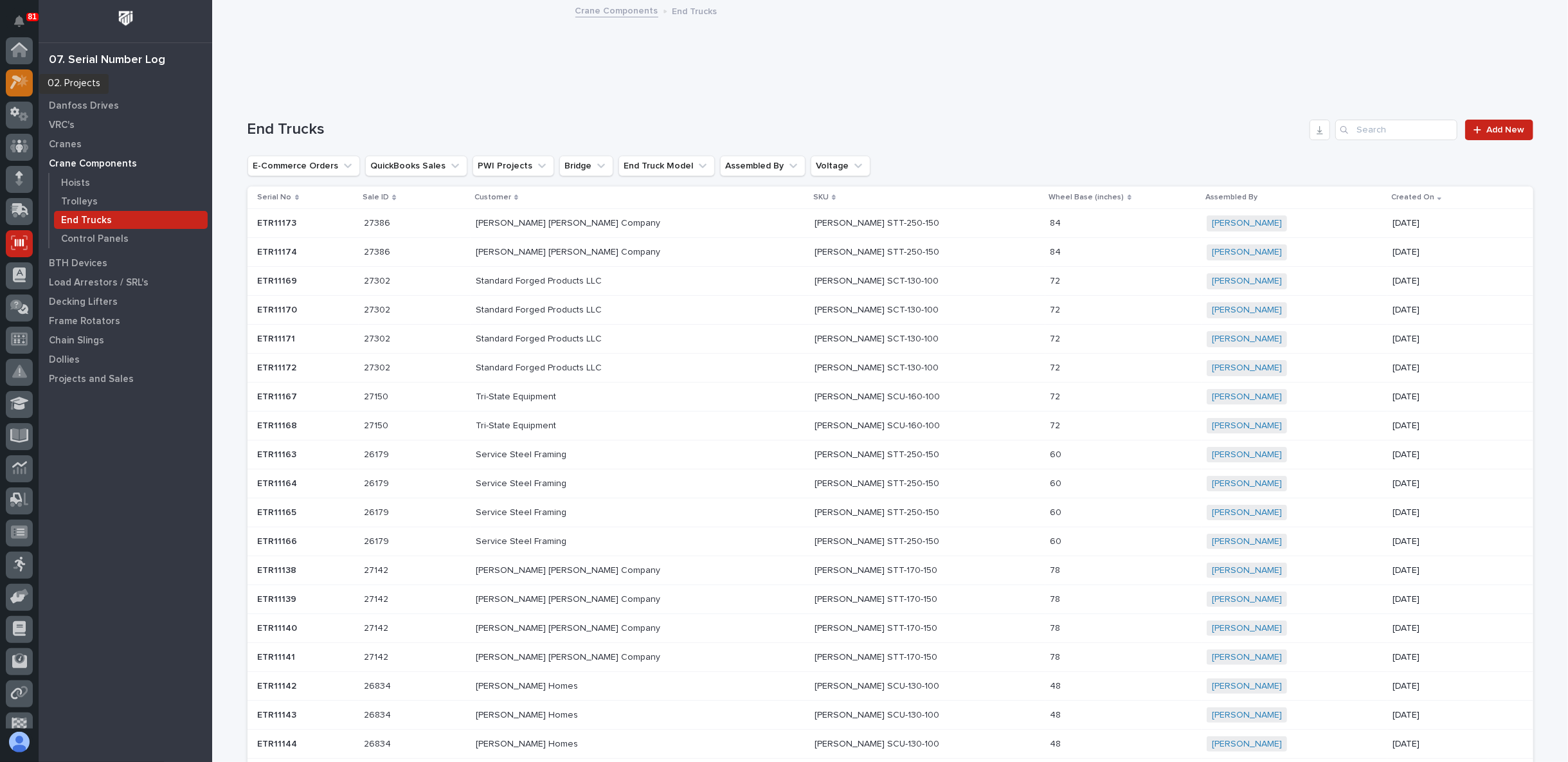
click at [13, 71] on div at bounding box center [19, 83] width 27 height 27
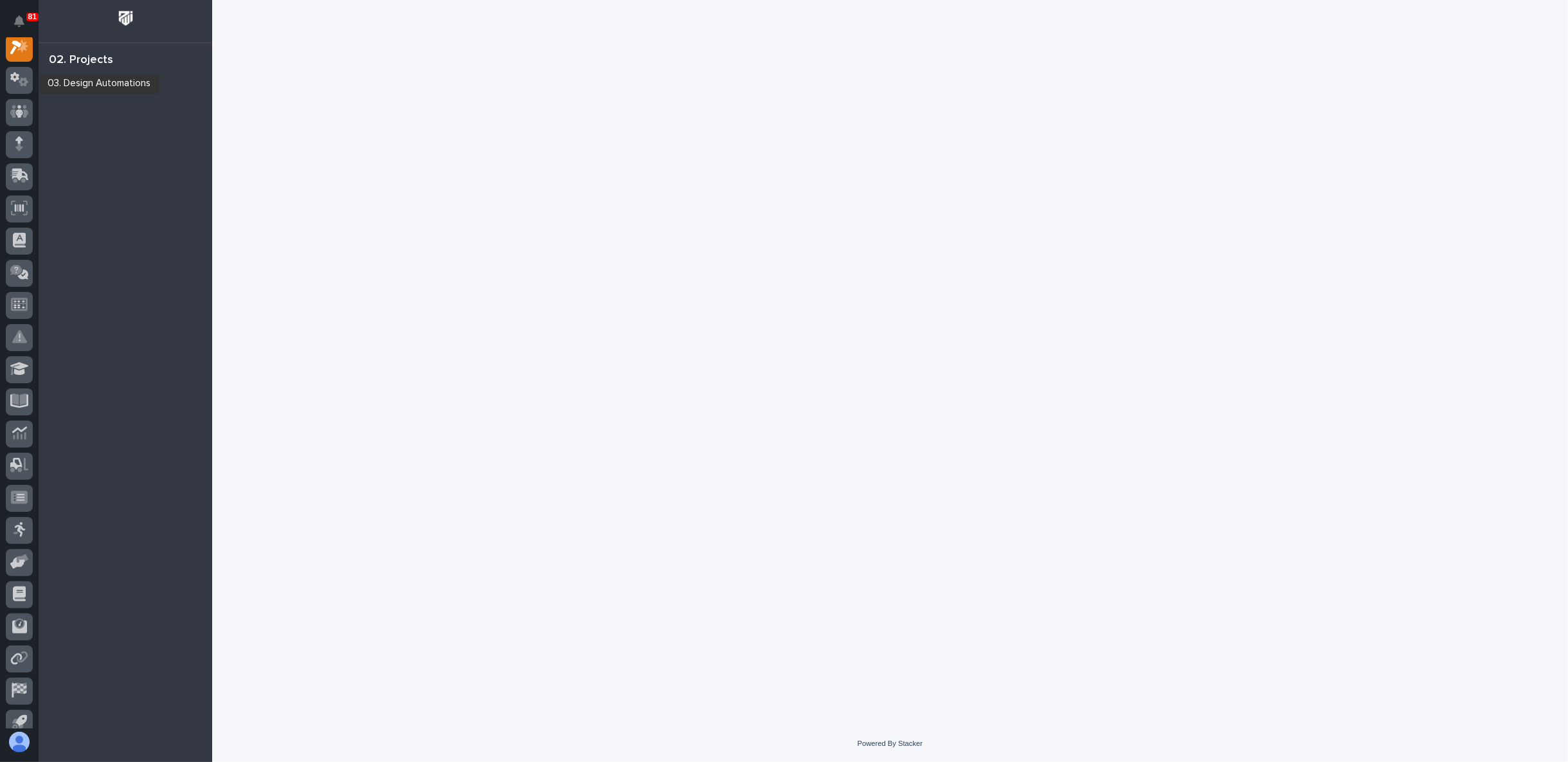
scroll to position [32, 0]
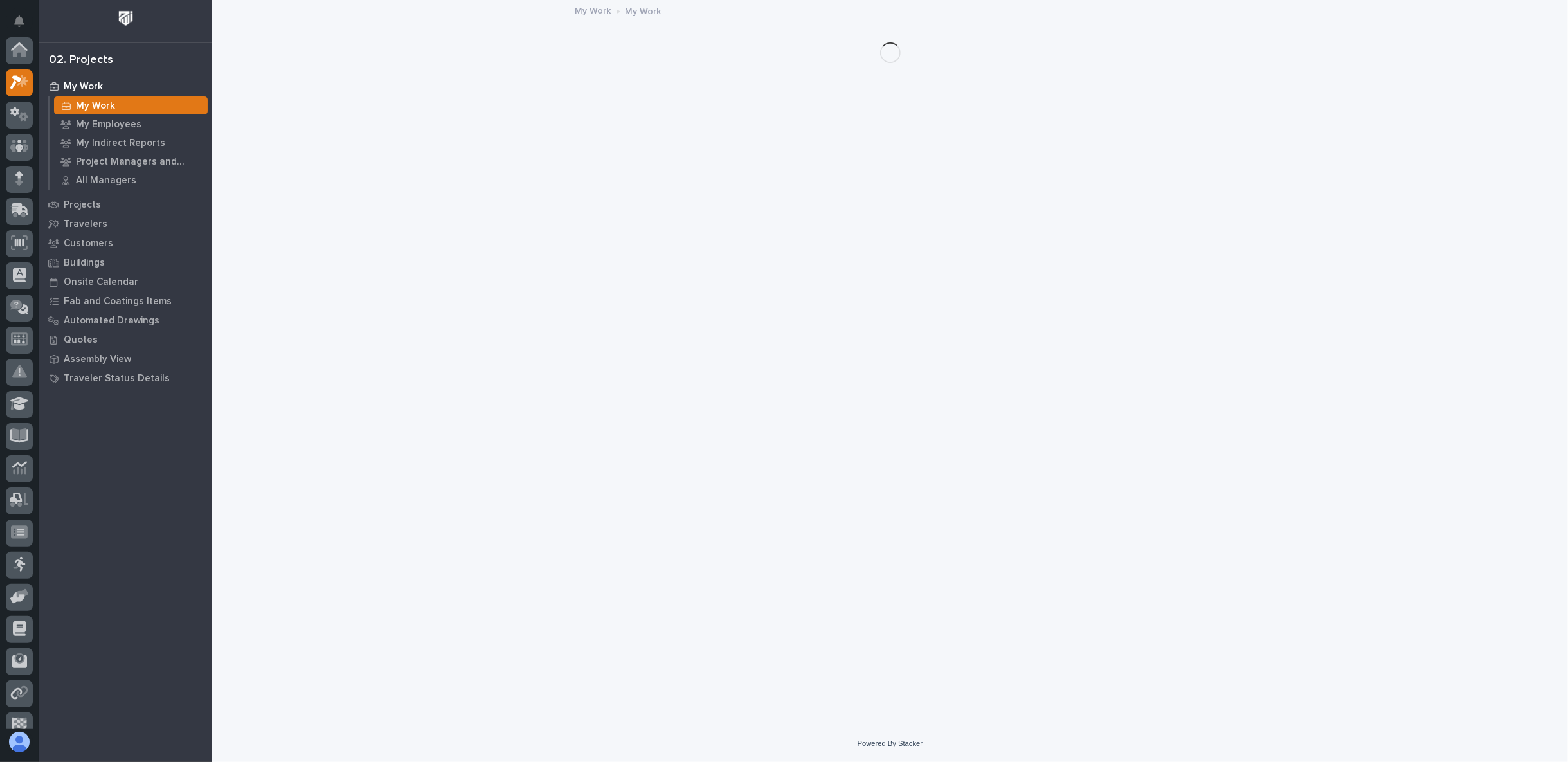
scroll to position [32, 0]
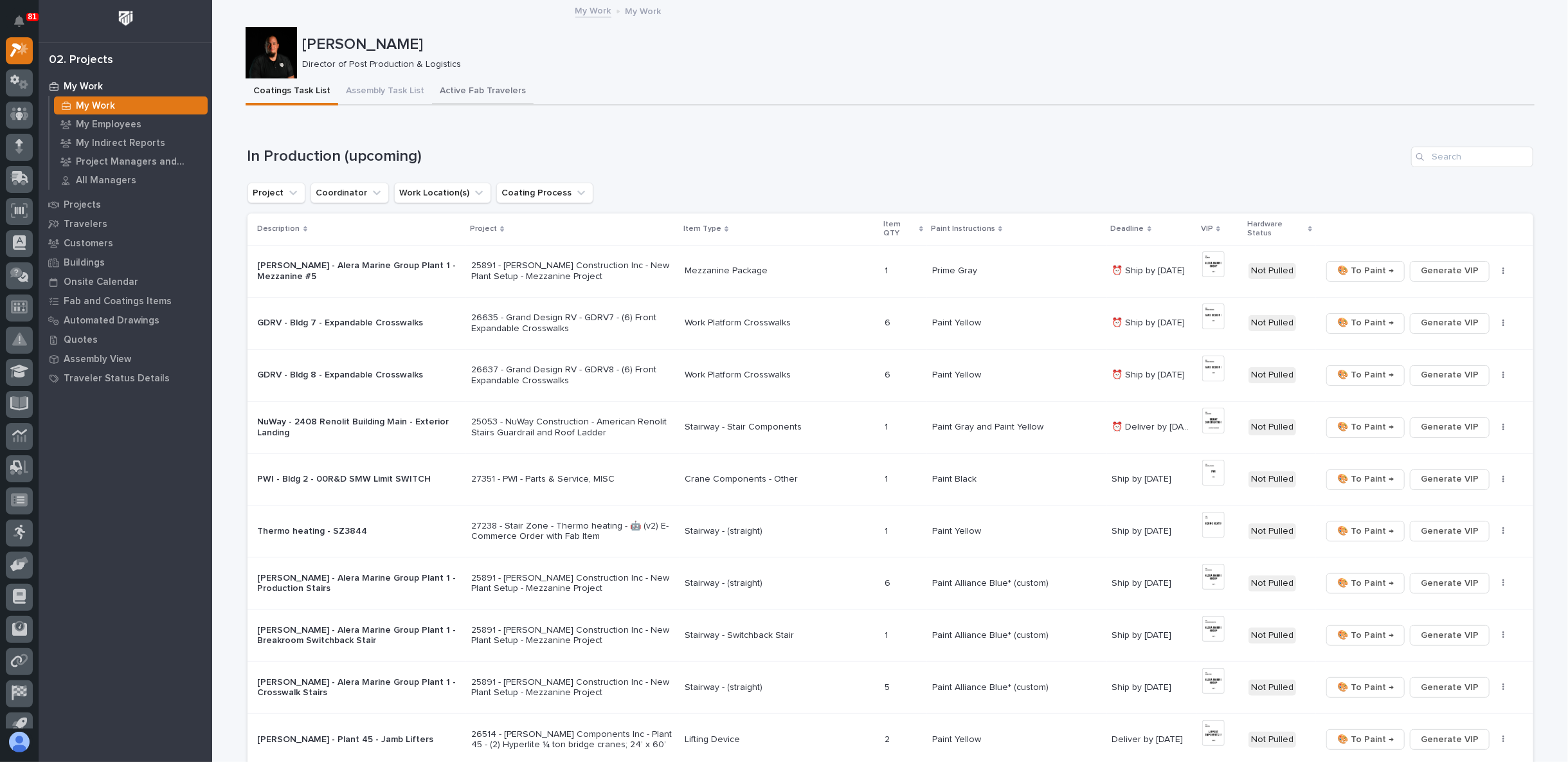
click at [459, 90] on button "Active Fab Travelers" at bounding box center [483, 92] width 101 height 27
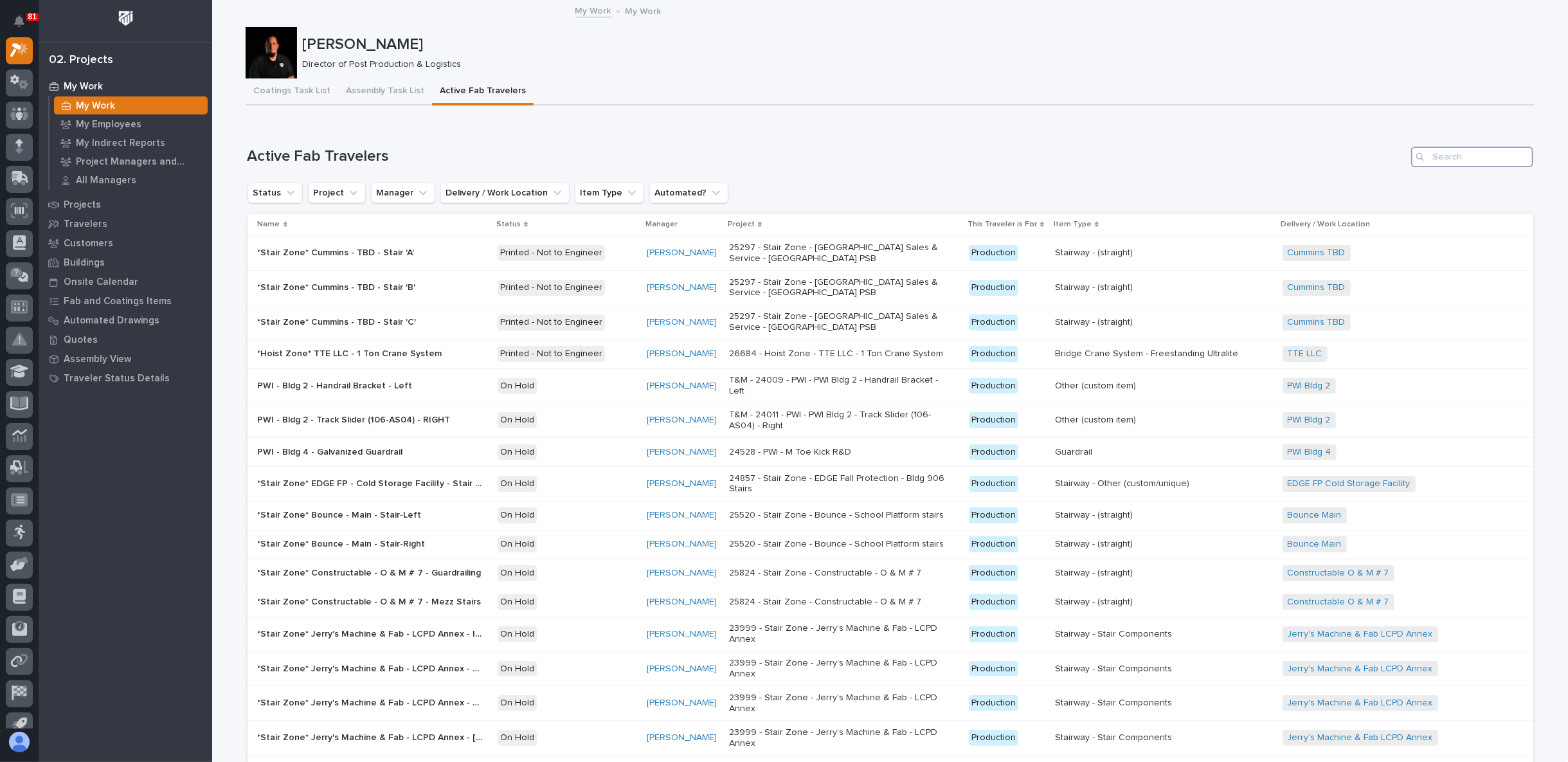
click at [1445, 160] on input "Search" at bounding box center [1472, 157] width 122 height 21
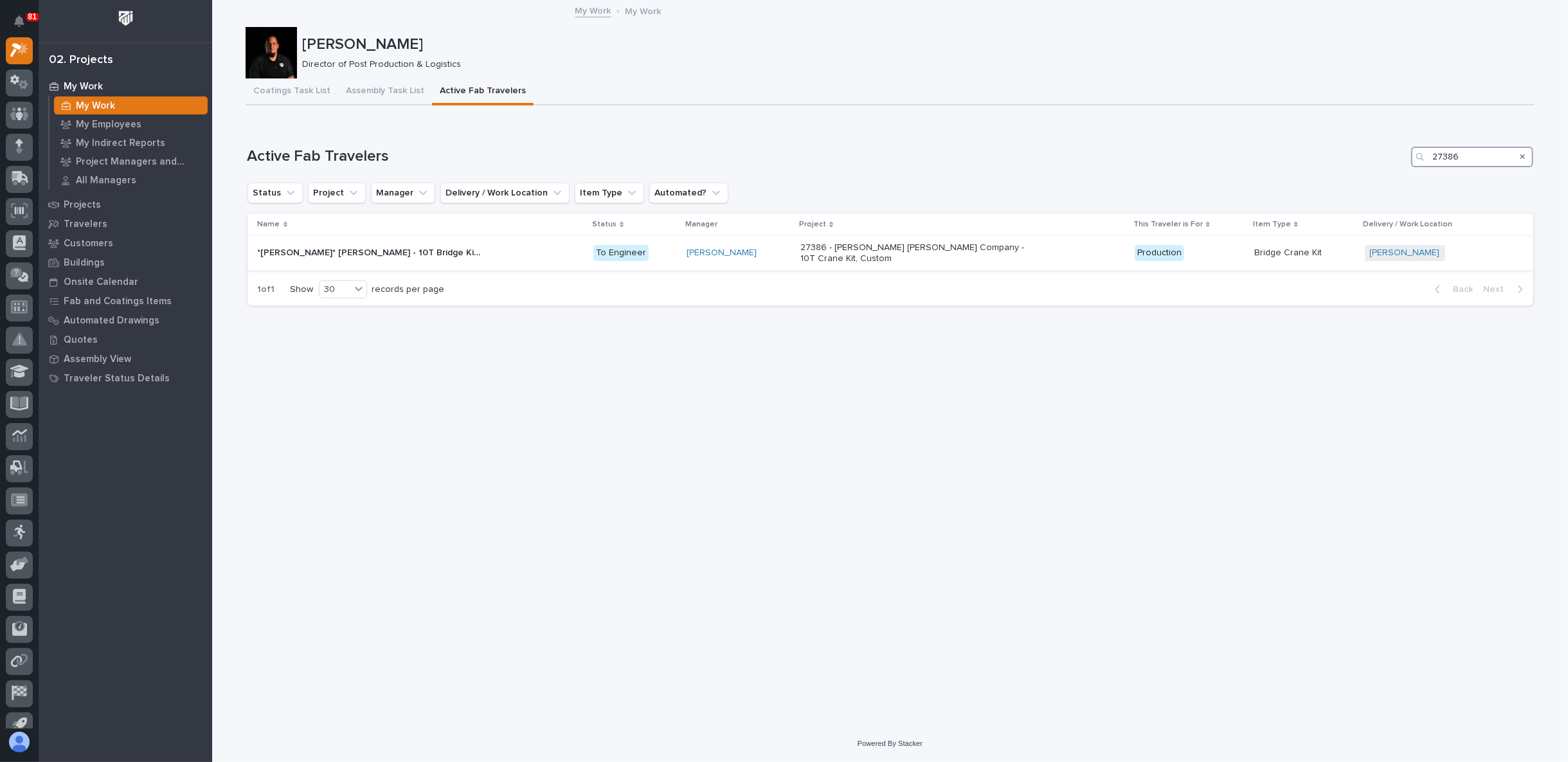
type input "27386"
click at [441, 253] on p "*Starke* Deshazo - 10T Bridge Kit with Risers, Includes drawings" at bounding box center [372, 251] width 228 height 13
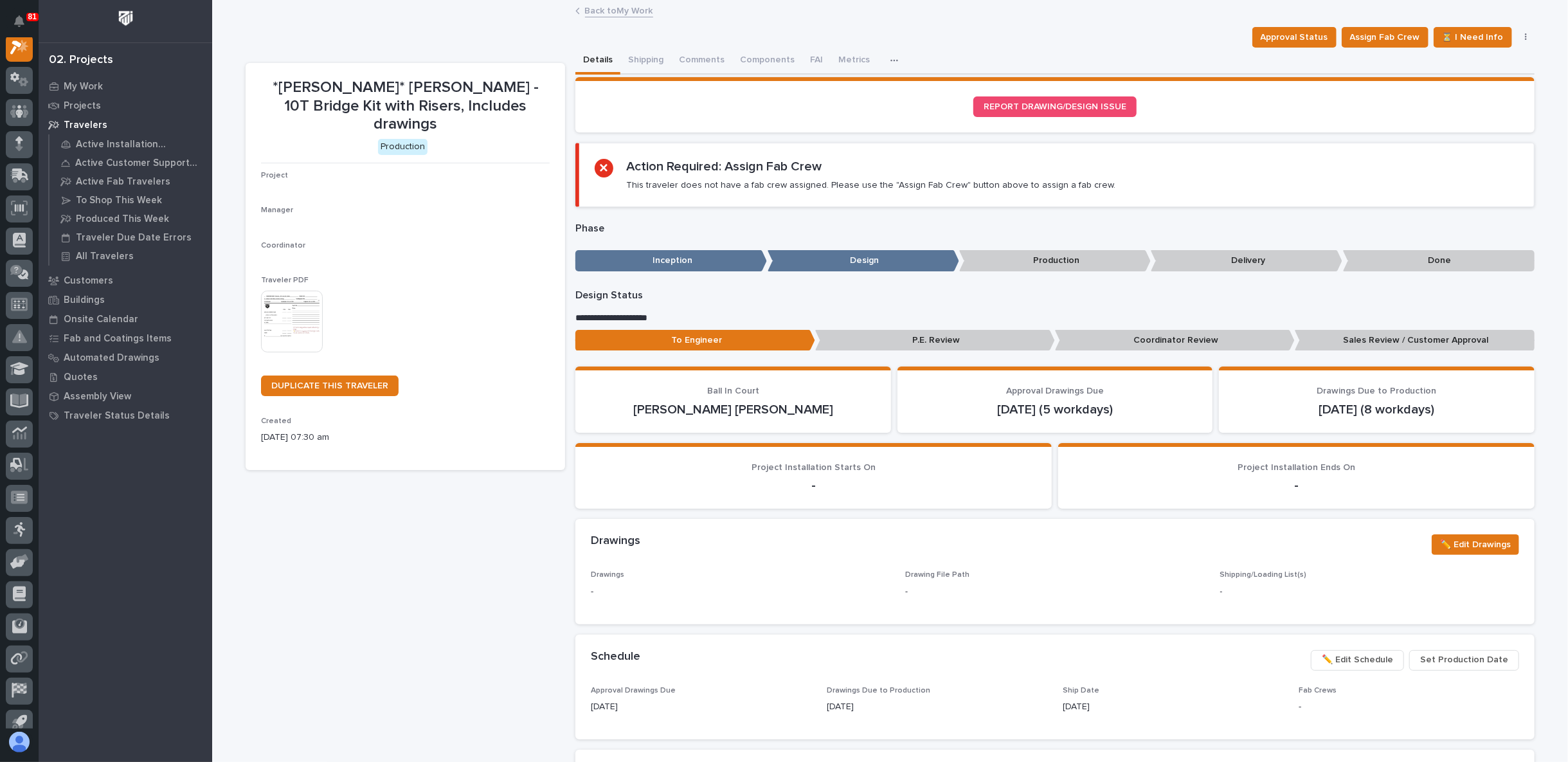
scroll to position [32, 0]
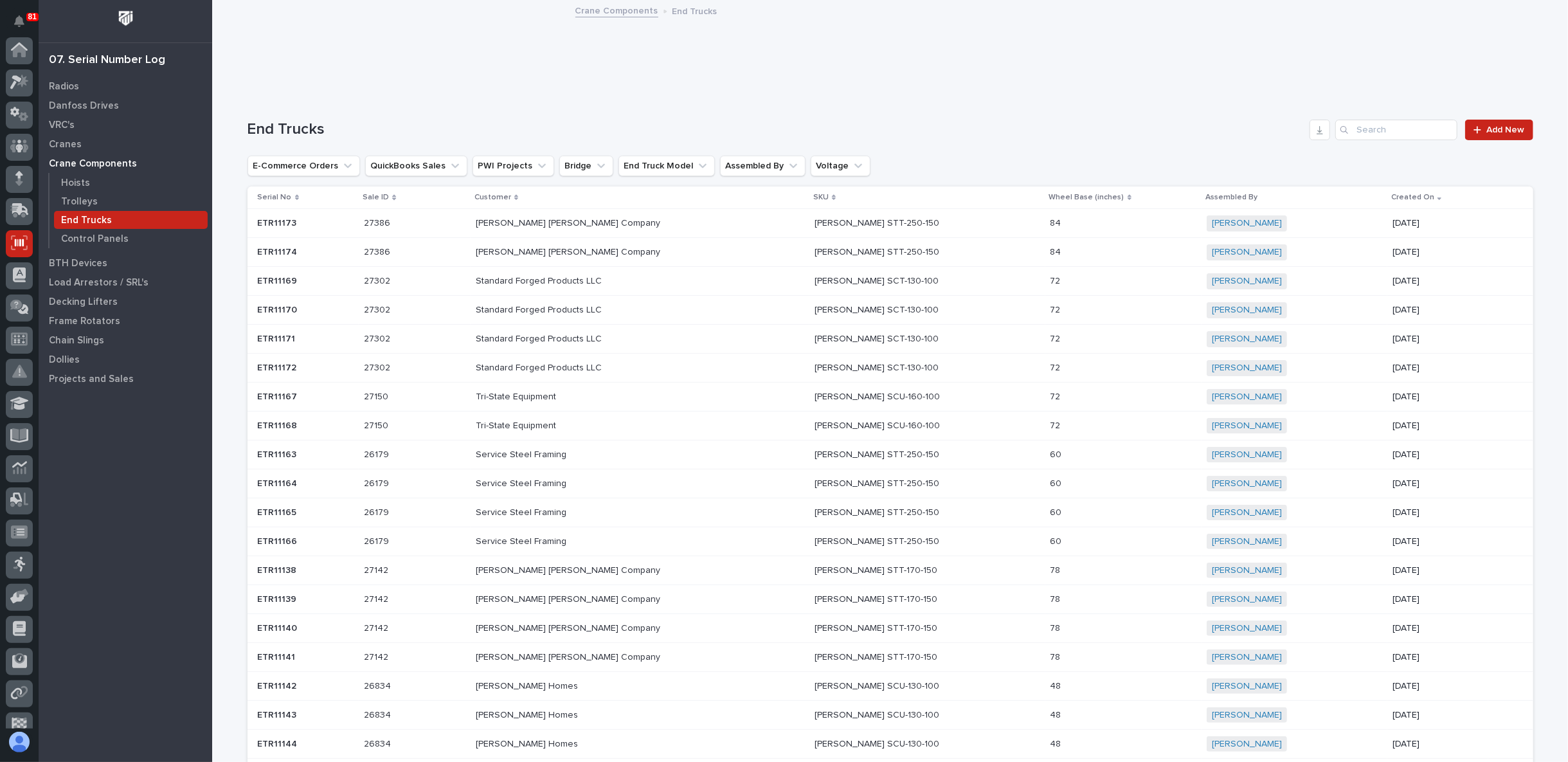
scroll to position [112, 0]
click at [14, 415] on icon at bounding box center [19, 421] width 17 height 13
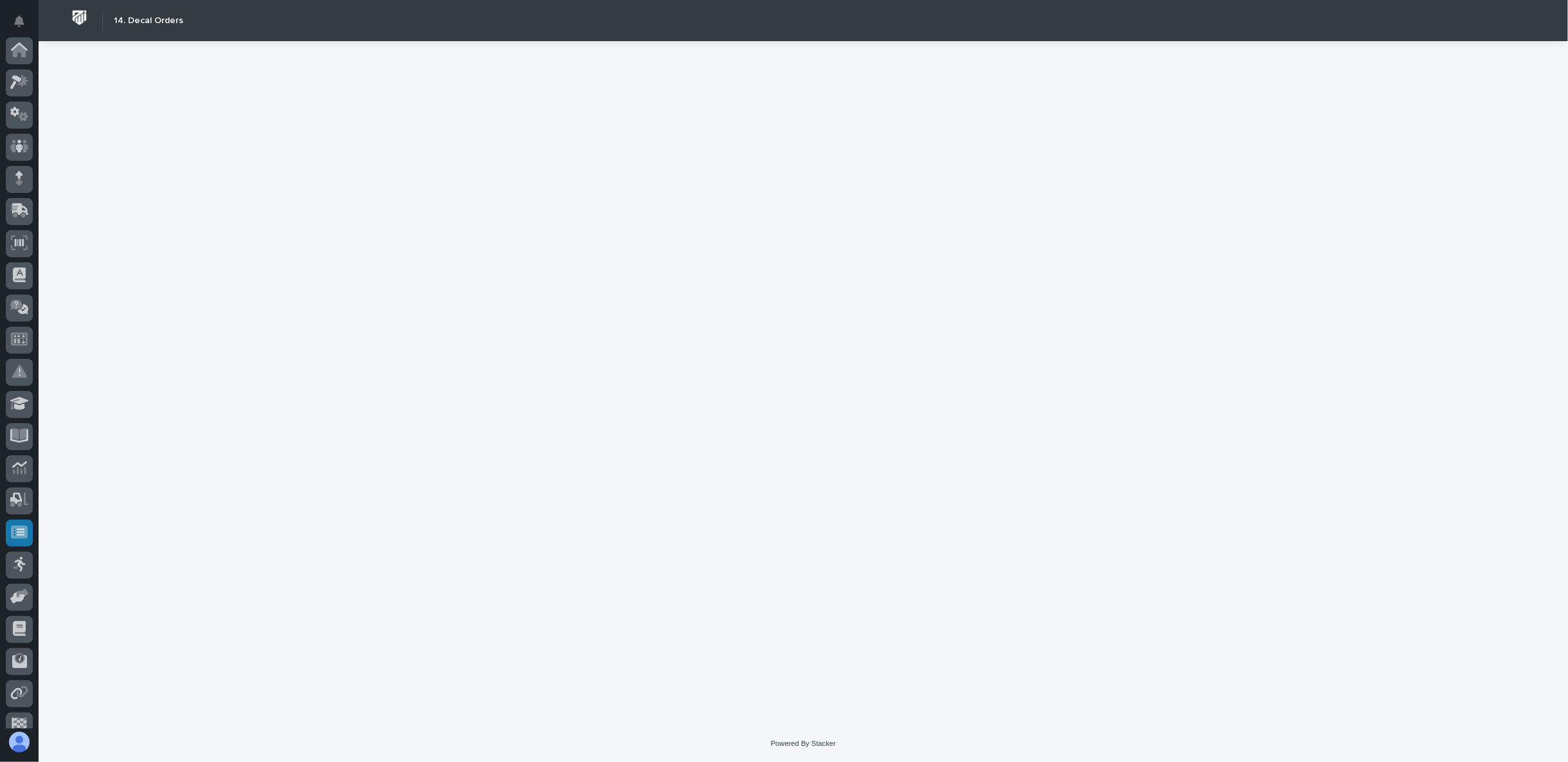
scroll to position [112, 0]
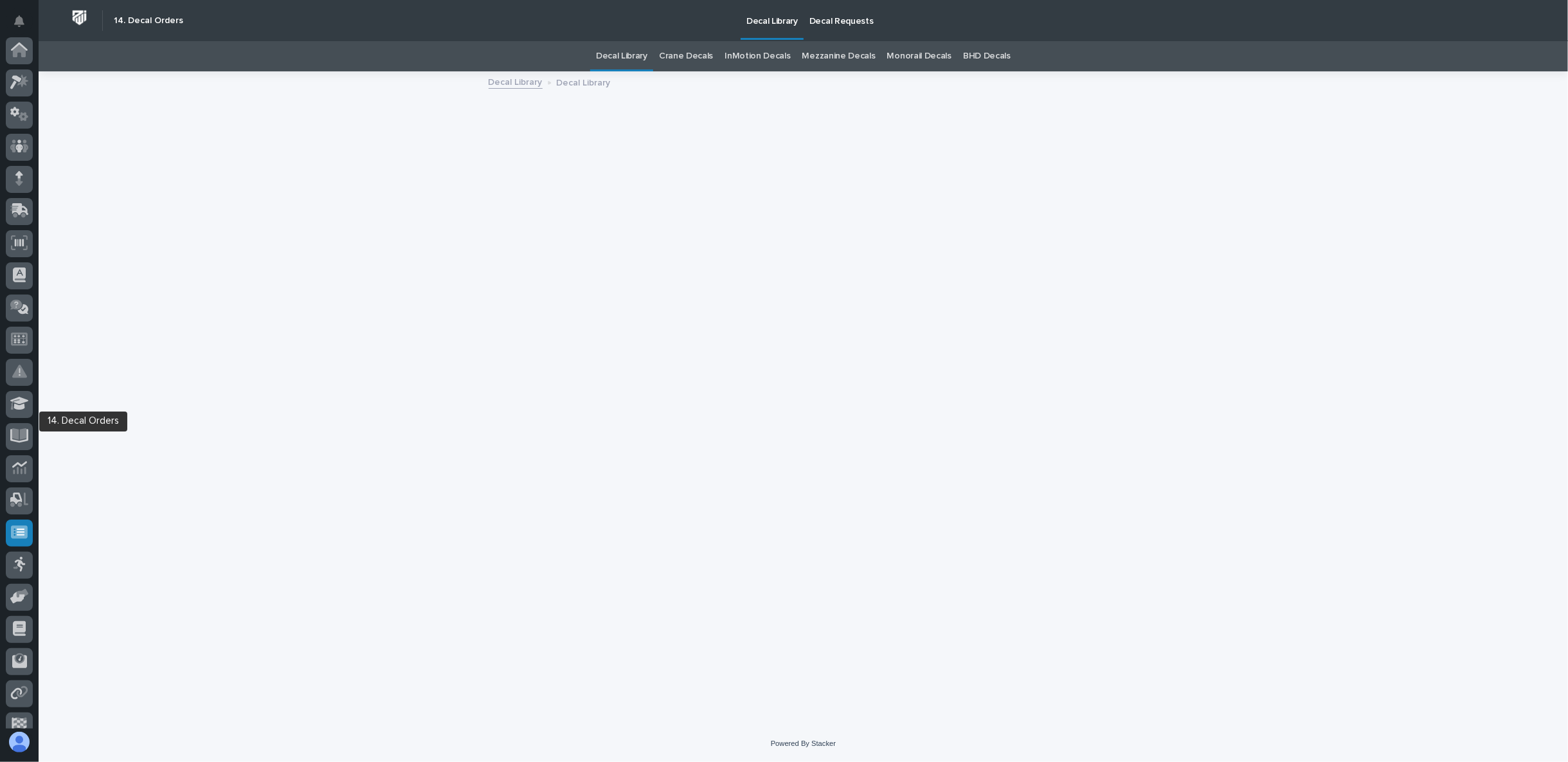
scroll to position [112, 0]
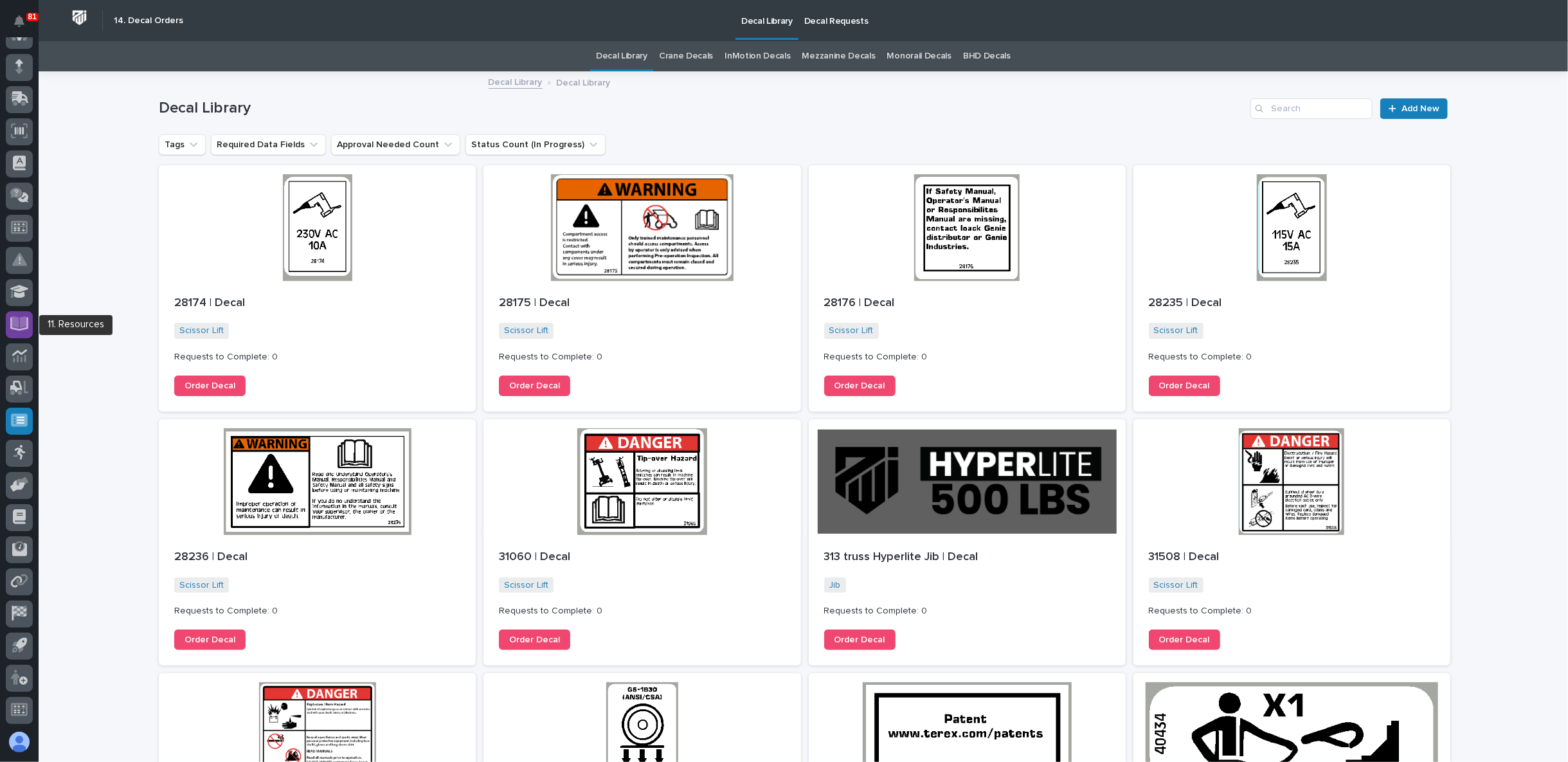
click at [30, 325] on div at bounding box center [19, 324] width 27 height 27
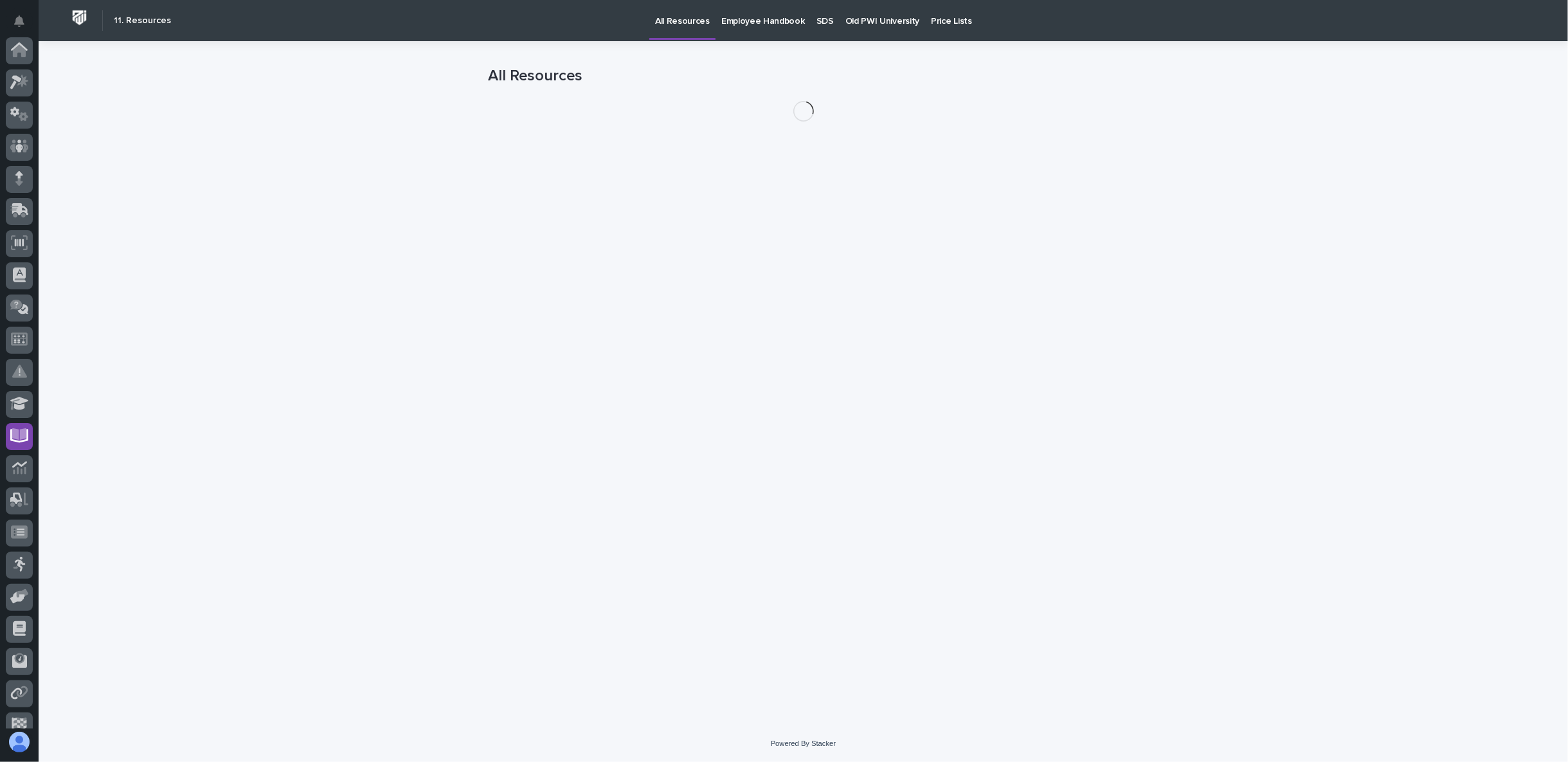
scroll to position [112, 0]
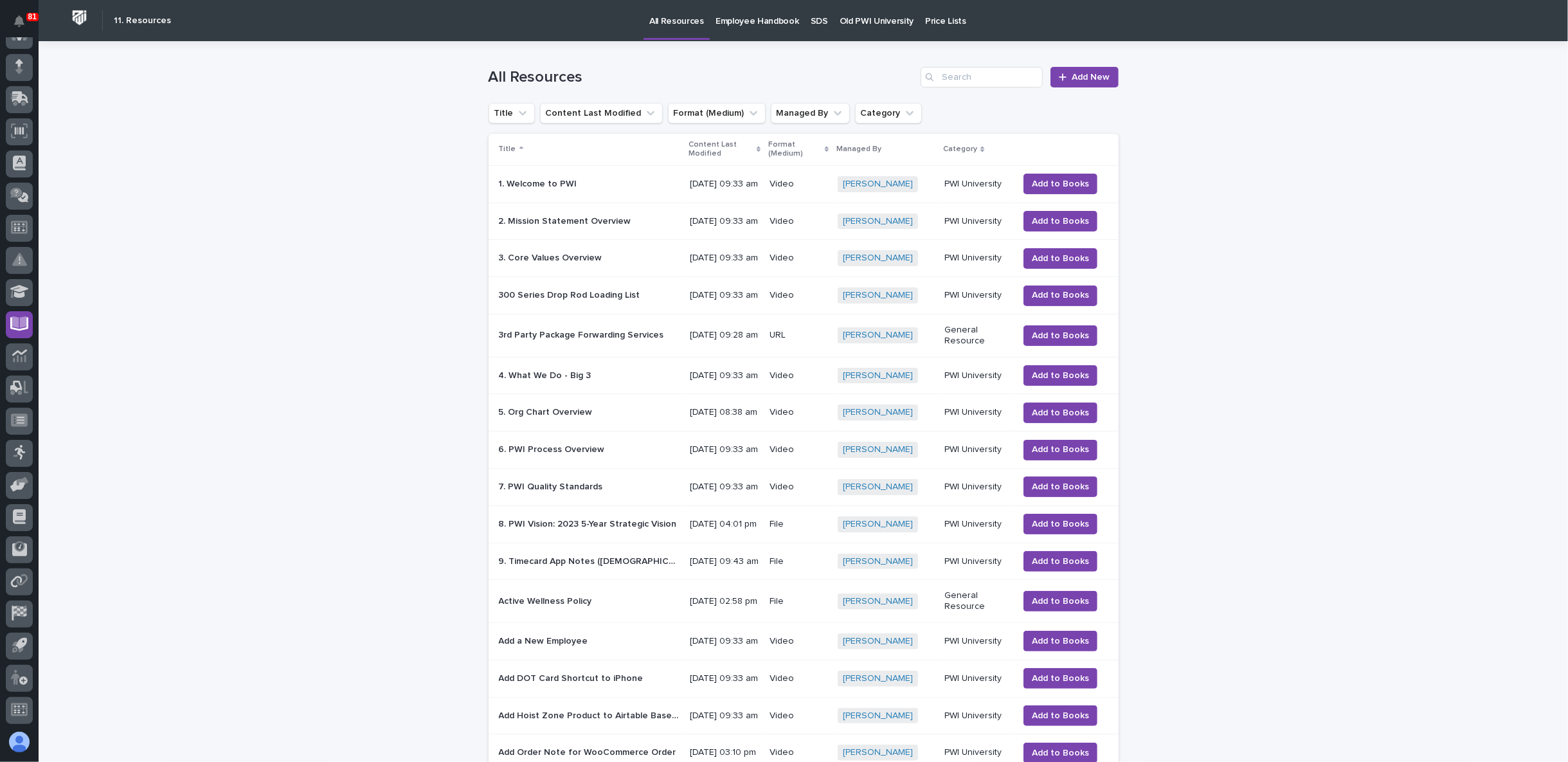
click at [810, 20] on p "SDS" at bounding box center [819, 13] width 17 height 27
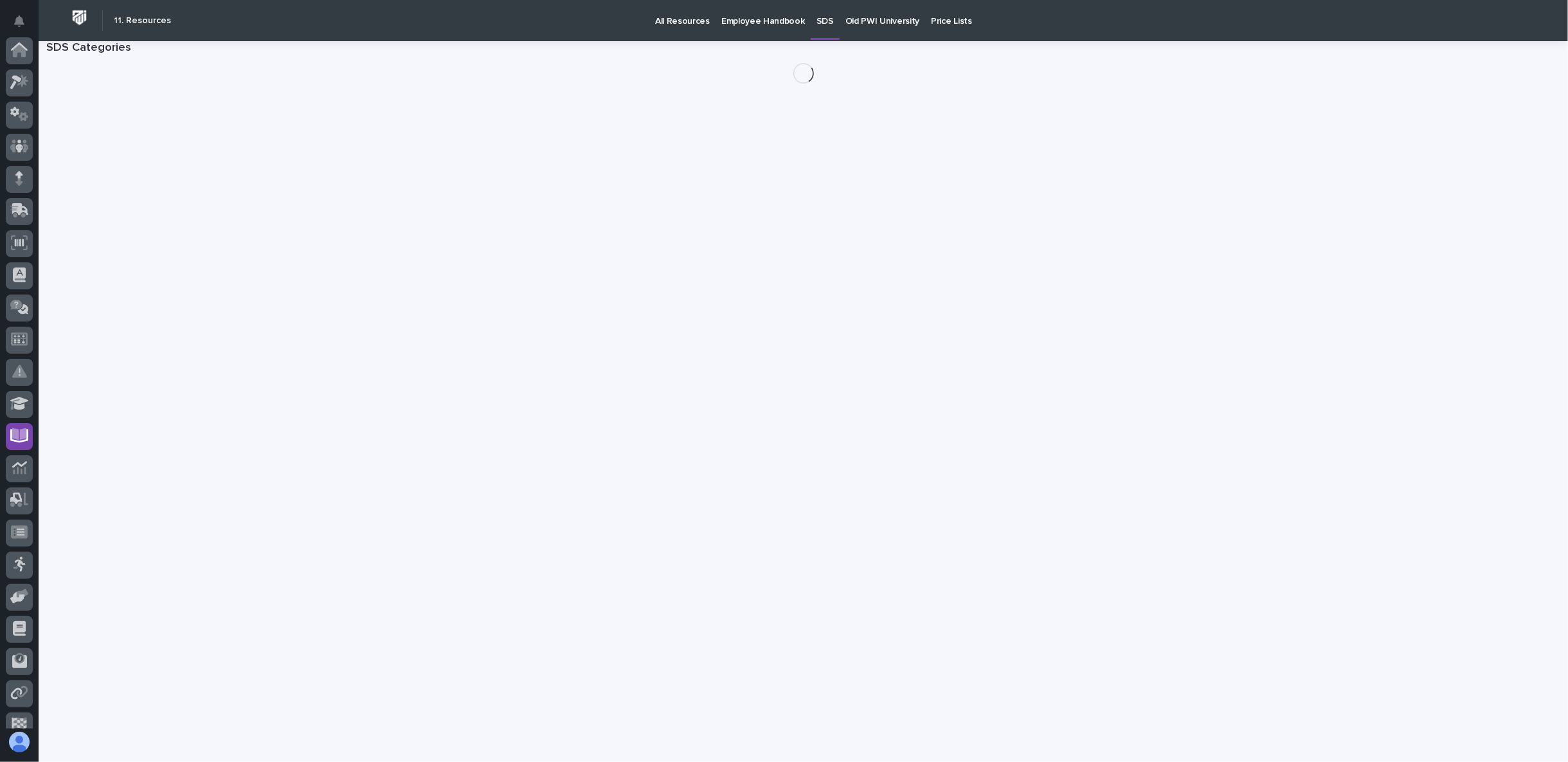
scroll to position [112, 0]
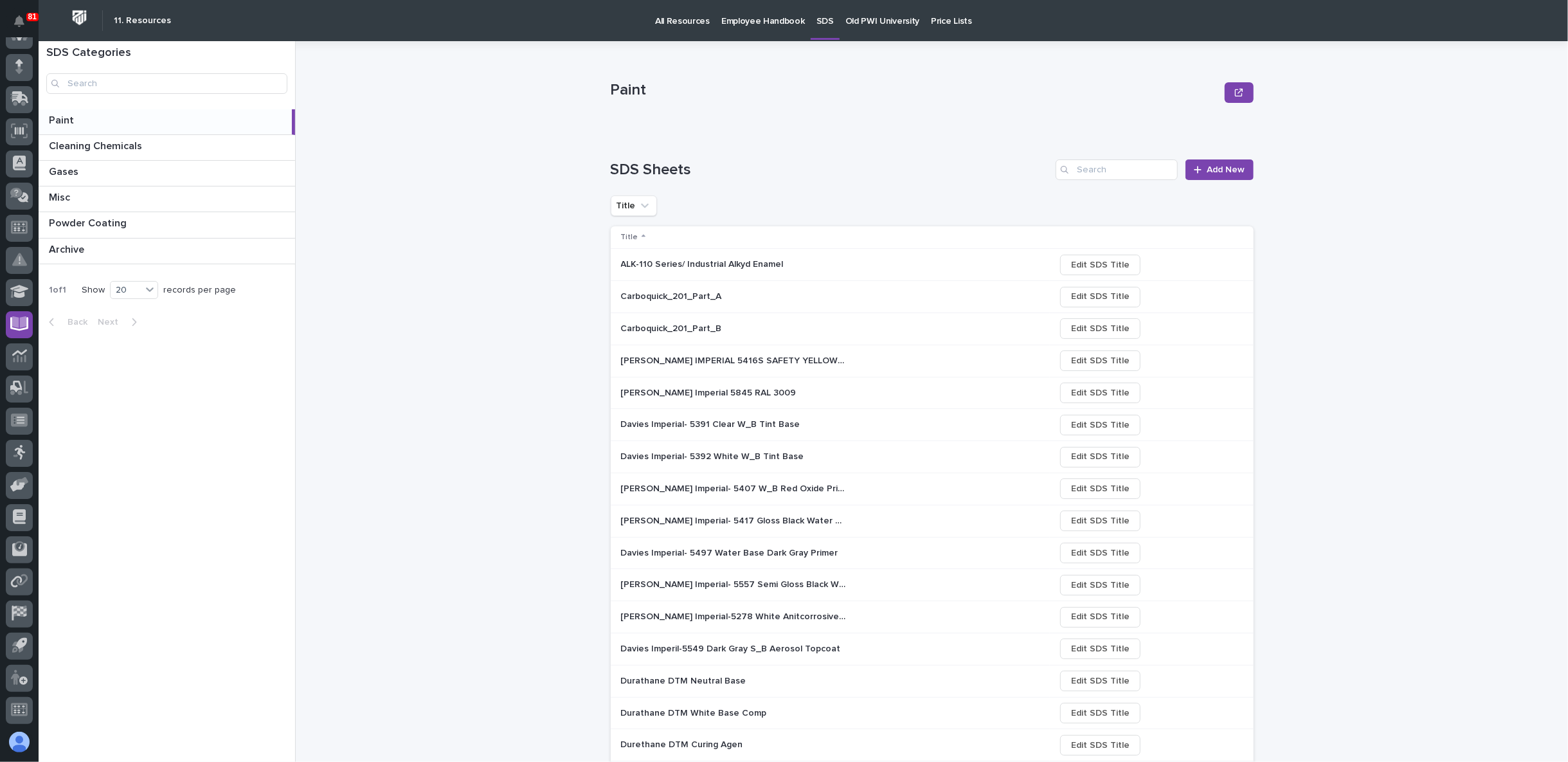
click at [92, 124] on p at bounding box center [167, 121] width 238 height 12
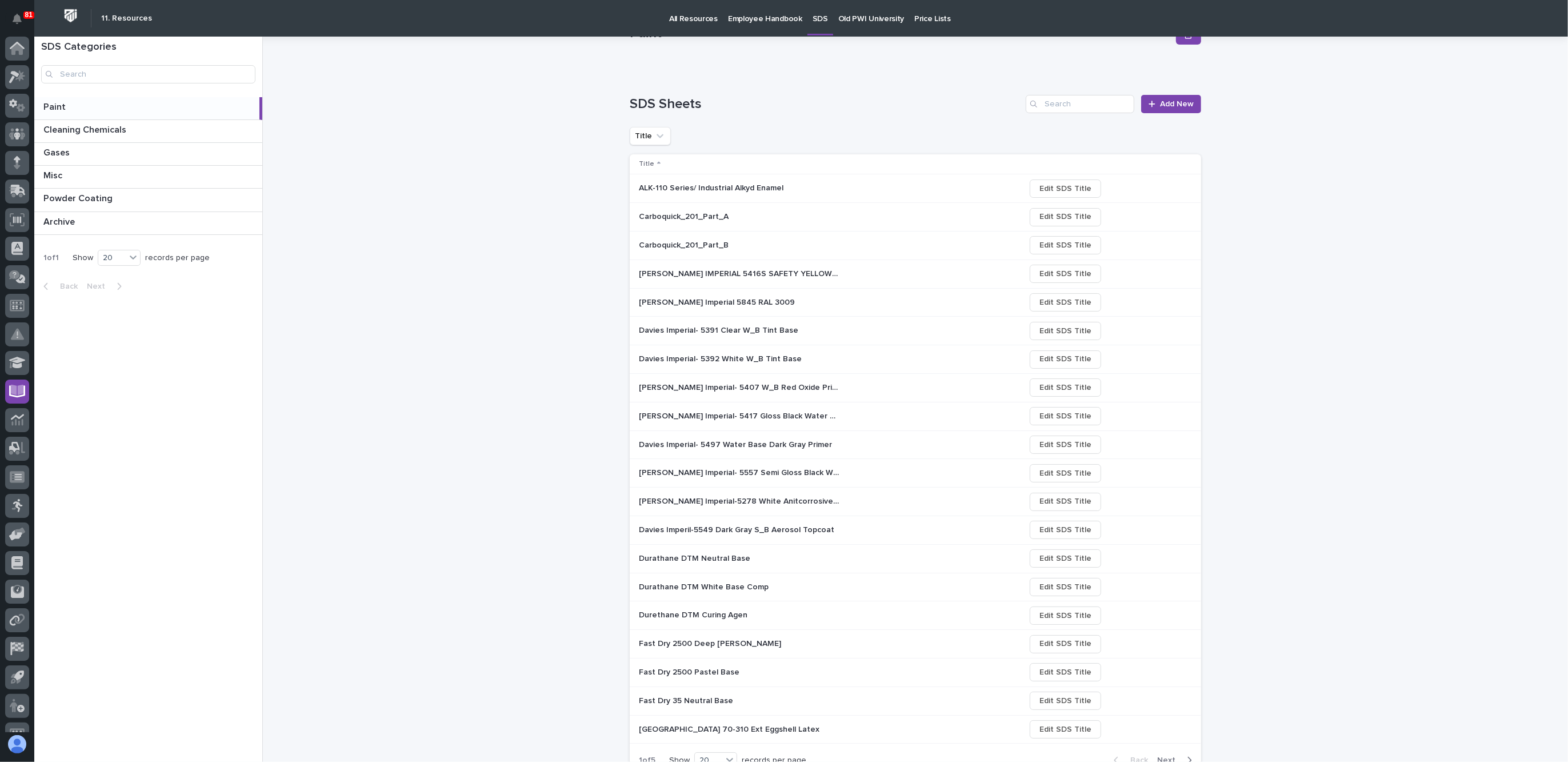
scroll to position [97, 0]
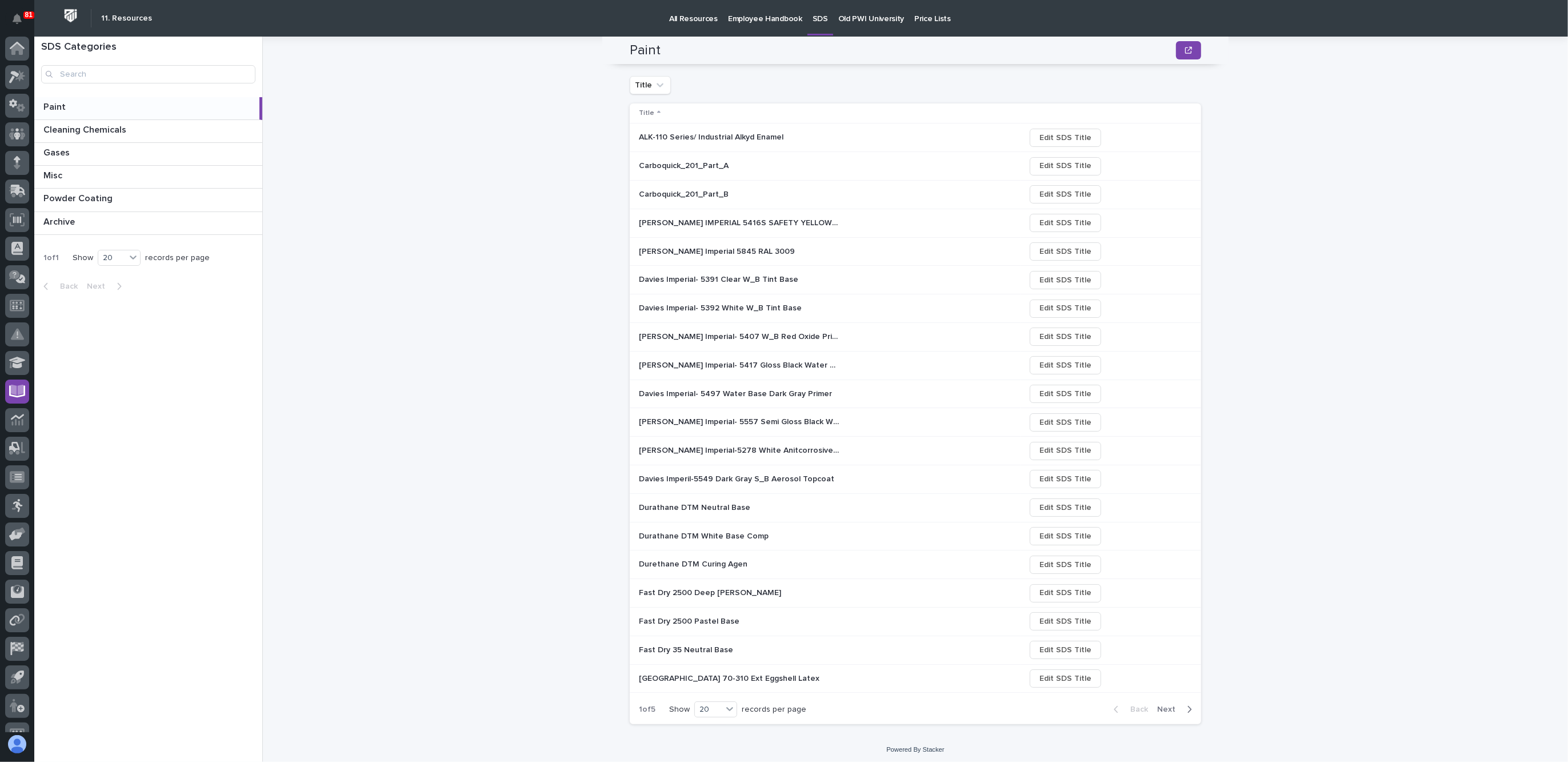
click at [1169, 677] on span "Next" at bounding box center [1170, 709] width 25 height 10
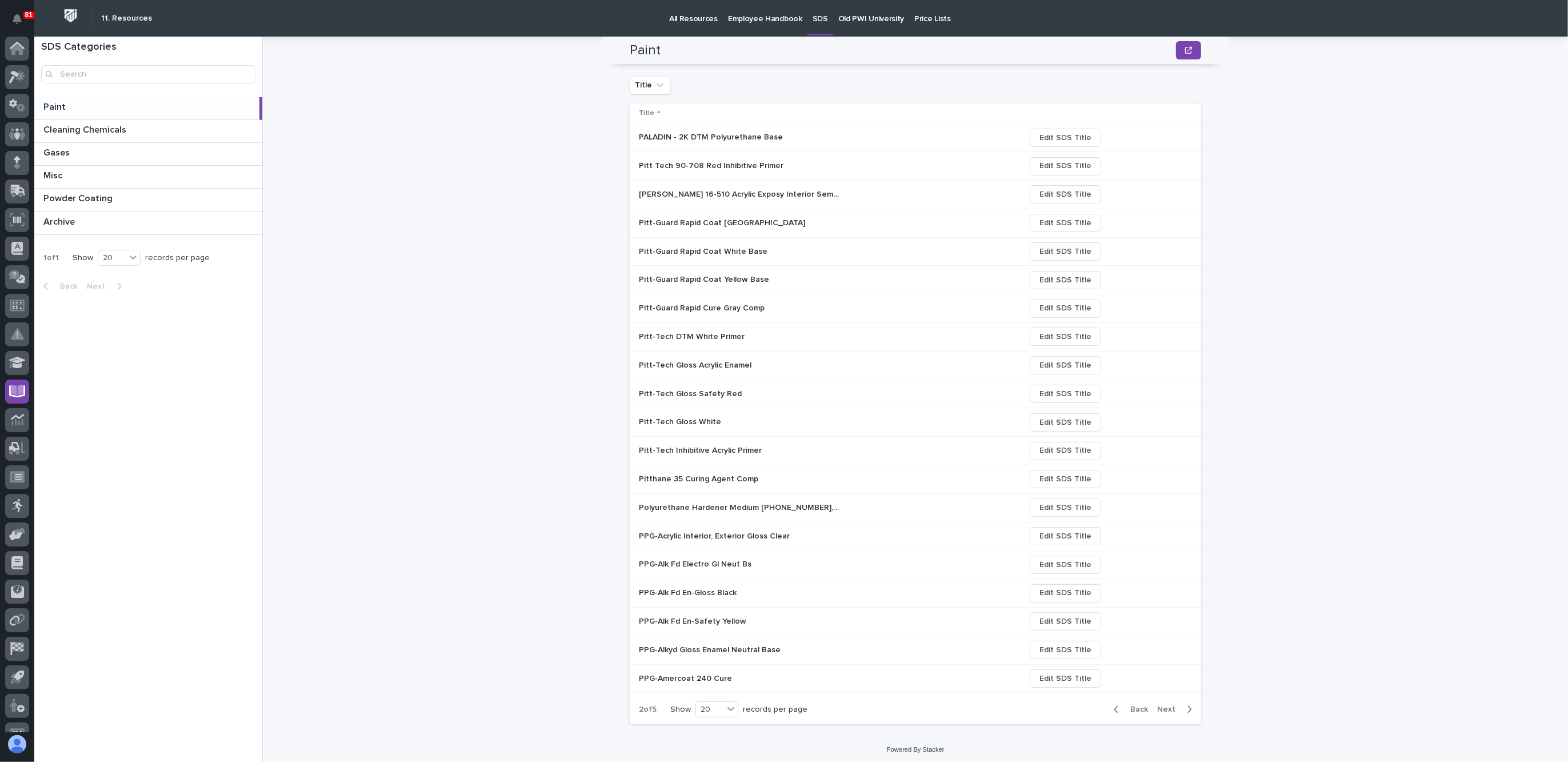
click at [1159, 677] on span "Next" at bounding box center [1170, 709] width 25 height 10
click at [1172, 677] on span "Next" at bounding box center [1170, 709] width 25 height 10
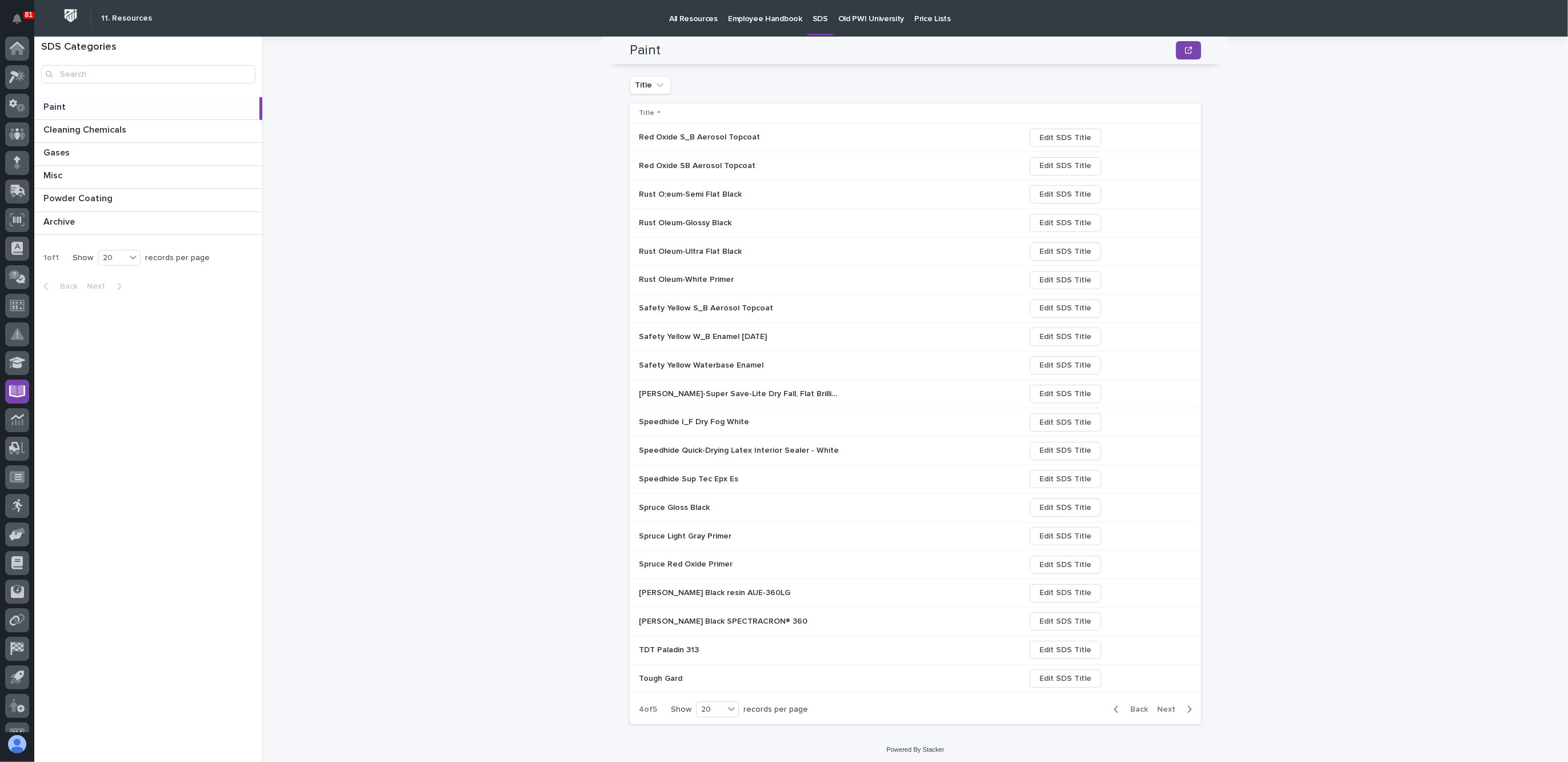
click at [1157, 677] on span "Next" at bounding box center [1170, 709] width 25 height 10
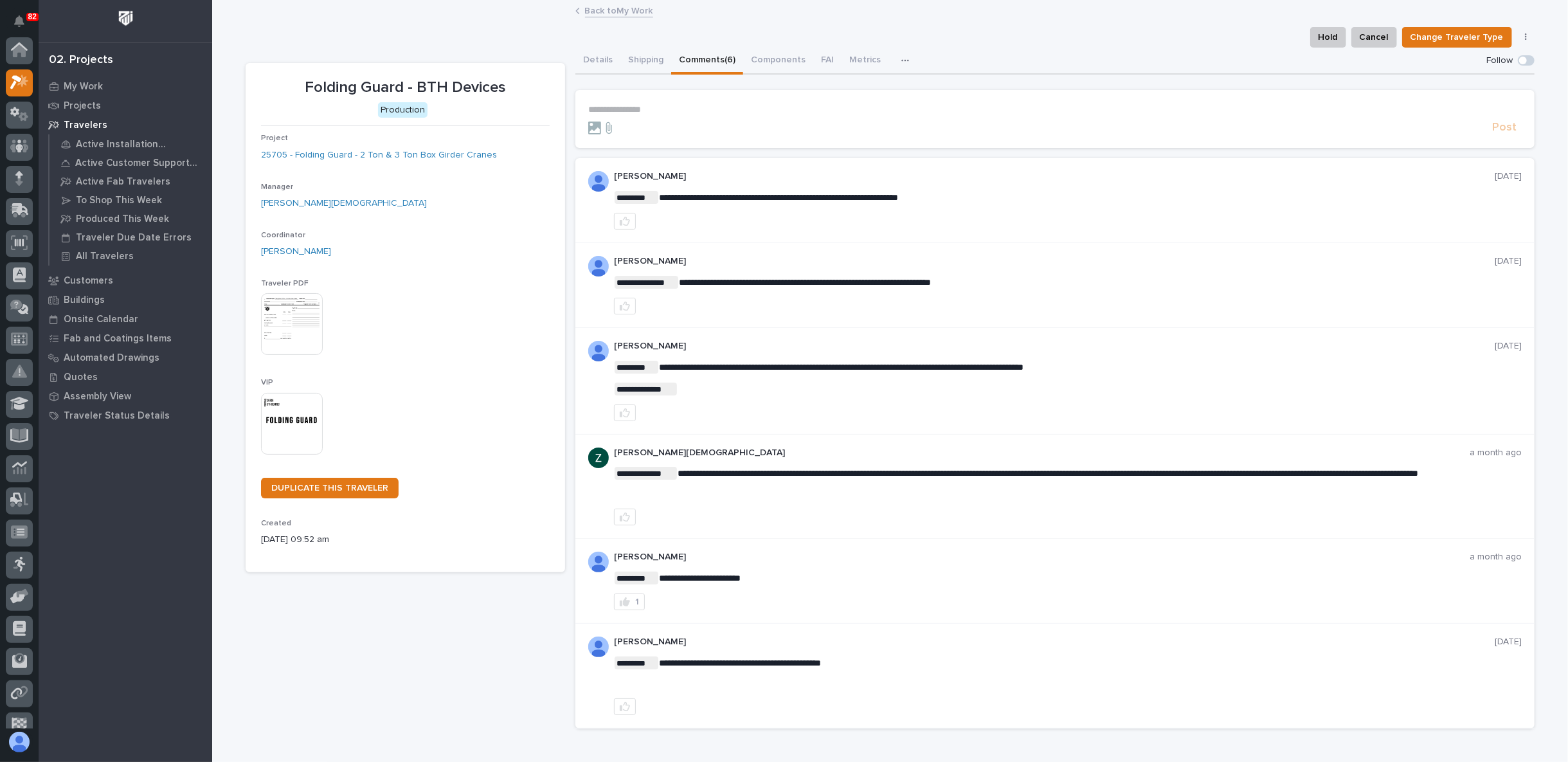
scroll to position [32, 0]
click at [28, 502] on div at bounding box center [19, 500] width 27 height 27
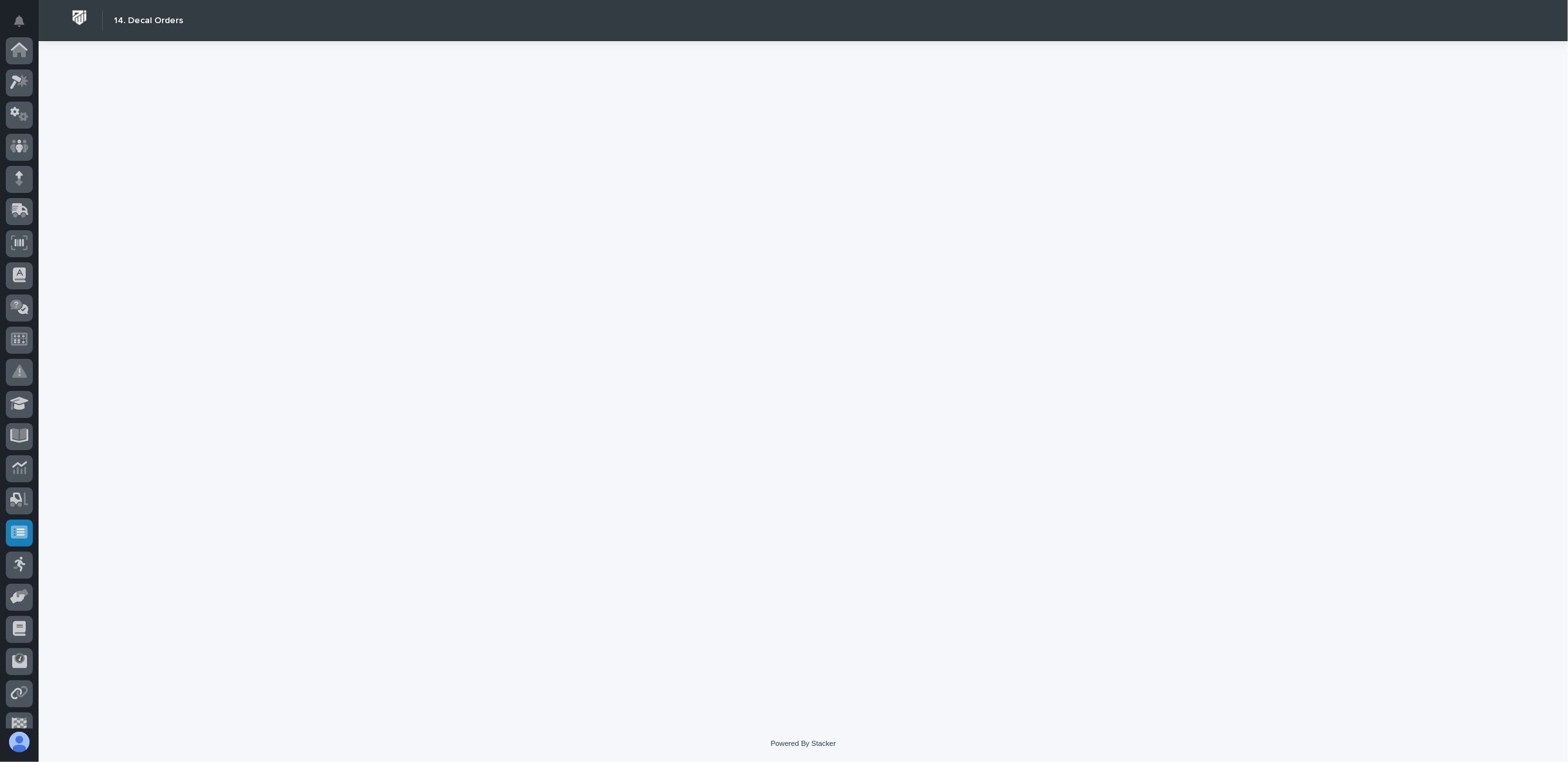
scroll to position [112, 0]
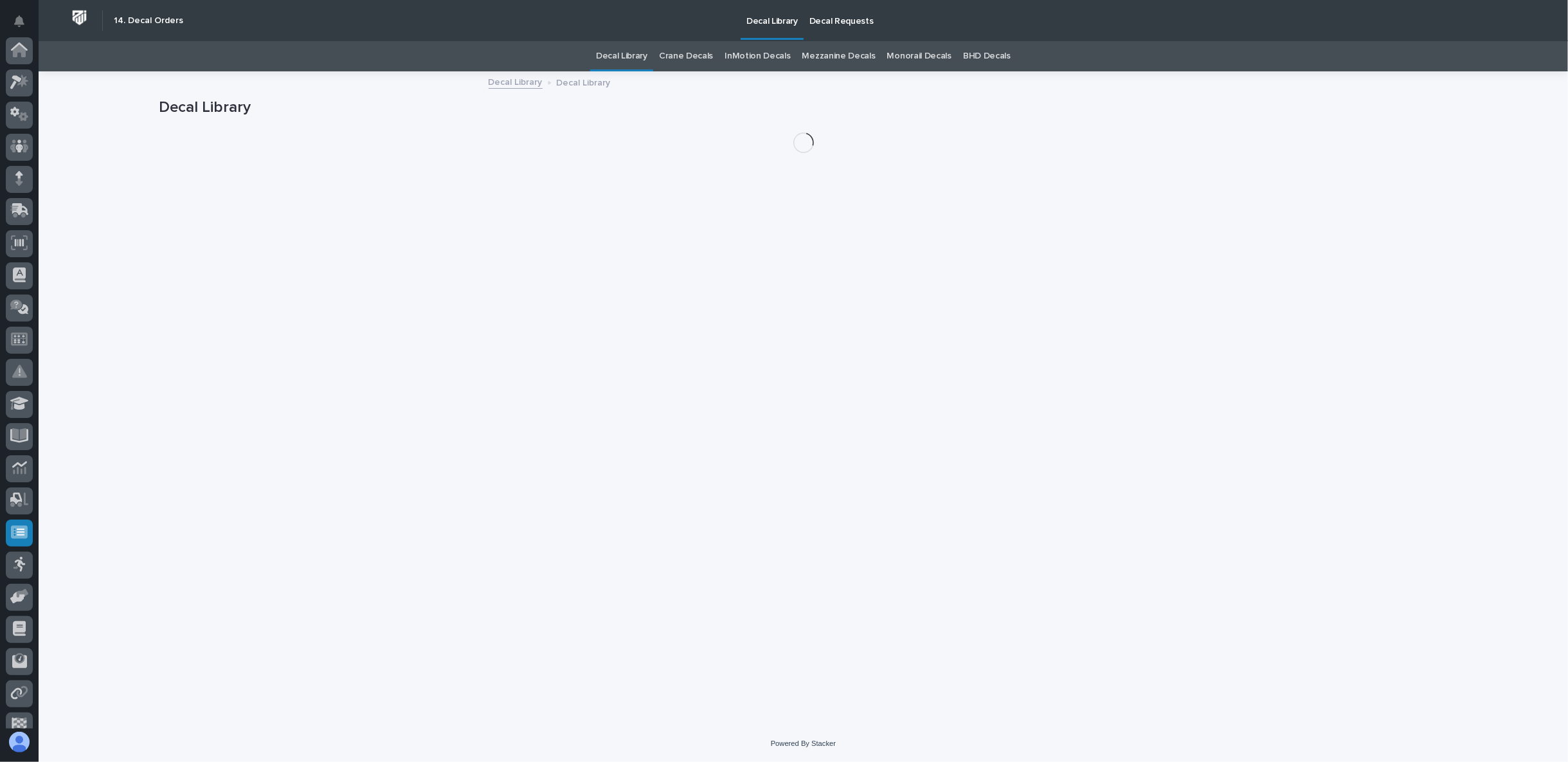
scroll to position [112, 0]
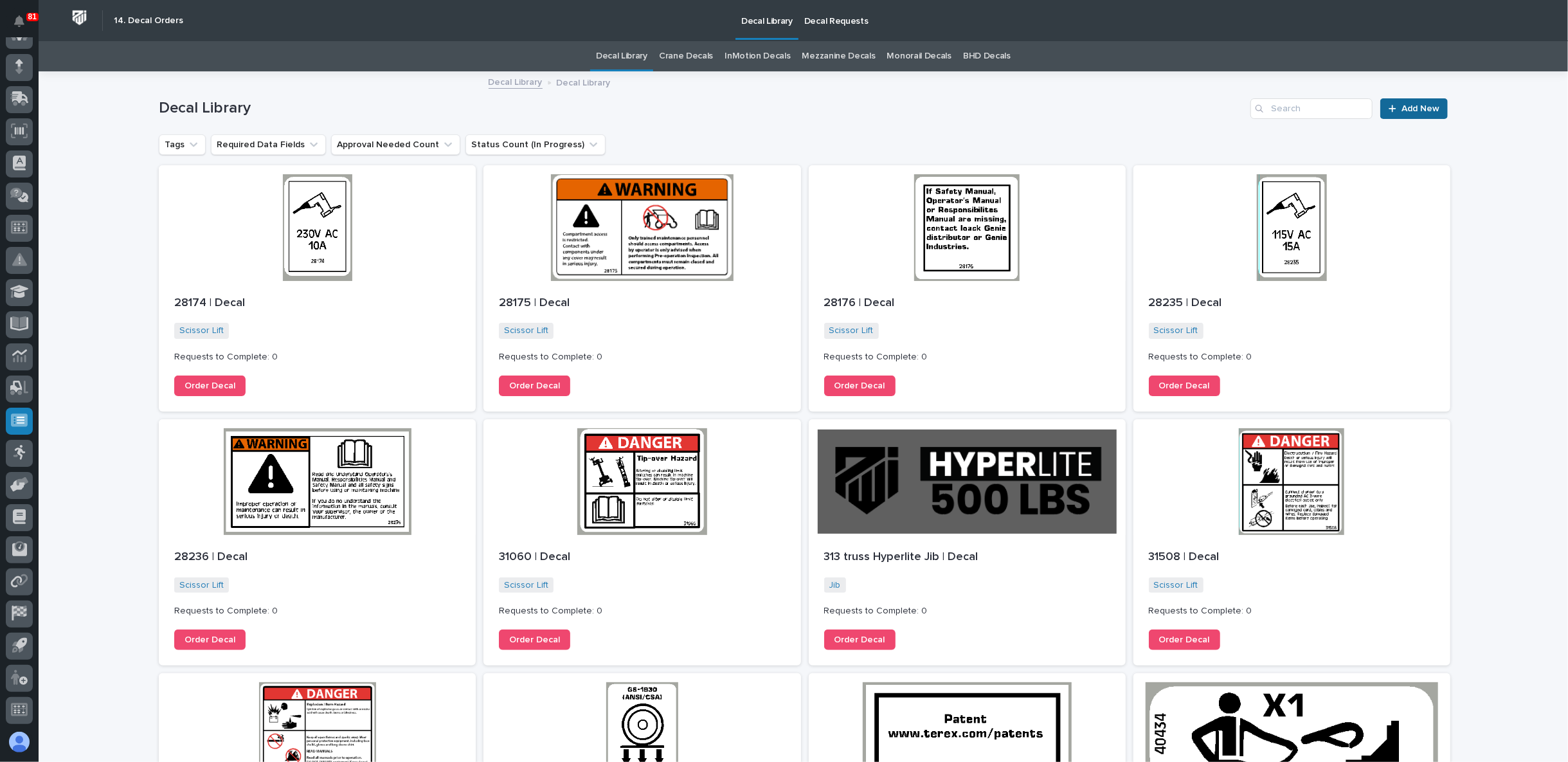
click at [1421, 108] on span "Add New" at bounding box center [1420, 108] width 38 height 9
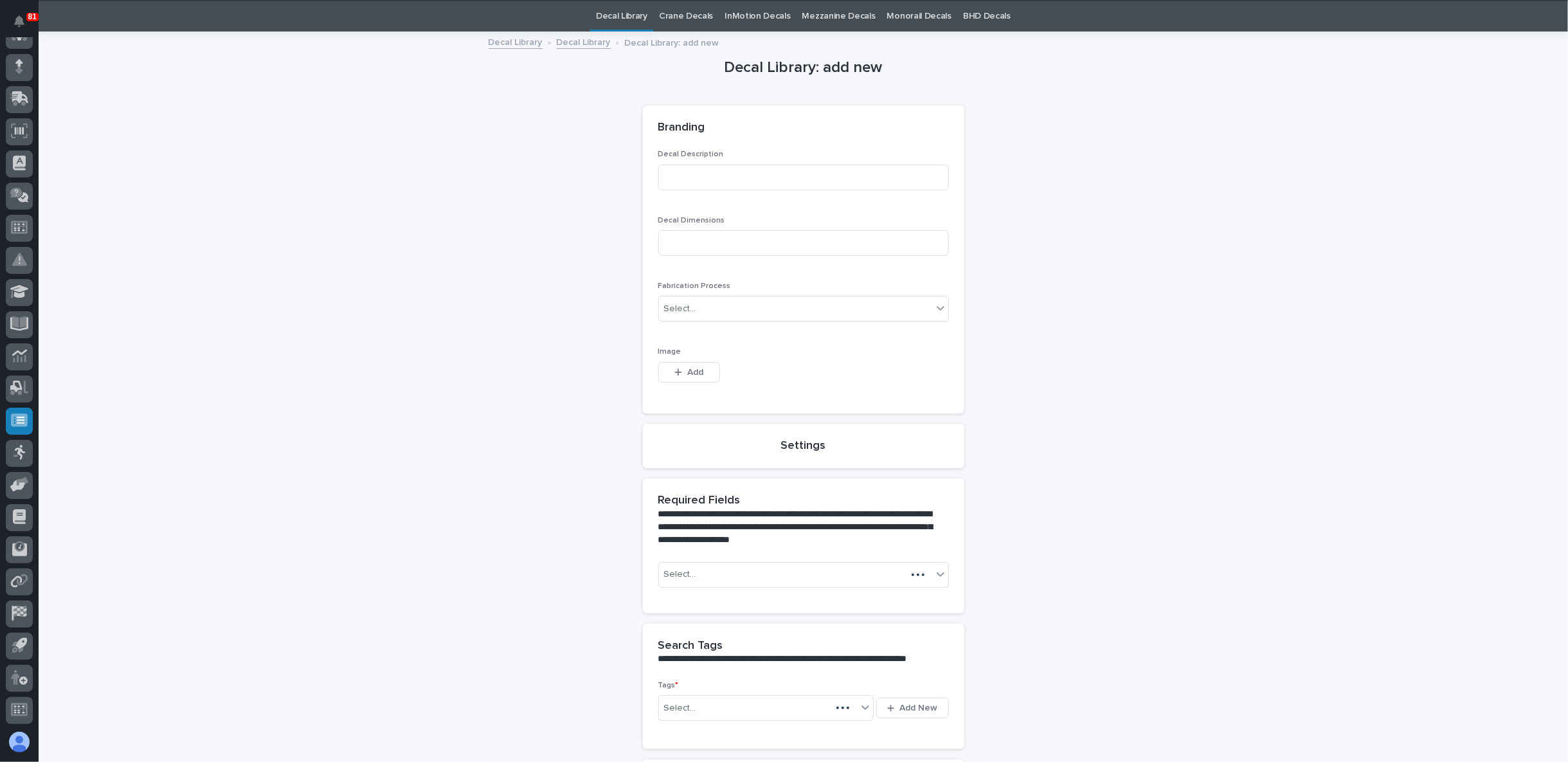
scroll to position [40, 0]
click at [753, 165] on input at bounding box center [803, 176] width 291 height 26
click at [693, 178] on input "Crane Kit NO PWI" at bounding box center [803, 176] width 291 height 26
click at [726, 246] on input at bounding box center [803, 242] width 291 height 26
click at [795, 310] on div "Select..." at bounding box center [796, 308] width 273 height 22
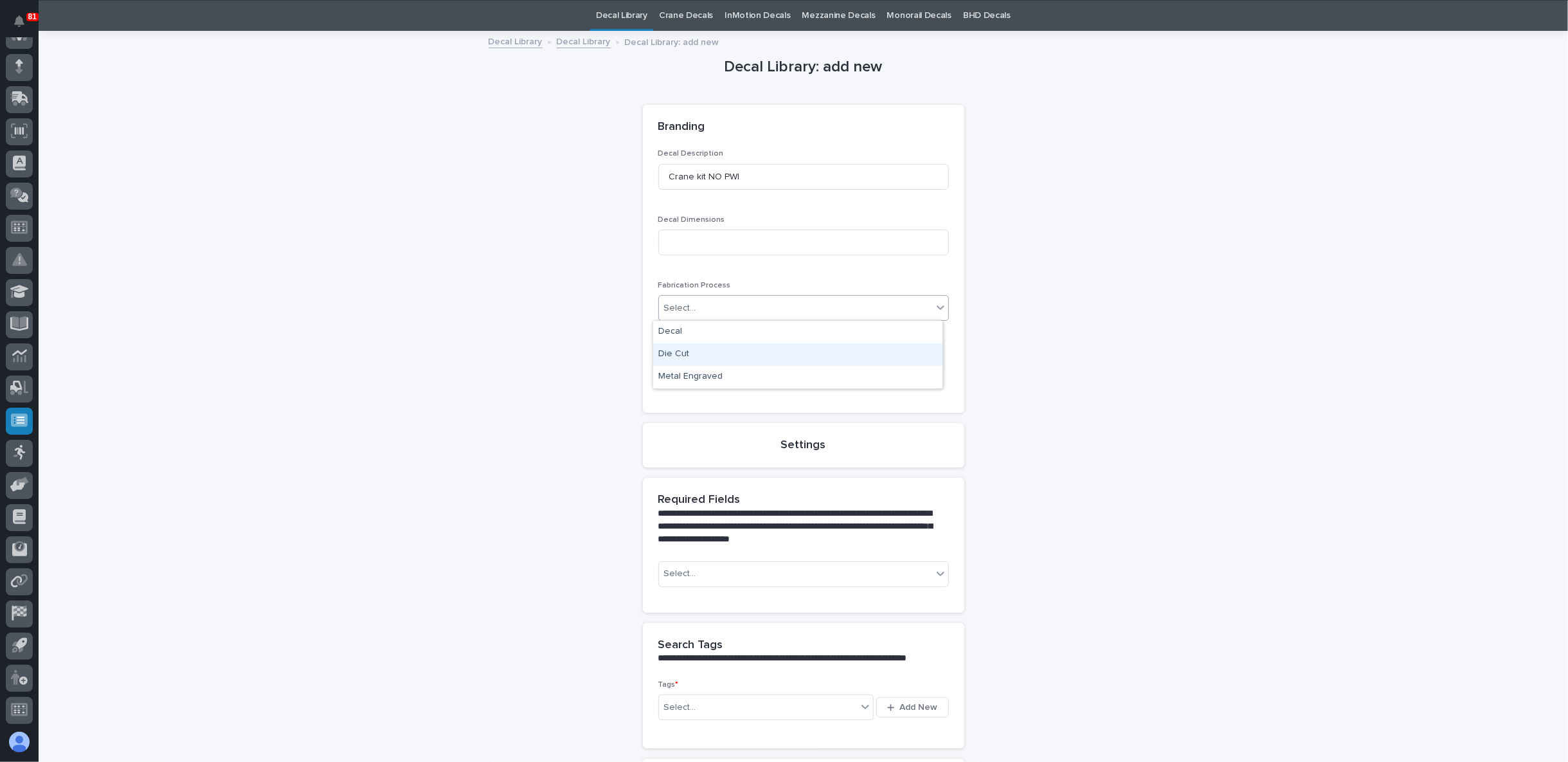
click at [744, 348] on div "Die Cut" at bounding box center [797, 355] width 289 height 22
click at [756, 179] on input "Crane kit NO PWI" at bounding box center [803, 176] width 291 height 26
type input "Crane kit NO PWI. Needs to say Rated Capacity"
click at [824, 309] on div "Die Cut" at bounding box center [788, 308] width 258 height 22
click at [753, 355] on div "Metal Engraved" at bounding box center [797, 355] width 289 height 22
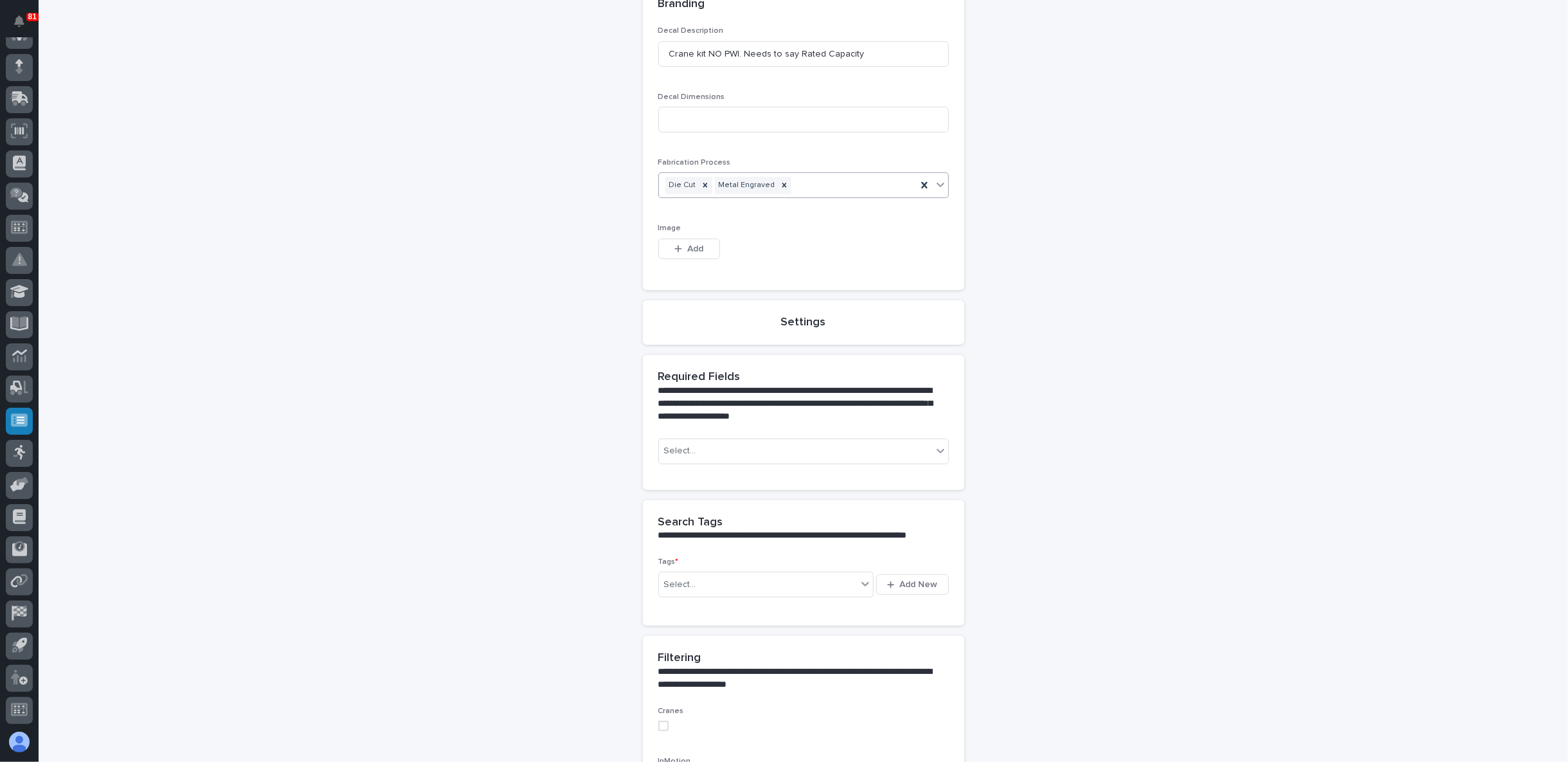
scroll to position [183, 0]
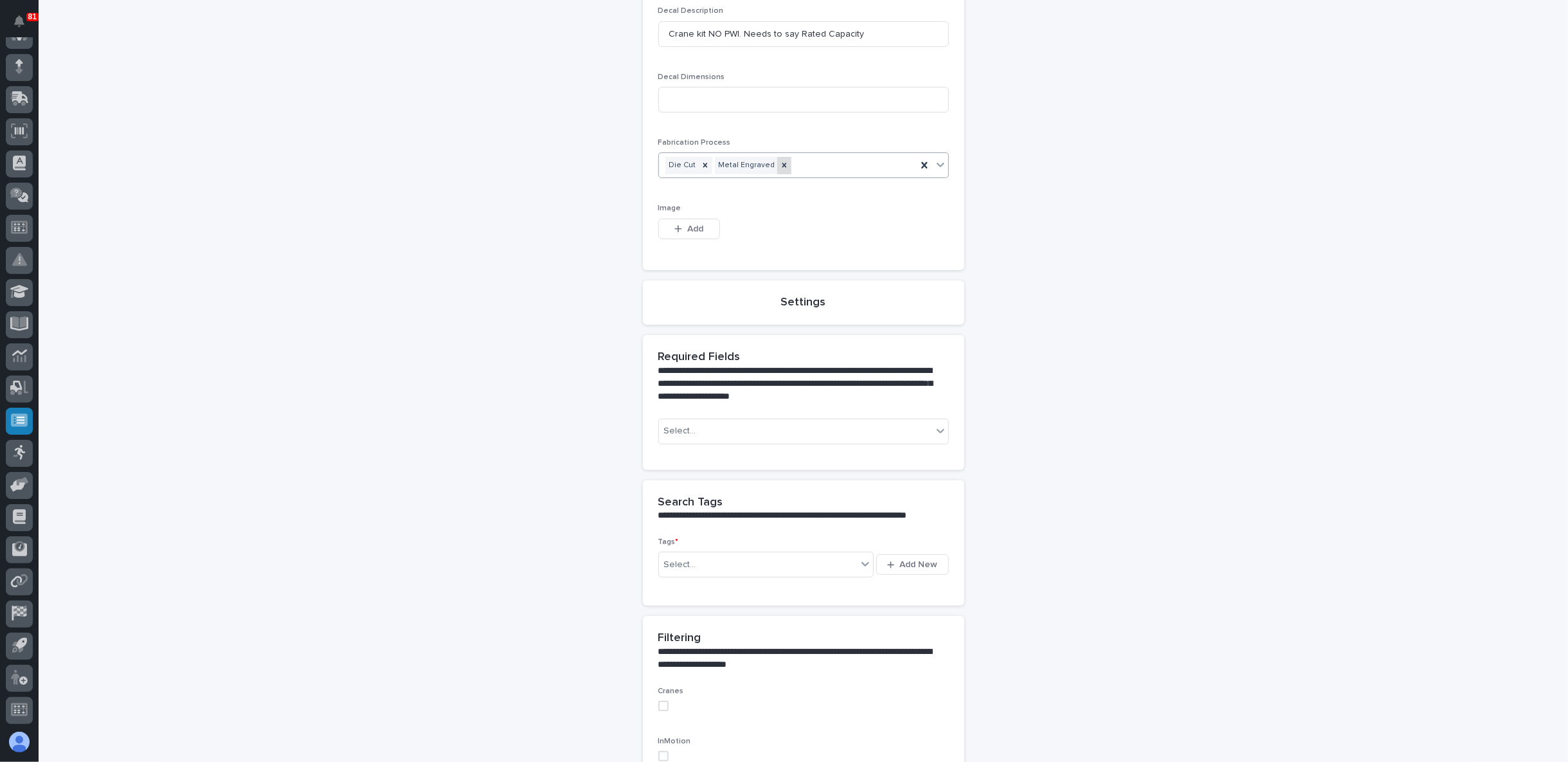
click at [780, 161] on icon at bounding box center [784, 165] width 9 height 9
click at [696, 231] on span "Add" at bounding box center [694, 228] width 16 height 12
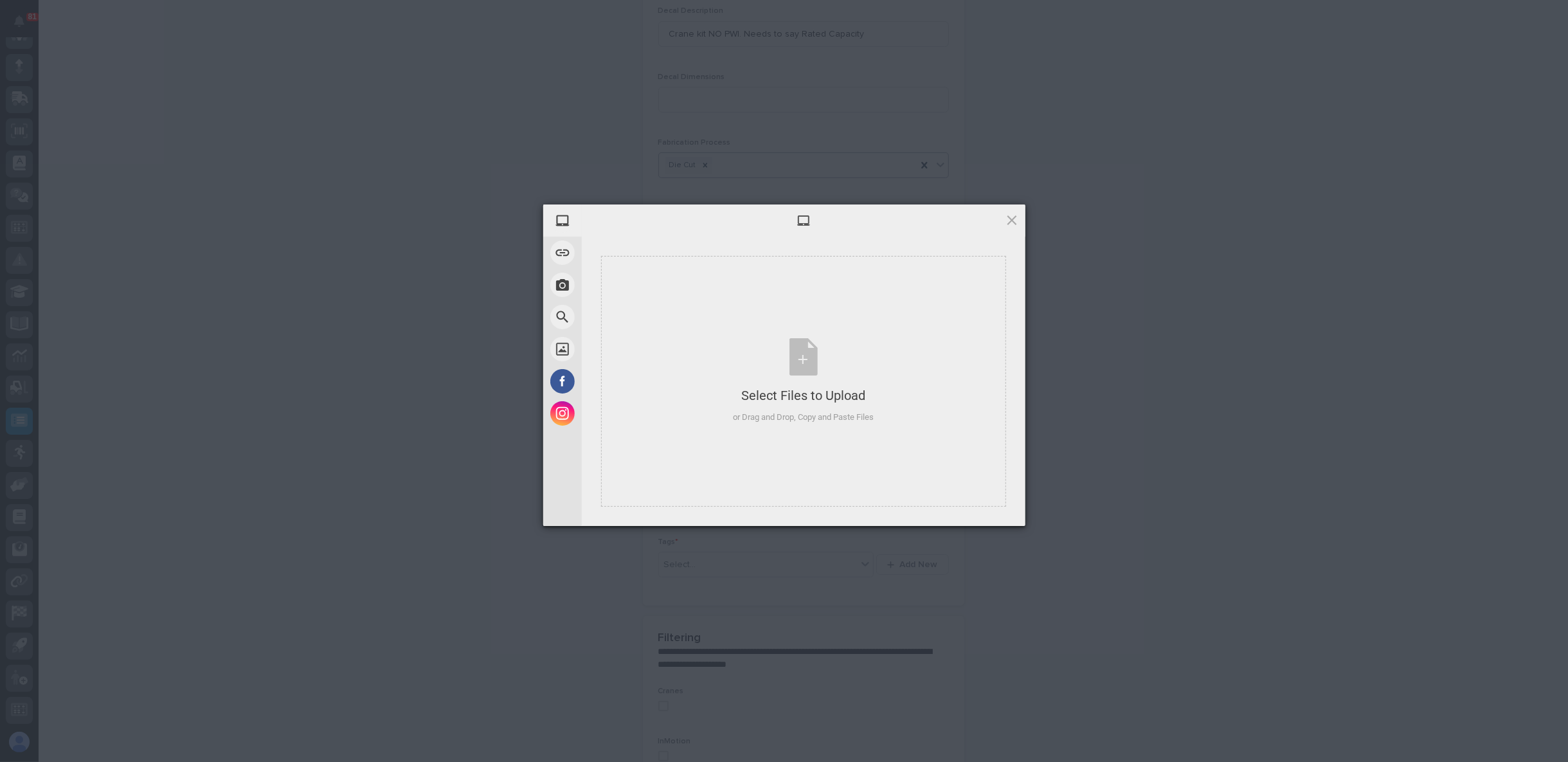
click at [1139, 343] on div "My Device Link (URL) Take Photo Web Search Unsplash Facebook Instagram Select F…" at bounding box center [784, 381] width 1568 height 762
click at [818, 377] on div "Select Files to Upload or Drag and Drop, Copy and Paste Files" at bounding box center [803, 380] width 141 height 85
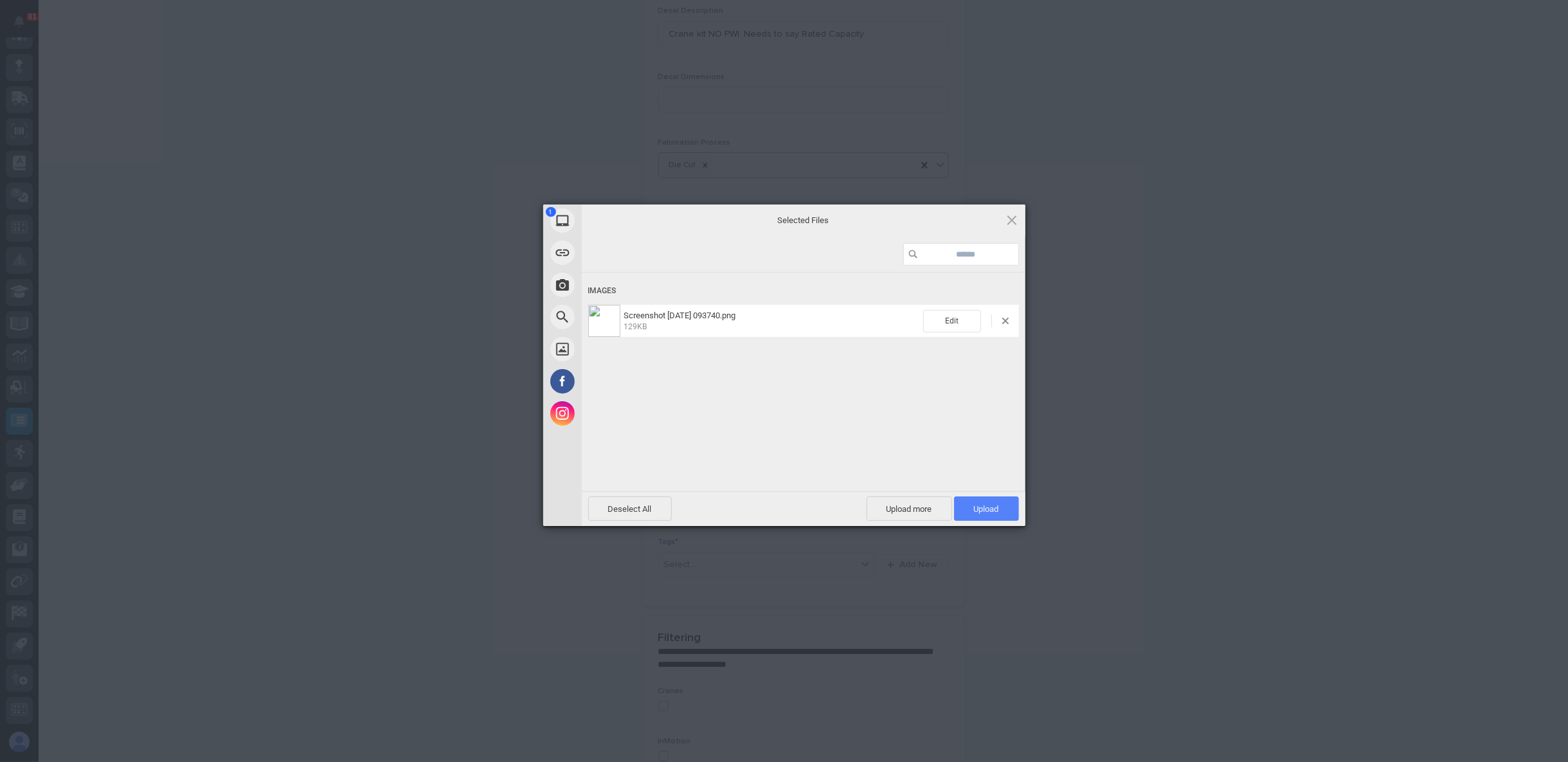
click at [1003, 508] on span "Upload 1" at bounding box center [987, 508] width 65 height 24
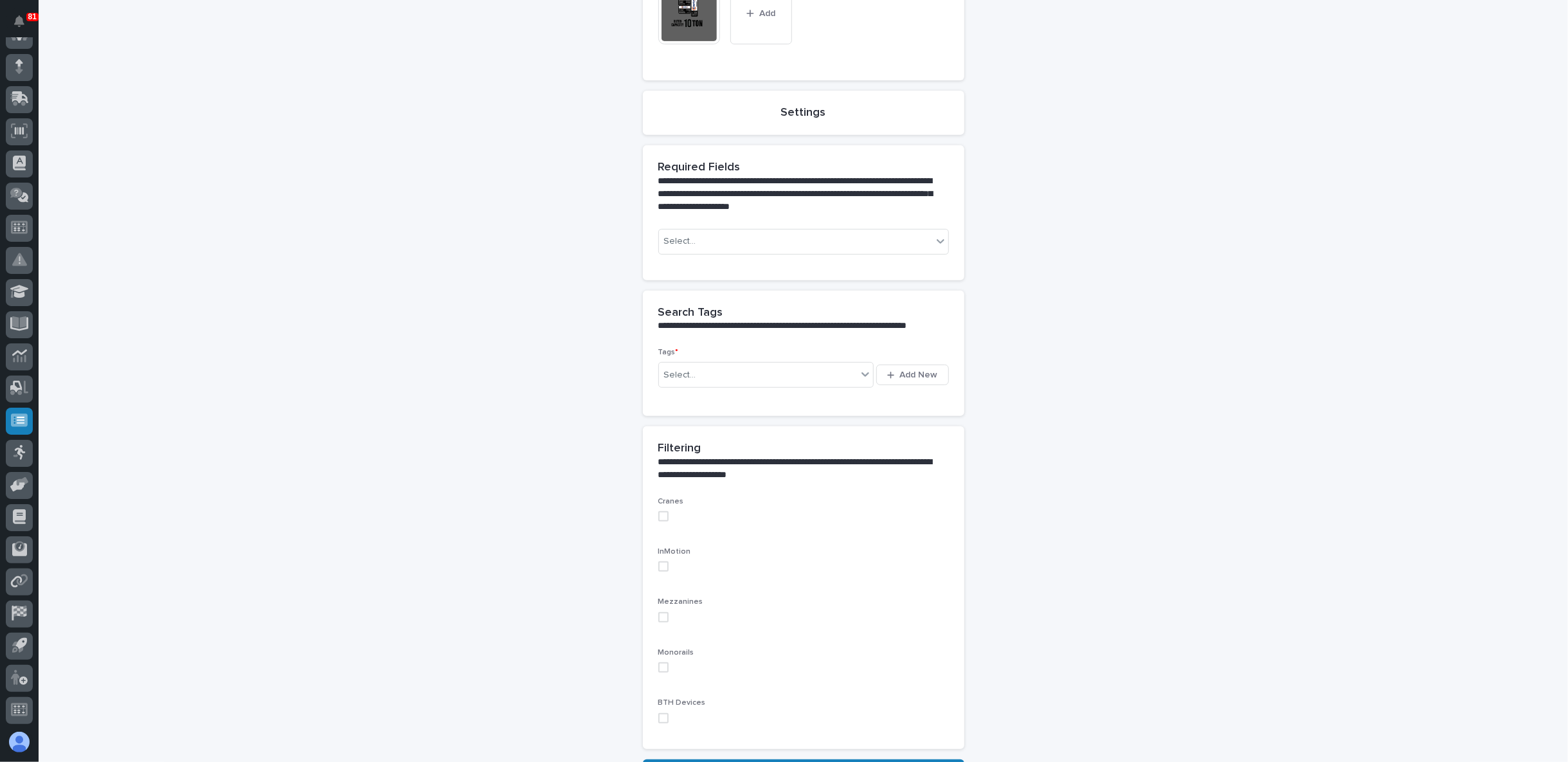
scroll to position [428, 0]
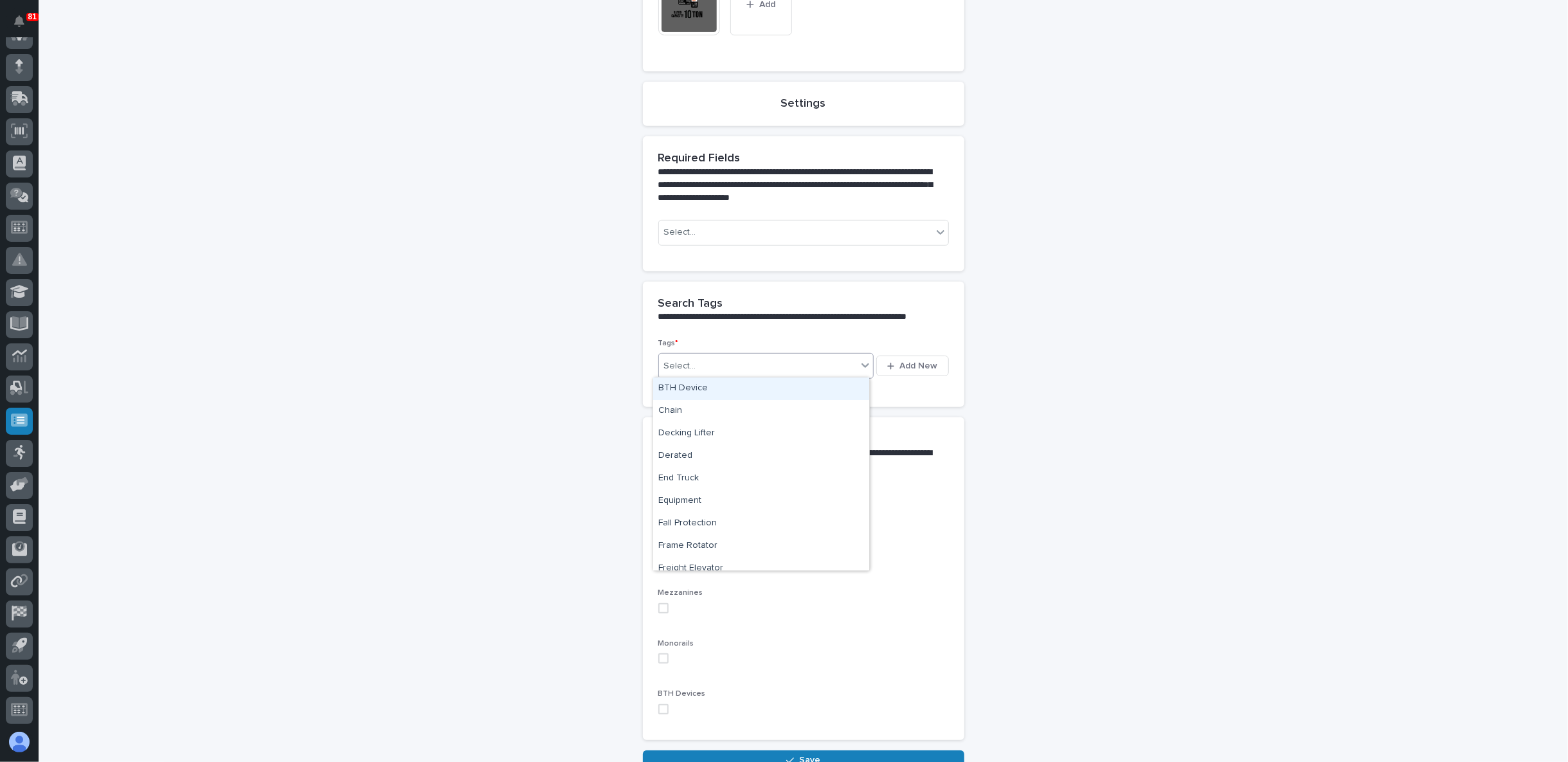
click at [704, 362] on div "Select..." at bounding box center [758, 366] width 198 height 22
click at [717, 407] on div "End Truck" at bounding box center [760, 407] width 216 height 22
click at [809, 362] on div "End Truck" at bounding box center [751, 366] width 183 height 22
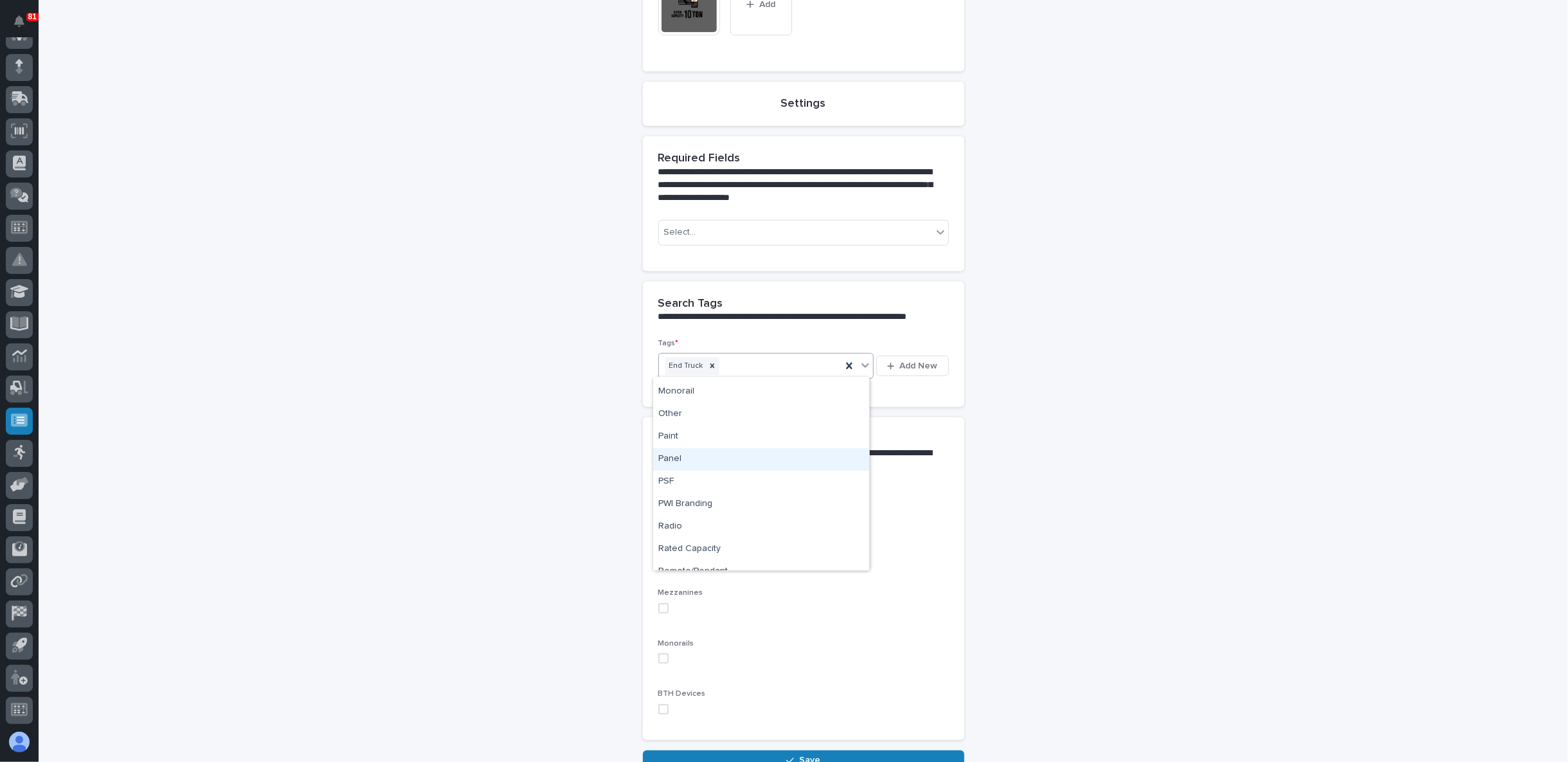
click at [707, 450] on div "Panel" at bounding box center [760, 459] width 216 height 22
click at [792, 364] on div "End Truck Panel" at bounding box center [751, 366] width 183 height 22
click at [694, 459] on div "Rated Capacity" at bounding box center [760, 458] width 216 height 22
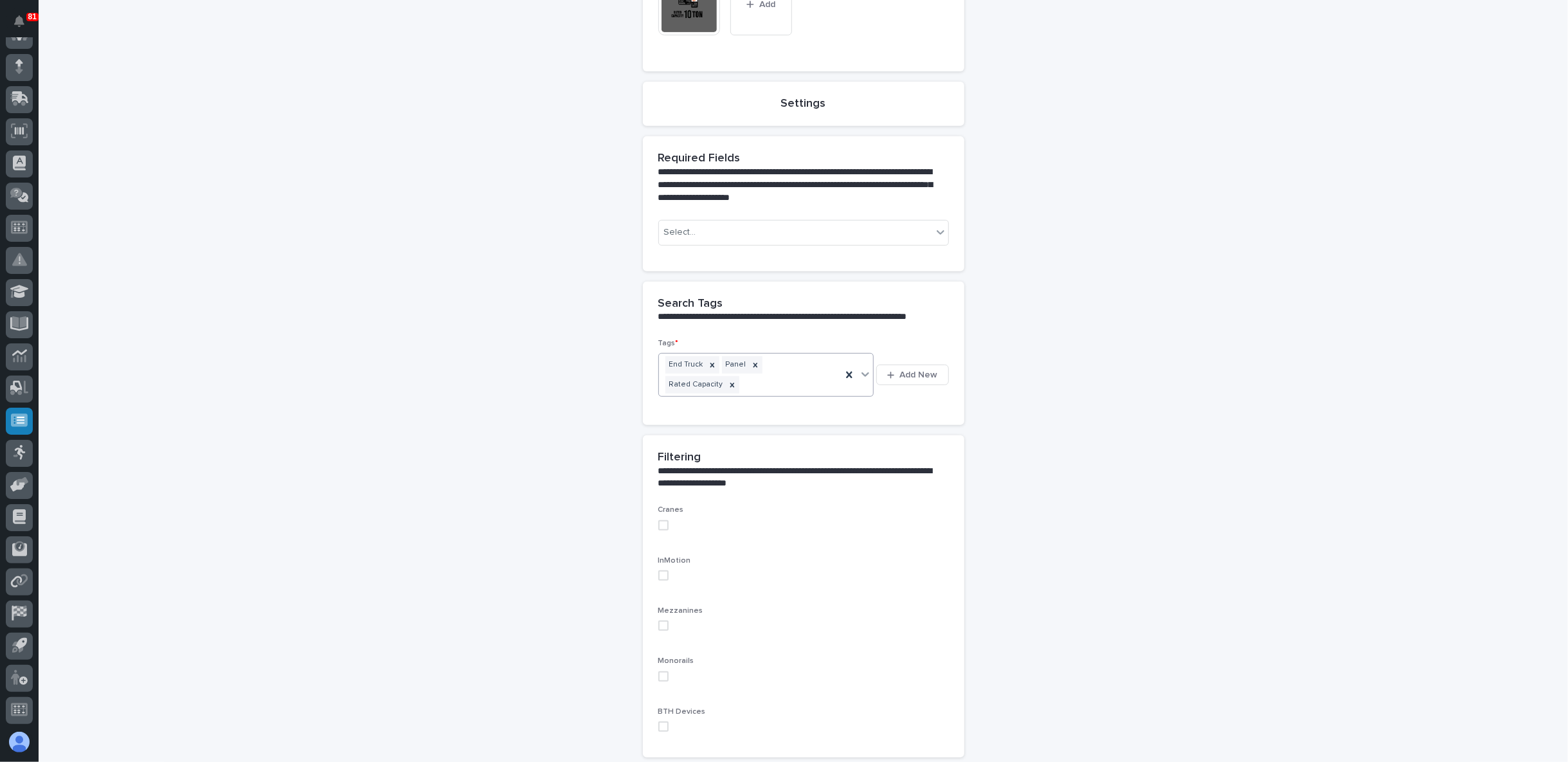
click at [861, 368] on icon at bounding box center [865, 374] width 13 height 13
click at [593, 455] on div "**********" at bounding box center [803, 217] width 1289 height 1144
click at [661, 520] on span at bounding box center [663, 525] width 10 height 10
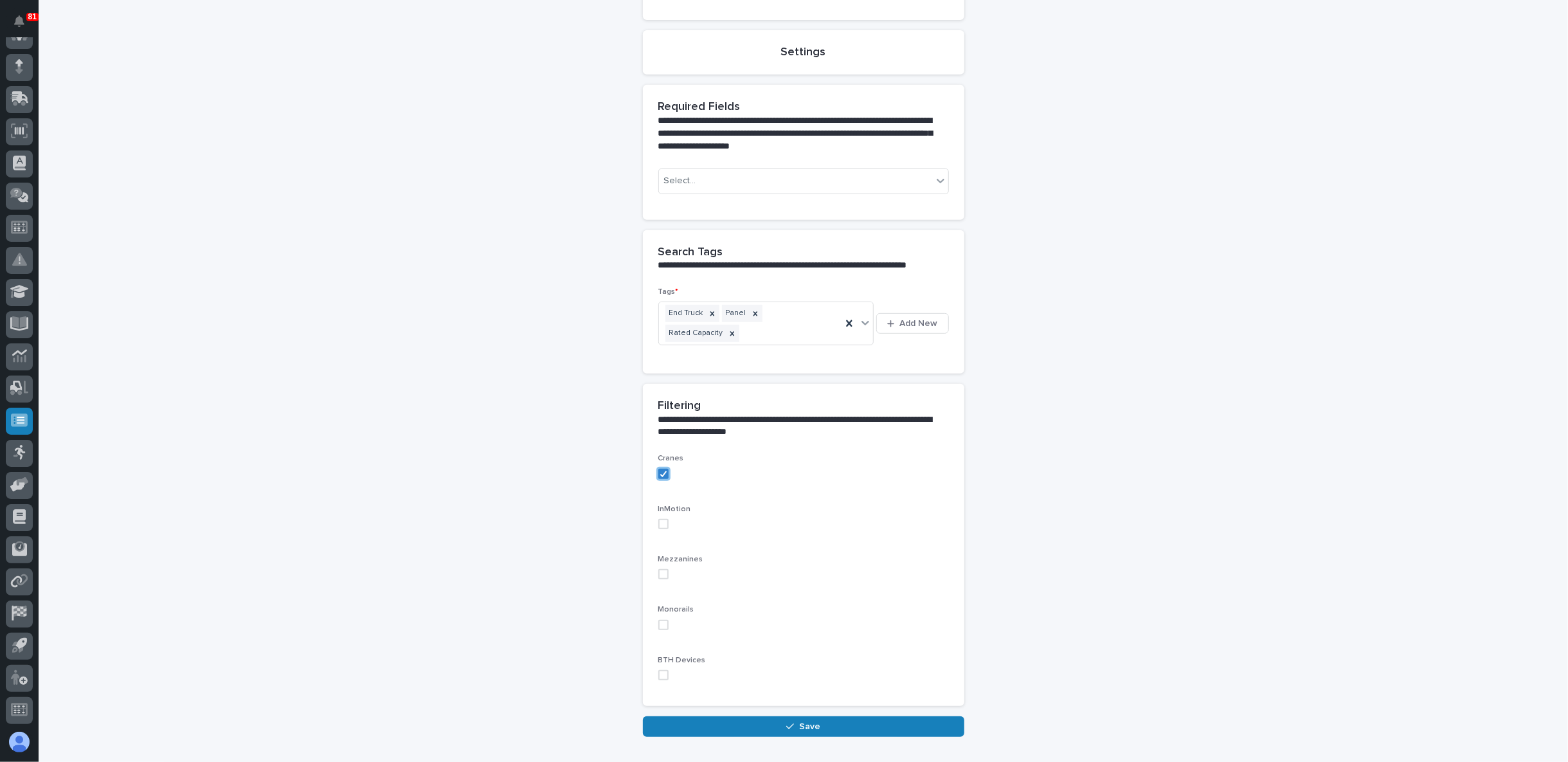
scroll to position [500, 0]
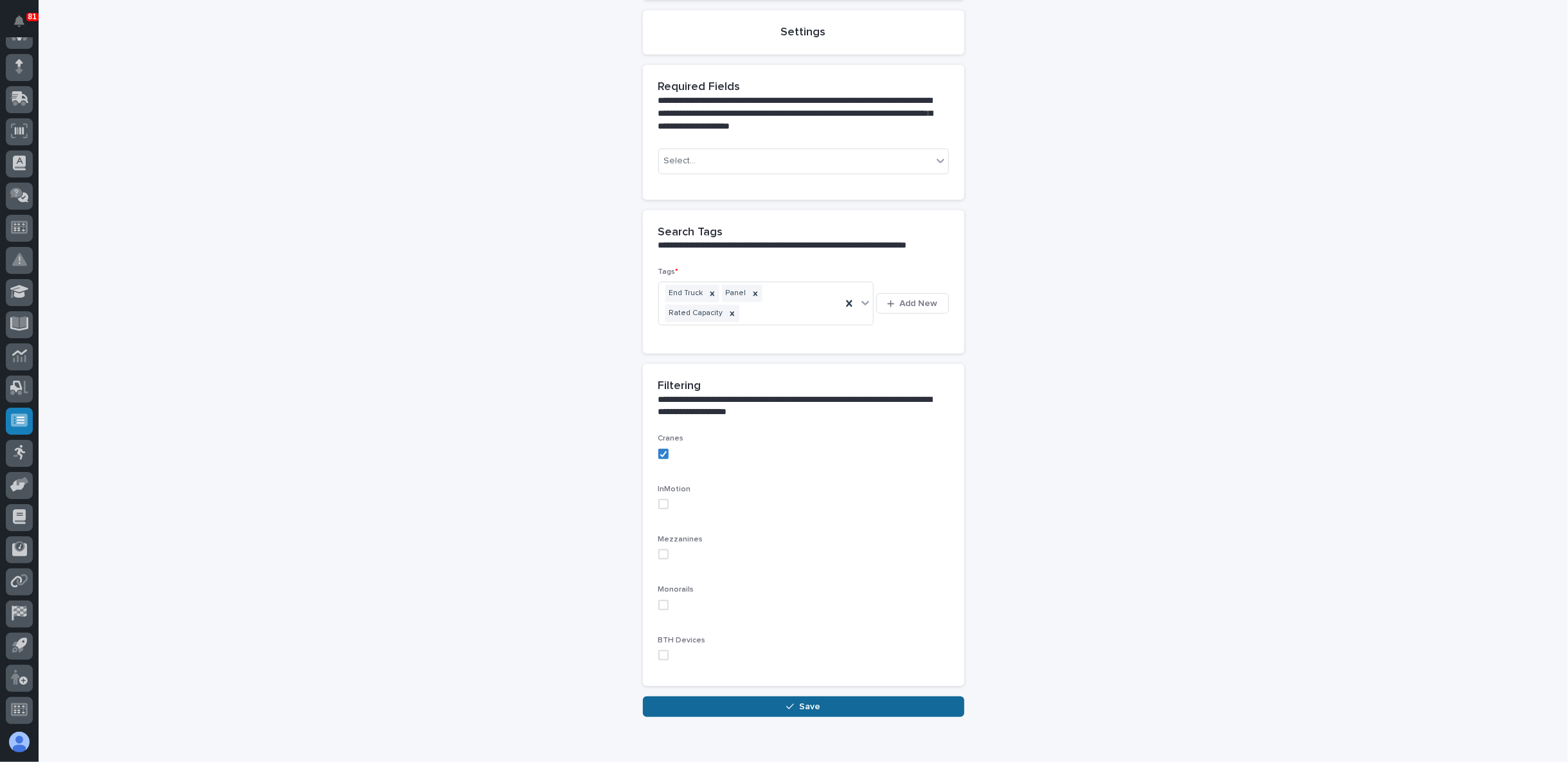
click at [776, 696] on button "Save" at bounding box center [803, 706] width 321 height 21
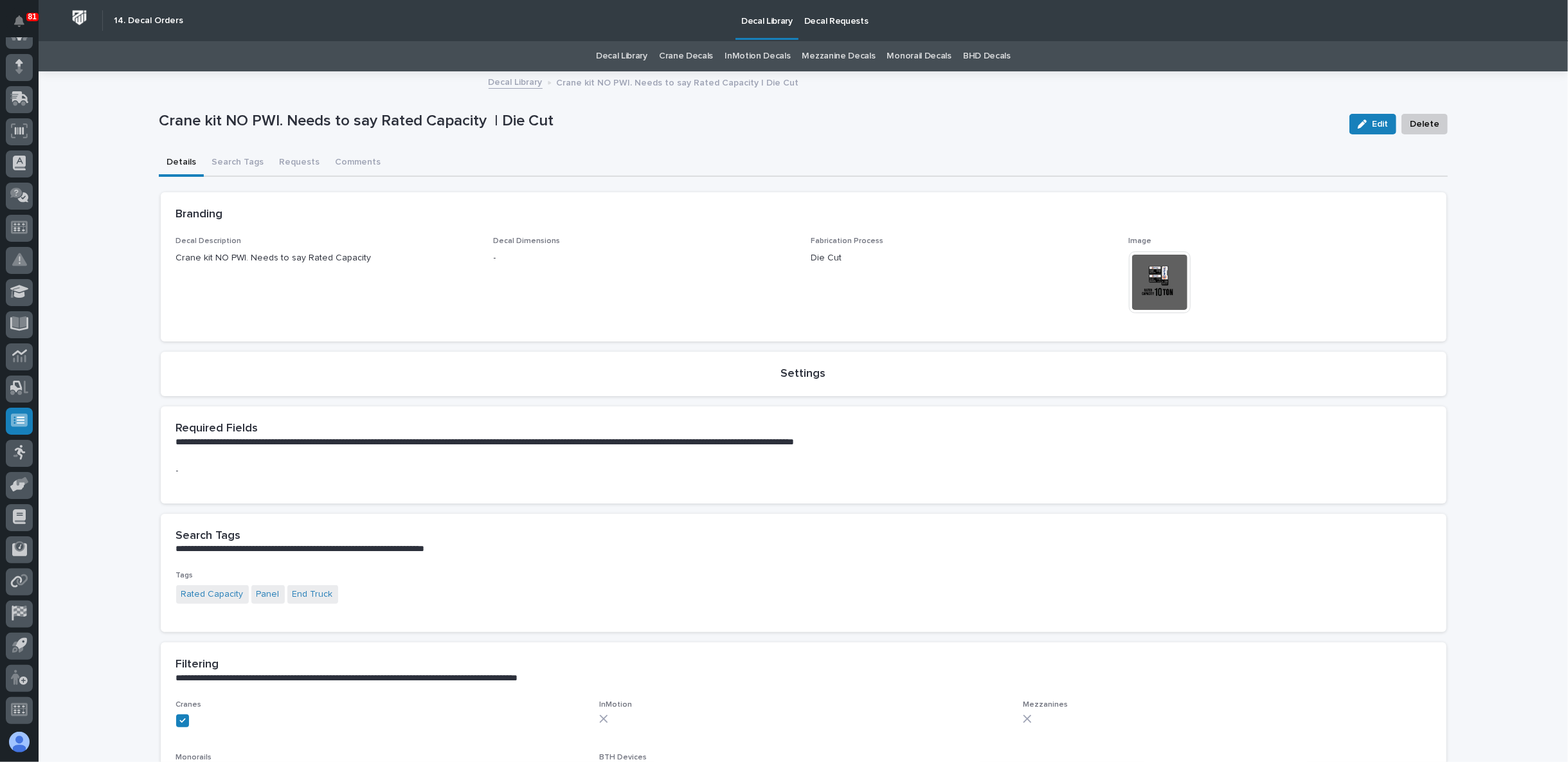
click at [812, 135] on div "Crane kit NO PWI. Needs to say Rated Capacity | Die Cut" at bounding box center [749, 124] width 1180 height 24
click at [753, 17] on p "Decal Library" at bounding box center [767, 13] width 51 height 27
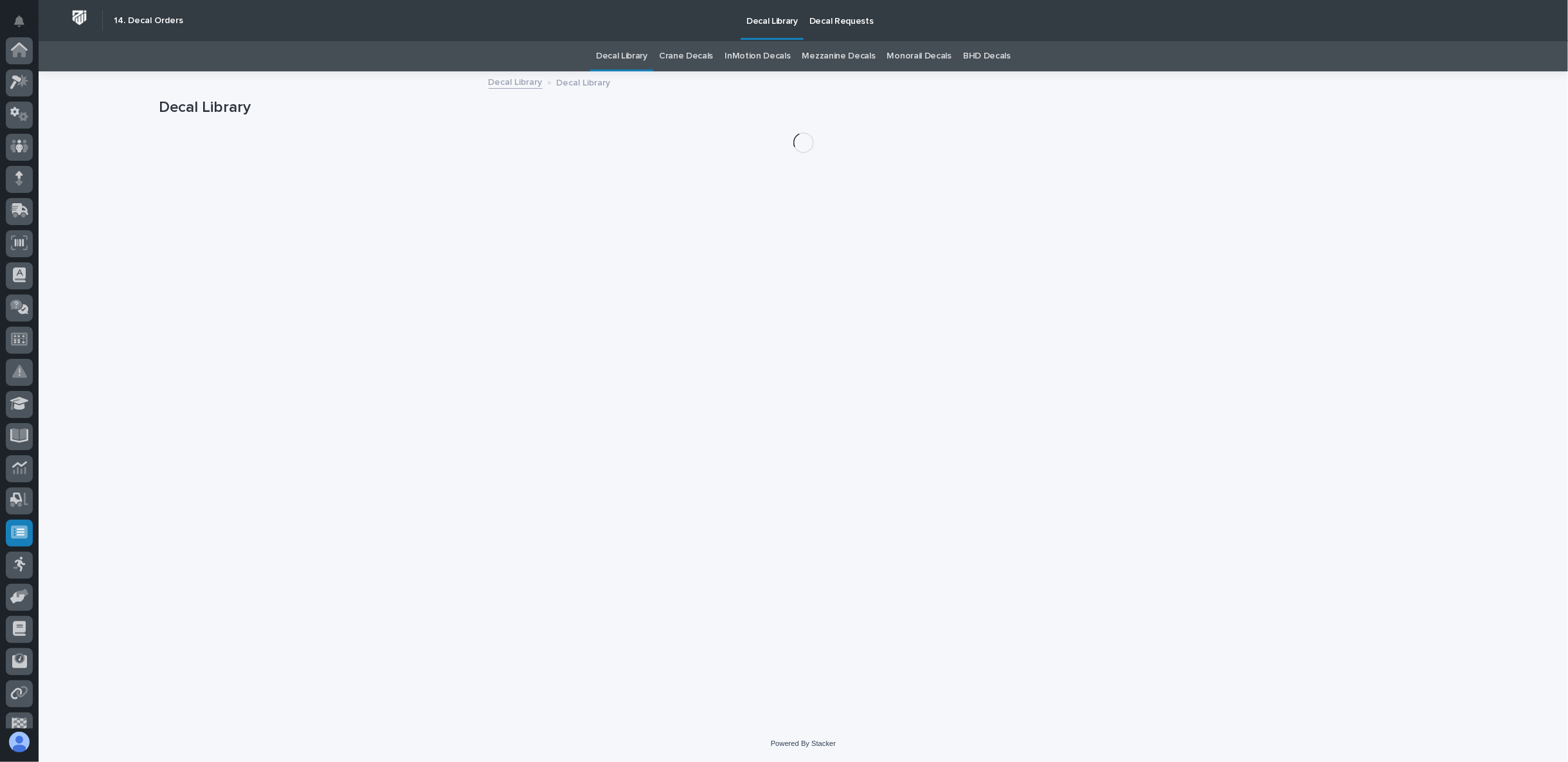
scroll to position [112, 0]
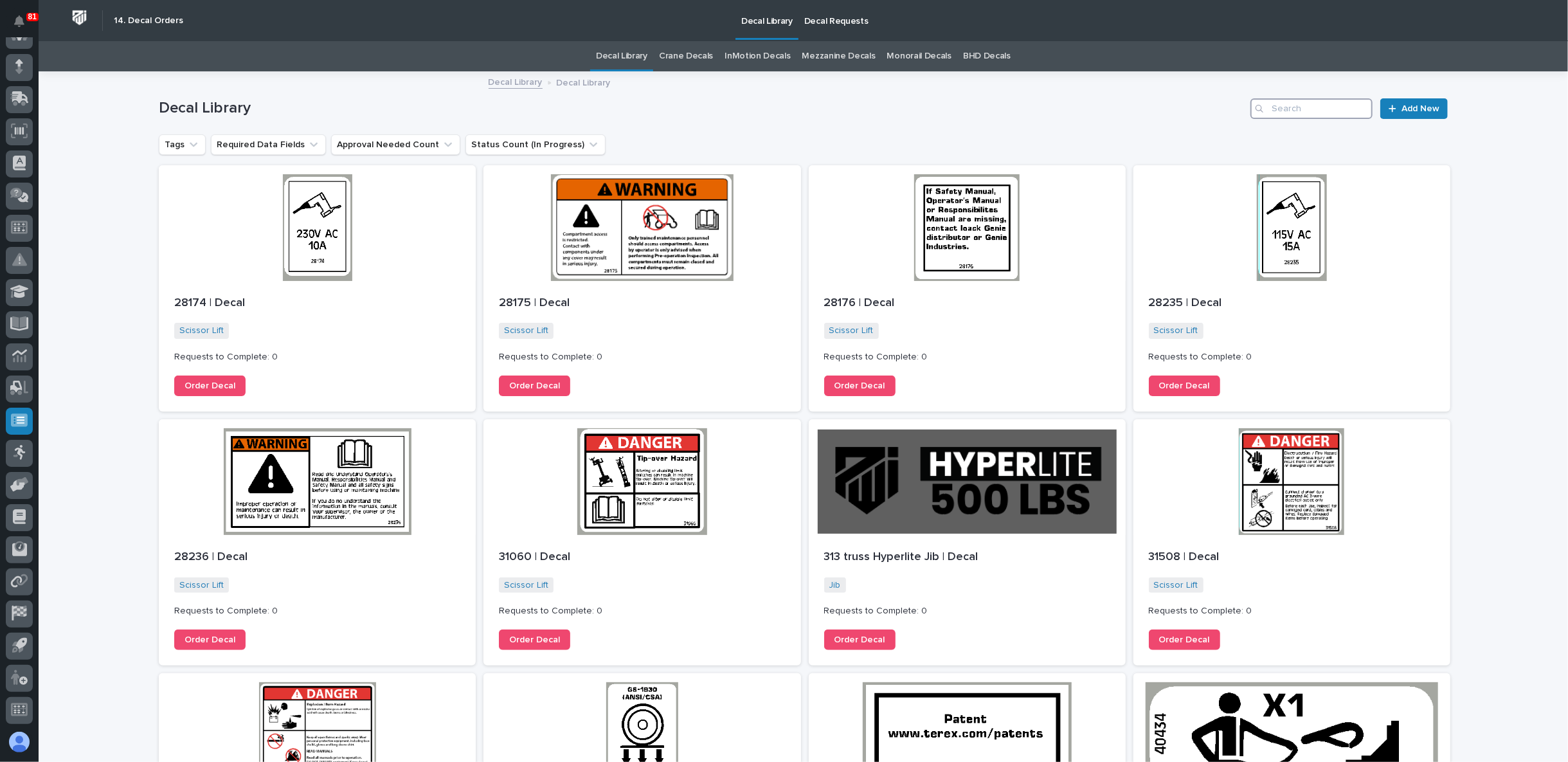
click at [1317, 104] on input "Search" at bounding box center [1311, 109] width 122 height 21
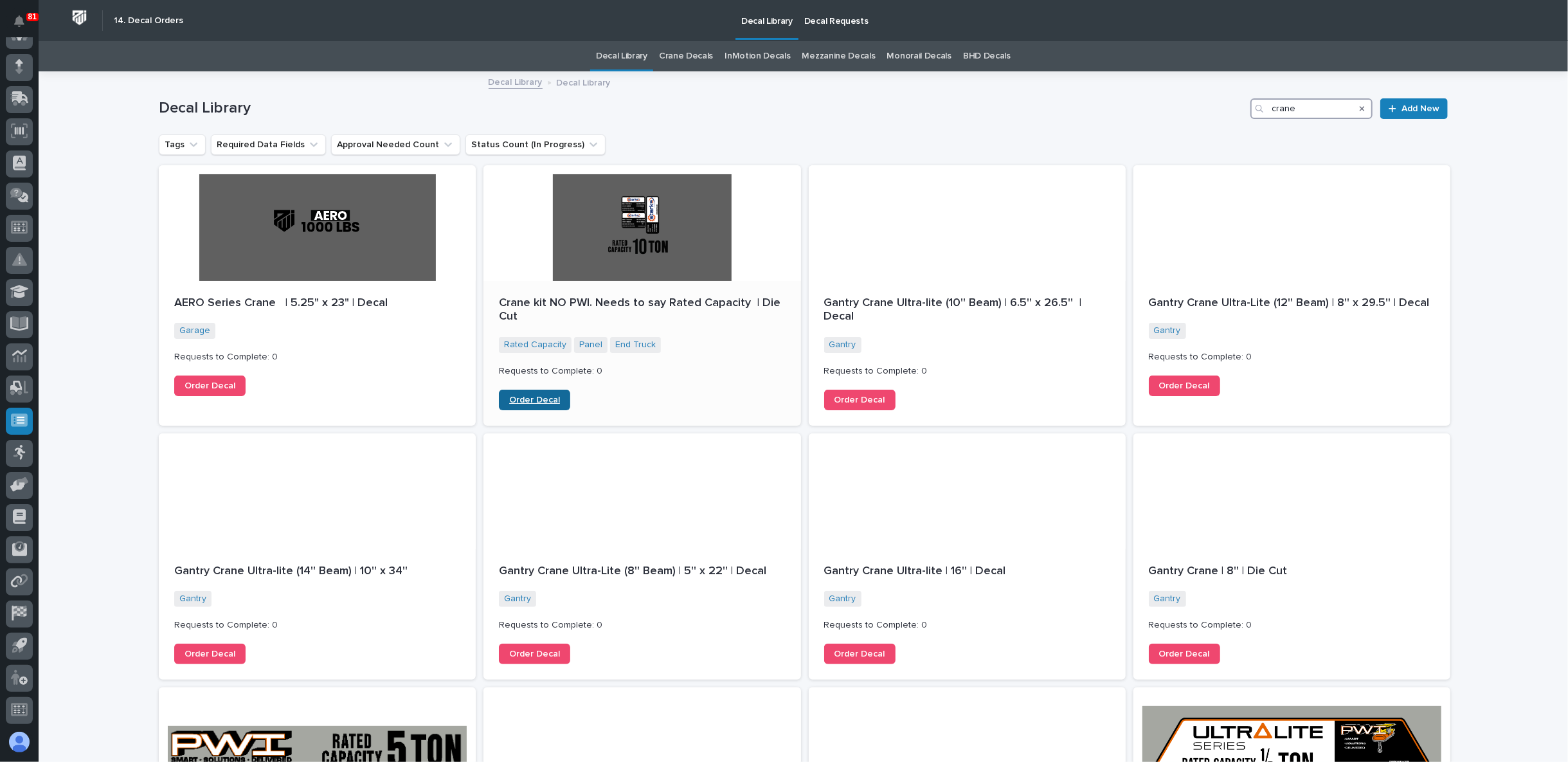
type input "crane"
click at [547, 396] on span "Order Decal" at bounding box center [534, 400] width 51 height 9
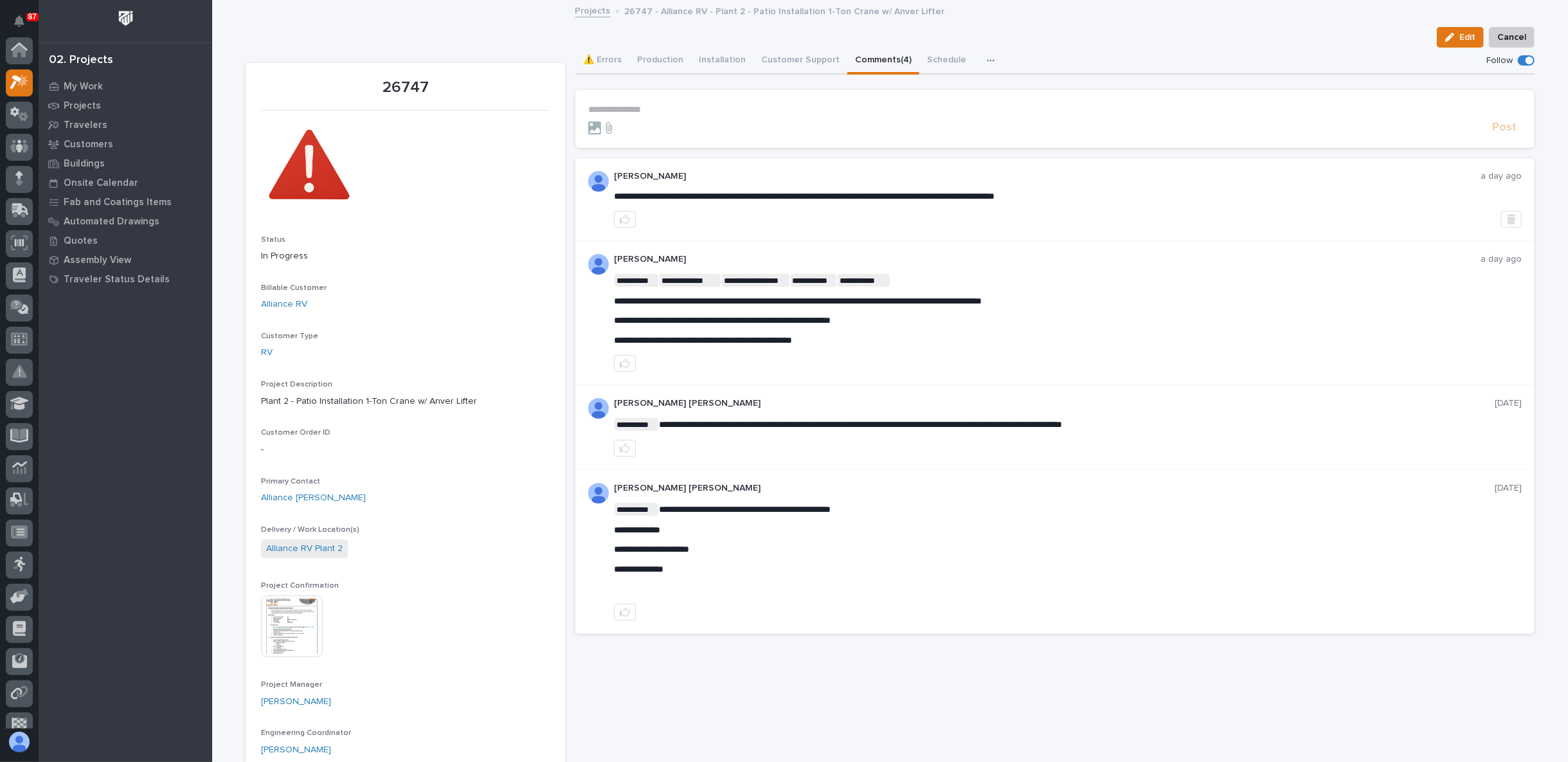
scroll to position [32, 0]
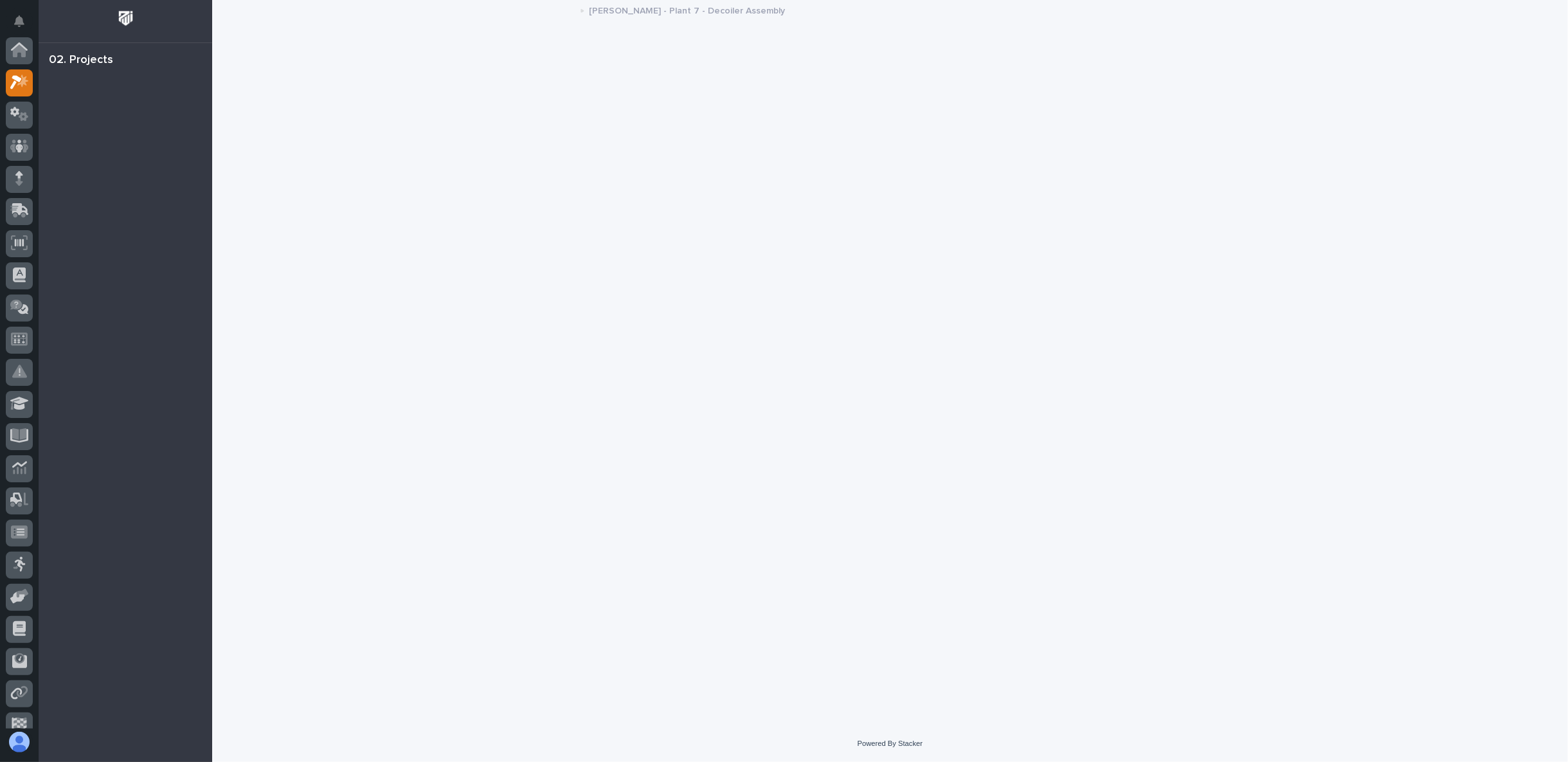
scroll to position [32, 0]
